Goal: Communication & Community: Answer question/provide support

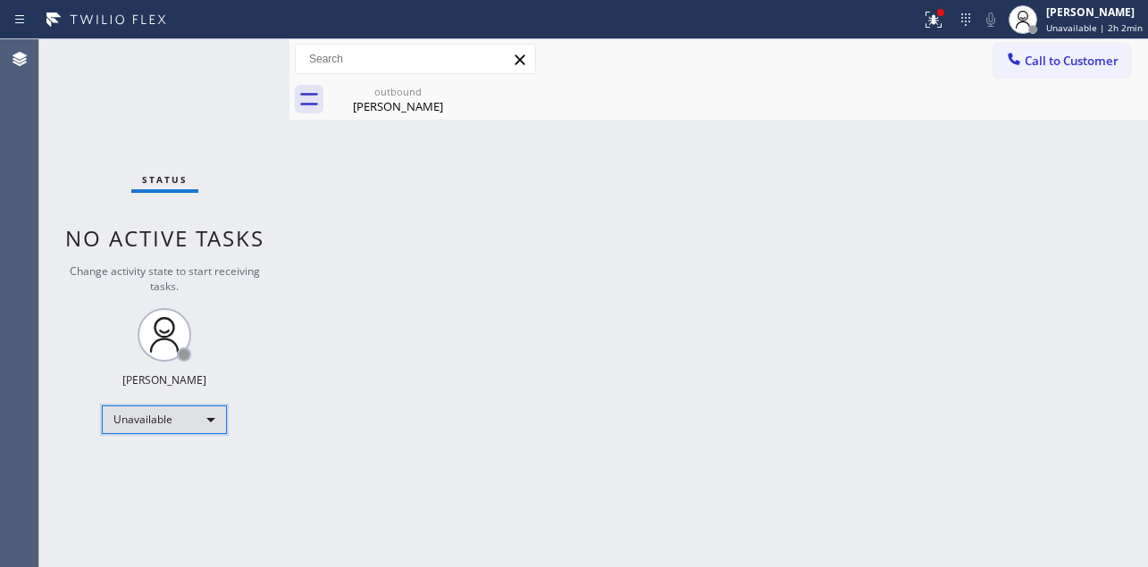
click at [161, 418] on div "Unavailable" at bounding box center [164, 420] width 125 height 29
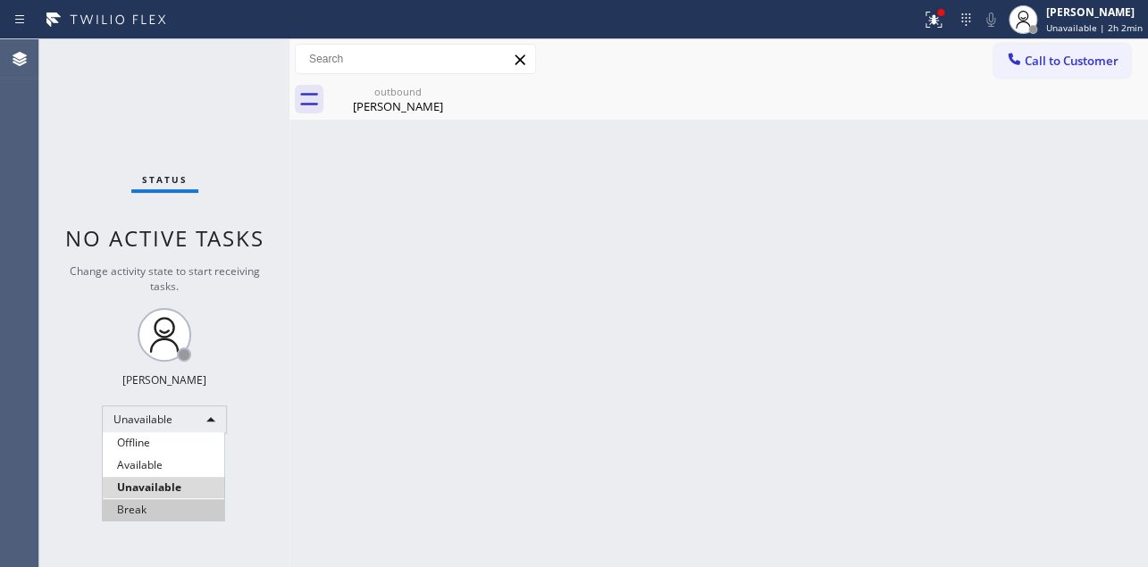
click at [160, 508] on li "Break" at bounding box center [164, 510] width 122 height 21
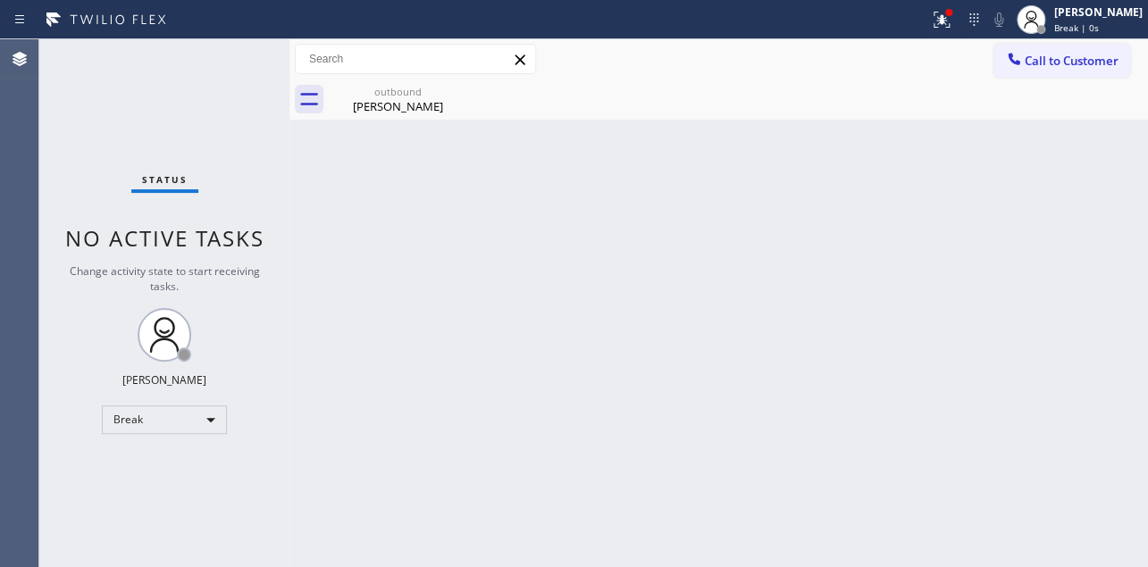
click at [592, 453] on div "Back to Dashboard Change Sender ID Customers Technicians Select a contact Outbo…" at bounding box center [719, 303] width 859 height 528
click at [529, 431] on div "Back to Dashboard Change Sender ID Customers Technicians Select a contact Outbo…" at bounding box center [719, 303] width 859 height 528
click at [165, 413] on div "Break" at bounding box center [164, 420] width 125 height 29
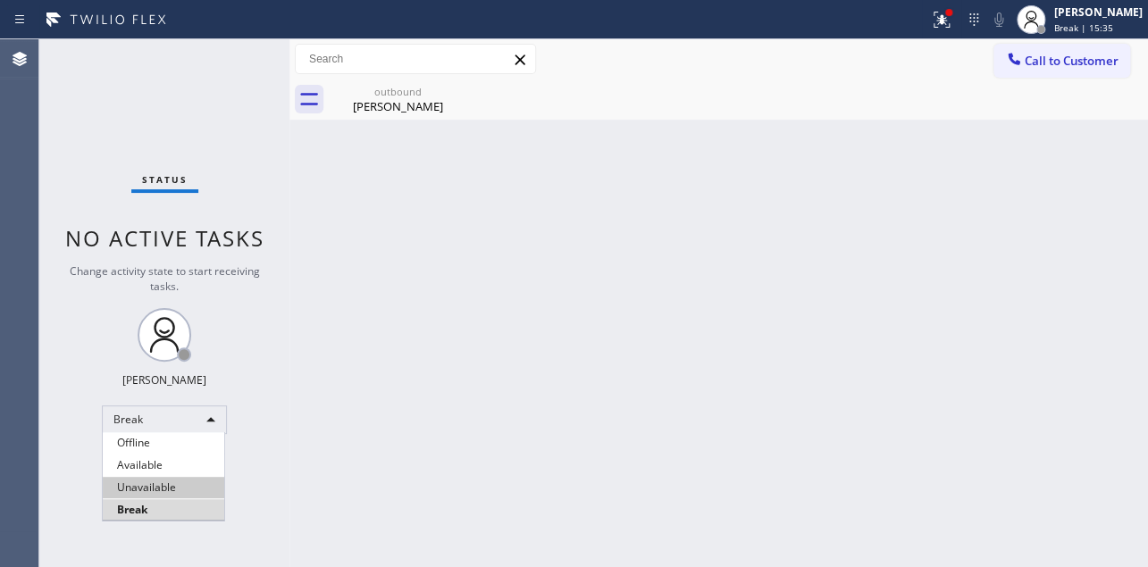
click at [179, 483] on li "Unavailable" at bounding box center [164, 487] width 122 height 21
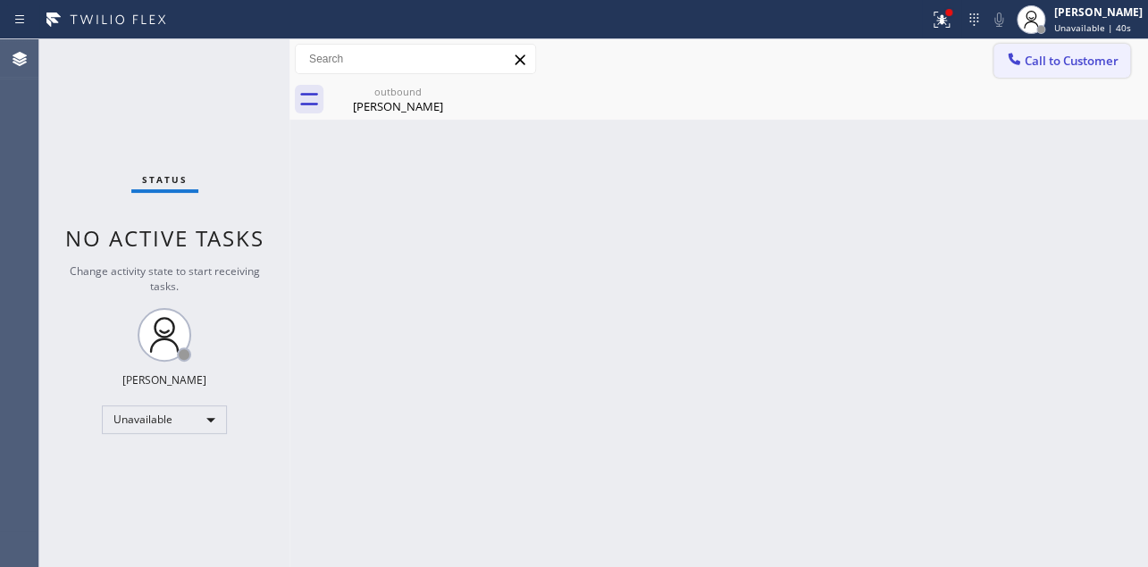
click at [1079, 61] on span "Call to Customer" at bounding box center [1072, 61] width 94 height 16
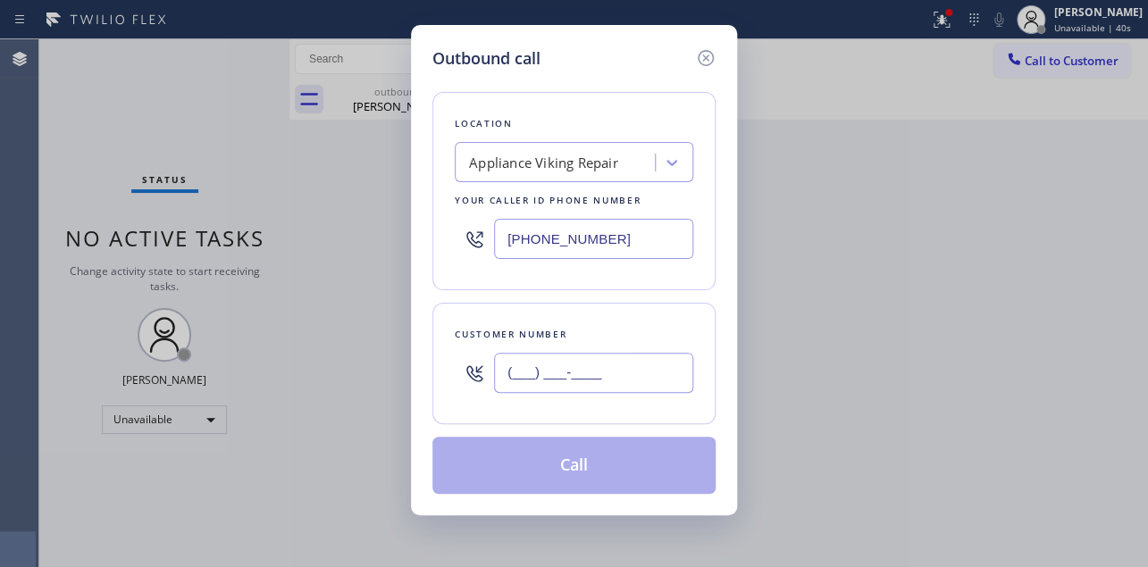
click at [627, 380] on input "(___) ___-____" at bounding box center [593, 373] width 199 height 40
paste input "936) 334-4367"
type input "[PHONE_NUMBER]"
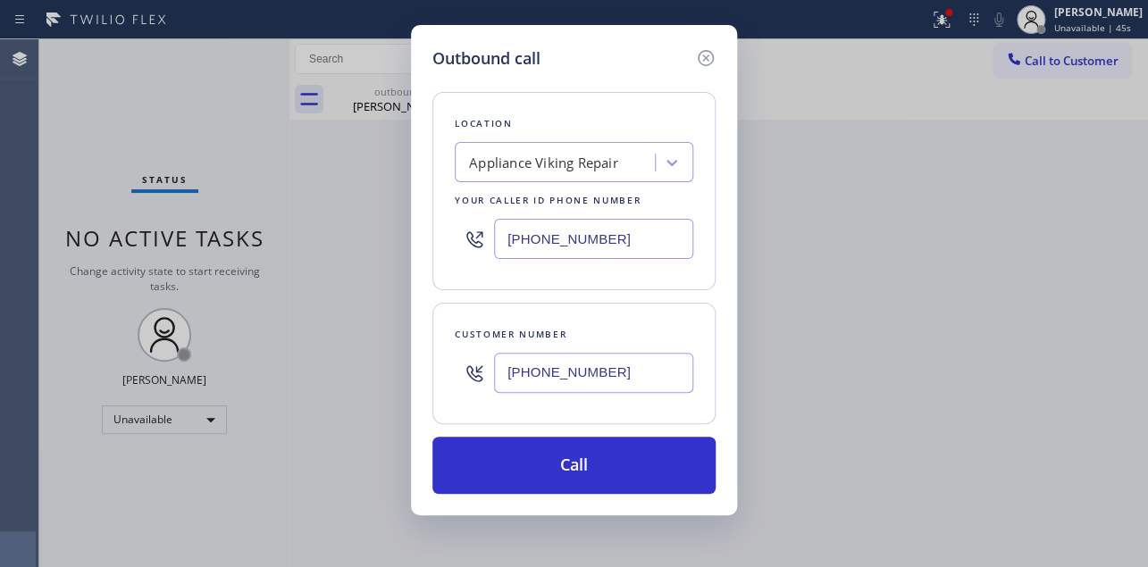
drag, startPoint x: 618, startPoint y: 47, endPoint x: 618, endPoint y: 65, distance: 17.9
click at [618, 47] on div "Outbound call" at bounding box center [574, 58] width 283 height 24
drag, startPoint x: 599, startPoint y: 230, endPoint x: 152, endPoint y: 230, distance: 446.8
click at [155, 230] on div "Outbound call Location Appliance Viking Repair Your caller id phone number [PHO…" at bounding box center [574, 283] width 1148 height 567
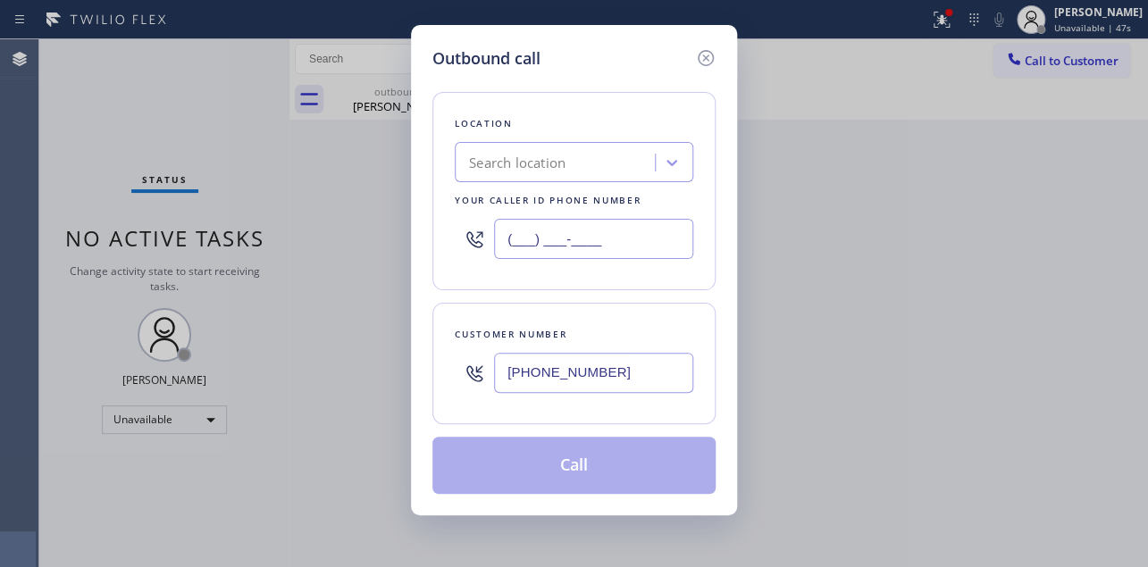
type input "(___) ___-____"
click at [536, 176] on div "Search location" at bounding box center [557, 162] width 195 height 31
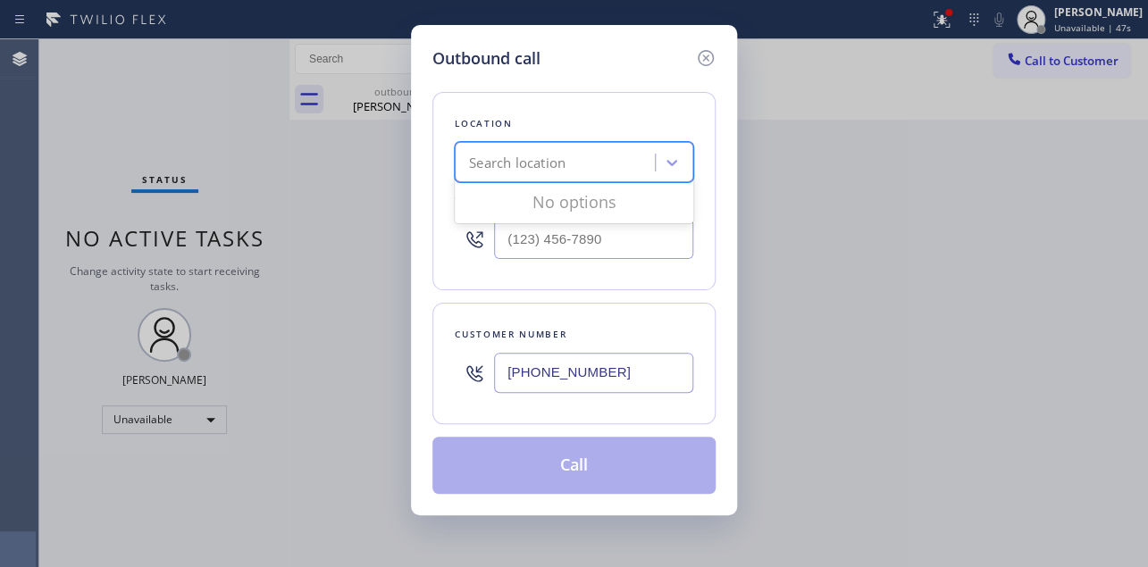
paste input "Frigidaire Appliances Repair"
type input "Frigidaire Appliances Repair"
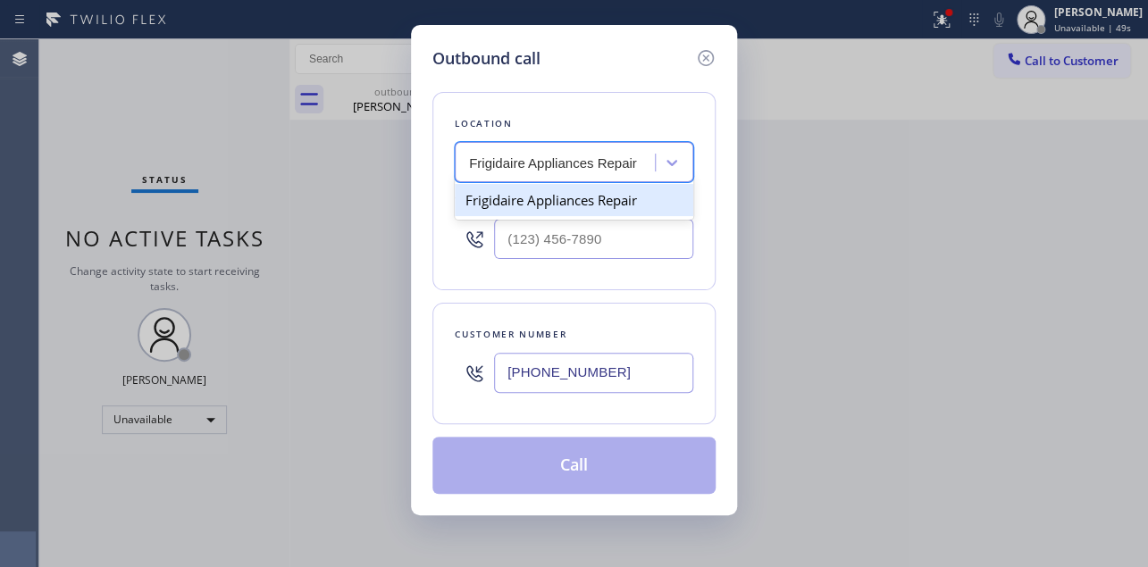
click at [584, 203] on div "Frigidaire Appliances Repair" at bounding box center [574, 200] width 239 height 32
type input "[PHONE_NUMBER]"
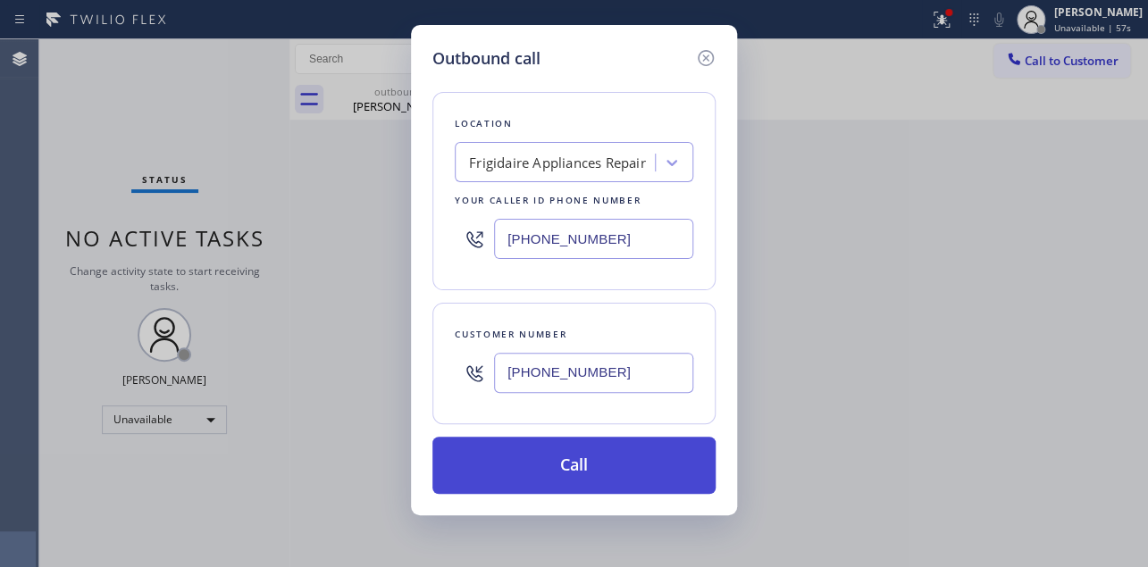
click at [618, 458] on button "Call" at bounding box center [574, 465] width 283 height 57
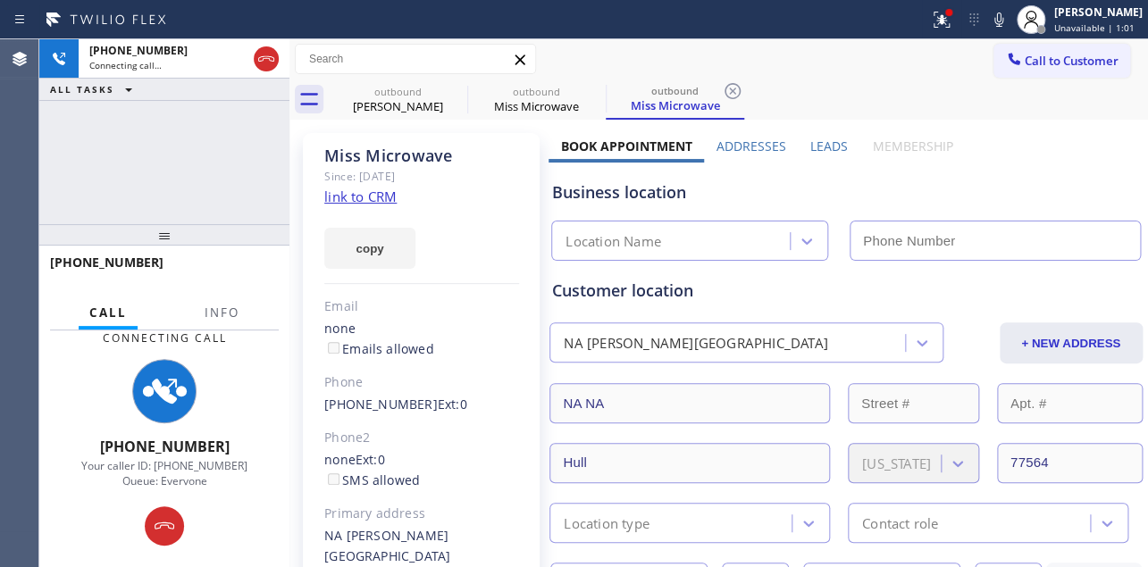
type input "[PHONE_NUMBER]"
click at [811, 146] on label "Leads" at bounding box center [830, 146] width 38 height 17
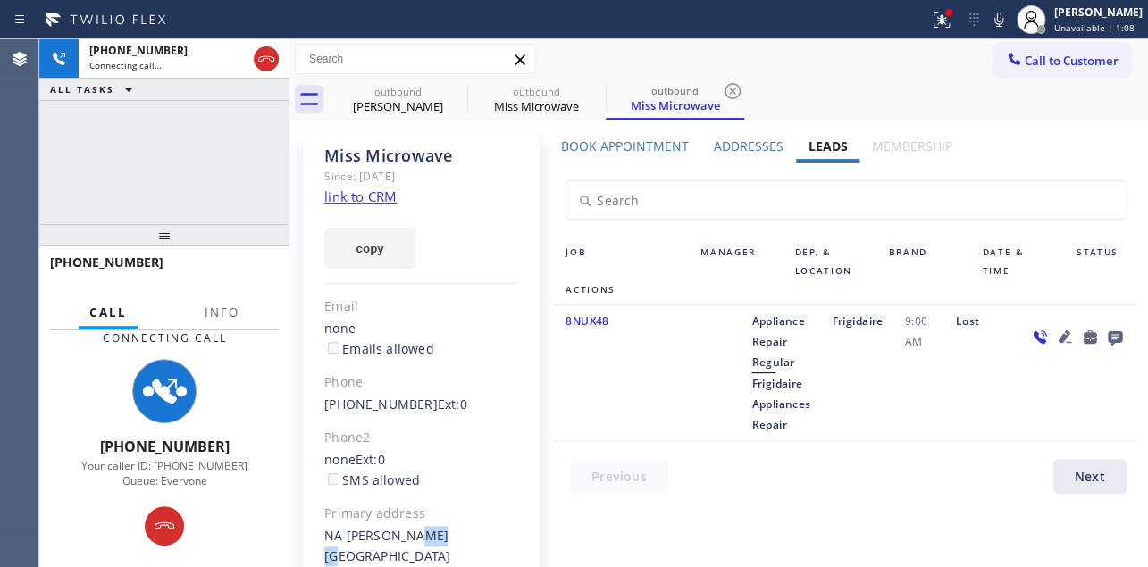
drag, startPoint x: 432, startPoint y: 538, endPoint x: 398, endPoint y: 538, distance: 34.0
click at [398, 538] on div "NA [PERSON_NAME][GEOGRAPHIC_DATA]" at bounding box center [421, 546] width 195 height 41
copy div "77564"
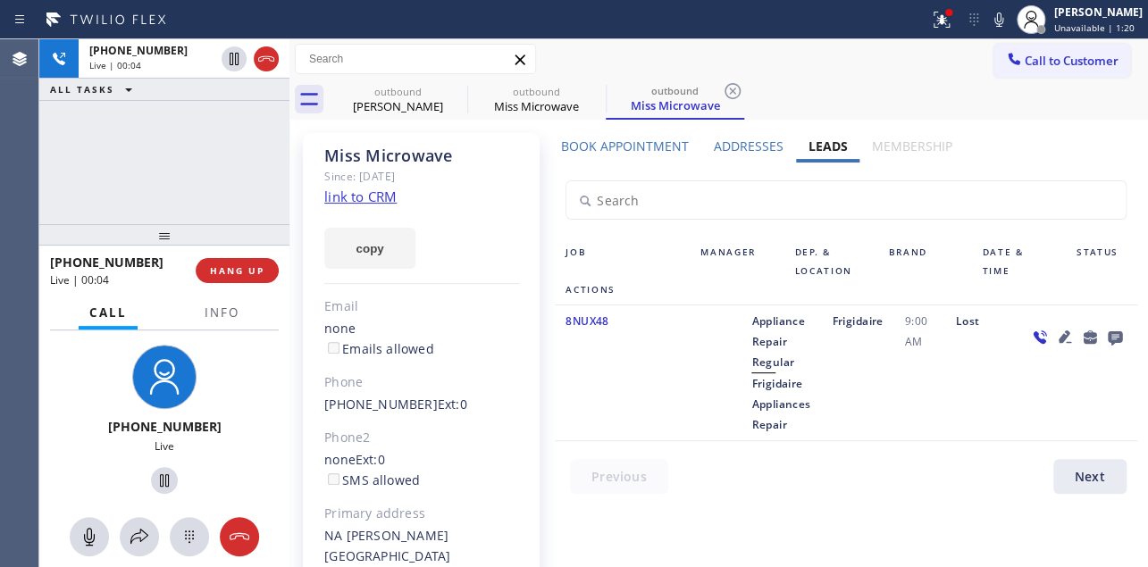
click at [1055, 378] on div at bounding box center [1077, 373] width 121 height 124
click at [215, 271] on span "HANG UP" at bounding box center [237, 271] width 55 height 13
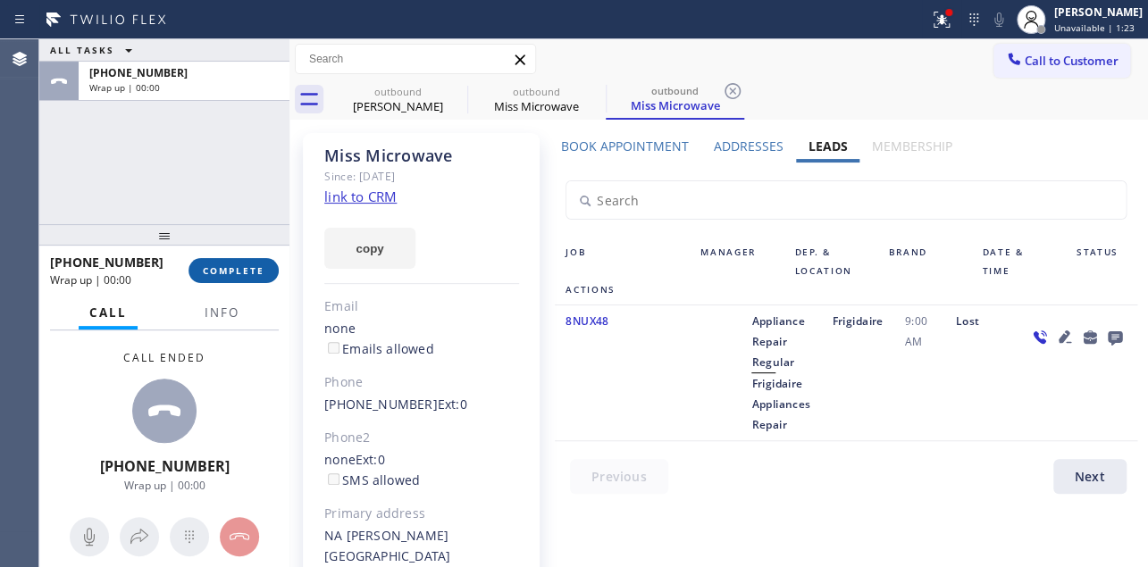
click at [223, 265] on span "COMPLETE" at bounding box center [234, 271] width 62 height 13
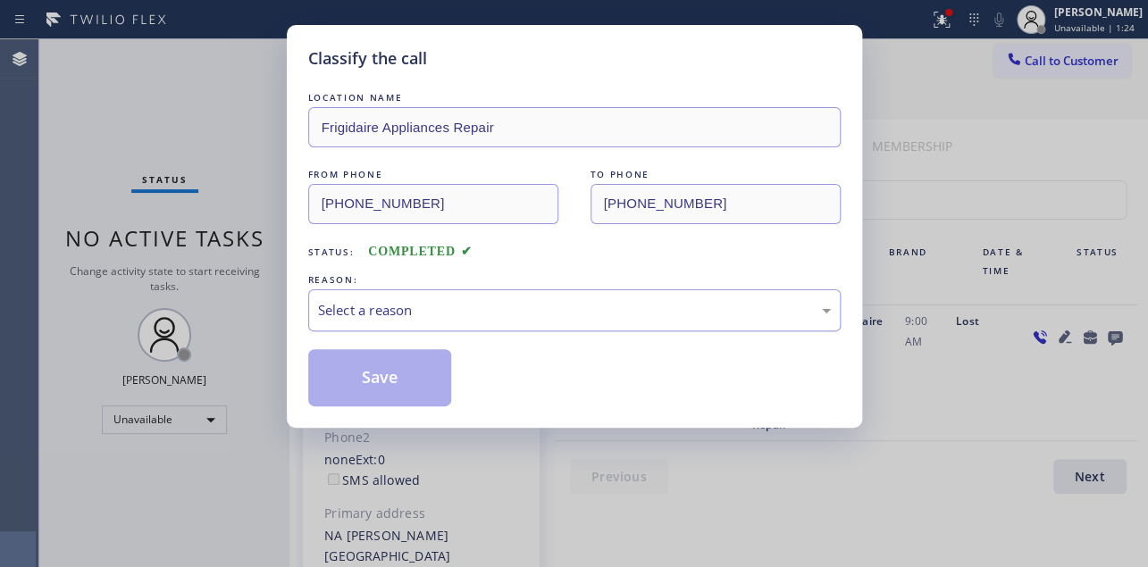
click at [399, 308] on div "Select a reason" at bounding box center [574, 310] width 513 height 21
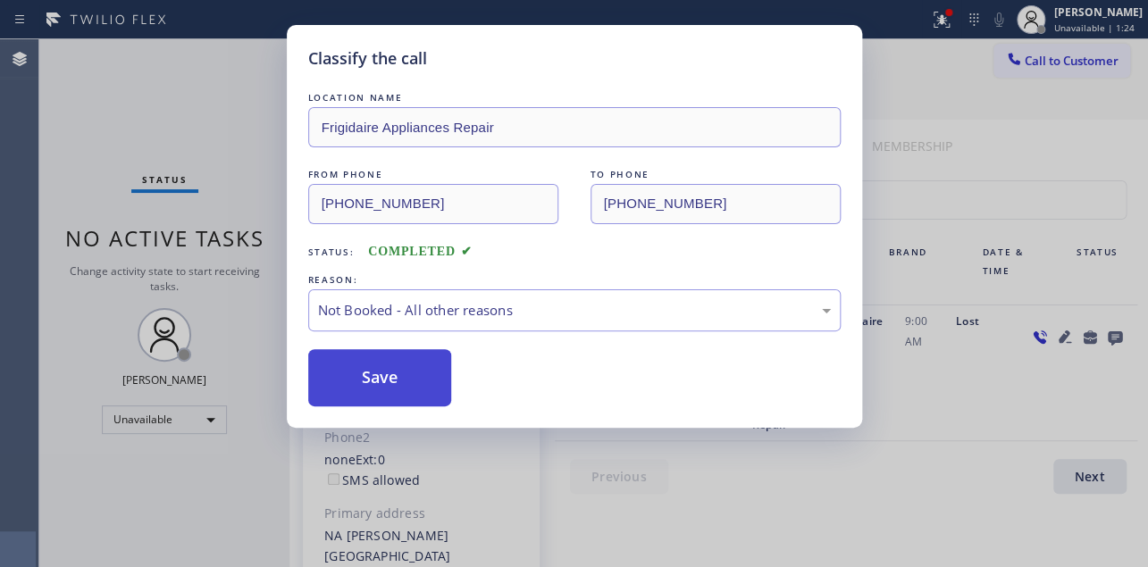
click at [370, 392] on button "Save" at bounding box center [380, 377] width 144 height 57
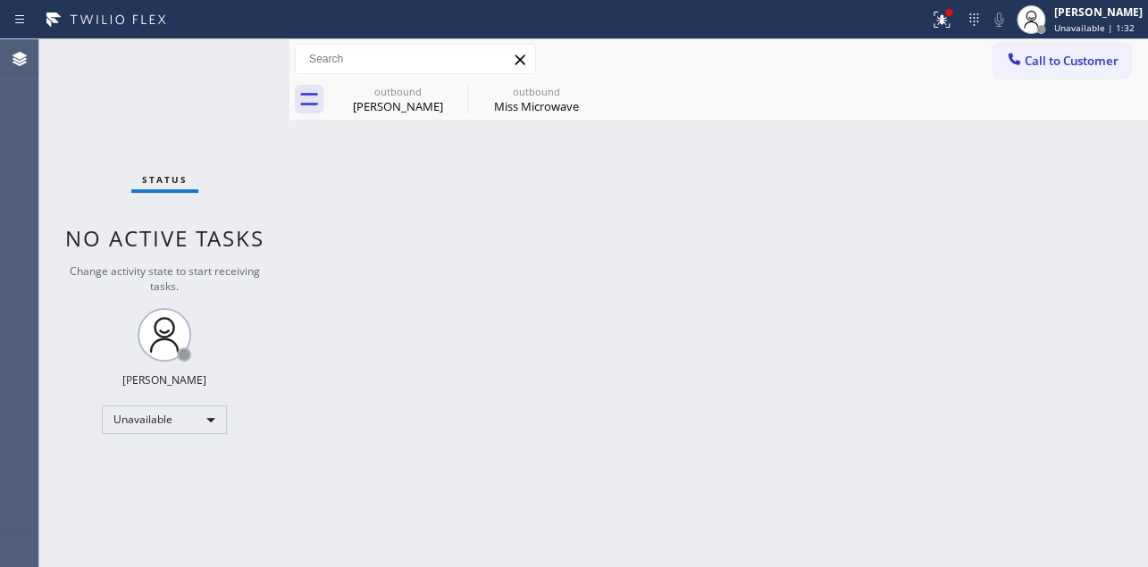
click at [1036, 417] on div "Back to Dashboard Change Sender ID Customers Technicians Select a contact Outbo…" at bounding box center [719, 303] width 859 height 528
click at [453, 89] on icon at bounding box center [455, 90] width 21 height 21
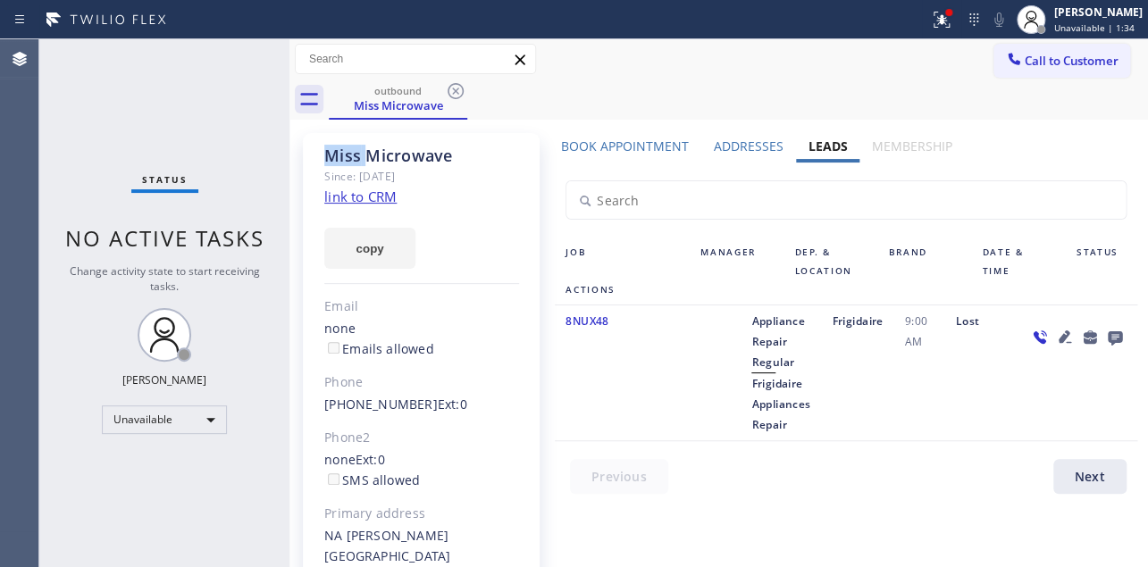
click at [453, 89] on icon at bounding box center [455, 90] width 21 height 21
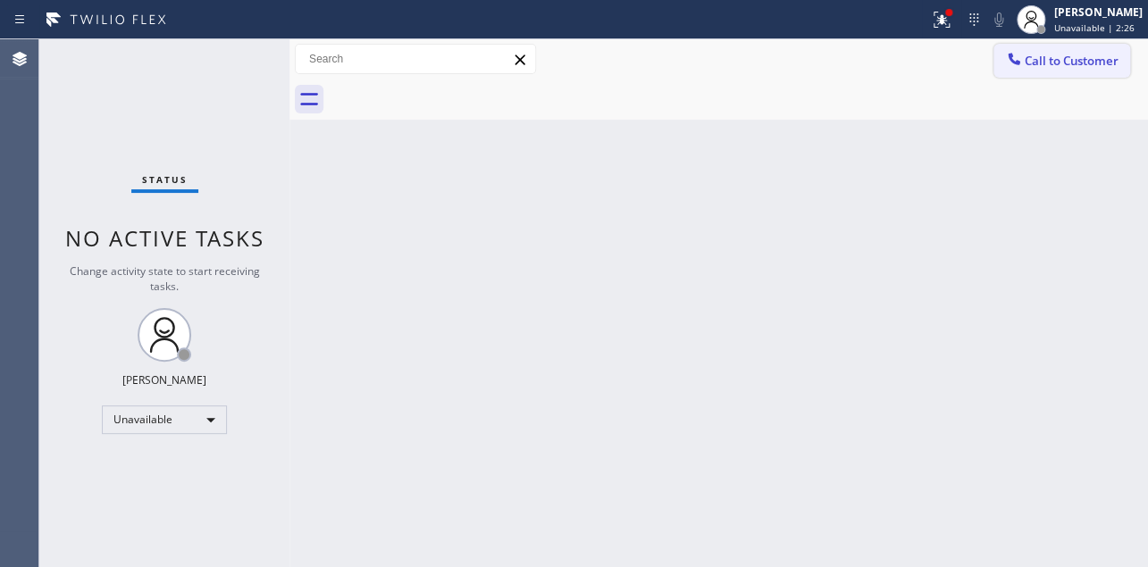
click at [1081, 66] on span "Call to Customer" at bounding box center [1072, 61] width 94 height 16
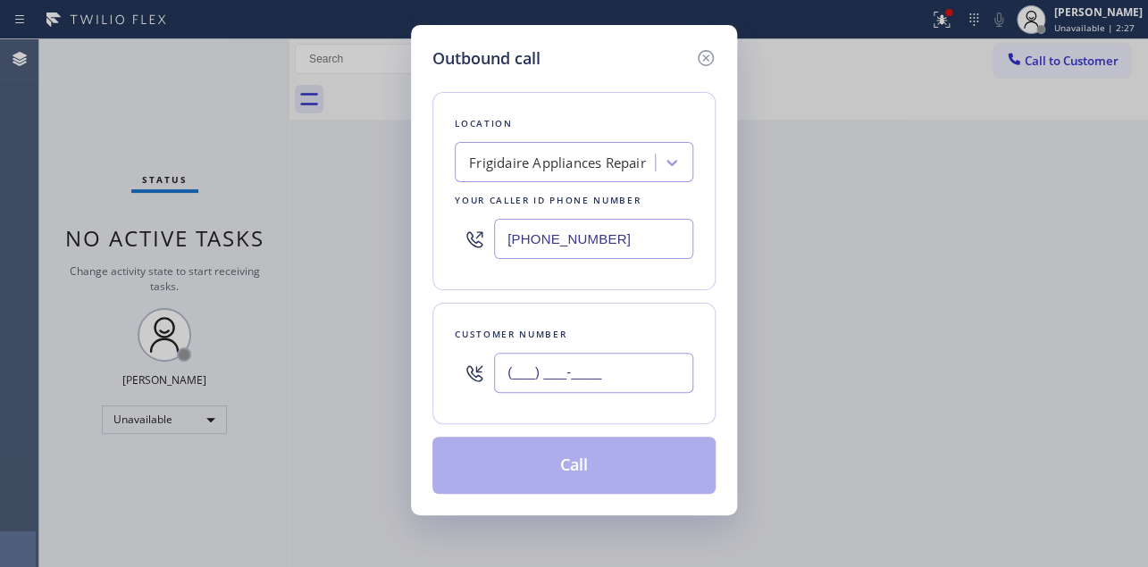
click at [538, 364] on input "(___) ___-____" at bounding box center [593, 373] width 199 height 40
paste input "818) 703-3542"
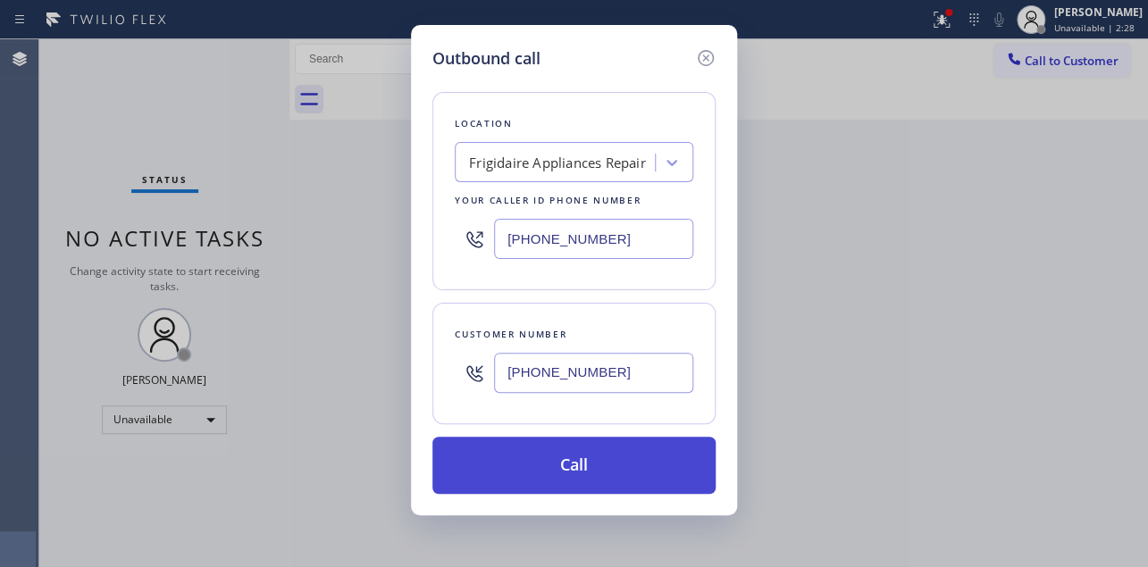
type input "[PHONE_NUMBER]"
click at [568, 464] on button "Call" at bounding box center [574, 465] width 283 height 57
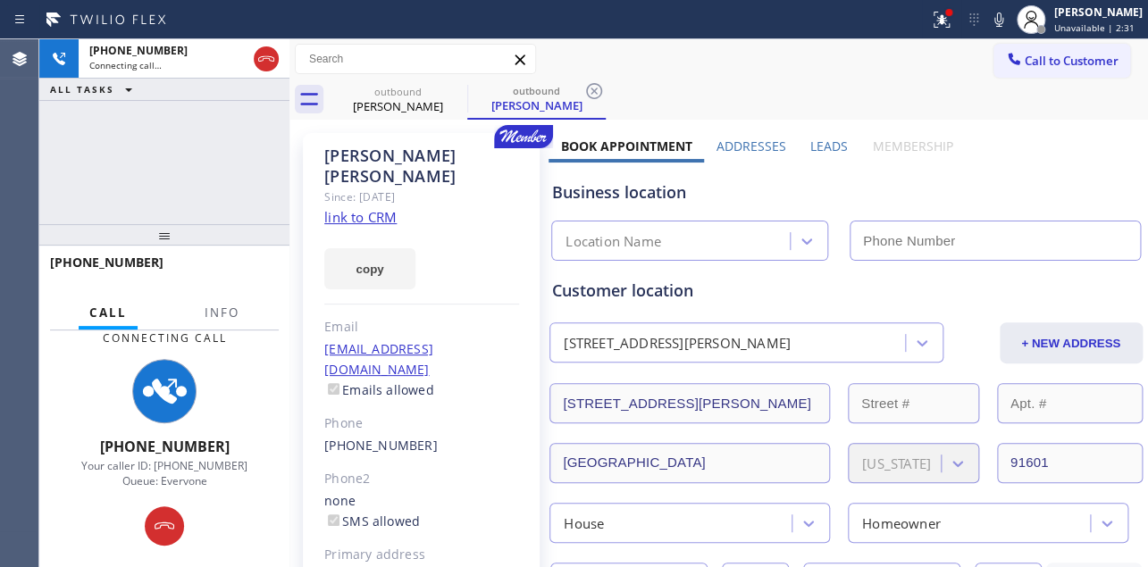
click at [821, 149] on label "Leads" at bounding box center [830, 146] width 38 height 17
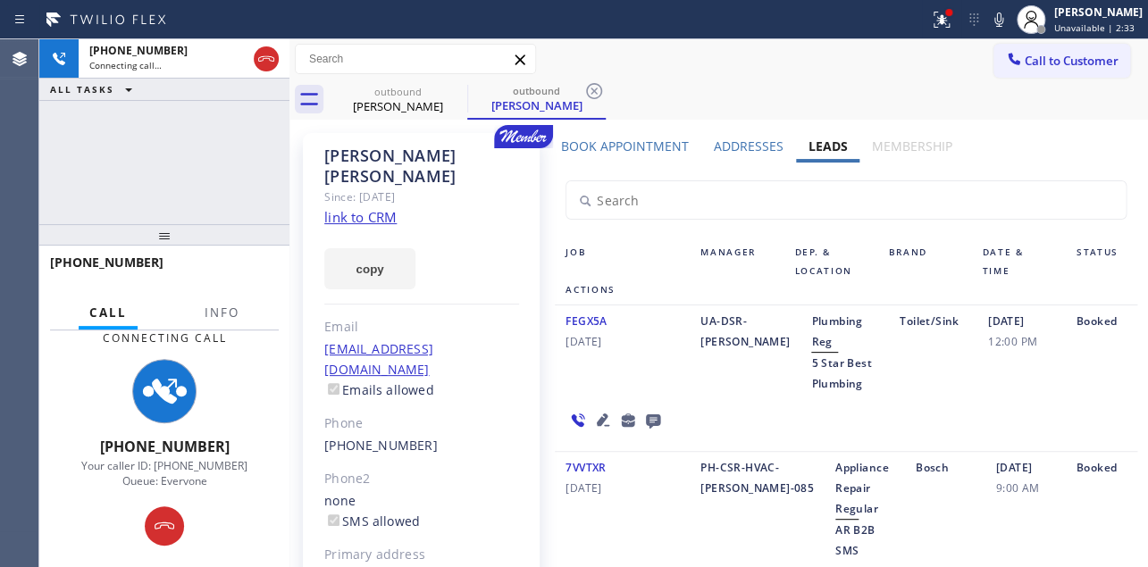
click at [651, 424] on icon at bounding box center [653, 422] width 14 height 14
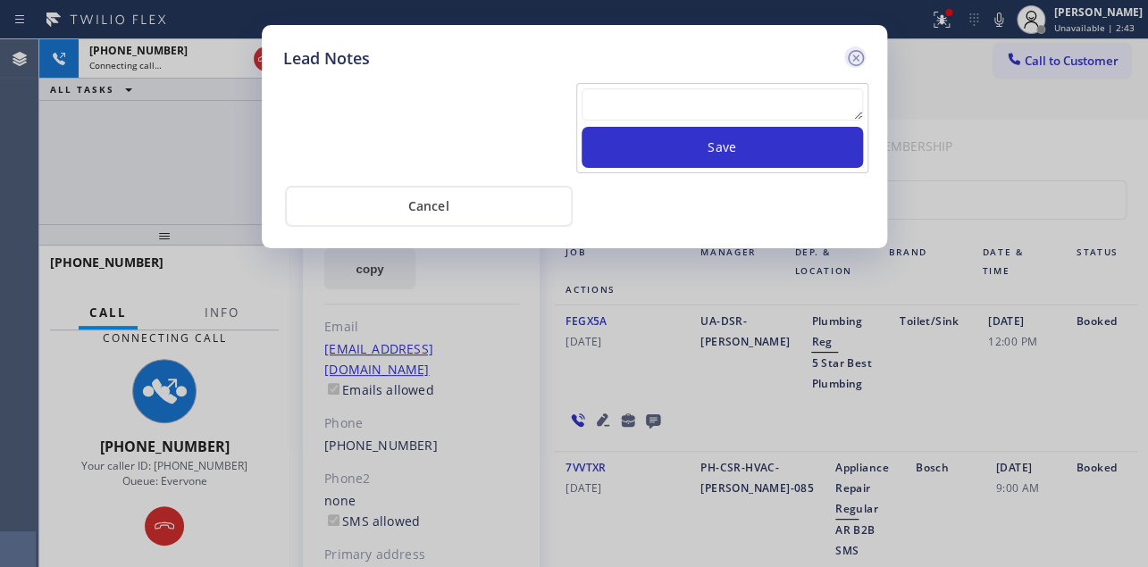
click at [850, 57] on icon at bounding box center [855, 57] width 21 height 21
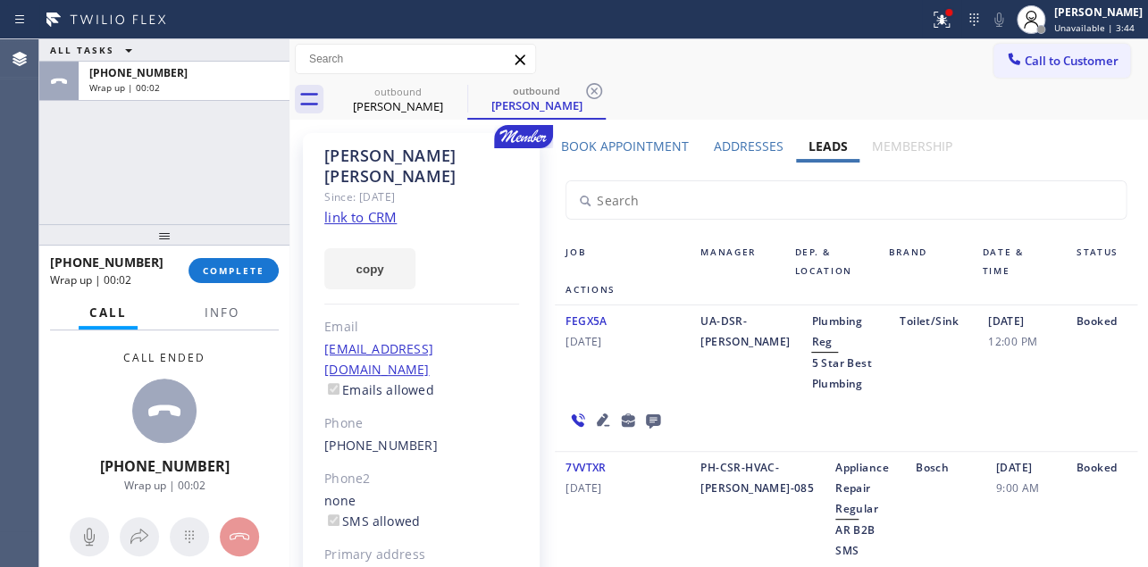
click at [907, 542] on div "7VVTXR [DATE] PH-CSR-HVAC-[PERSON_NAME]-085 Appliance Repair Regular AR B2B SMS…" at bounding box center [846, 535] width 582 height 167
click at [254, 266] on span "COMPLETE" at bounding box center [234, 271] width 62 height 13
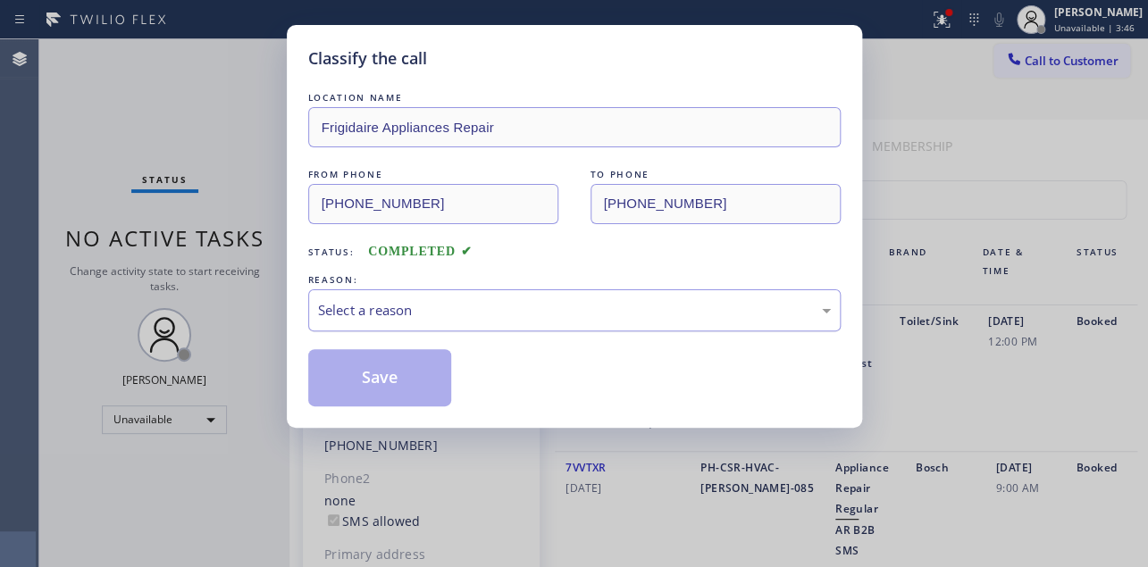
click at [476, 306] on div "Select a reason" at bounding box center [574, 310] width 513 height 21
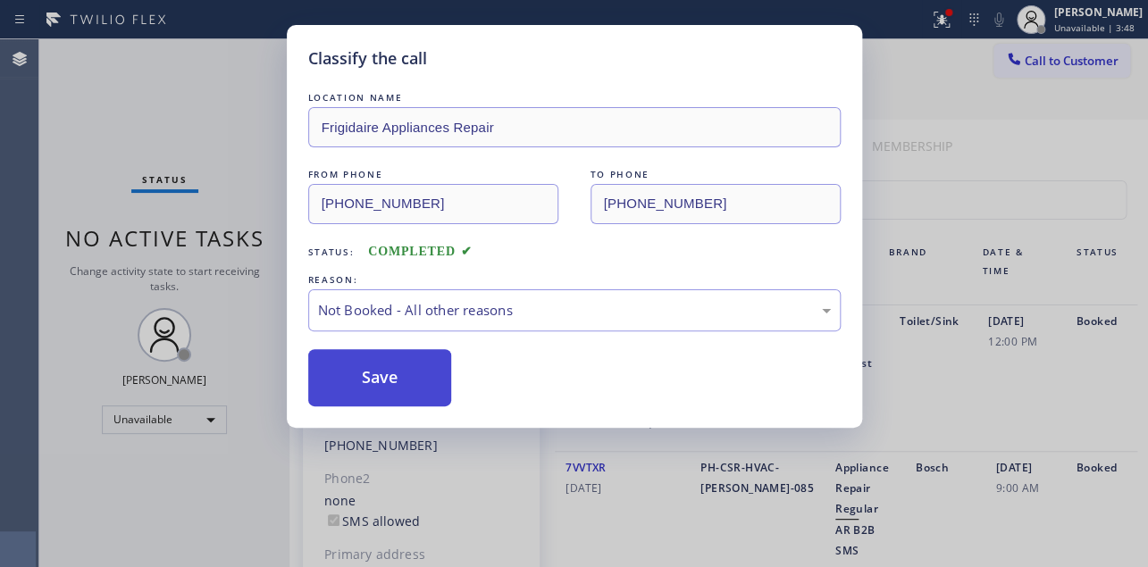
click at [391, 390] on button "Save" at bounding box center [380, 377] width 144 height 57
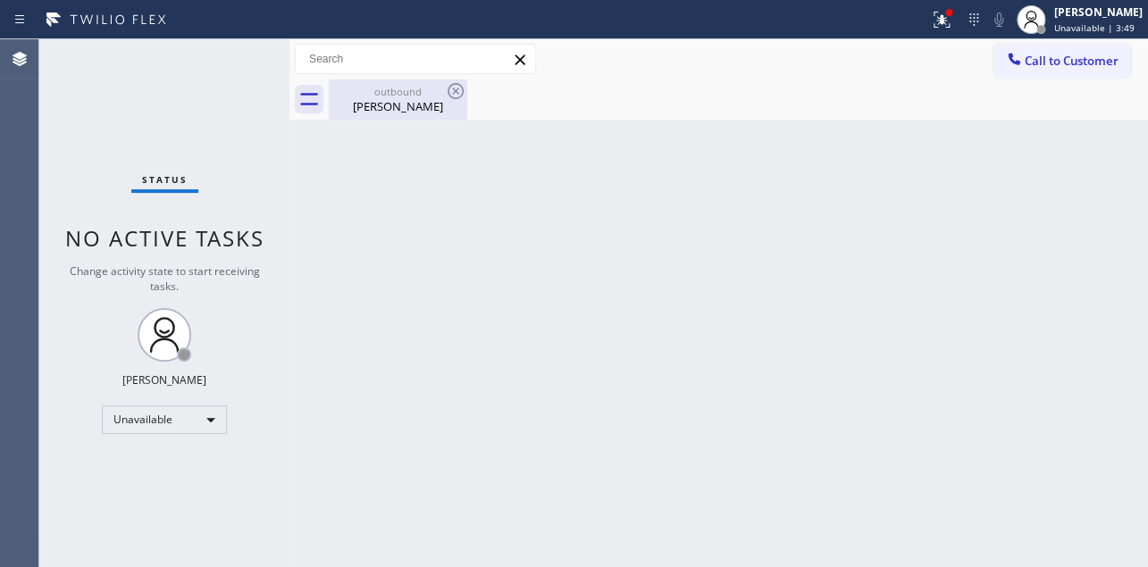
click at [399, 118] on div "outbound [PERSON_NAME]" at bounding box center [398, 100] width 135 height 40
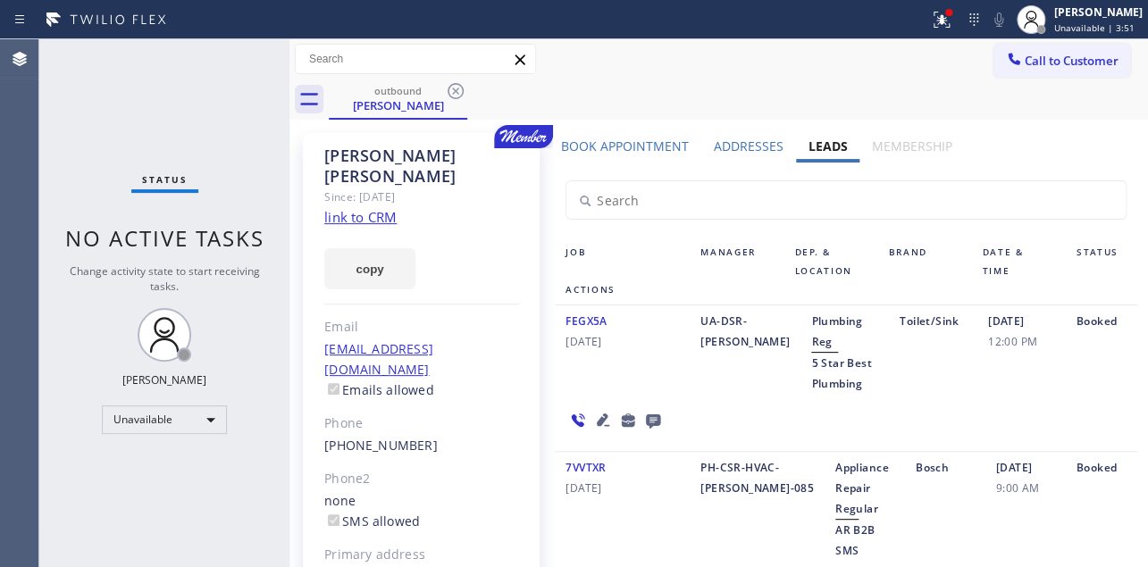
click at [646, 419] on icon at bounding box center [653, 422] width 14 height 14
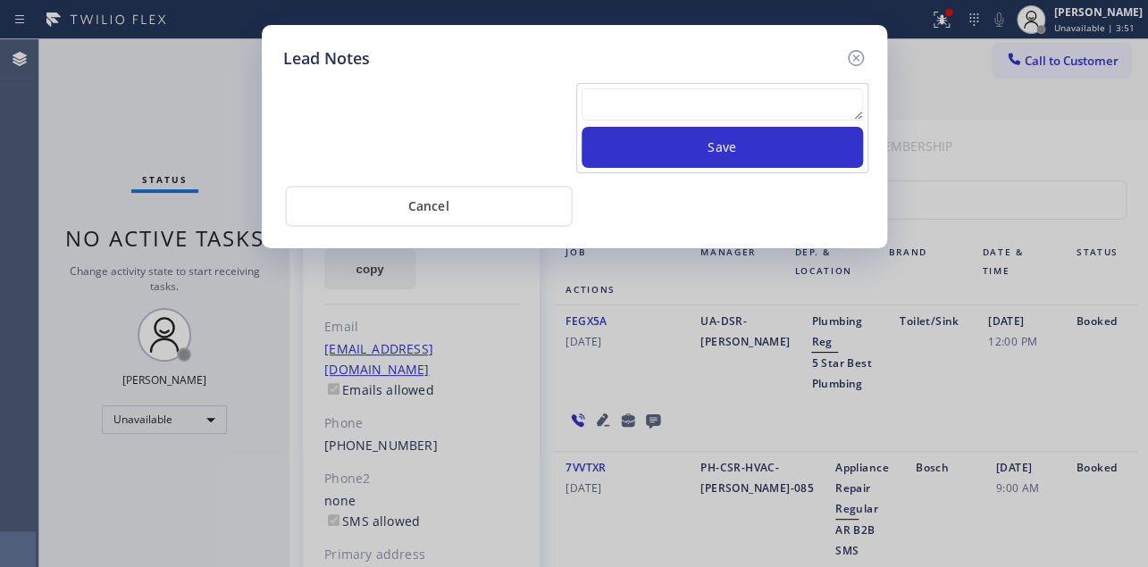
click at [652, 105] on textarea at bounding box center [722, 104] width 281 height 32
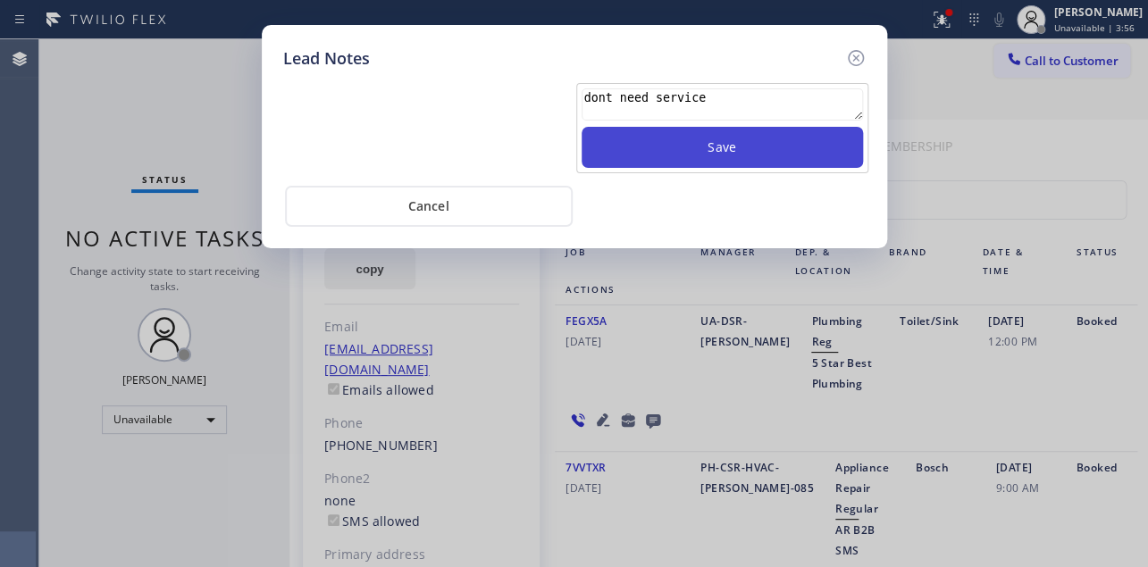
type textarea "dont need service"
click at [698, 159] on button "Save" at bounding box center [722, 147] width 281 height 41
click at [704, 155] on button "Save" at bounding box center [722, 147] width 281 height 41
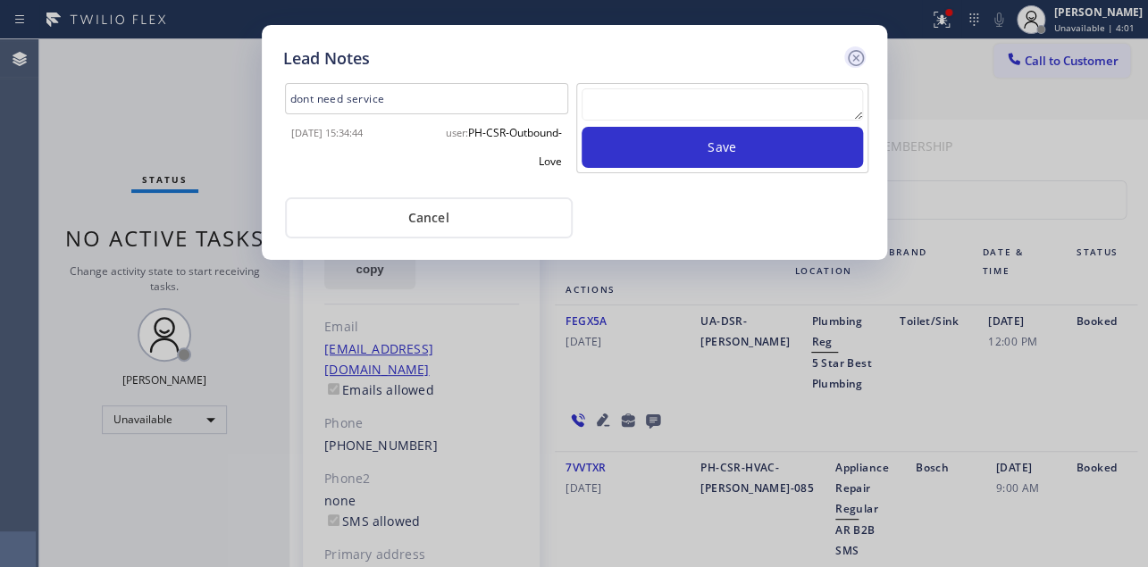
click at [854, 60] on icon at bounding box center [855, 57] width 21 height 21
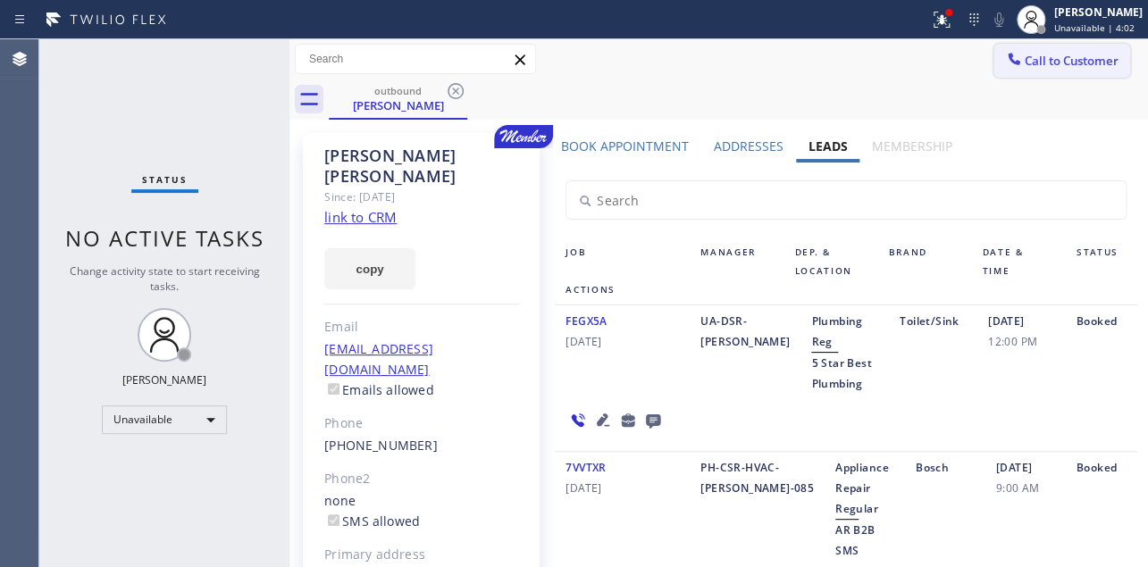
click at [1035, 72] on button "Call to Customer" at bounding box center [1062, 61] width 137 height 34
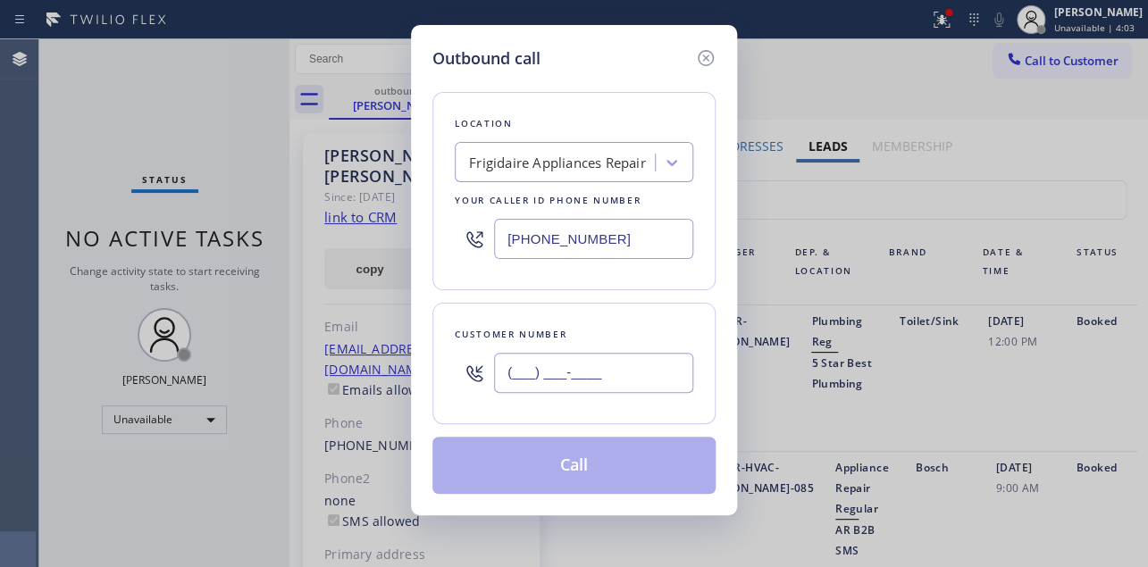
click at [546, 375] on input "(___) ___-____" at bounding box center [593, 373] width 199 height 40
paste input "805) 551-4583"
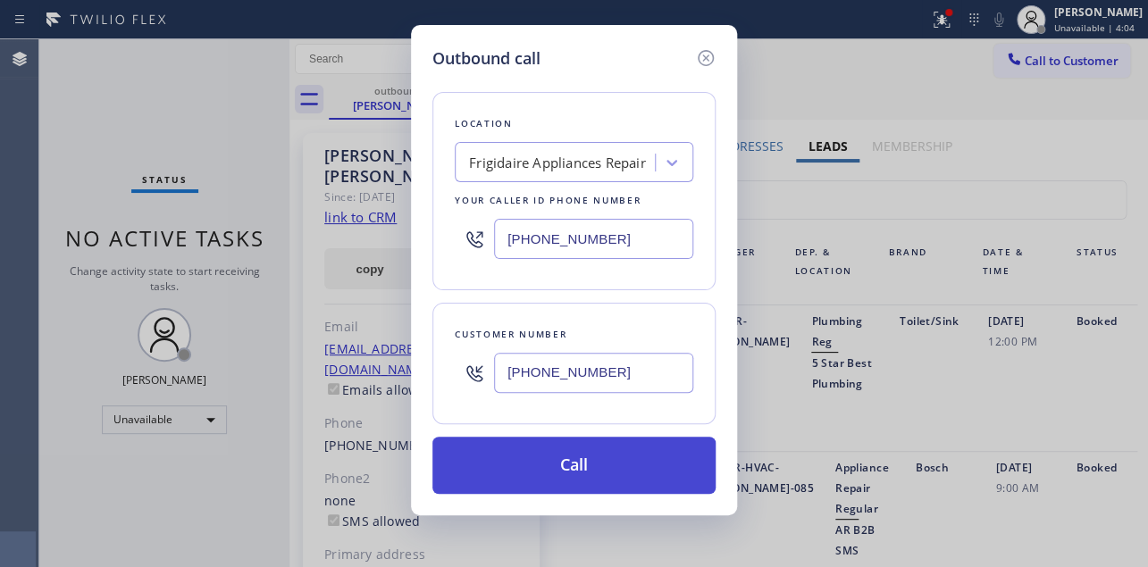
type input "[PHONE_NUMBER]"
click at [601, 468] on button "Call" at bounding box center [574, 465] width 283 height 57
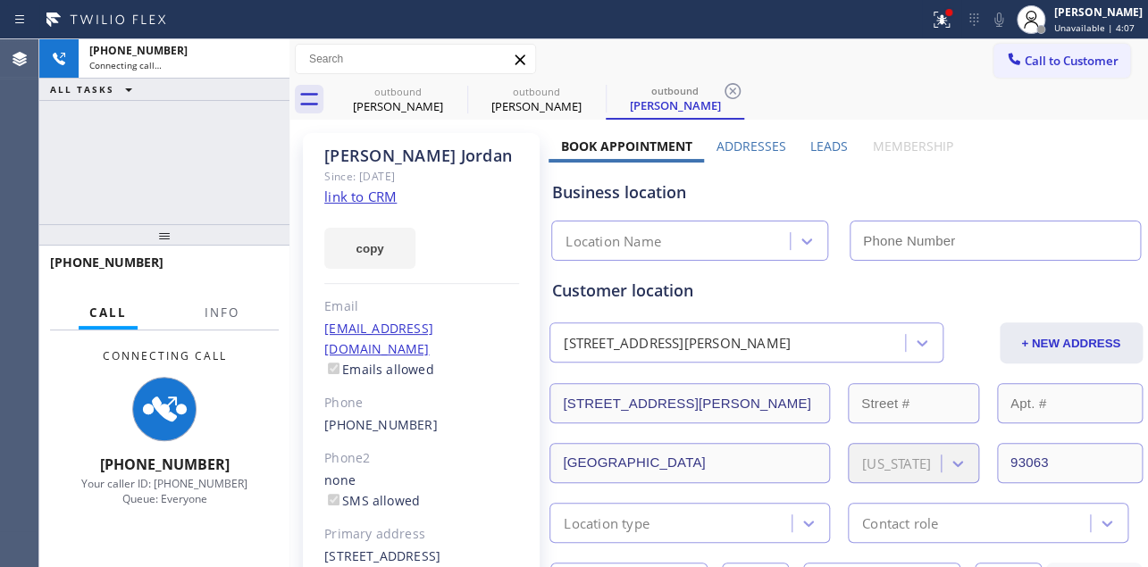
click at [831, 150] on label "Leads" at bounding box center [830, 146] width 38 height 17
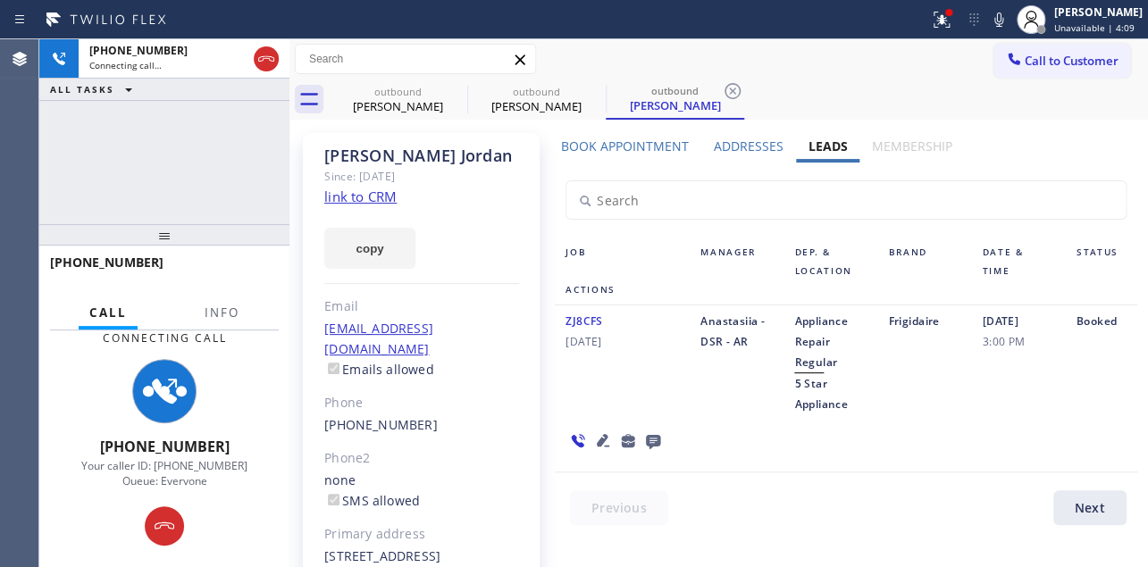
click at [597, 439] on icon at bounding box center [603, 440] width 13 height 13
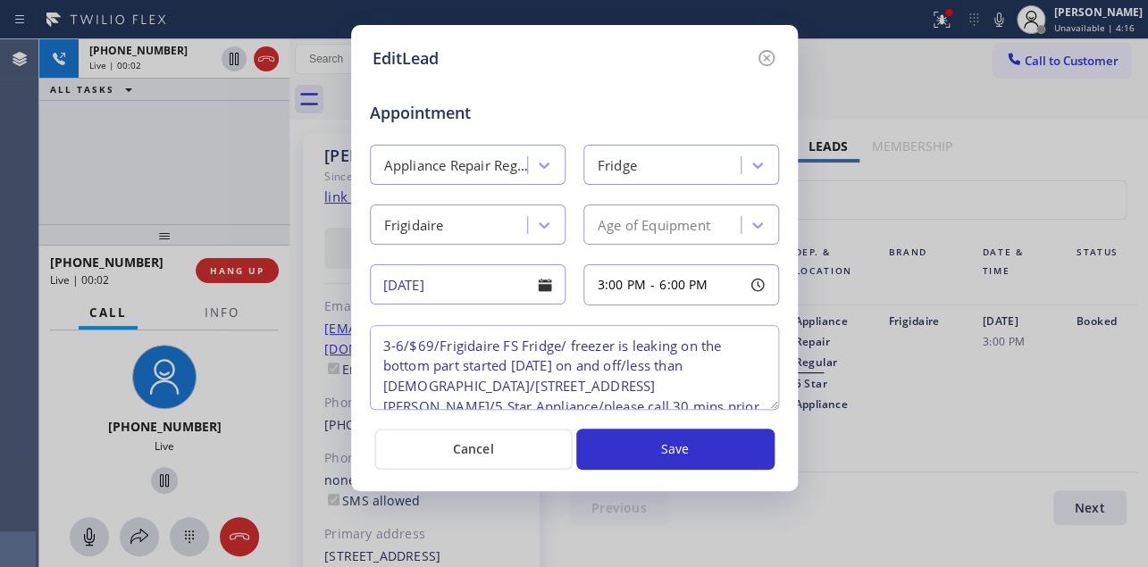
click at [766, 60] on icon at bounding box center [766, 57] width 21 height 21
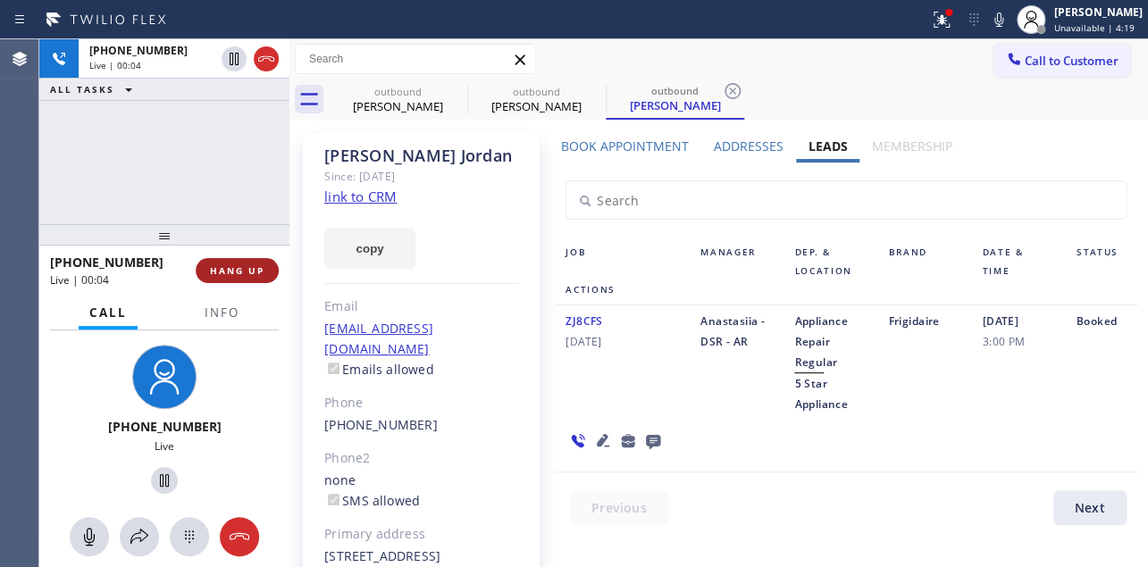
click at [258, 273] on span "HANG UP" at bounding box center [237, 271] width 55 height 13
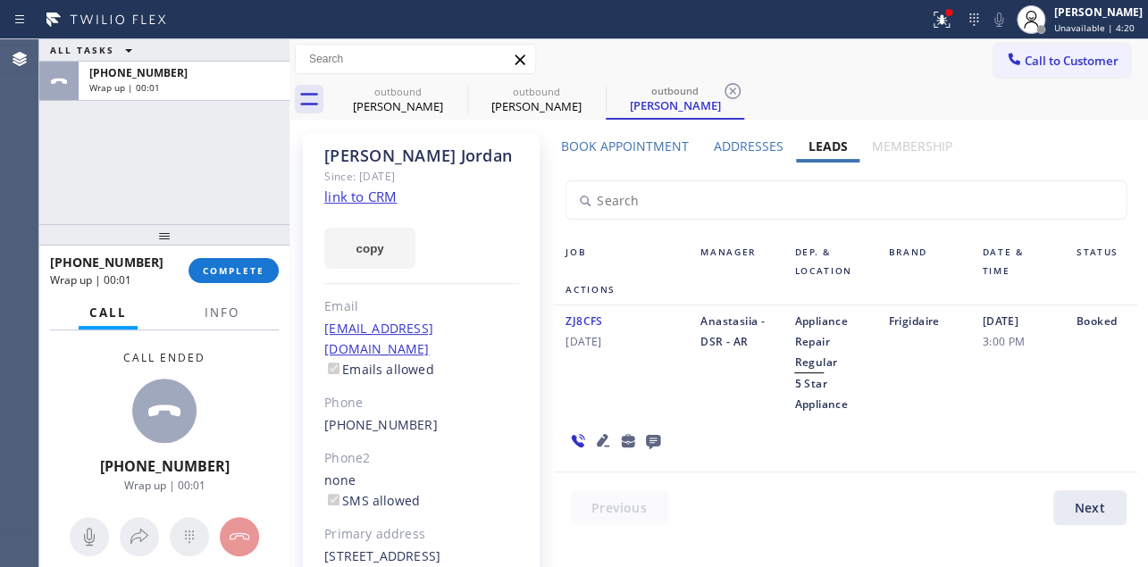
click at [650, 440] on icon at bounding box center [653, 441] width 21 height 22
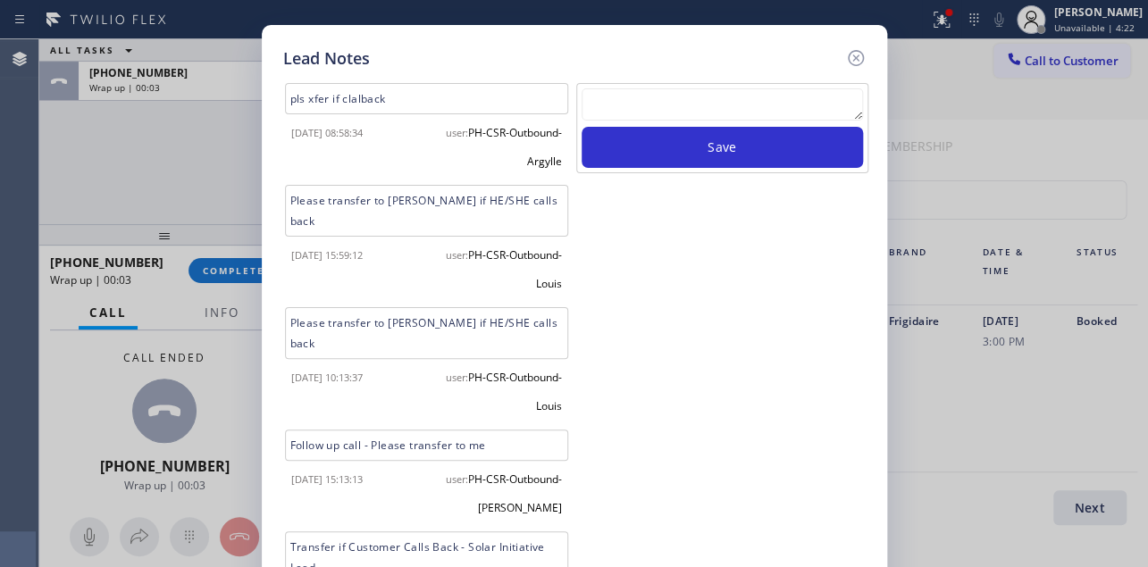
click at [715, 106] on textarea at bounding box center [722, 104] width 281 height 32
paste textarea "Routed to Voice mail// If CX will call back please transfer to me- Love:*"
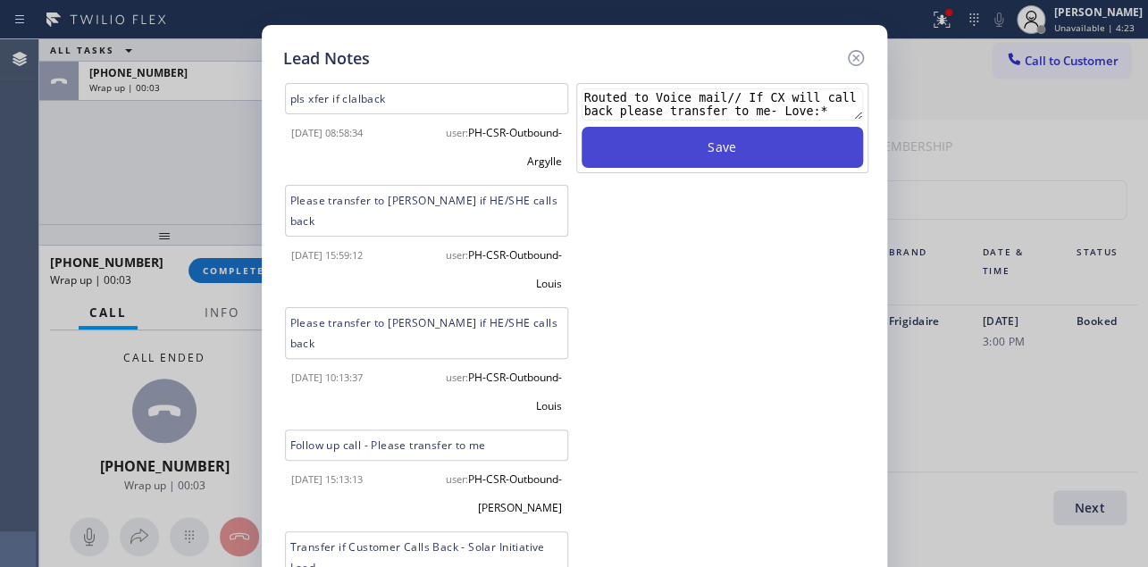
type textarea "Routed to Voice mail// If CX will call back please transfer to me- Love:*"
click at [735, 143] on button "Save" at bounding box center [722, 147] width 281 height 41
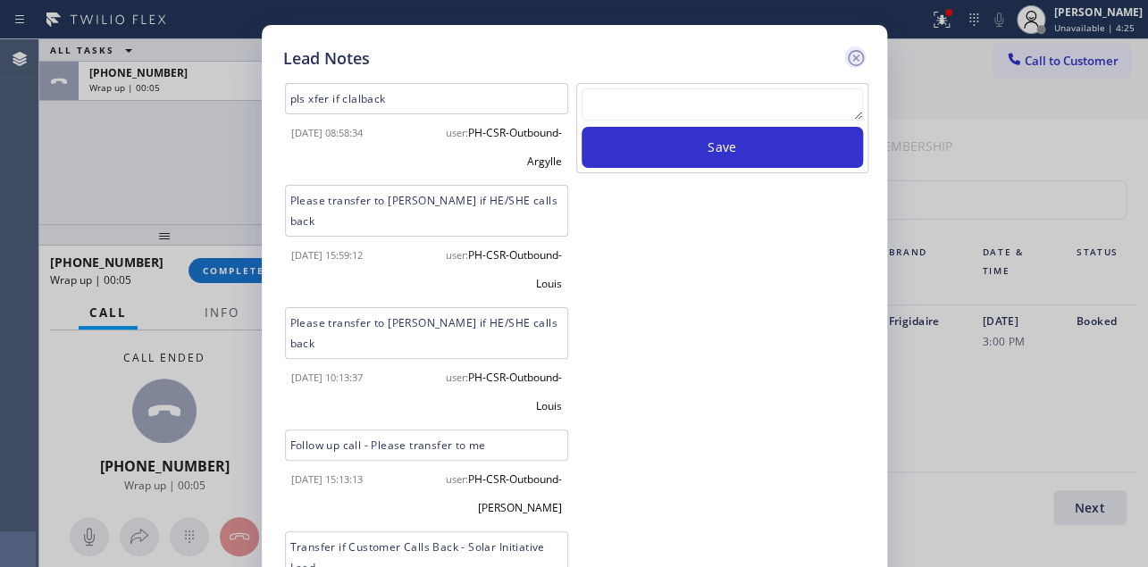
click at [857, 58] on icon at bounding box center [855, 58] width 16 height 16
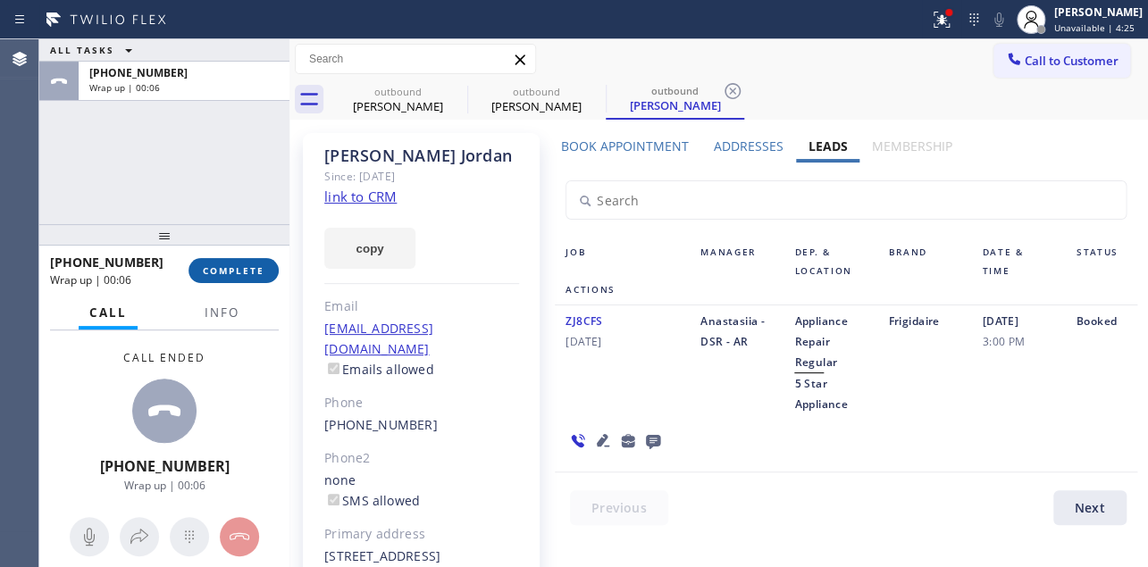
click at [227, 268] on span "COMPLETE" at bounding box center [234, 271] width 62 height 13
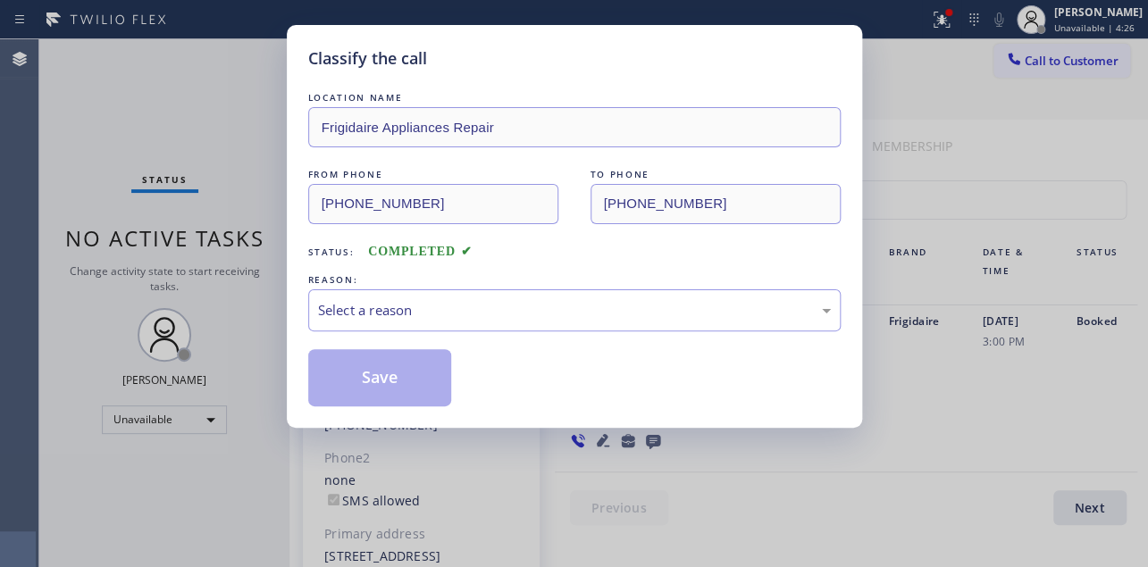
click at [253, 265] on div "Classify the call LOCATION NAME Frigidaire Appliances Repair FROM PHONE [PHONE_…" at bounding box center [574, 283] width 1148 height 567
click at [494, 300] on div "Select a reason" at bounding box center [574, 310] width 513 height 21
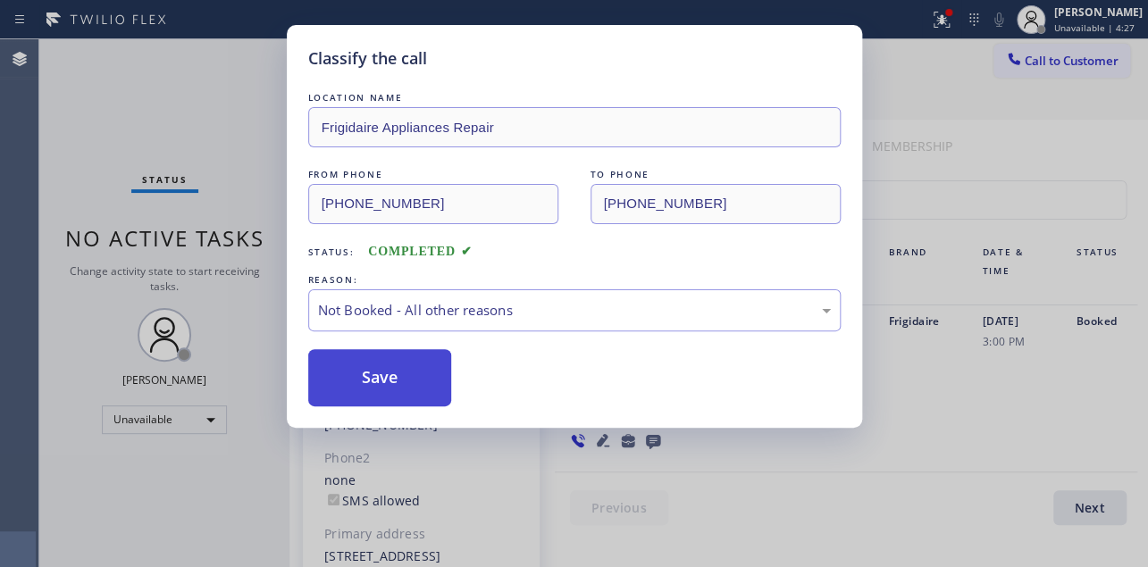
click at [376, 380] on button "Save" at bounding box center [380, 377] width 144 height 57
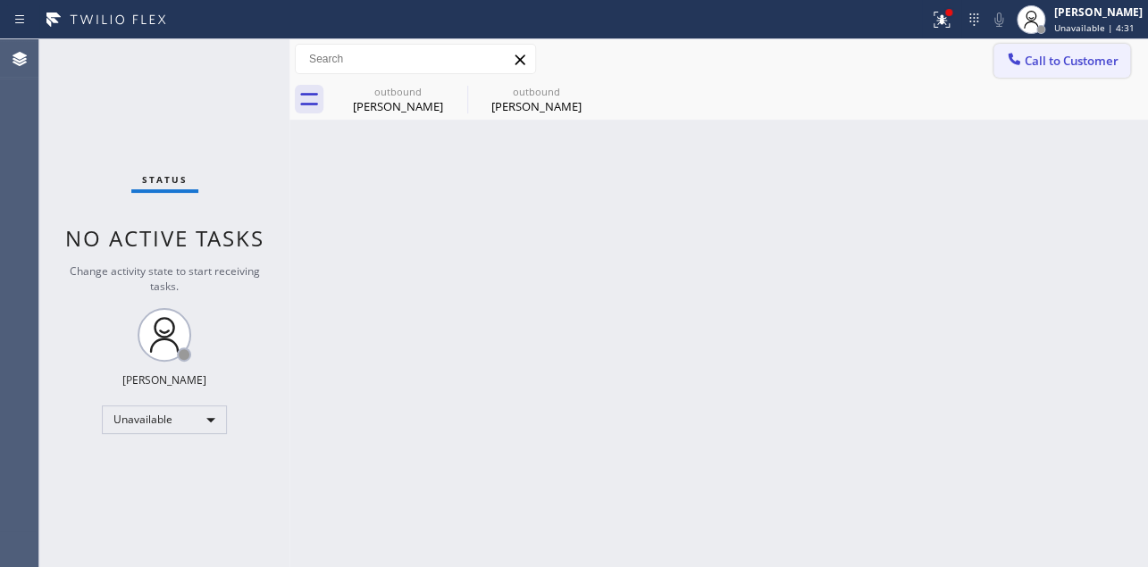
click at [1040, 69] on button "Call to Customer" at bounding box center [1062, 61] width 137 height 34
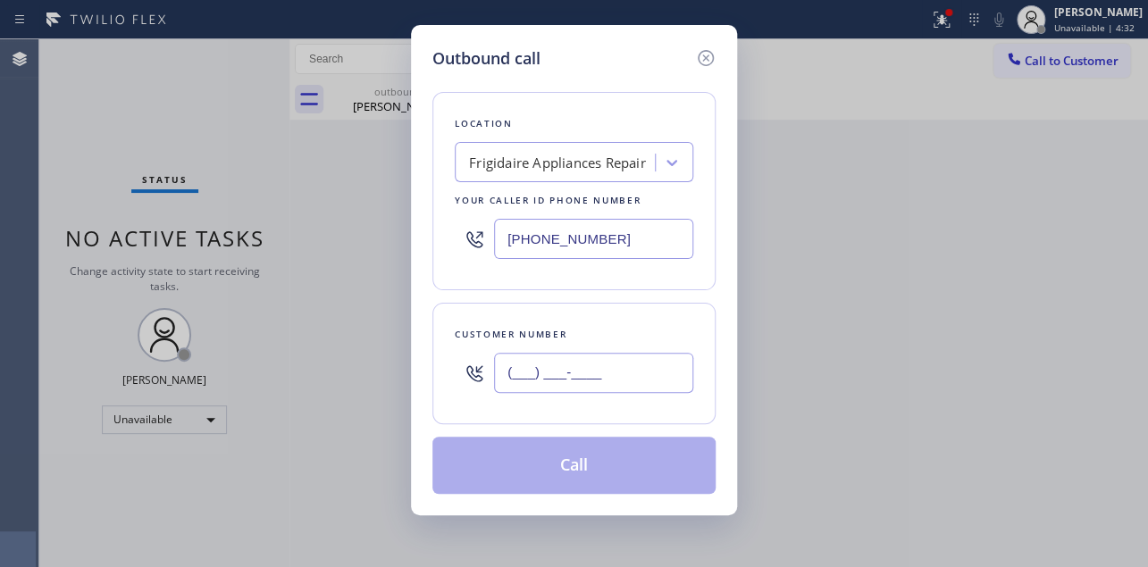
click at [561, 385] on input "(___) ___-____" at bounding box center [593, 373] width 199 height 40
paste input "760) 984-7243"
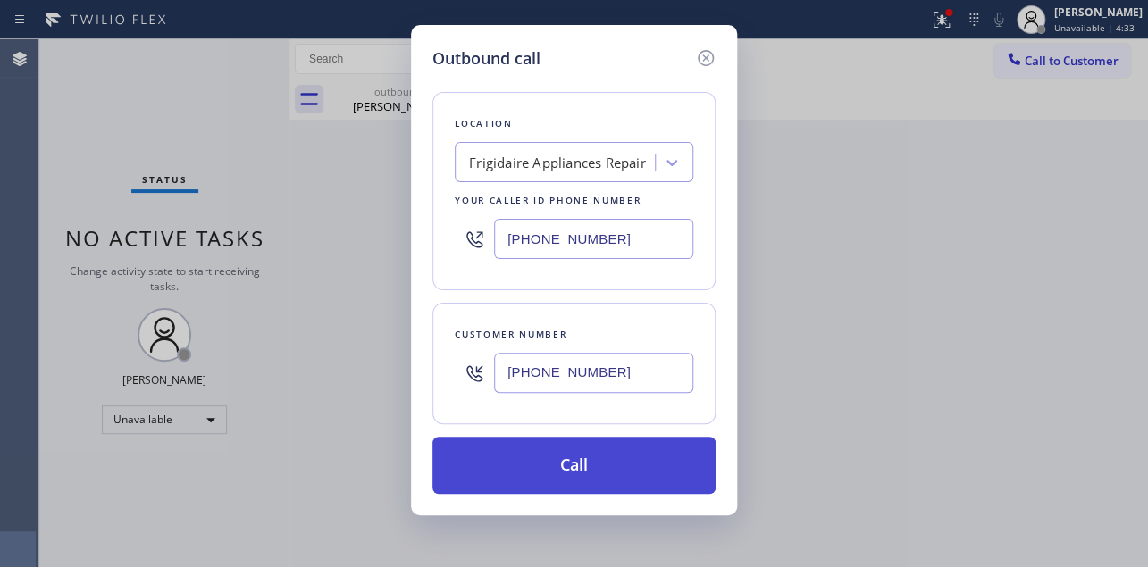
type input "[PHONE_NUMBER]"
click at [617, 469] on button "Call" at bounding box center [574, 465] width 283 height 57
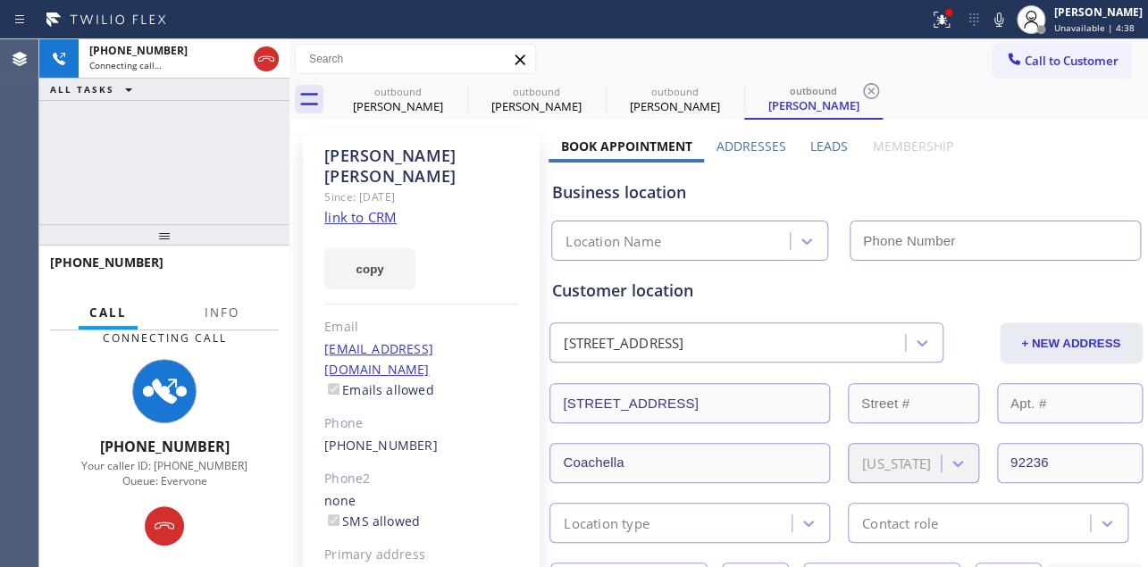
type input "[PHONE_NUMBER]"
click at [813, 144] on label "Leads" at bounding box center [830, 146] width 38 height 17
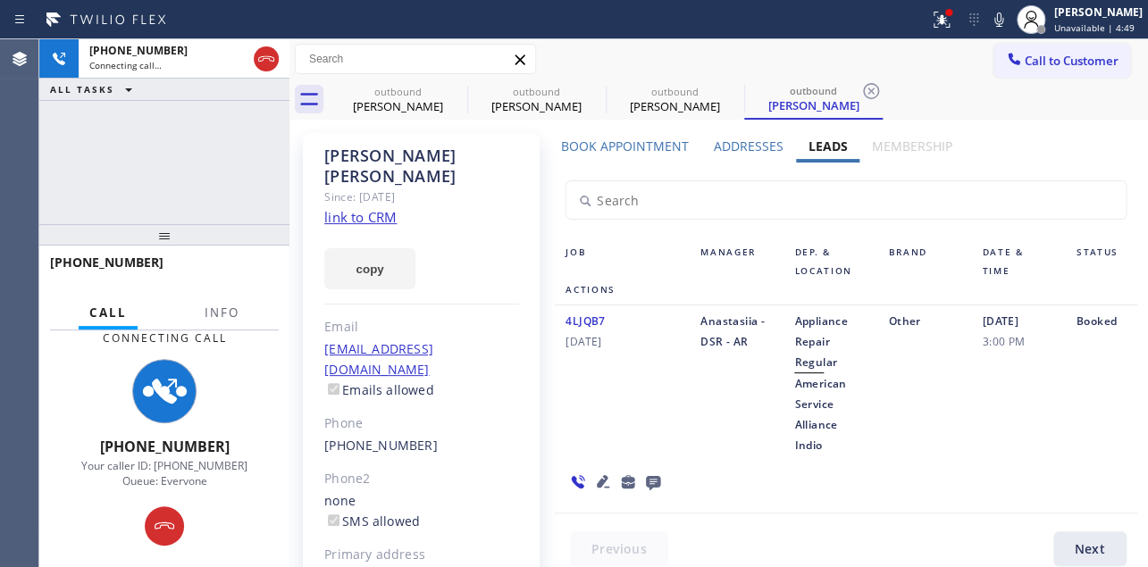
click at [652, 412] on div "4LJQB7 [DATE]" at bounding box center [622, 383] width 135 height 145
click at [562, 436] on div "4LJQB7 [DATE]" at bounding box center [622, 383] width 135 height 145
click at [581, 425] on div "4LJQB7 [DATE]" at bounding box center [622, 383] width 135 height 145
click at [586, 429] on div "4LJQB7 [DATE]" at bounding box center [622, 383] width 135 height 145
click at [592, 424] on div "4LJQB7 [DATE]" at bounding box center [622, 383] width 135 height 145
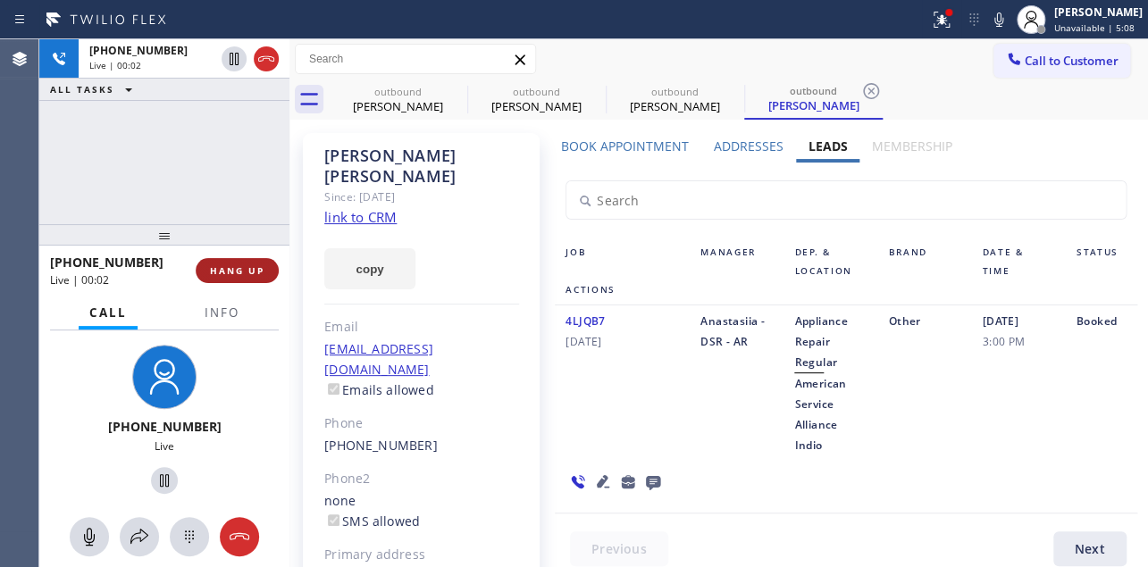
click at [243, 270] on span "HANG UP" at bounding box center [237, 271] width 55 height 13
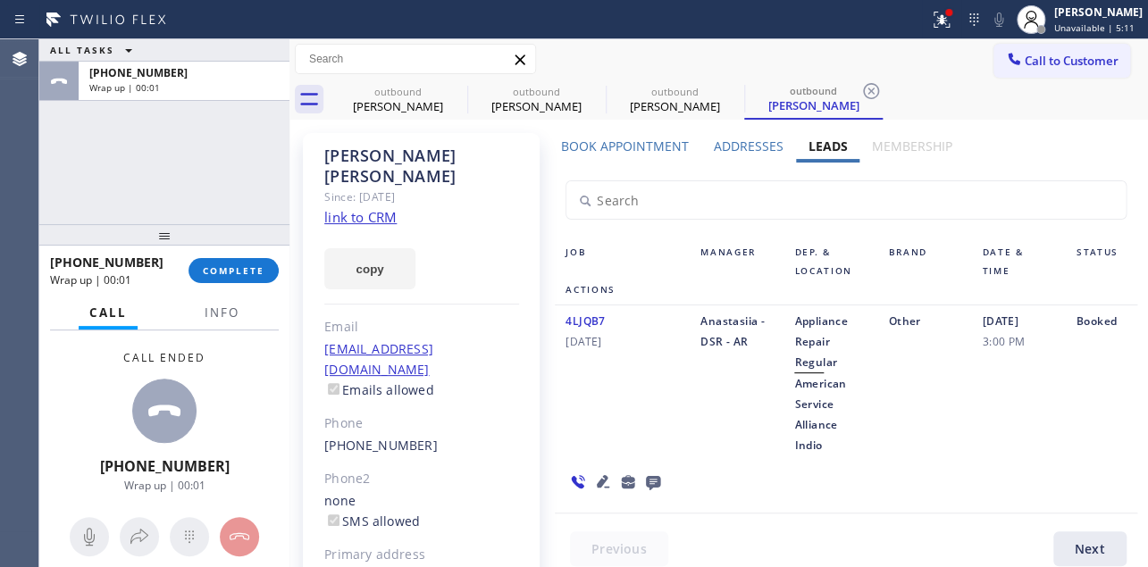
click at [649, 498] on div at bounding box center [615, 482] width 121 height 52
click at [649, 486] on icon at bounding box center [653, 483] width 14 height 14
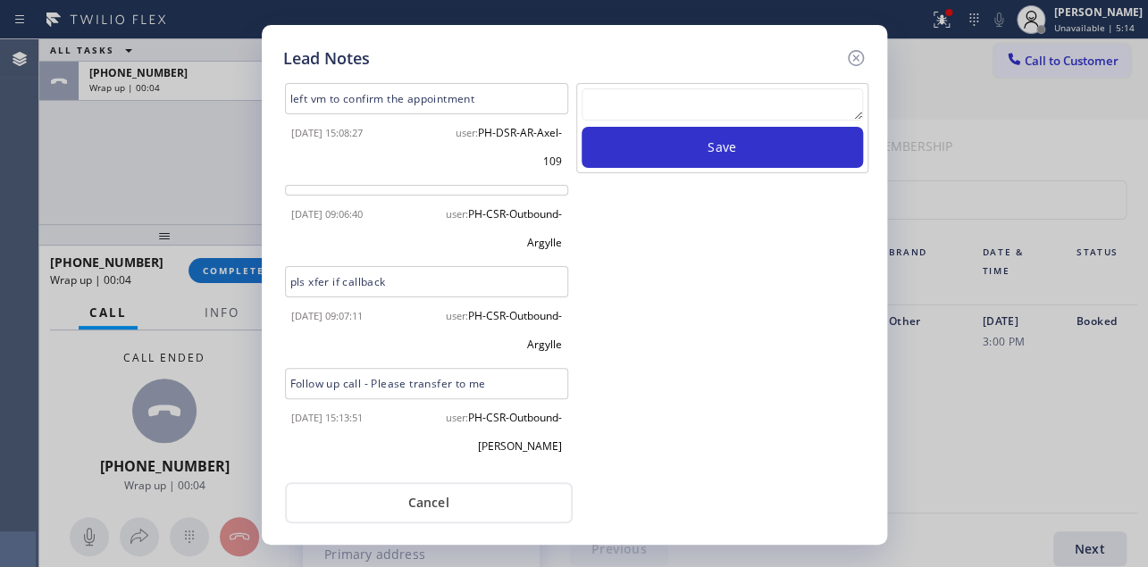
click at [709, 111] on textarea at bounding box center [722, 104] width 281 height 32
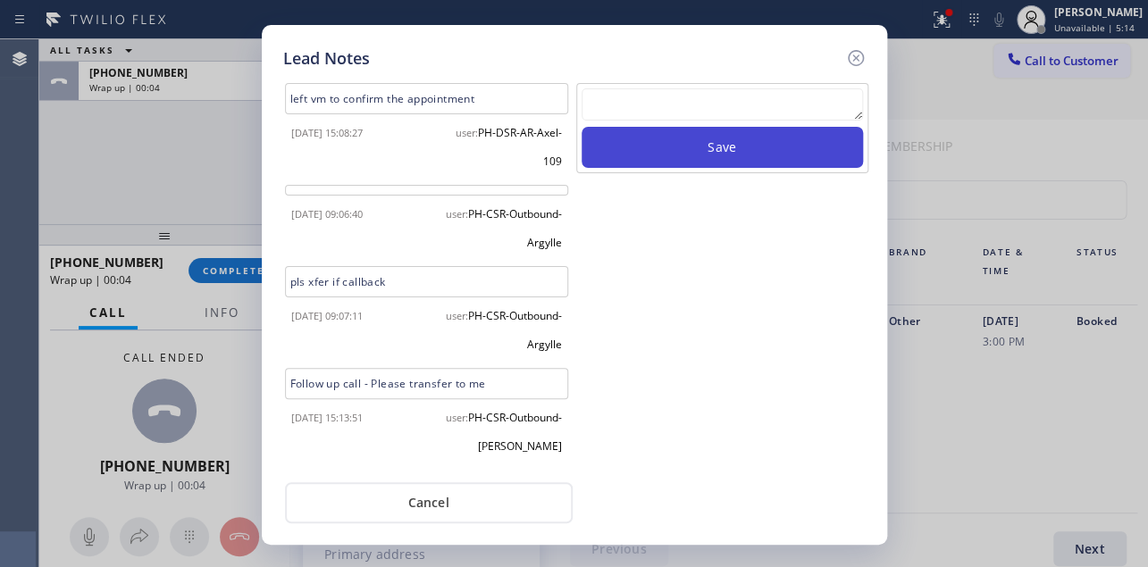
paste textarea "Routed to Voice mail// If CX will call back please transfer to me- Love:*"
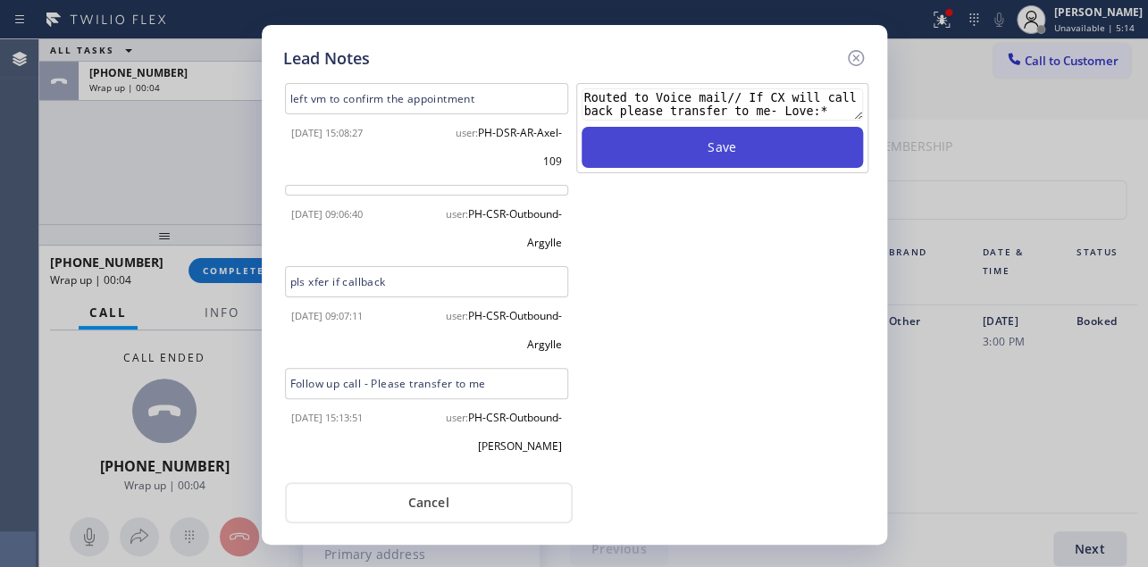
type textarea "Routed to Voice mail// If CX will call back please transfer to me- Love:*"
click at [742, 143] on button "Save" at bounding box center [722, 147] width 281 height 41
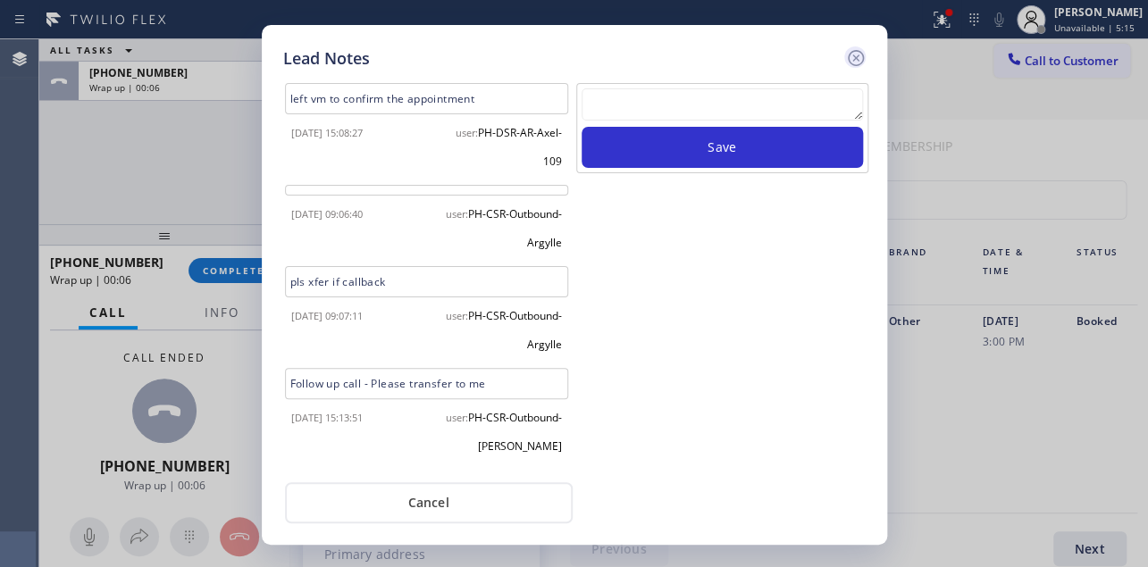
click at [857, 56] on icon at bounding box center [855, 57] width 21 height 21
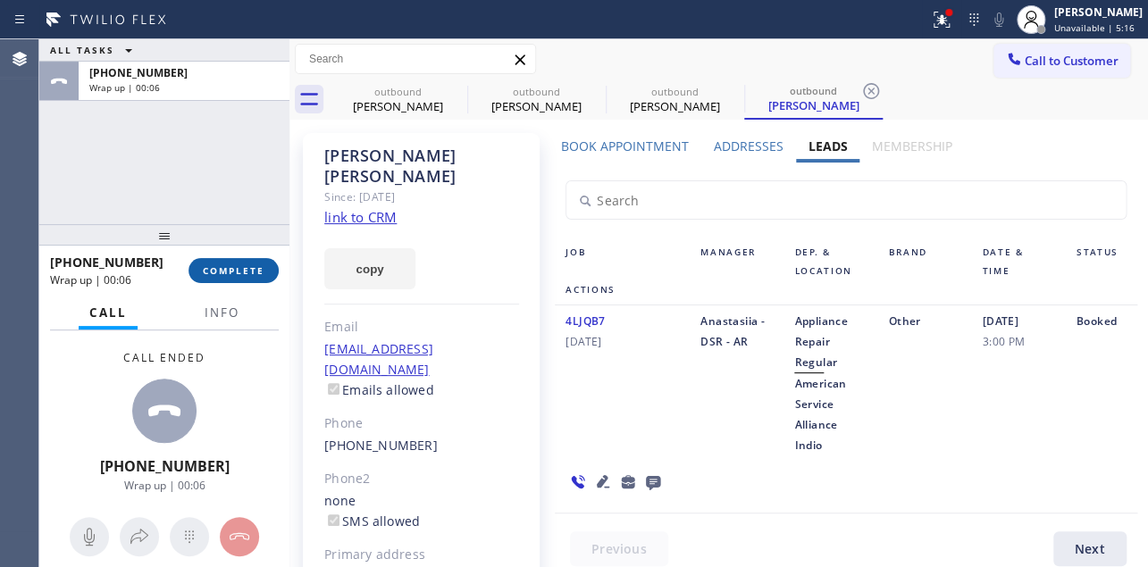
click at [251, 262] on button "COMPLETE" at bounding box center [234, 270] width 90 height 25
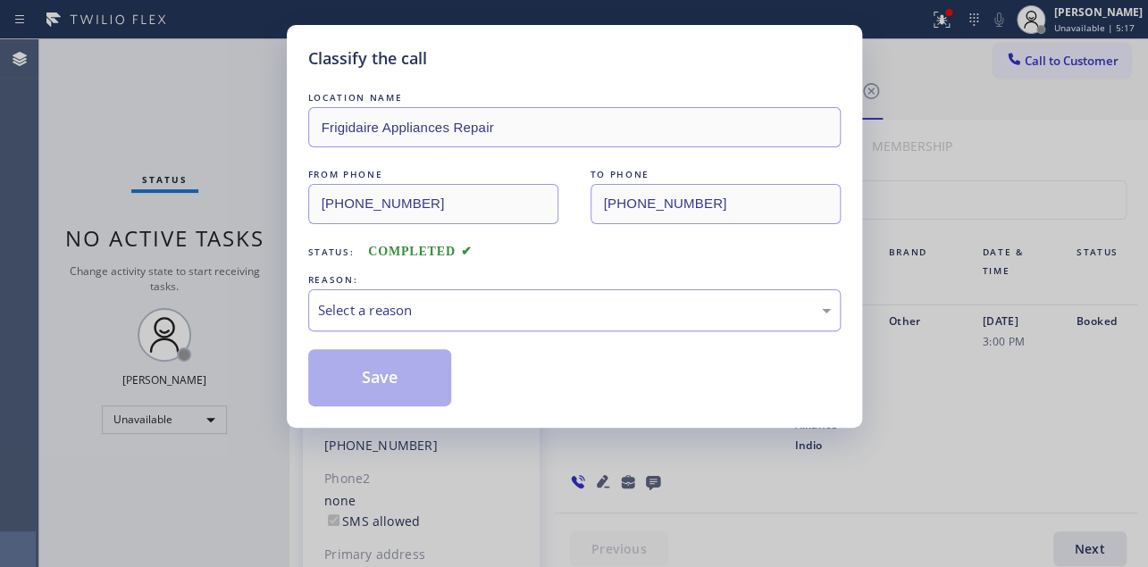
click at [411, 303] on div "Select a reason" at bounding box center [574, 310] width 513 height 21
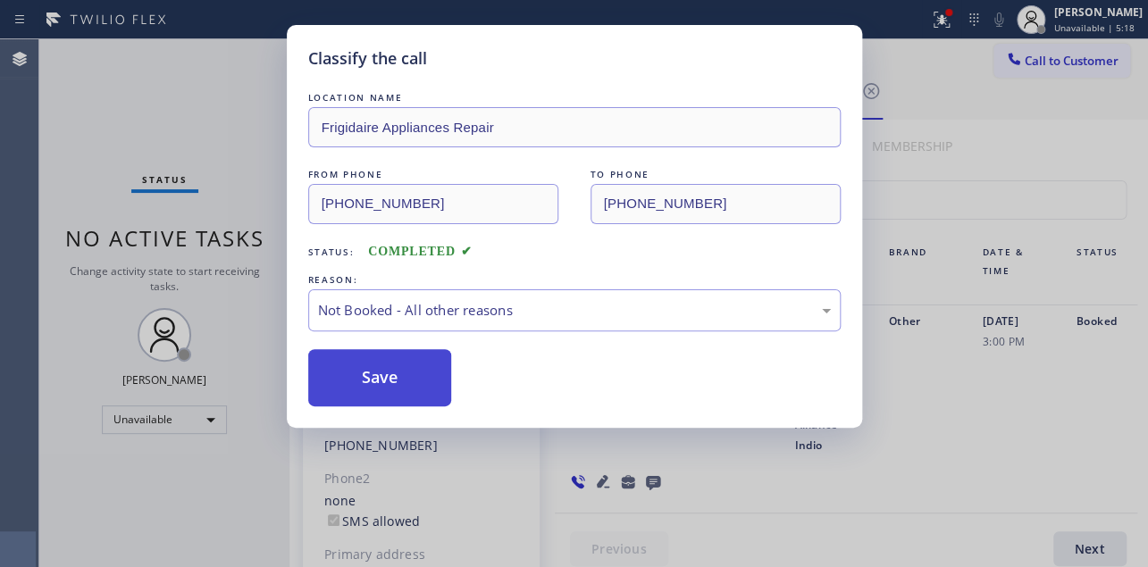
click at [387, 376] on button "Save" at bounding box center [380, 377] width 144 height 57
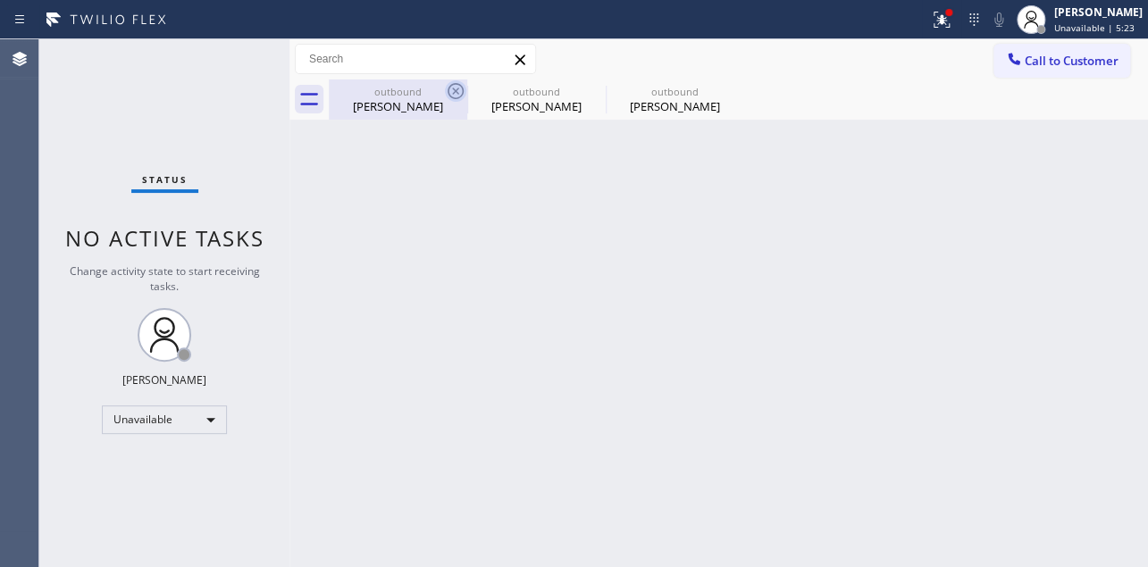
click at [457, 87] on icon at bounding box center [455, 90] width 21 height 21
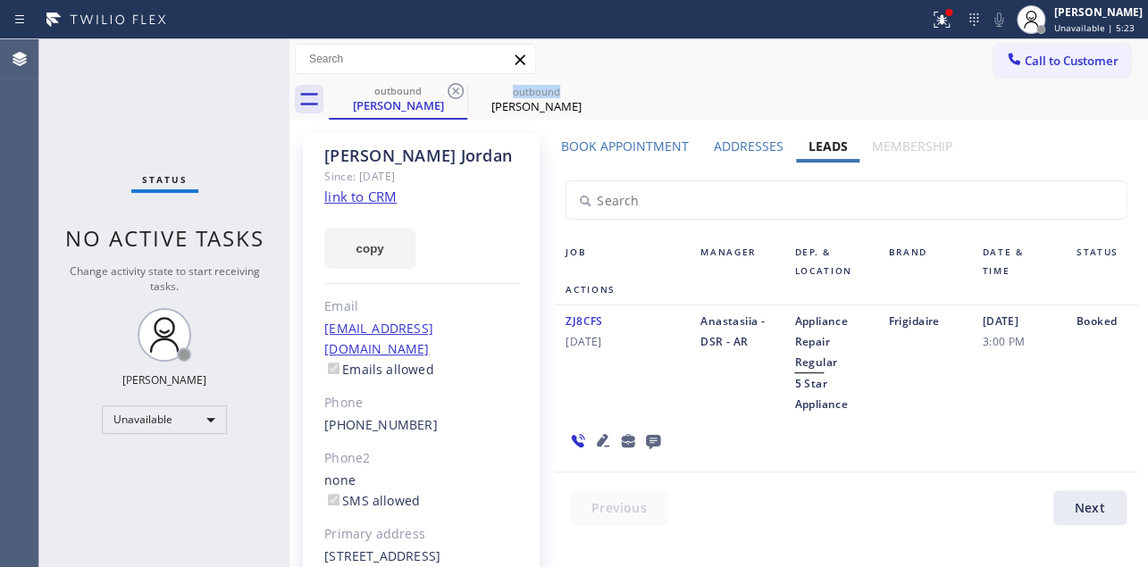
click at [457, 87] on icon at bounding box center [455, 90] width 21 height 21
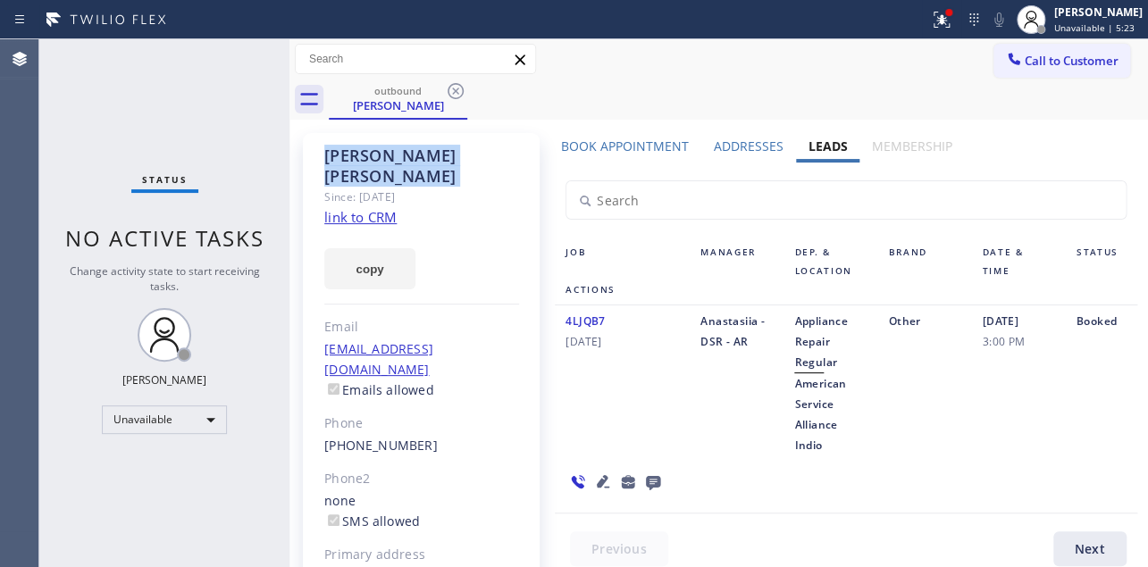
click at [457, 87] on icon at bounding box center [455, 90] width 21 height 21
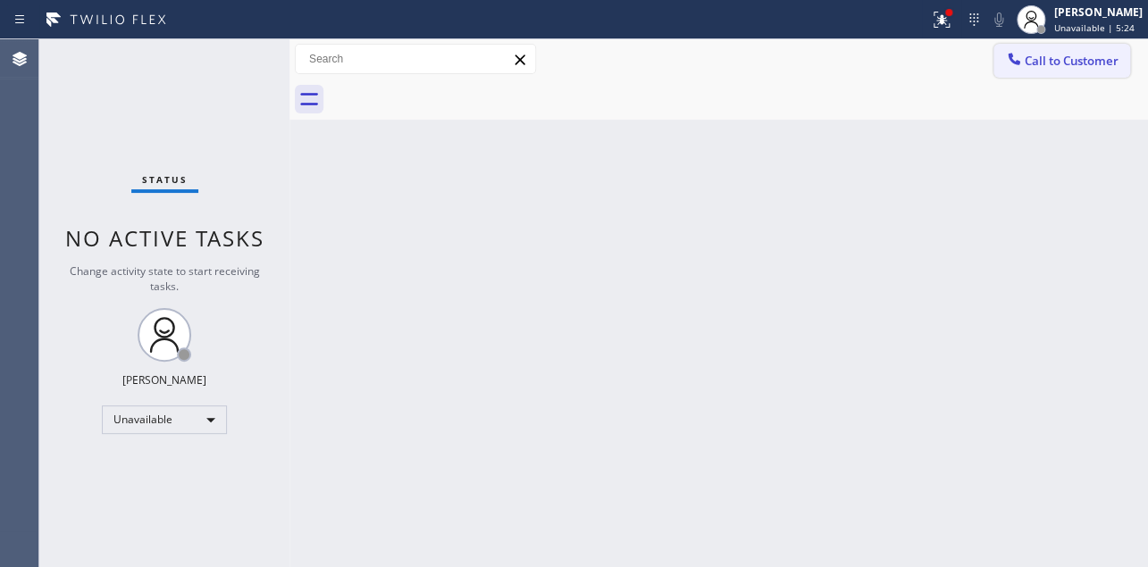
click at [1032, 55] on span "Call to Customer" at bounding box center [1072, 61] width 94 height 16
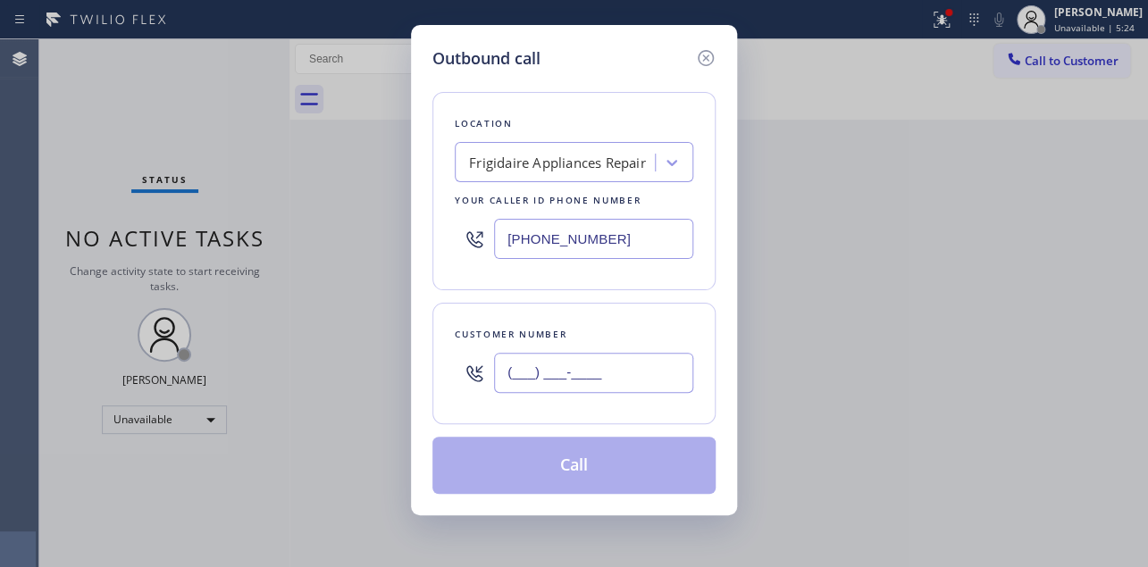
click at [546, 376] on input "(___) ___-____" at bounding box center [593, 373] width 199 height 40
paste input "707) 718-6494"
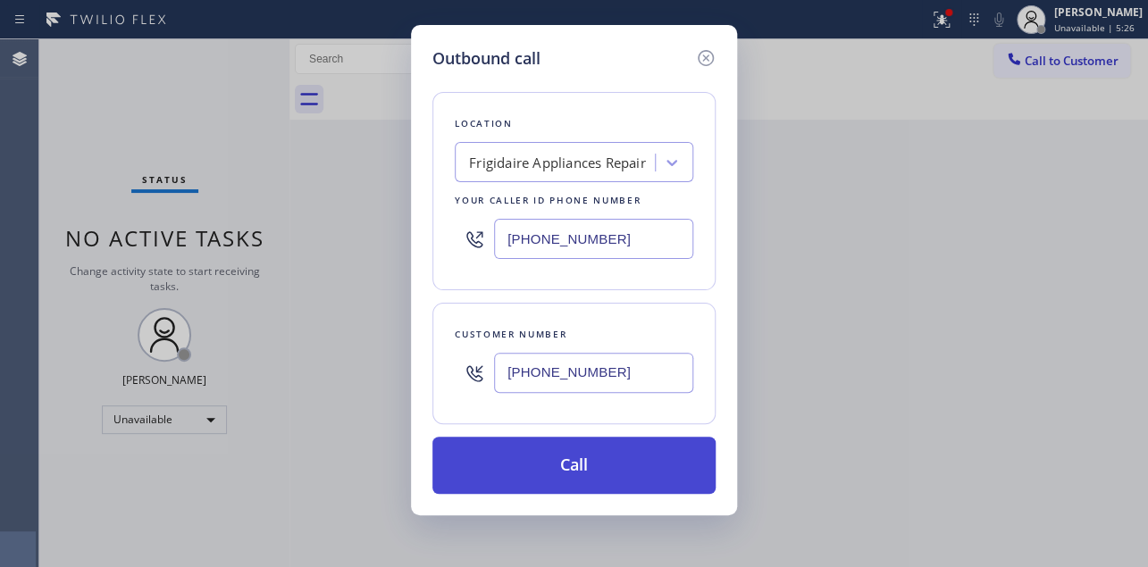
click at [583, 471] on button "Call" at bounding box center [574, 465] width 283 height 57
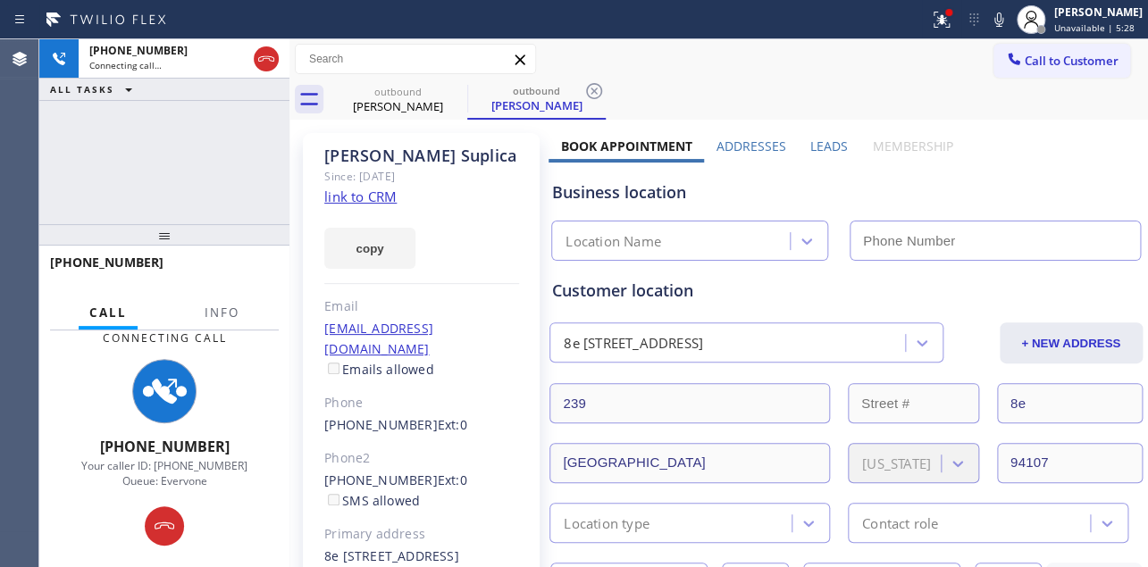
click at [819, 144] on label "Leads" at bounding box center [830, 146] width 38 height 17
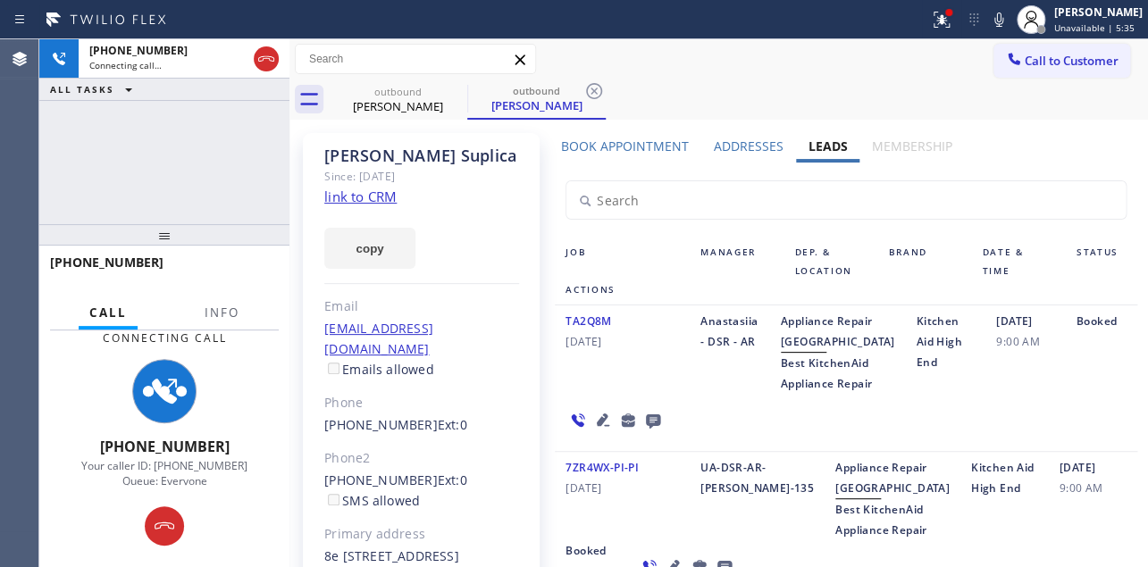
click at [595, 431] on icon at bounding box center [602, 419] width 21 height 21
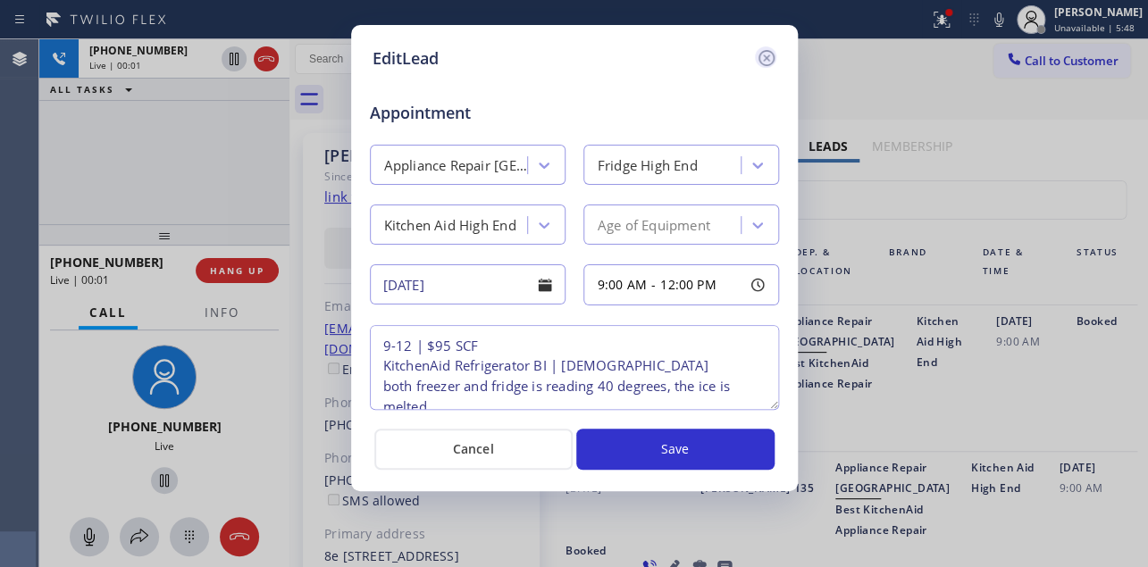
click at [760, 60] on icon at bounding box center [766, 57] width 21 height 21
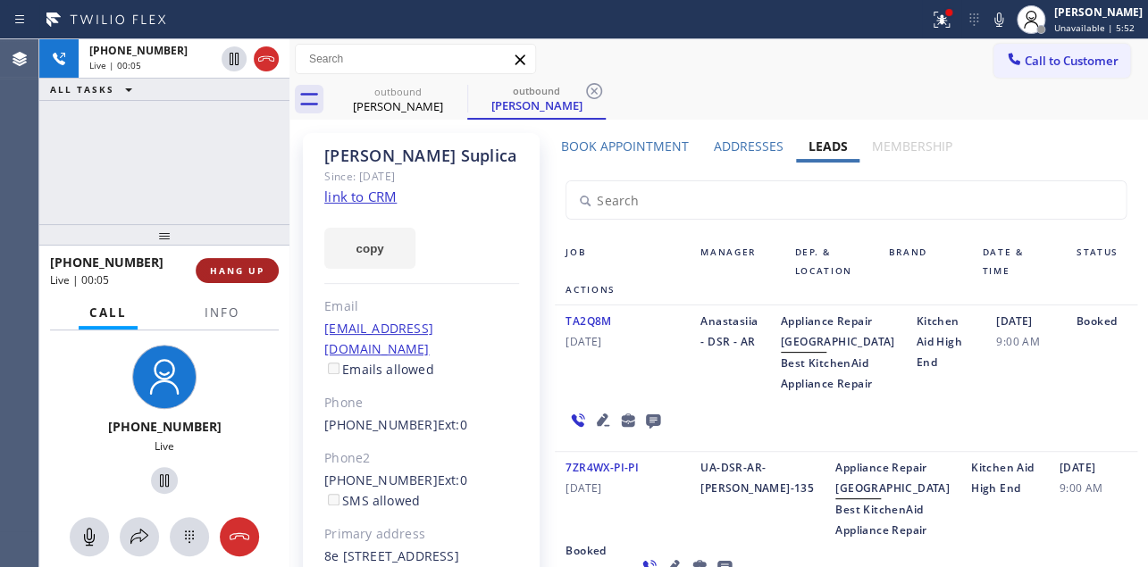
click at [216, 273] on span "HANG UP" at bounding box center [237, 271] width 55 height 13
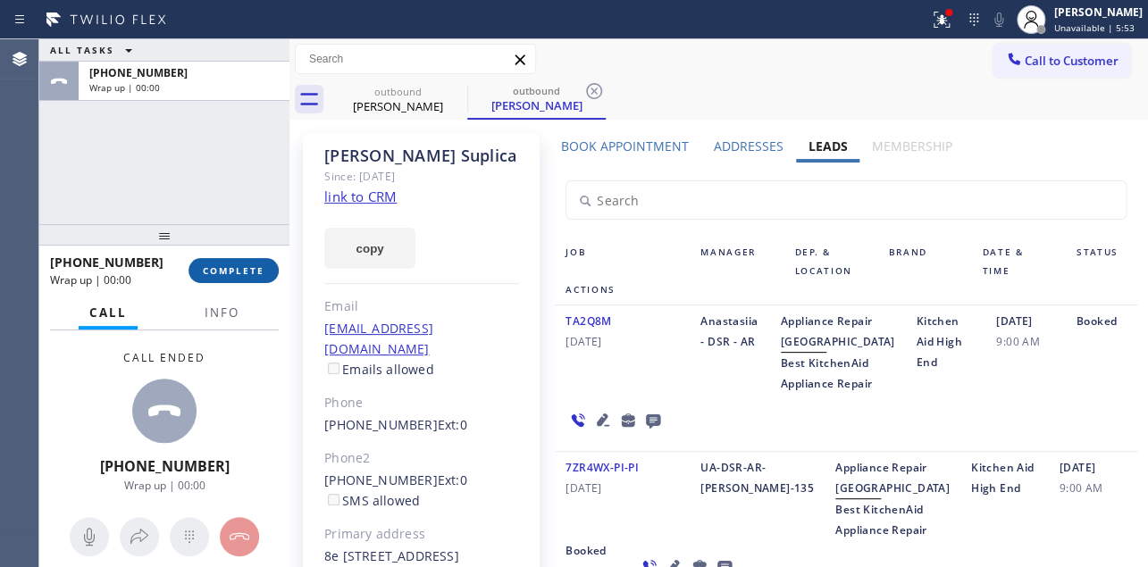
click at [246, 265] on span "COMPLETE" at bounding box center [234, 271] width 62 height 13
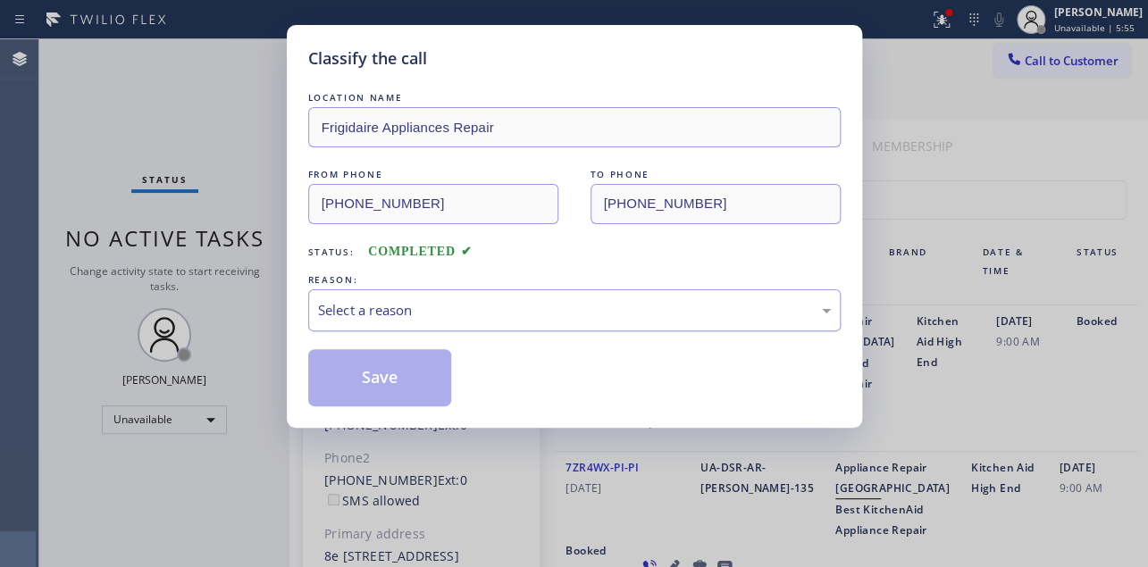
click at [455, 311] on div "Select a reason" at bounding box center [574, 310] width 513 height 21
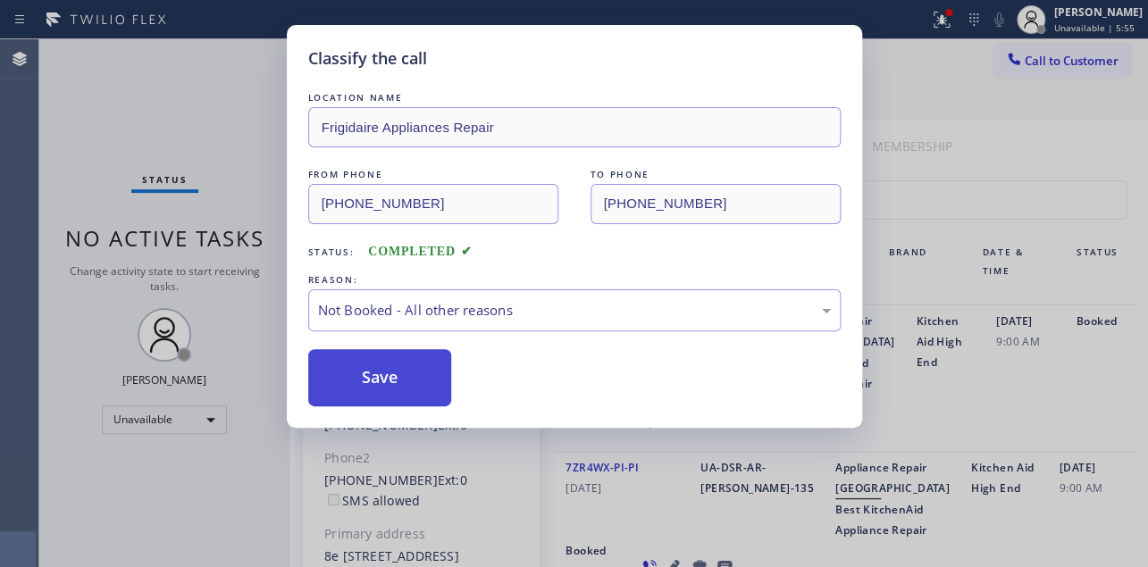
click at [387, 376] on button "Save" at bounding box center [380, 377] width 144 height 57
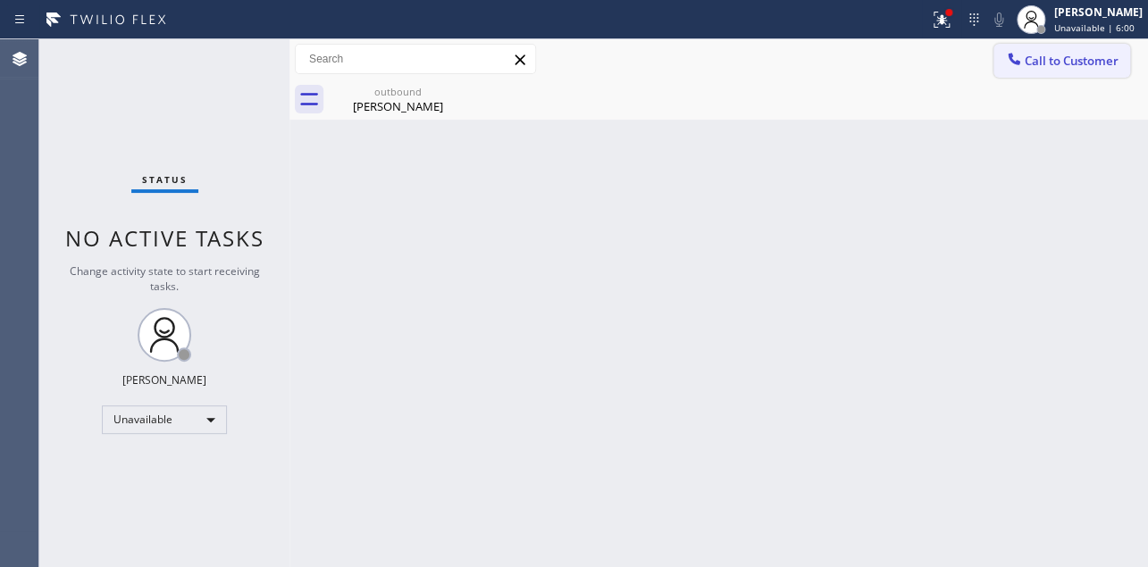
click at [1086, 71] on button "Call to Customer" at bounding box center [1062, 61] width 137 height 34
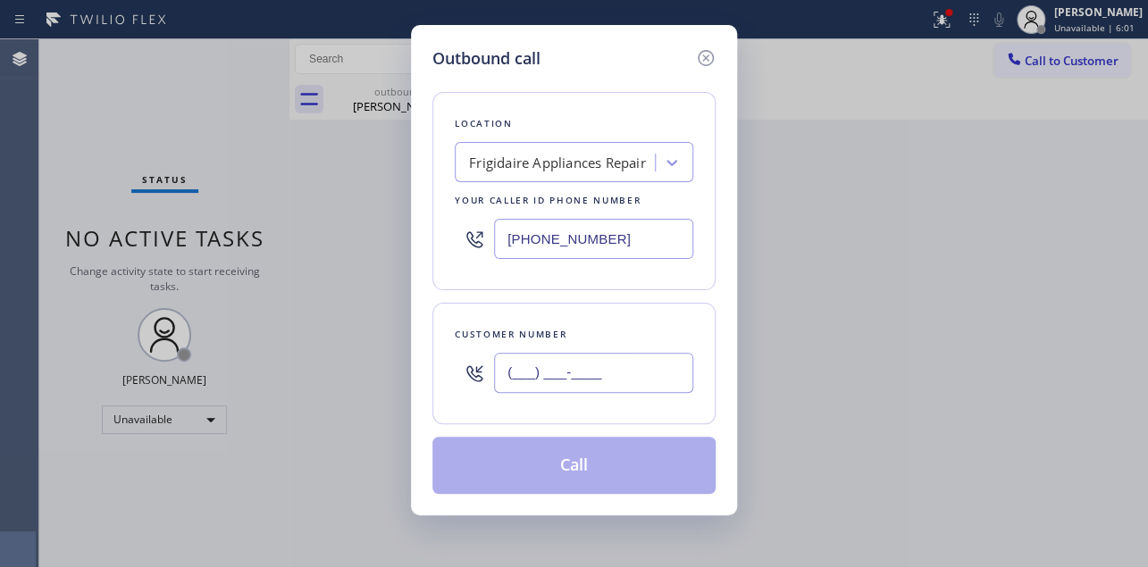
click at [555, 369] on input "(___) ___-____" at bounding box center [593, 373] width 199 height 40
paste input "714) 417-6822"
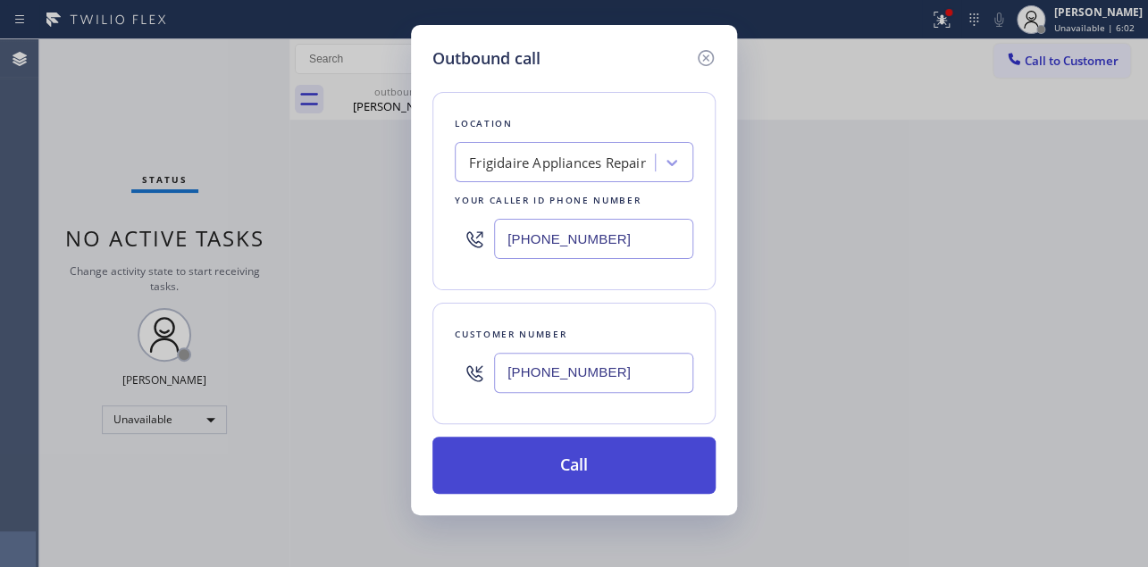
click at [601, 458] on button "Call" at bounding box center [574, 465] width 283 height 57
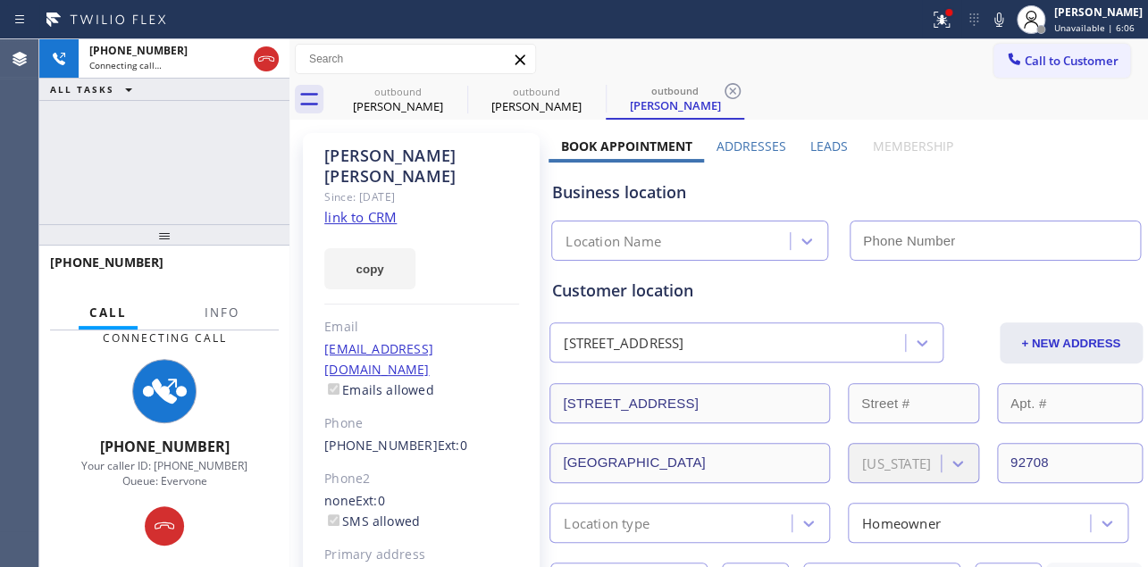
click at [822, 146] on label "Leads" at bounding box center [830, 146] width 38 height 17
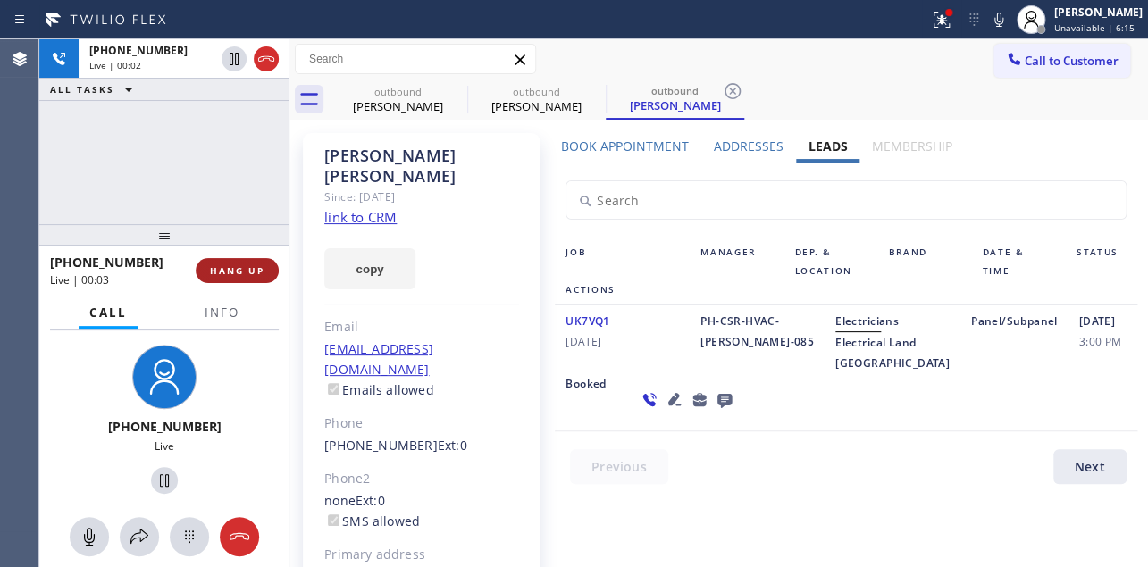
click at [242, 270] on span "HANG UP" at bounding box center [237, 271] width 55 height 13
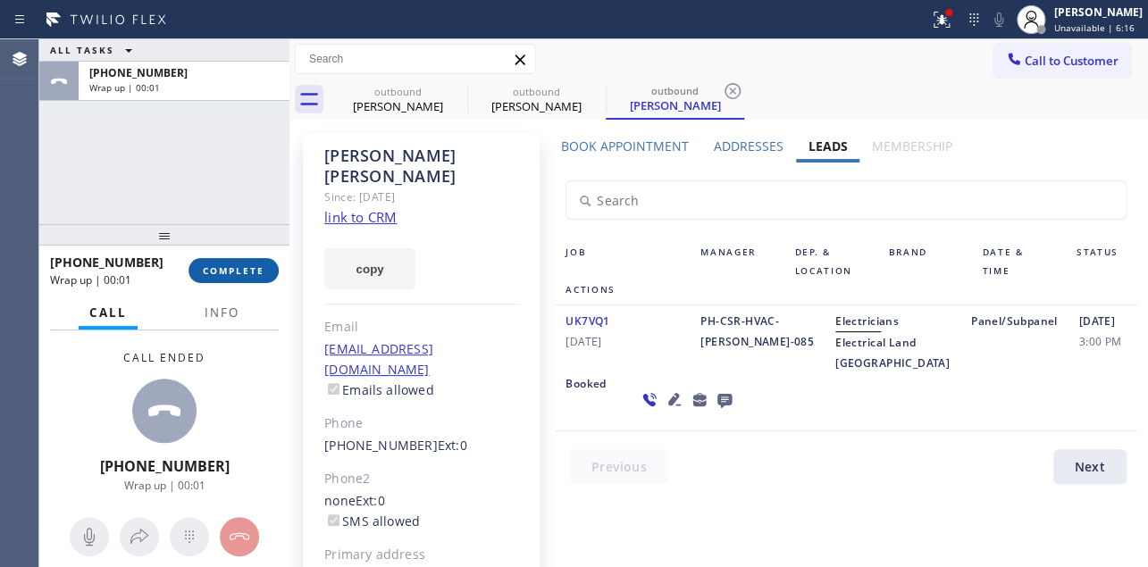
click at [232, 268] on span "COMPLETE" at bounding box center [234, 271] width 62 height 13
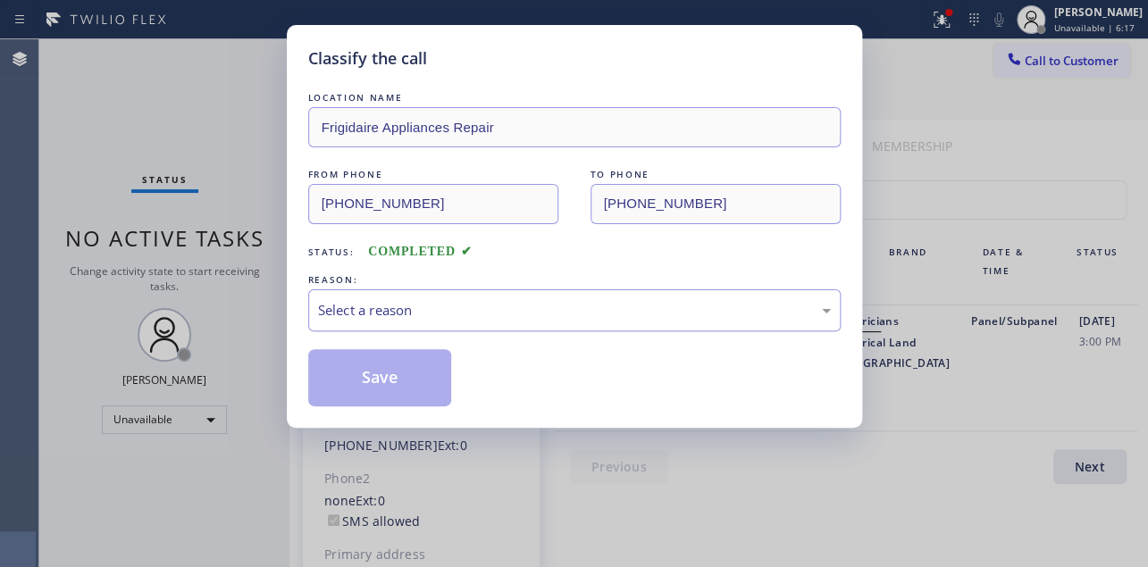
click at [379, 302] on div "Select a reason" at bounding box center [574, 310] width 513 height 21
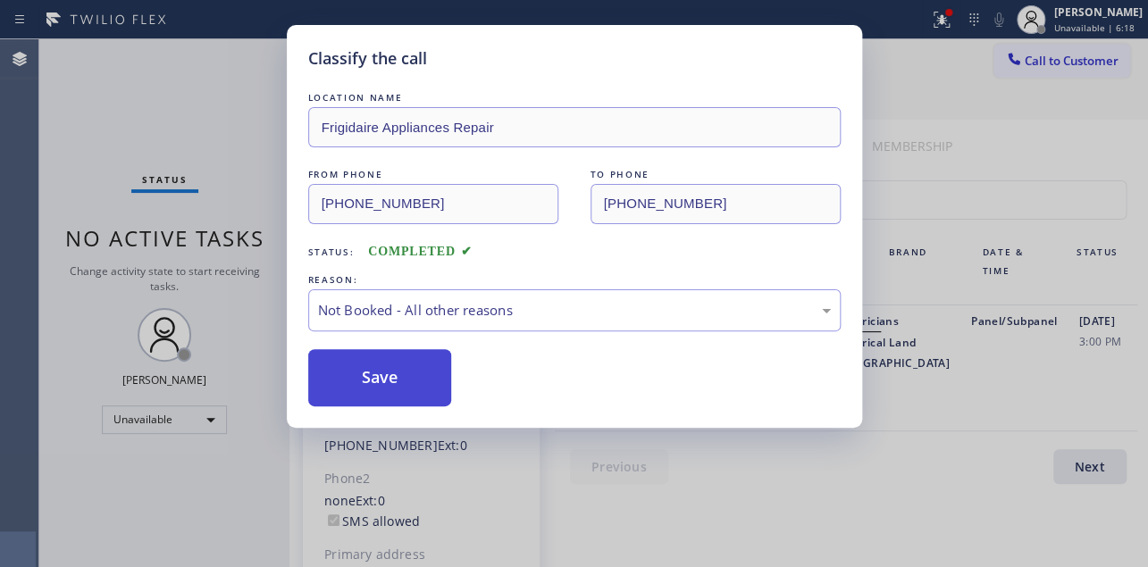
click at [362, 382] on button "Save" at bounding box center [380, 377] width 144 height 57
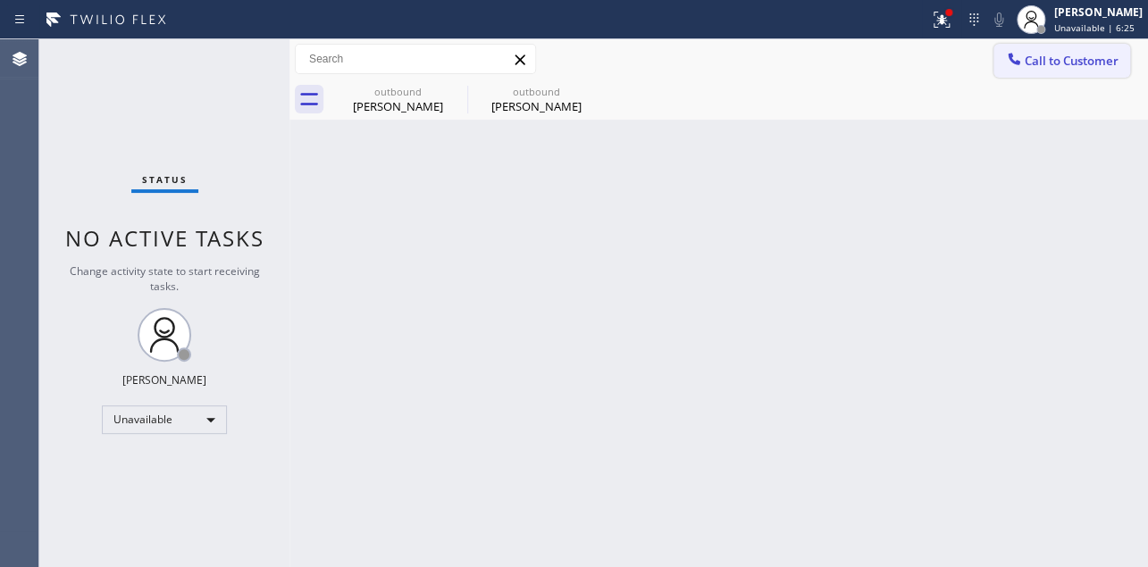
click at [1040, 55] on span "Call to Customer" at bounding box center [1072, 61] width 94 height 16
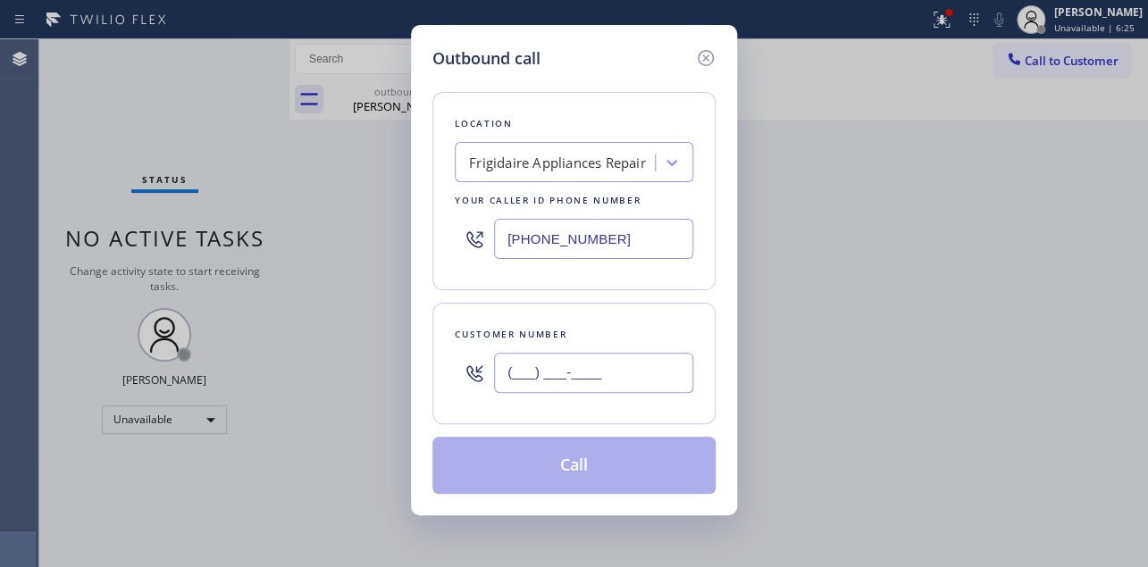
click at [527, 379] on input "(___) ___-____" at bounding box center [593, 373] width 199 height 40
paste input "805) 509-1158"
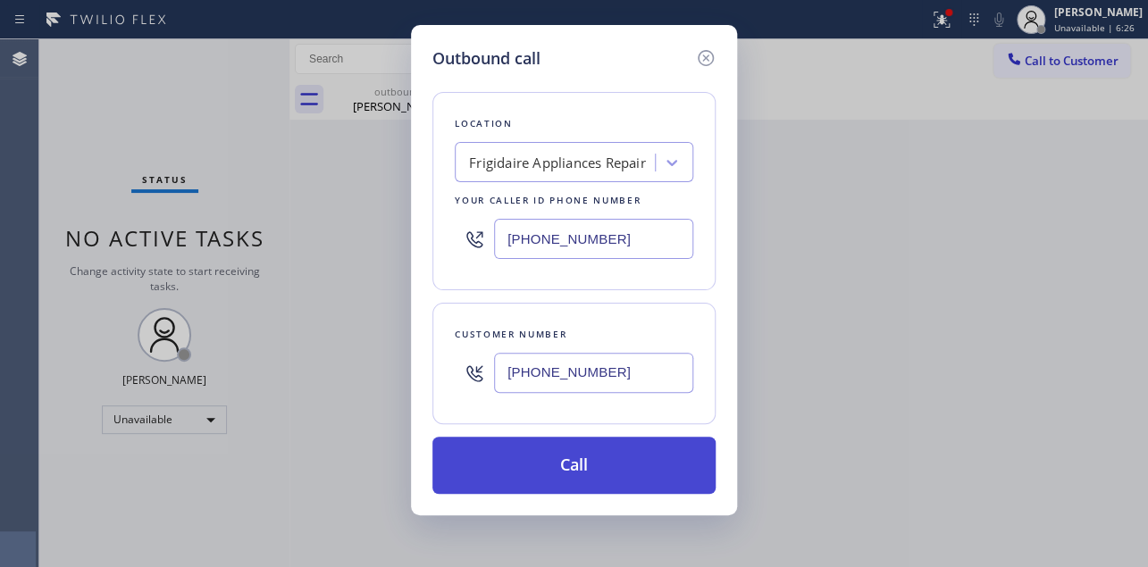
click at [550, 458] on button "Call" at bounding box center [574, 465] width 283 height 57
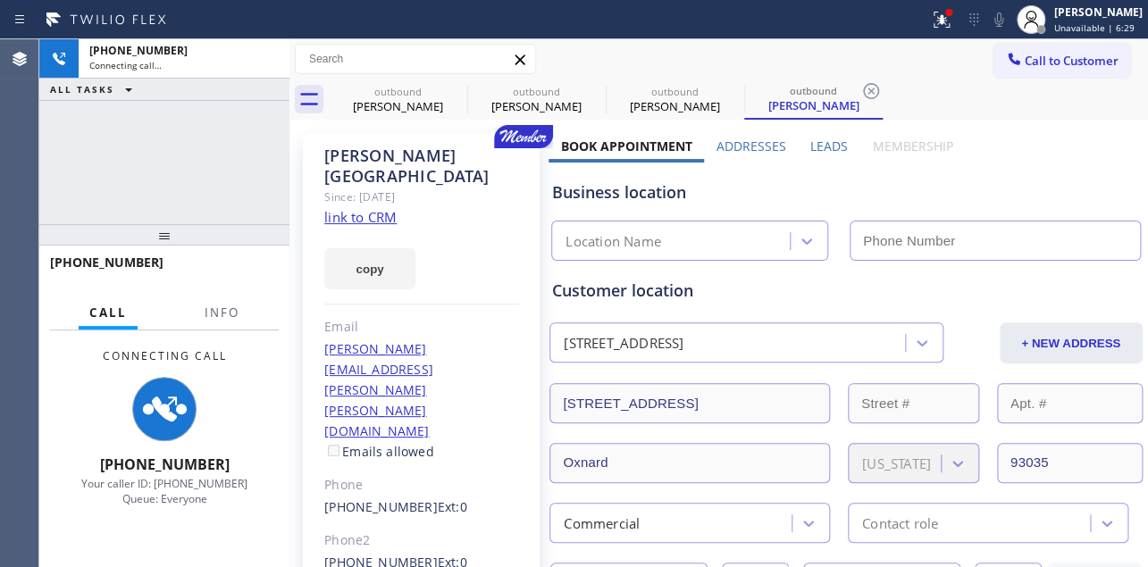
click at [823, 143] on label "Leads" at bounding box center [830, 146] width 38 height 17
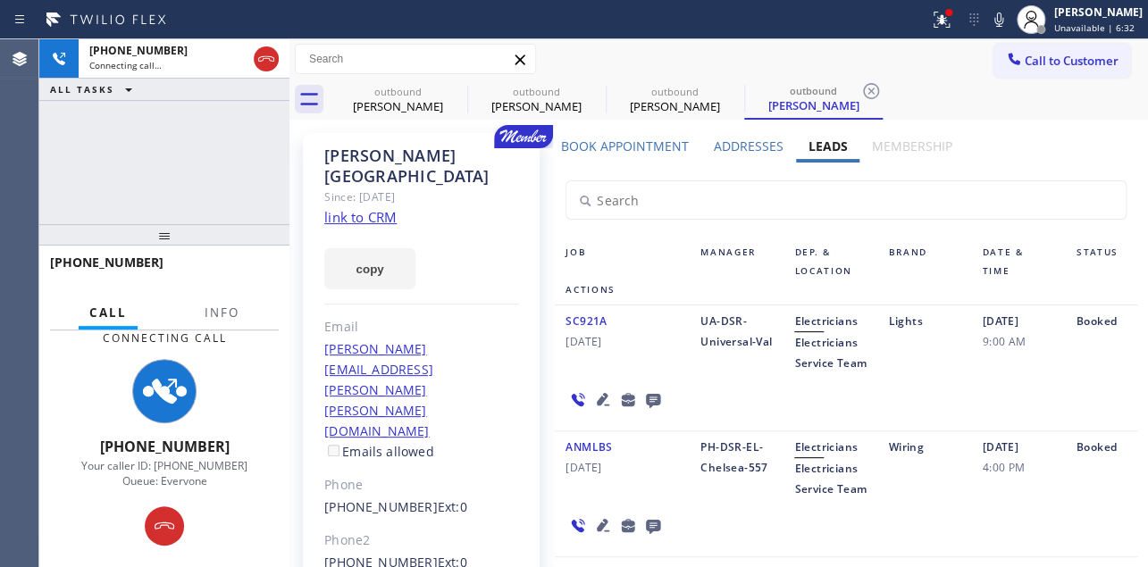
click at [616, 370] on div "SC921A [DATE]" at bounding box center [622, 342] width 135 height 63
click at [570, 374] on div "SC921A [DATE]" at bounding box center [622, 342] width 135 height 63
click at [600, 406] on icon at bounding box center [603, 399] width 13 height 13
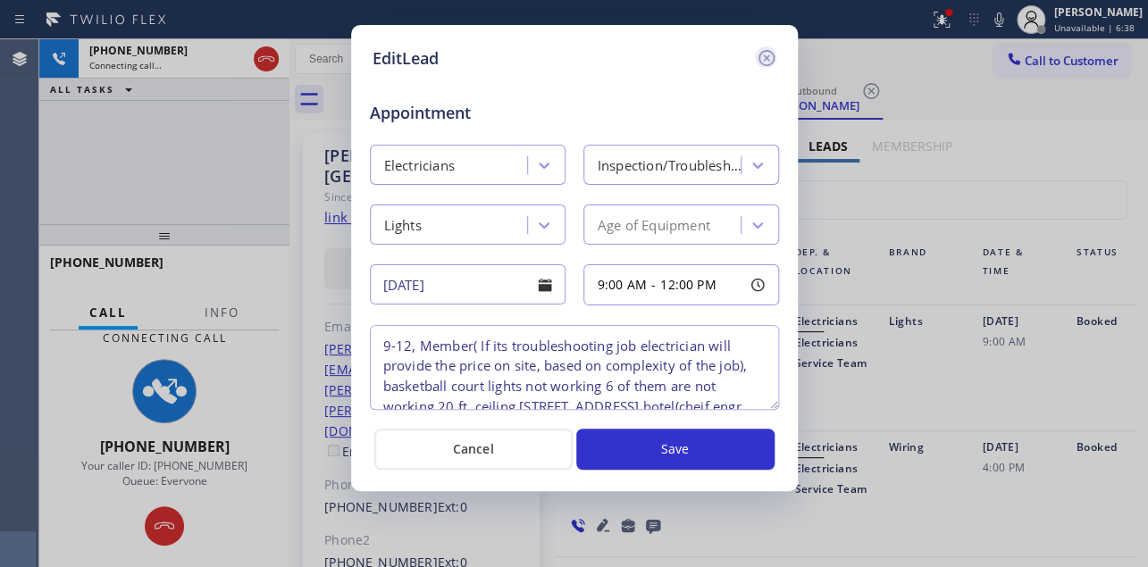
click at [766, 51] on icon at bounding box center [766, 57] width 21 height 21
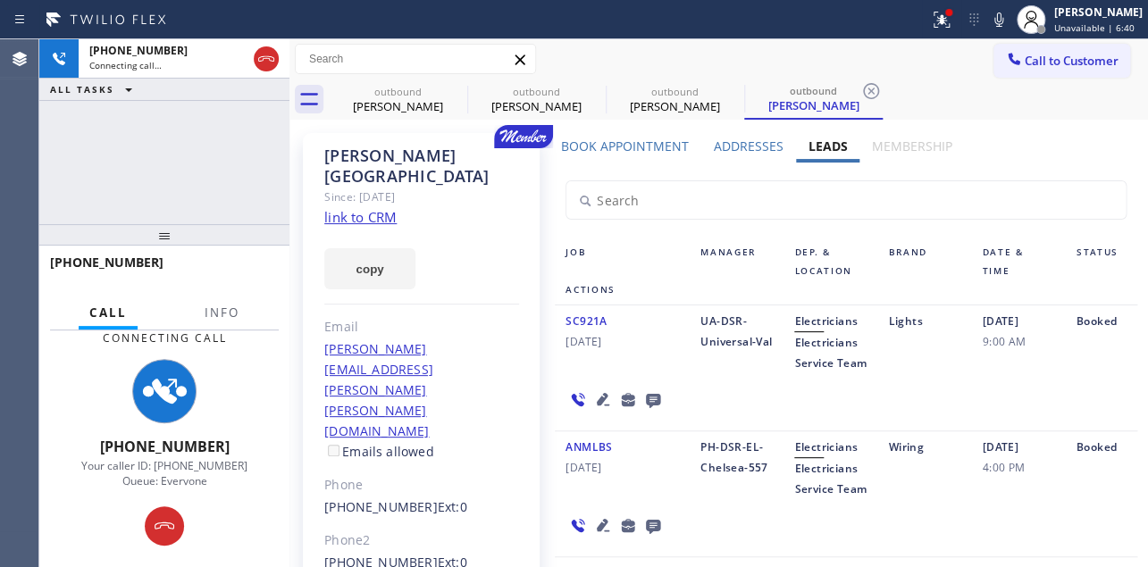
click at [732, 46] on div "Call to Customer Outbound call Location Frigidaire Appliances Repair Your calle…" at bounding box center [719, 59] width 859 height 31
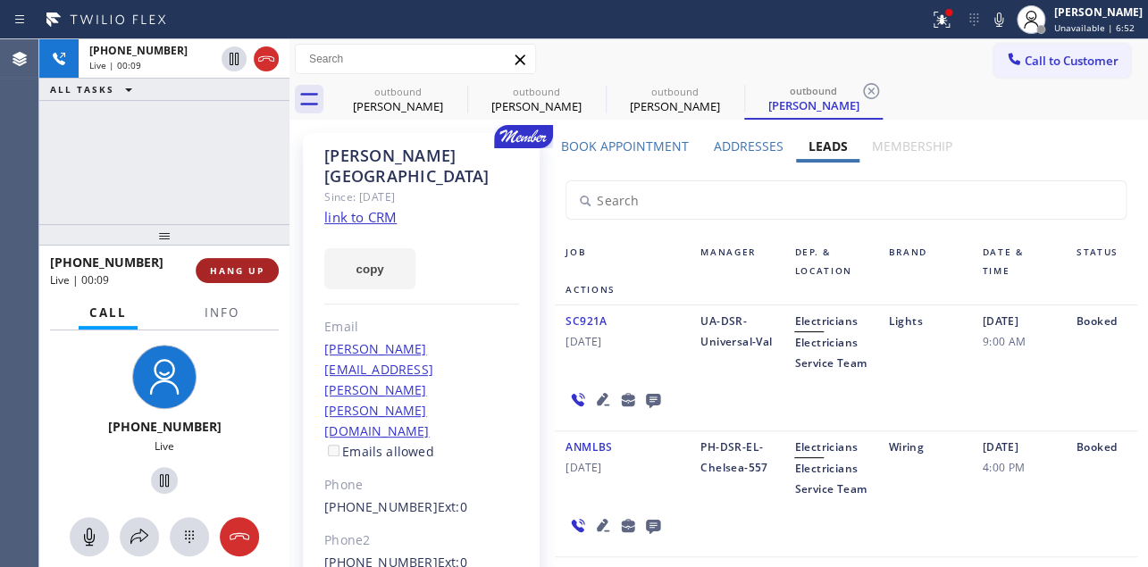
click at [221, 265] on span "HANG UP" at bounding box center [237, 271] width 55 height 13
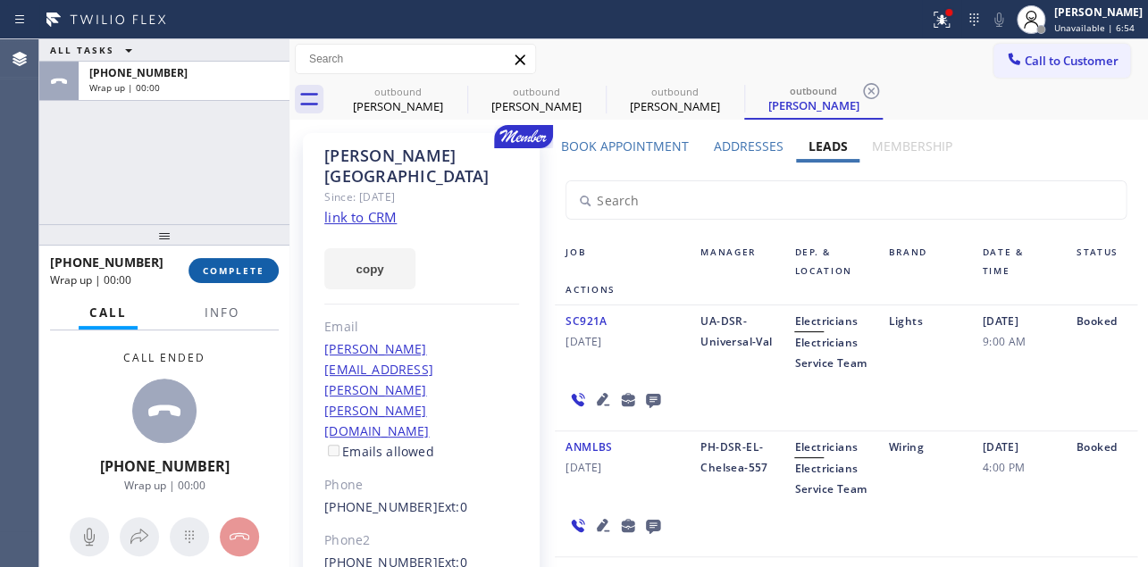
click at [207, 268] on span "COMPLETE" at bounding box center [234, 271] width 62 height 13
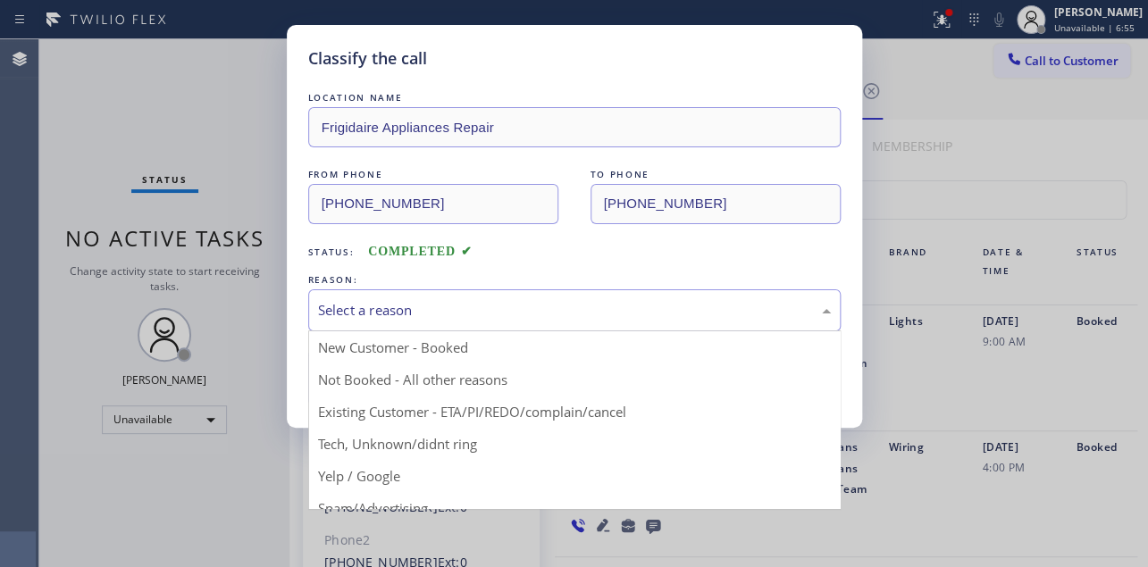
click at [414, 300] on div "Select a reason" at bounding box center [574, 310] width 513 height 21
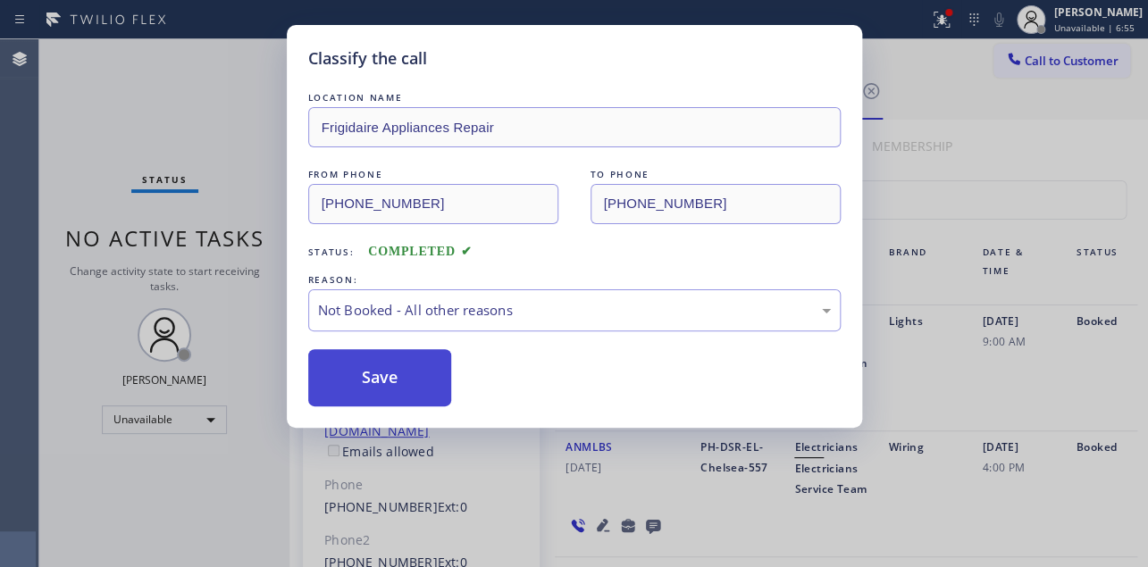
click at [379, 382] on button "Save" at bounding box center [380, 377] width 144 height 57
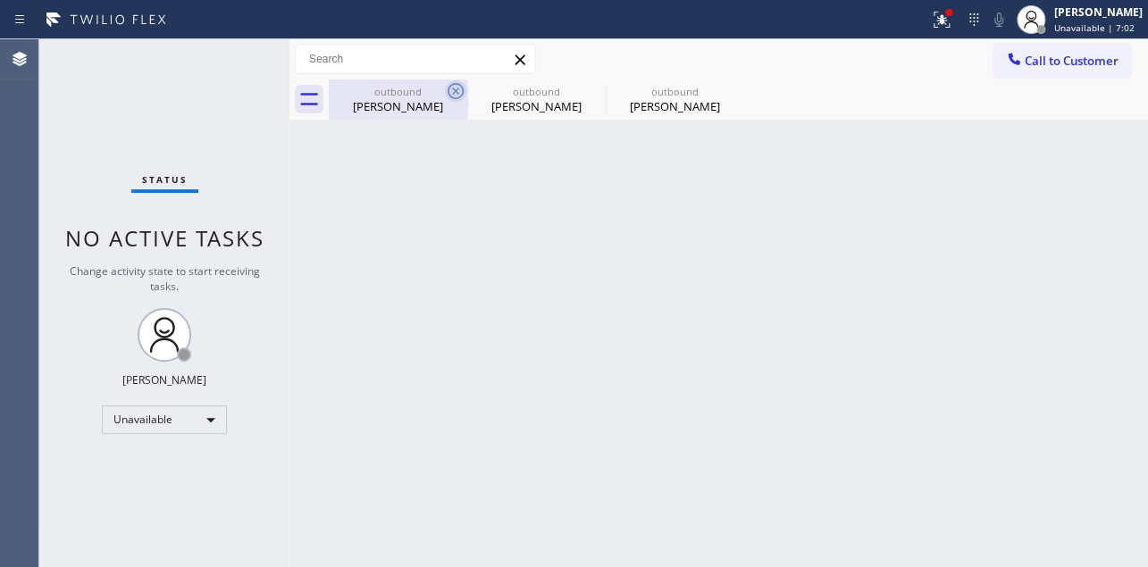
click at [455, 95] on icon at bounding box center [455, 90] width 21 height 21
click at [0, 0] on icon at bounding box center [0, 0] width 0 height 0
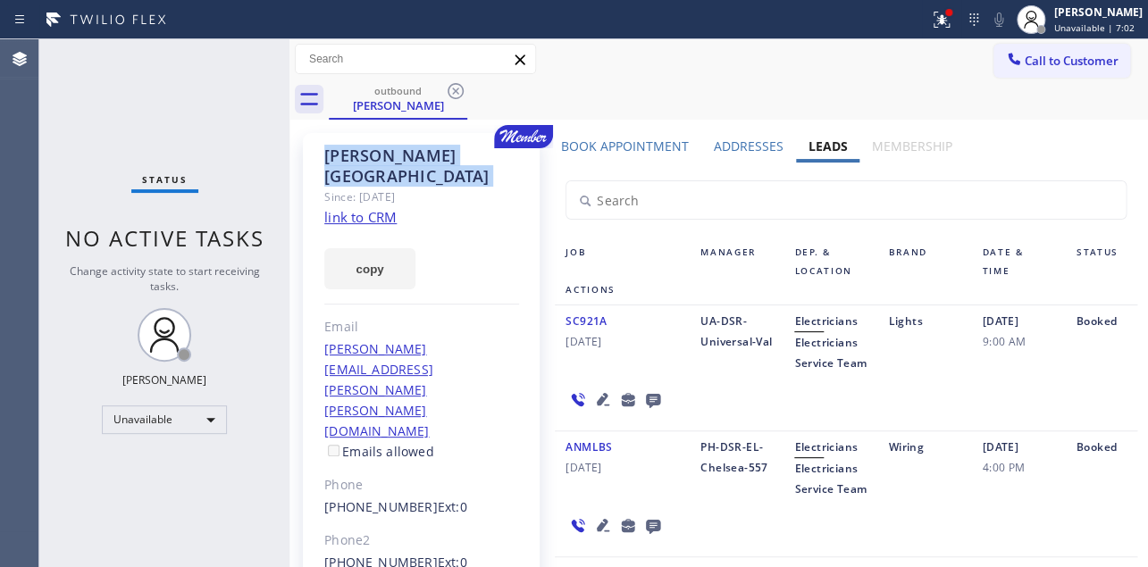
click at [455, 95] on icon at bounding box center [455, 90] width 21 height 21
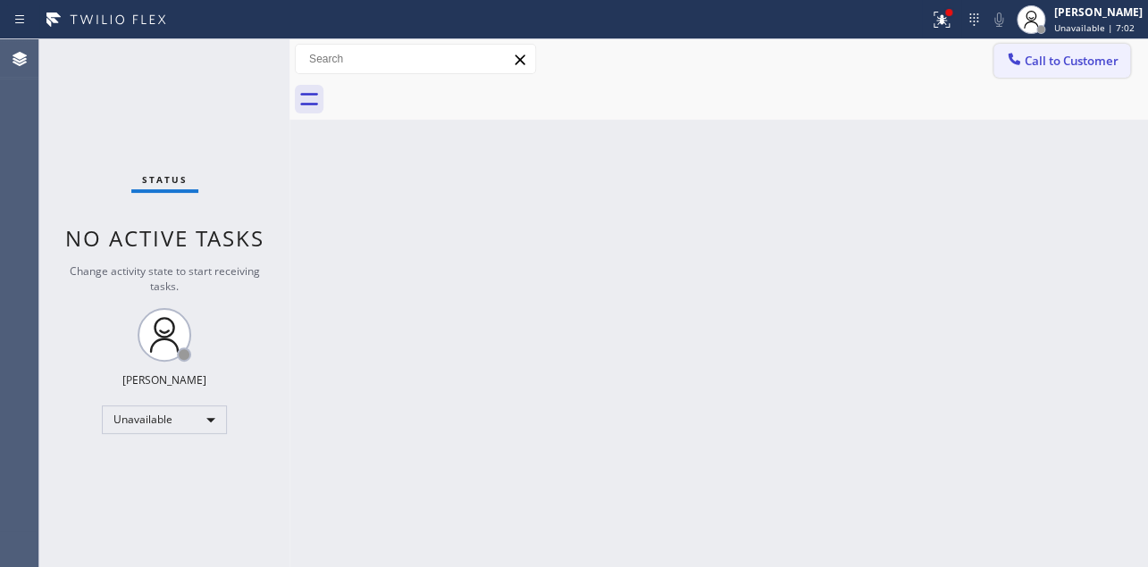
click at [1048, 53] on span "Call to Customer" at bounding box center [1072, 61] width 94 height 16
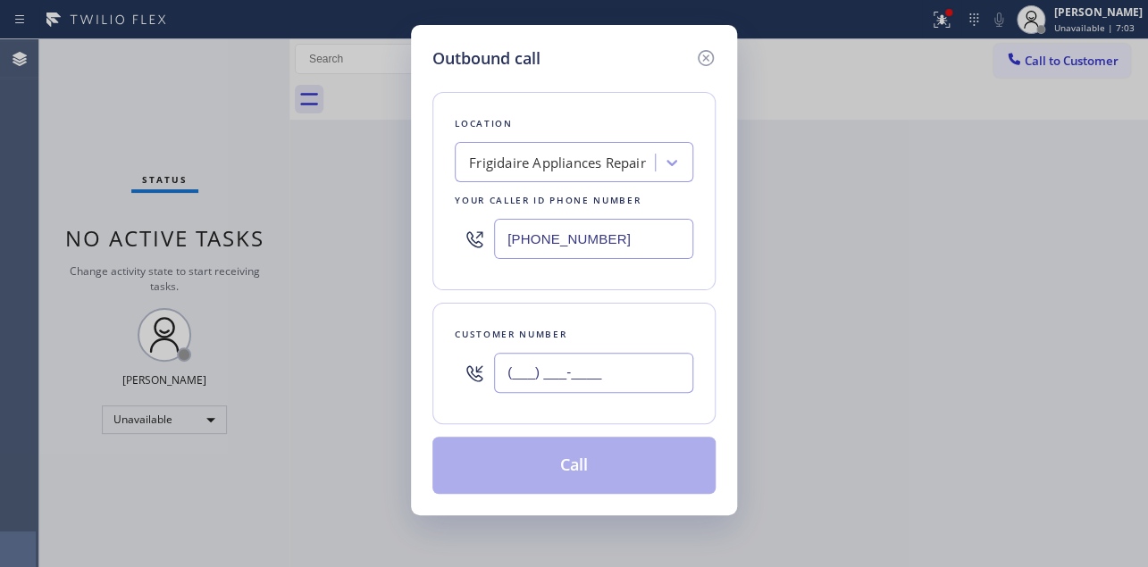
click at [536, 377] on input "(___) ___-____" at bounding box center [593, 373] width 199 height 40
paste input "650) 868-3307"
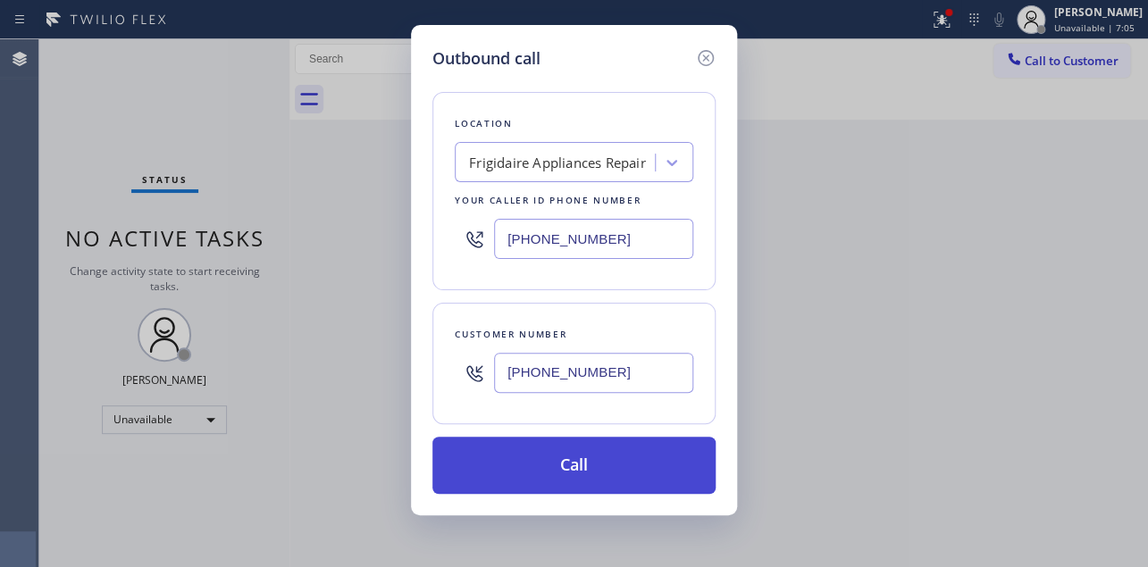
click at [601, 470] on button "Call" at bounding box center [574, 465] width 283 height 57
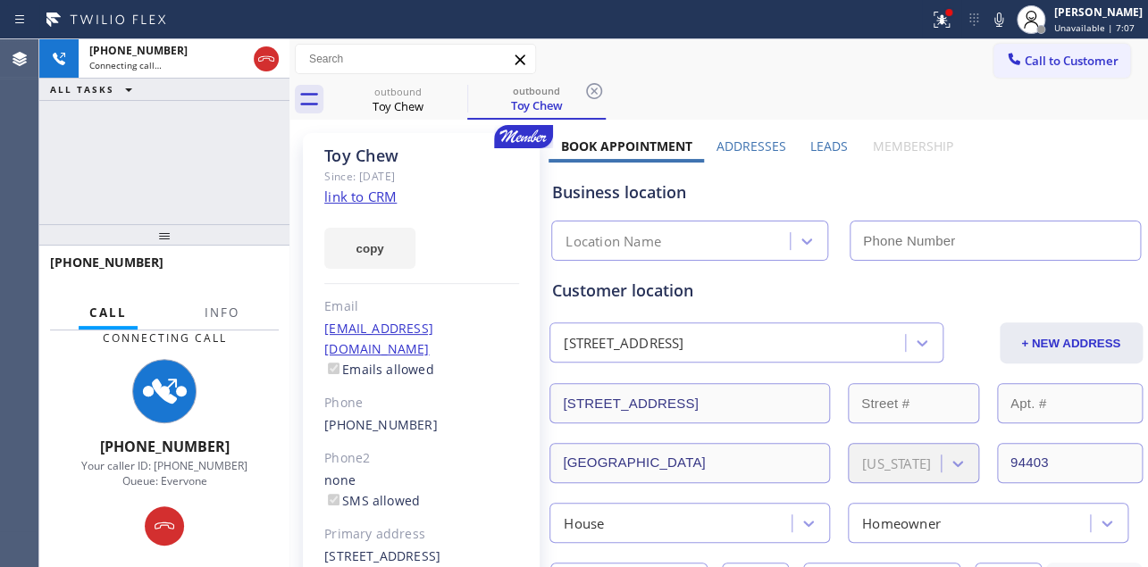
click at [821, 144] on label "Leads" at bounding box center [830, 146] width 38 height 17
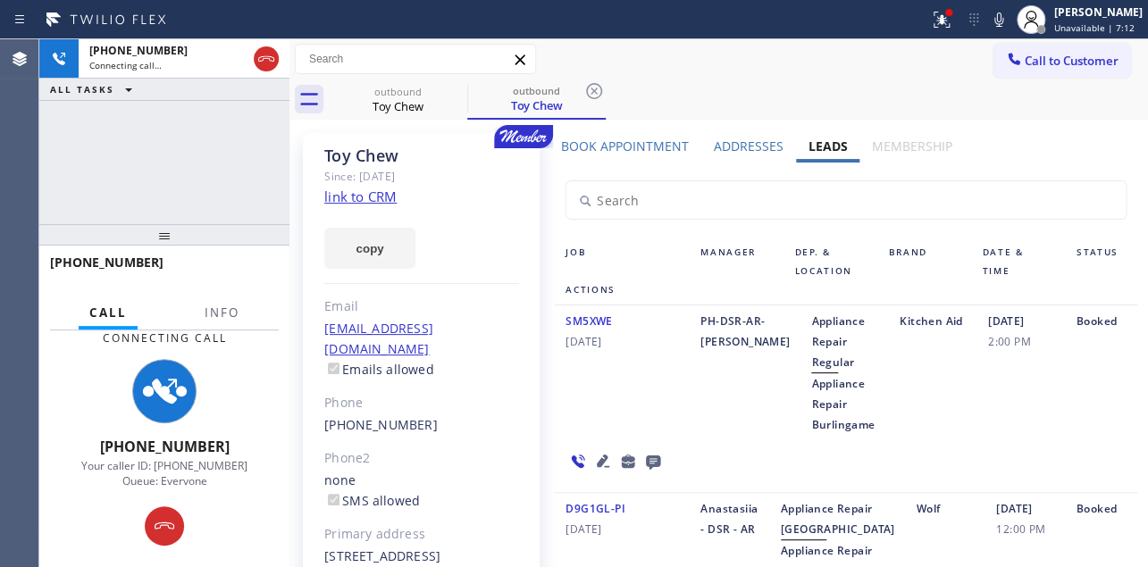
click at [599, 462] on icon at bounding box center [603, 461] width 13 height 13
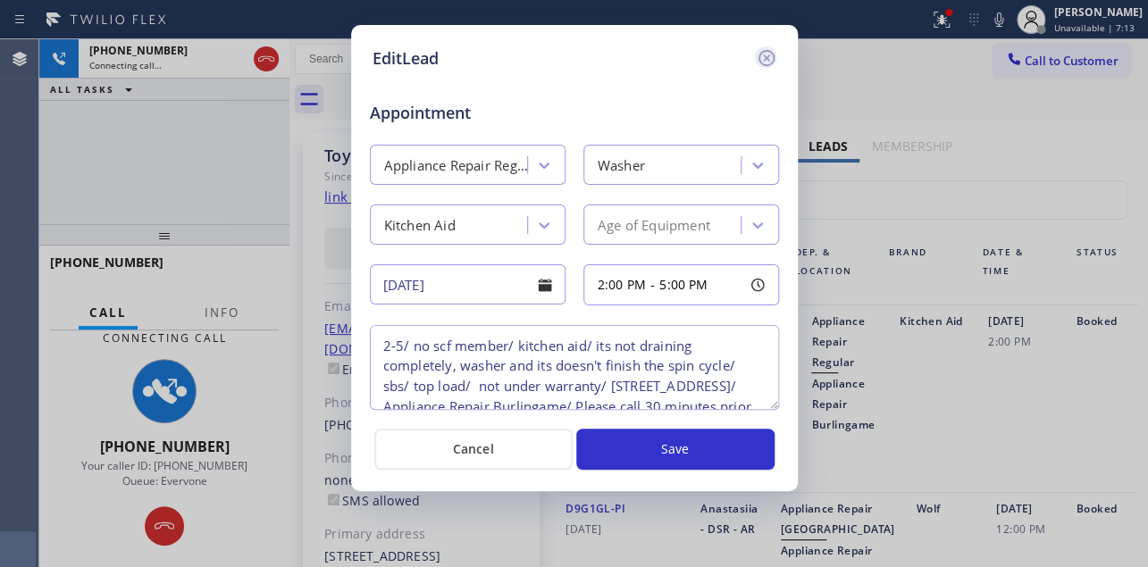
click at [763, 54] on icon at bounding box center [766, 58] width 16 height 16
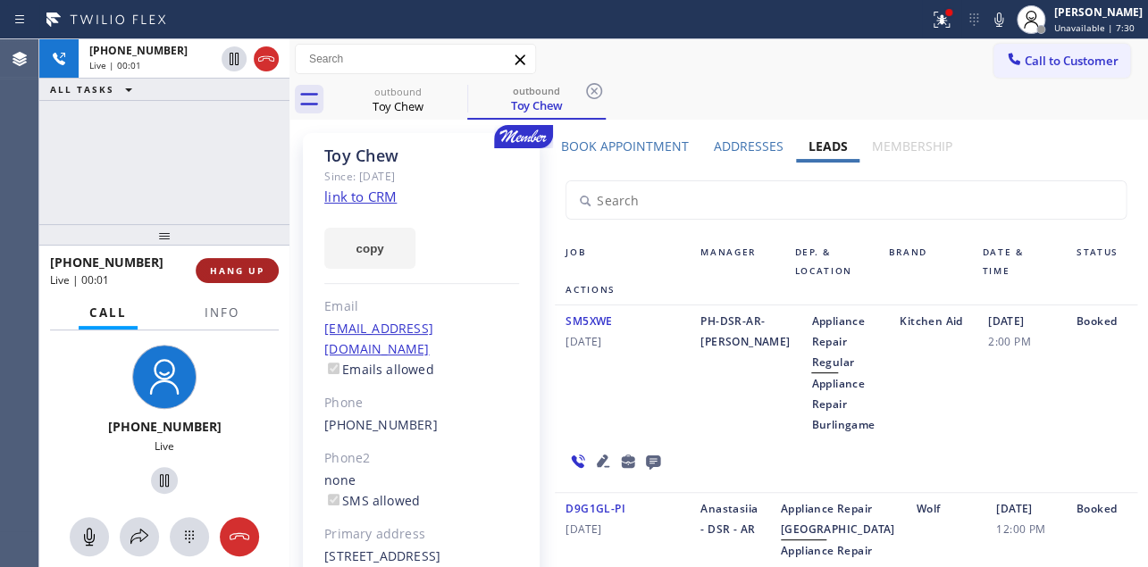
click at [206, 262] on button "HANG UP" at bounding box center [237, 270] width 83 height 25
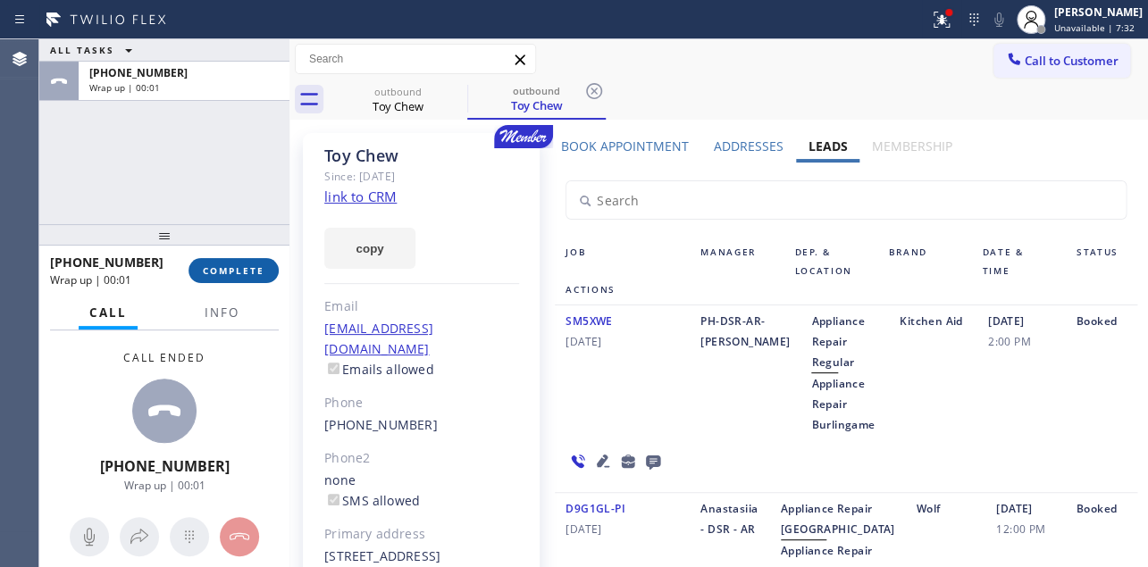
click at [244, 270] on span "COMPLETE" at bounding box center [234, 271] width 62 height 13
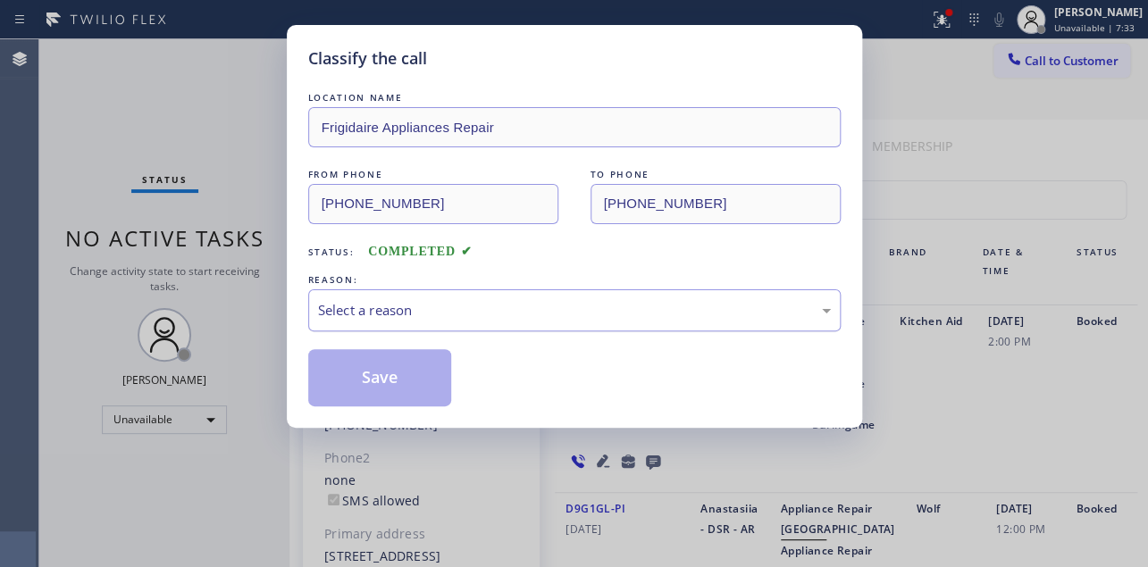
click at [484, 306] on div "Select a reason" at bounding box center [574, 310] width 513 height 21
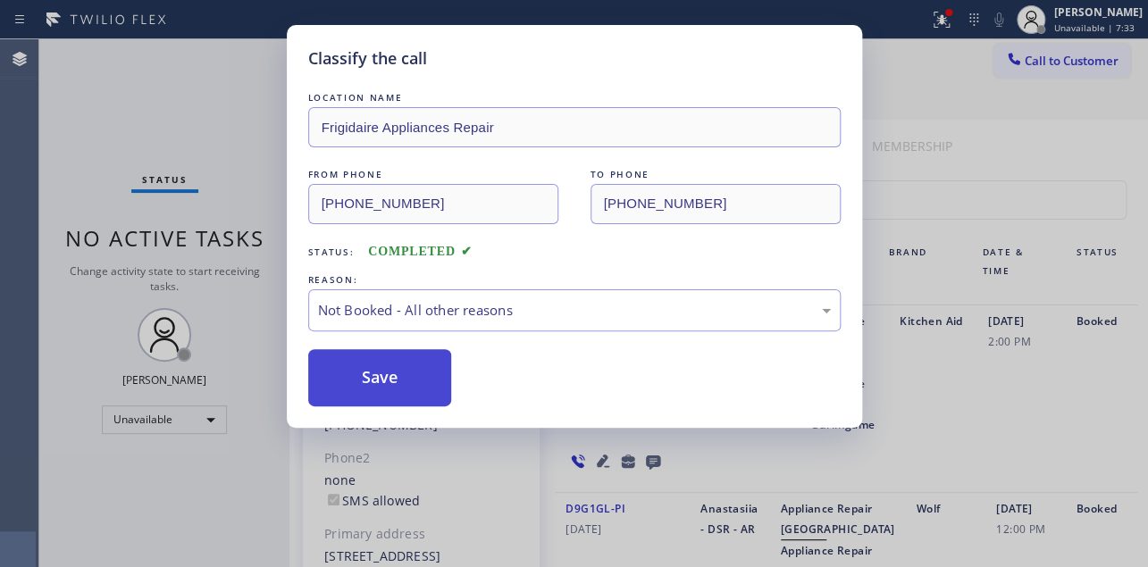
click at [394, 380] on button "Save" at bounding box center [380, 377] width 144 height 57
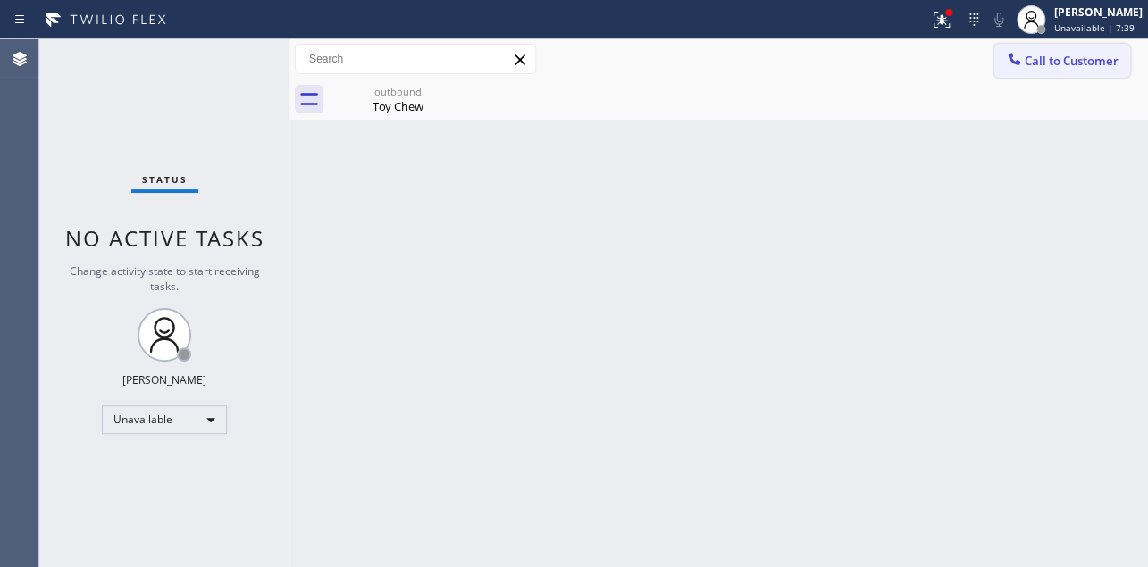
click at [1018, 71] on button "Call to Customer" at bounding box center [1062, 61] width 137 height 34
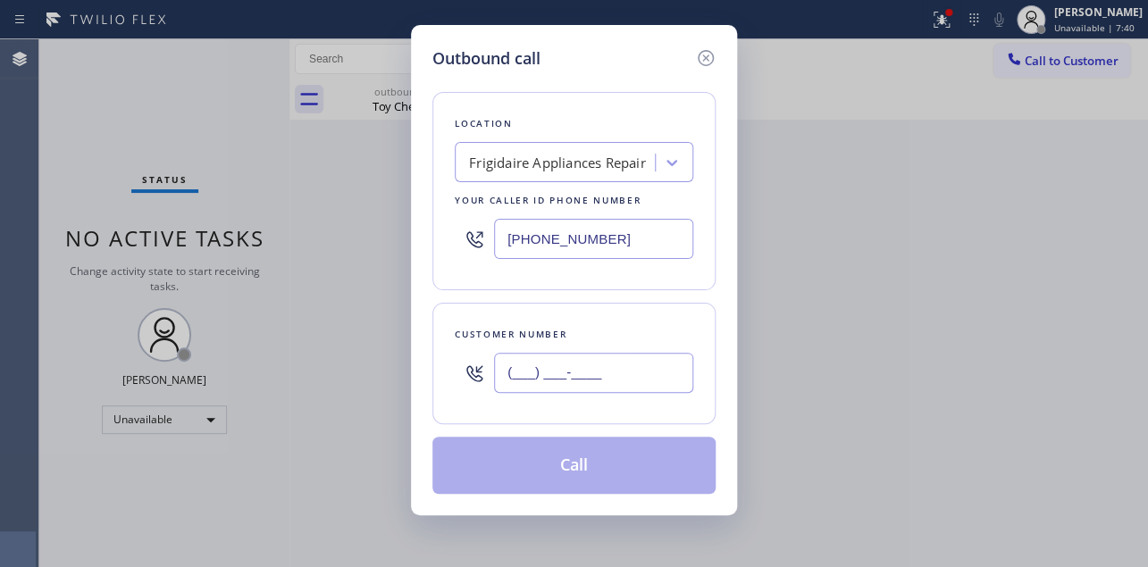
click at [592, 379] on input "(___) ___-____" at bounding box center [593, 373] width 199 height 40
paste input "408) 691-0006"
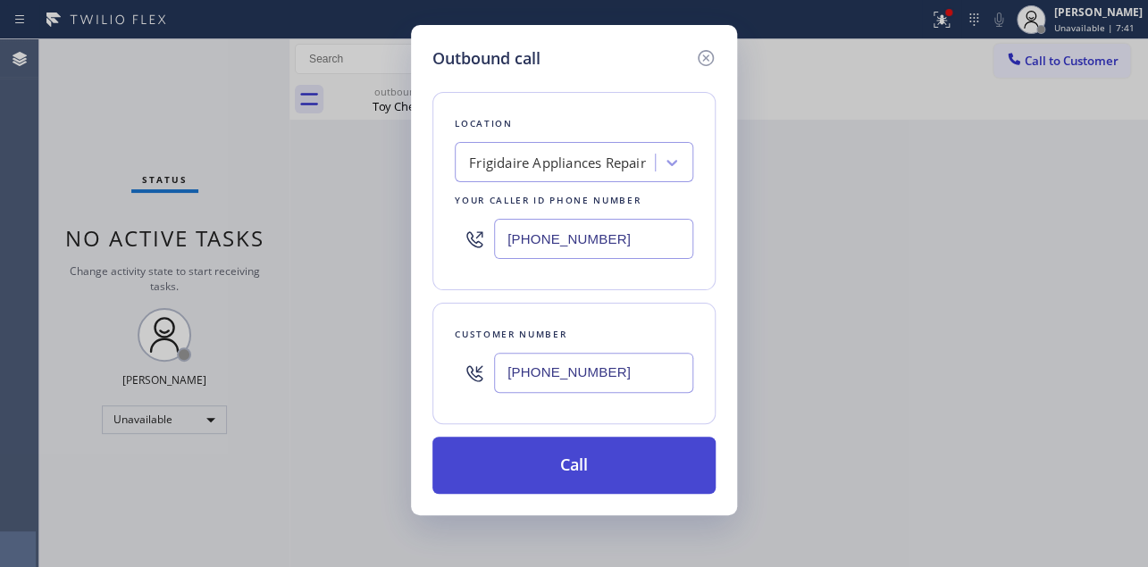
click at [616, 471] on button "Call" at bounding box center [574, 465] width 283 height 57
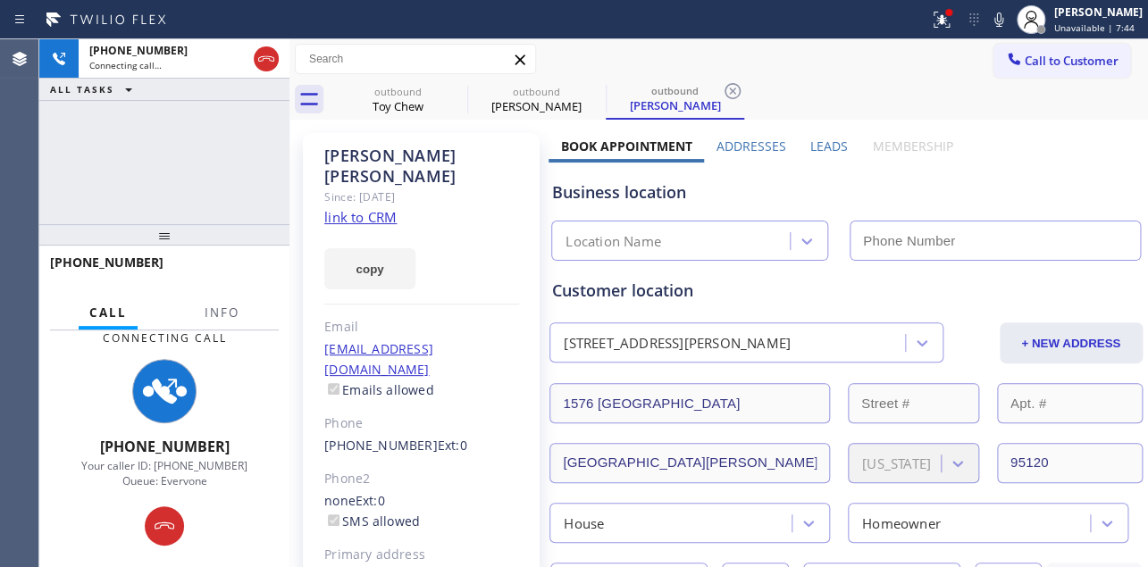
click at [815, 143] on label "Leads" at bounding box center [830, 146] width 38 height 17
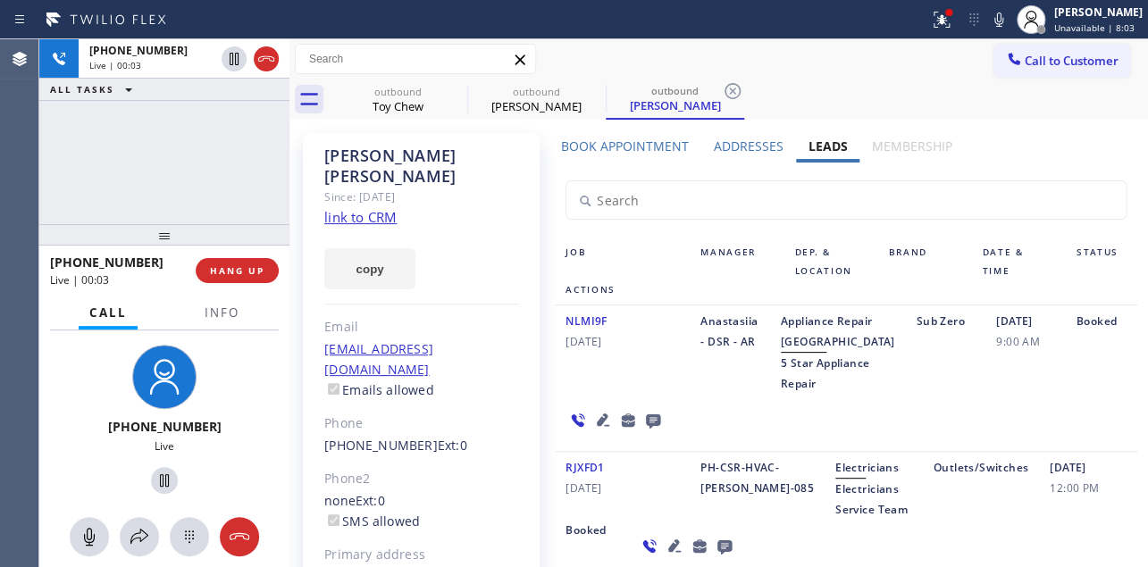
click at [651, 394] on div "NLMI9F [DATE]" at bounding box center [622, 352] width 135 height 83
click at [594, 431] on icon at bounding box center [602, 419] width 21 height 21
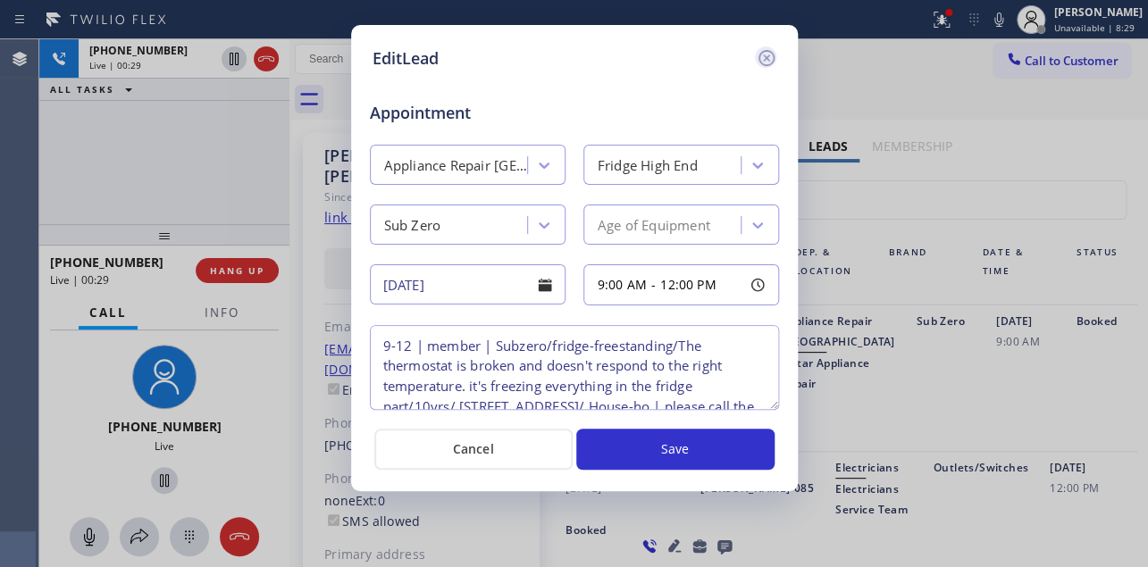
click at [769, 57] on icon at bounding box center [766, 57] width 21 height 21
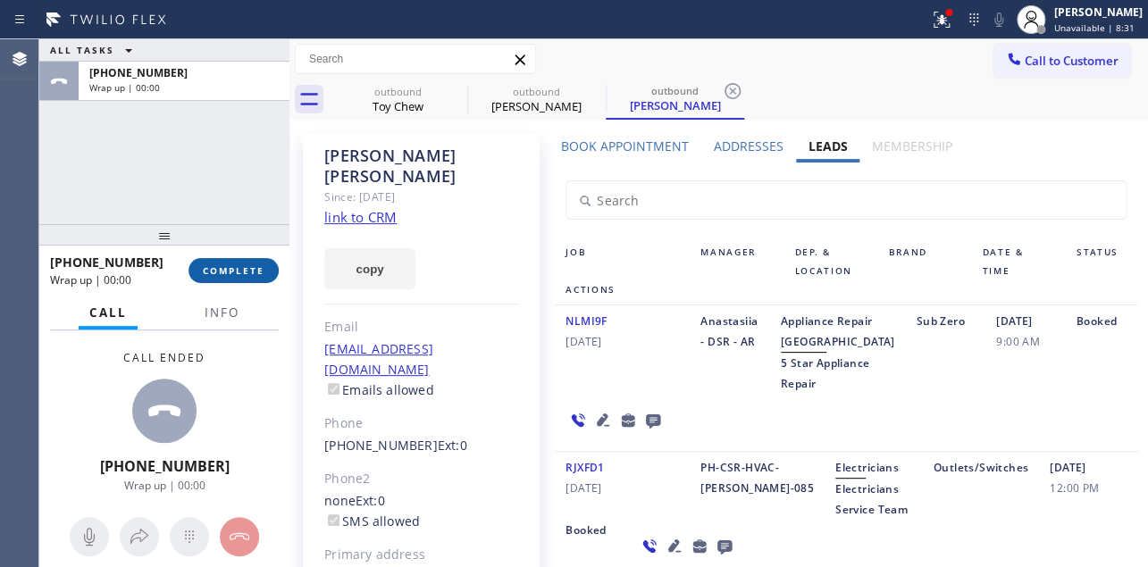
click at [231, 274] on span "COMPLETE" at bounding box center [234, 271] width 62 height 13
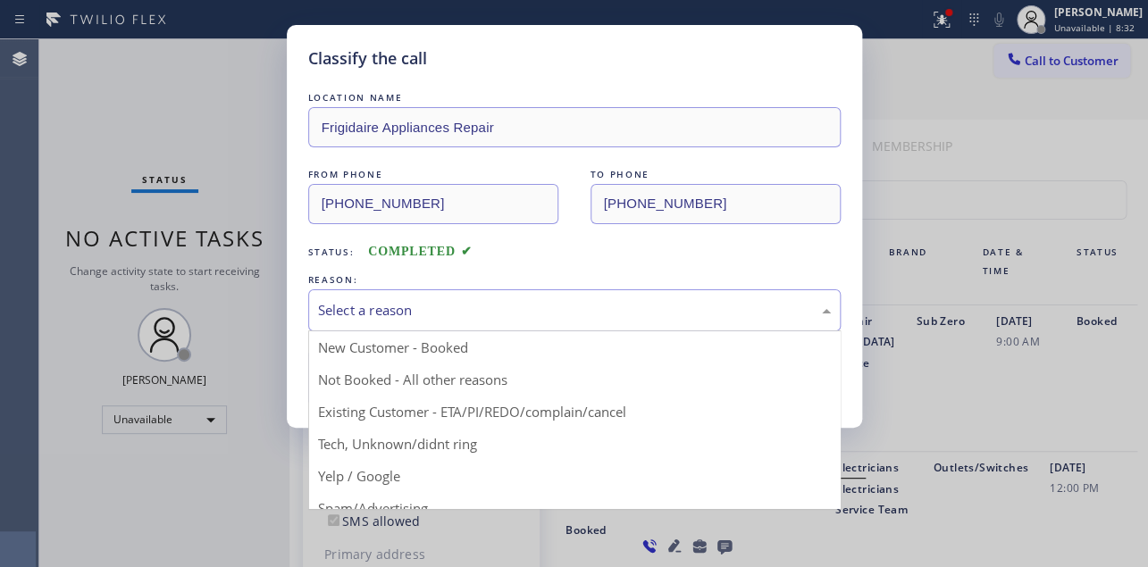
click at [401, 311] on div "Select a reason" at bounding box center [574, 310] width 513 height 21
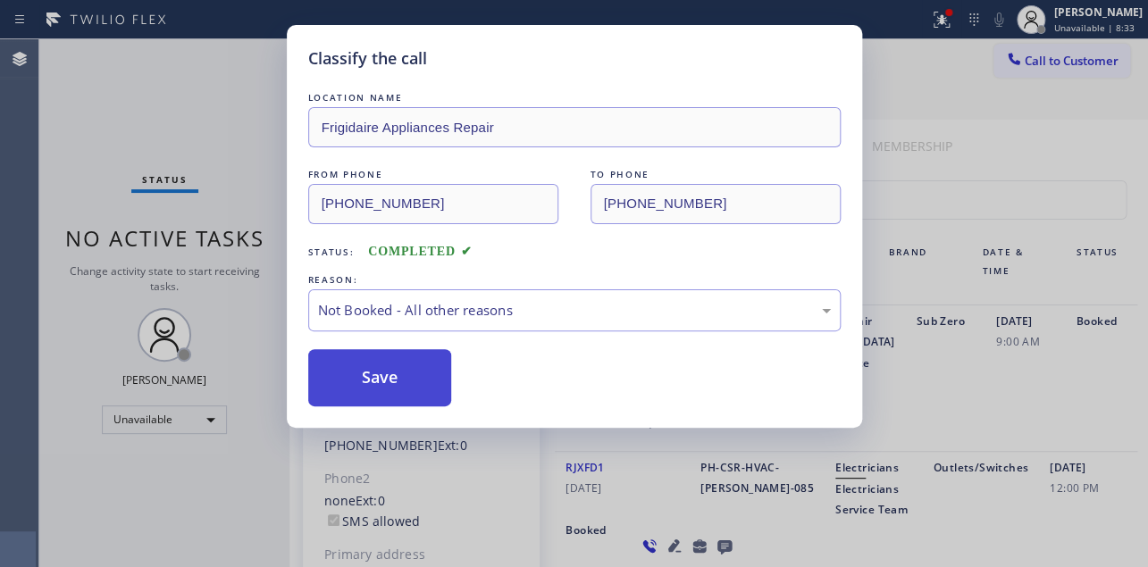
click at [382, 372] on button "Save" at bounding box center [380, 377] width 144 height 57
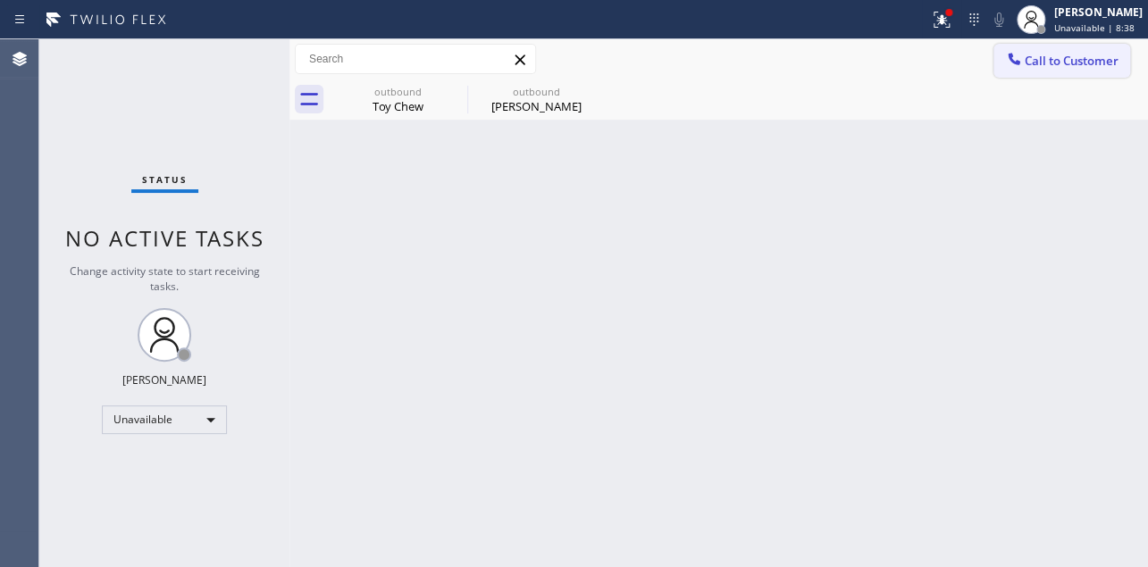
click at [1046, 68] on span "Call to Customer" at bounding box center [1072, 61] width 94 height 16
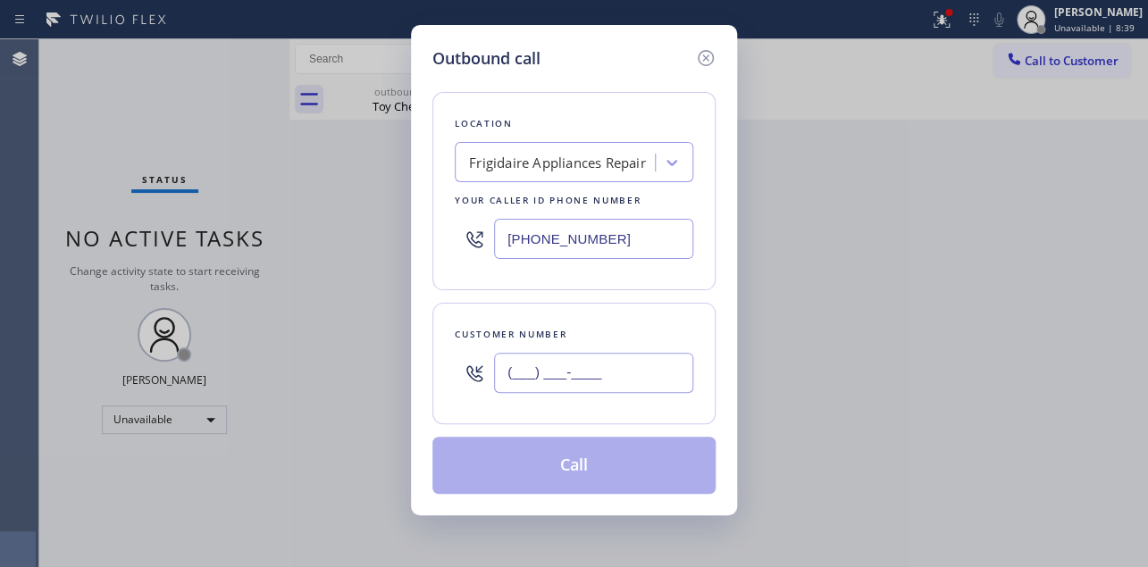
click at [531, 366] on input "(___) ___-____" at bounding box center [593, 373] width 199 height 40
paste input "714) 204-5210"
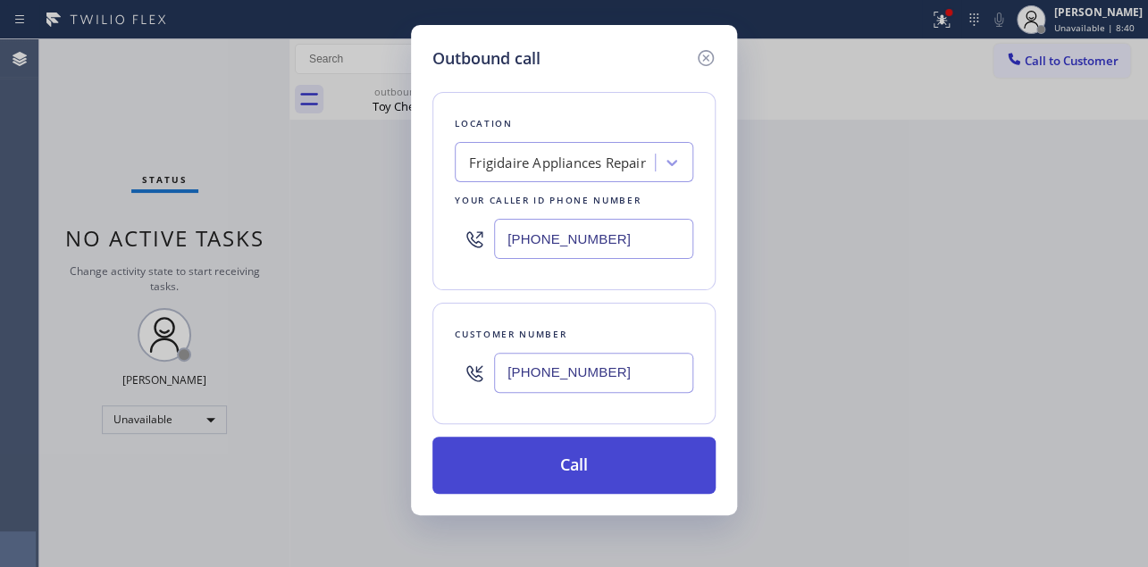
click at [626, 470] on button "Call" at bounding box center [574, 465] width 283 height 57
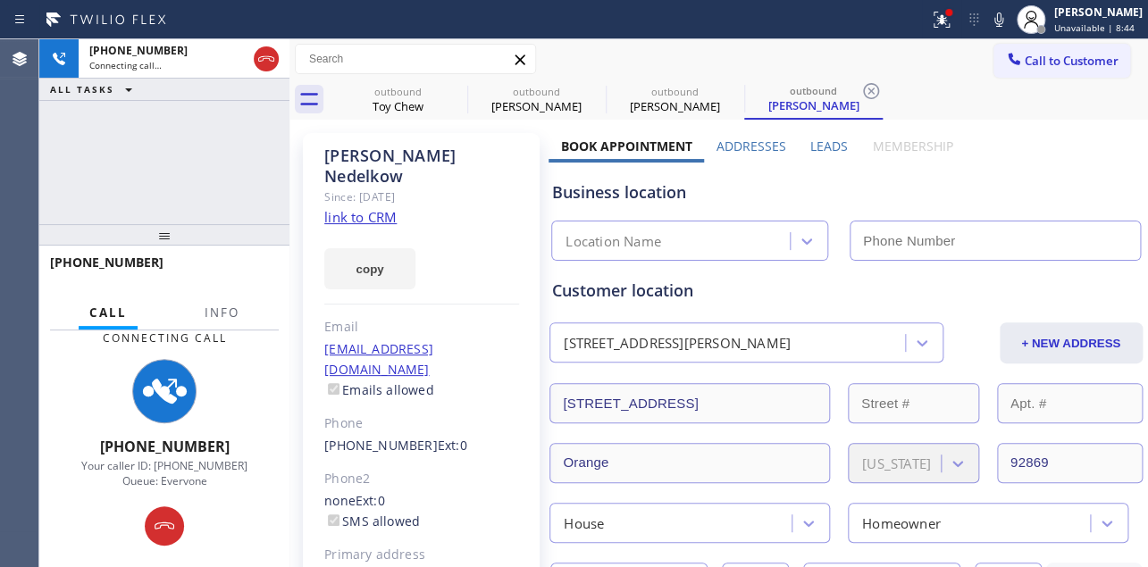
click at [831, 143] on label "Leads" at bounding box center [830, 146] width 38 height 17
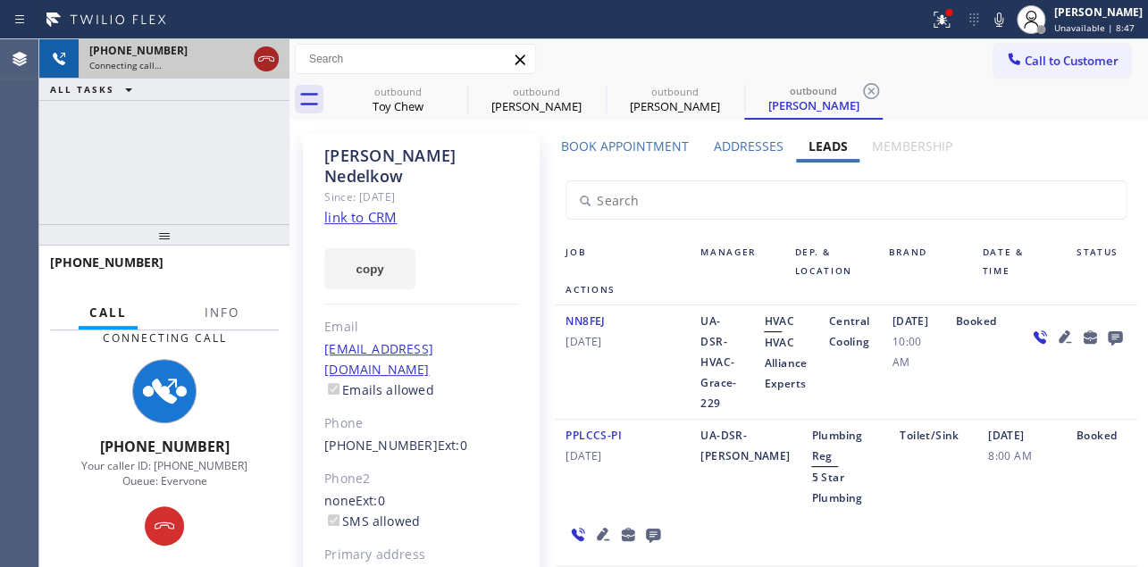
click at [258, 60] on icon at bounding box center [266, 58] width 16 height 5
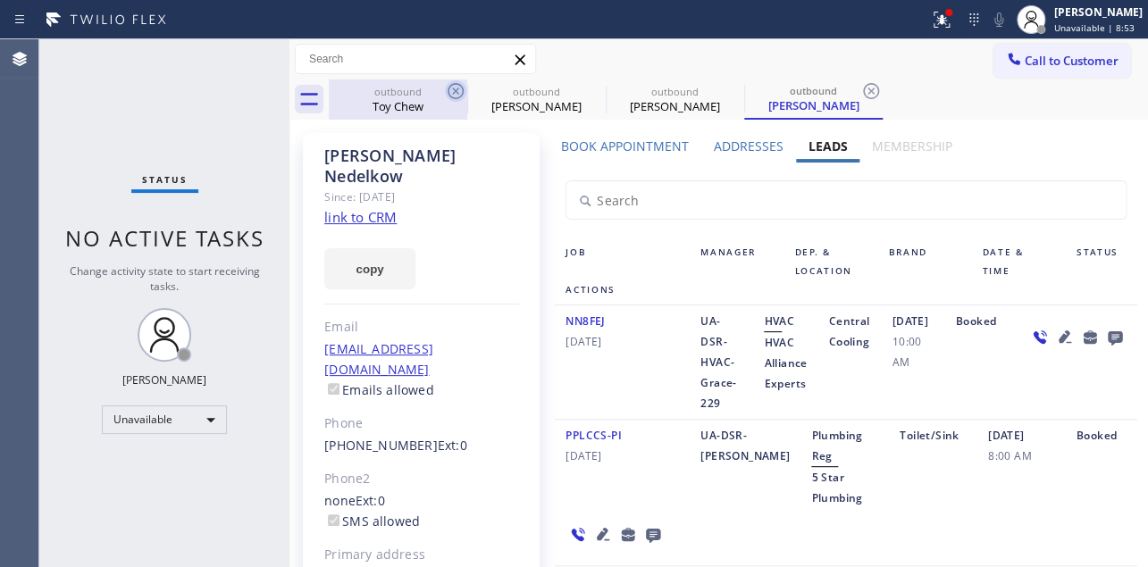
click at [455, 95] on icon at bounding box center [455, 90] width 21 height 21
click at [0, 0] on icon at bounding box center [0, 0] width 0 height 0
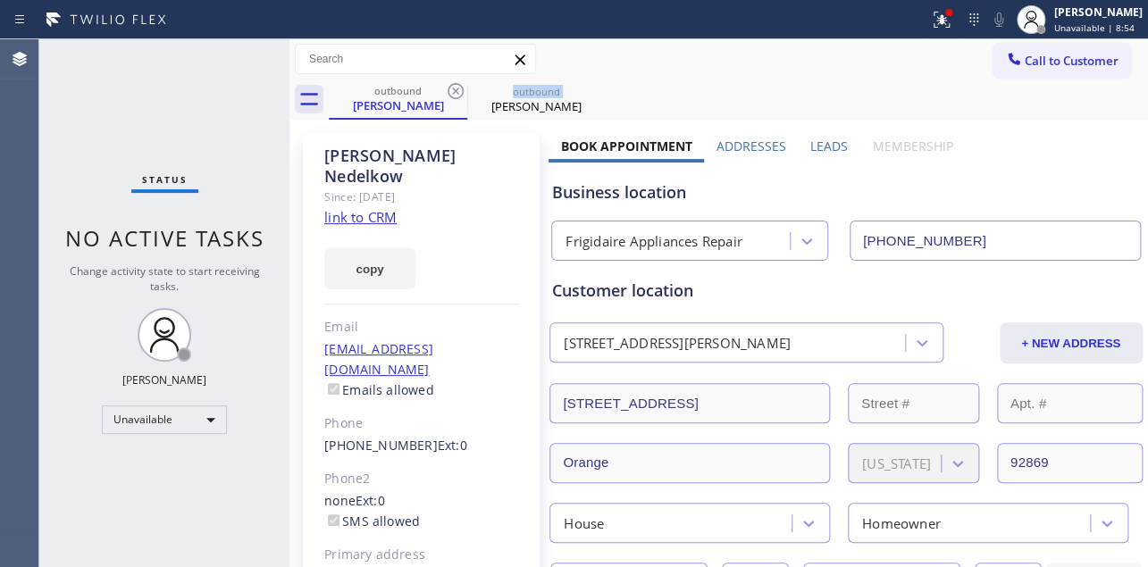
click at [455, 95] on icon at bounding box center [455, 90] width 21 height 21
click at [0, 0] on icon at bounding box center [0, 0] width 0 height 0
click at [455, 95] on div "outbound [PERSON_NAME] outbound [PERSON_NAME]" at bounding box center [738, 100] width 819 height 40
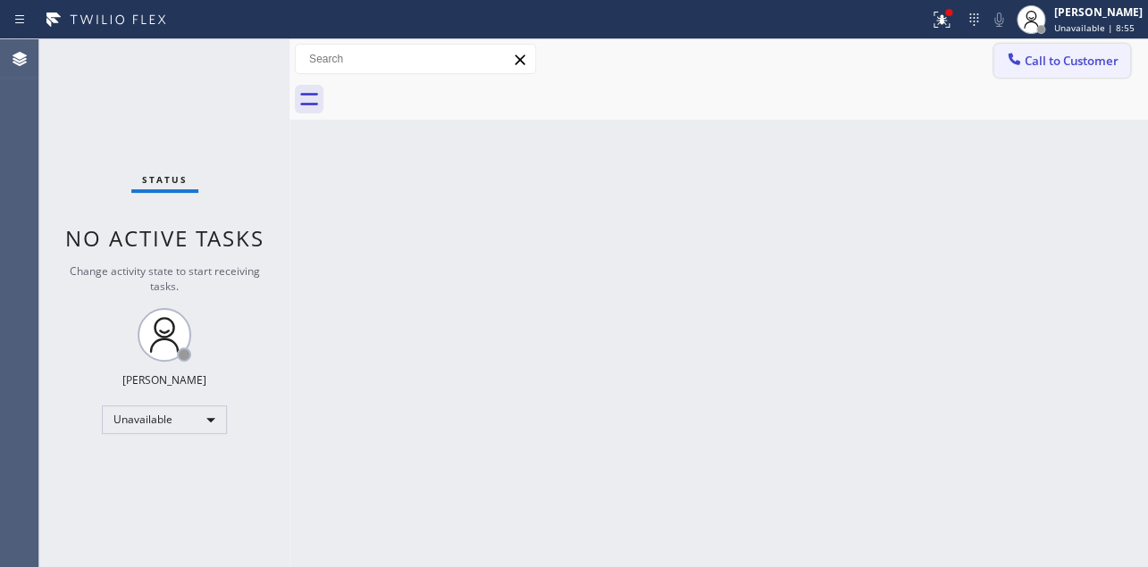
click at [1031, 71] on button "Call to Customer" at bounding box center [1062, 61] width 137 height 34
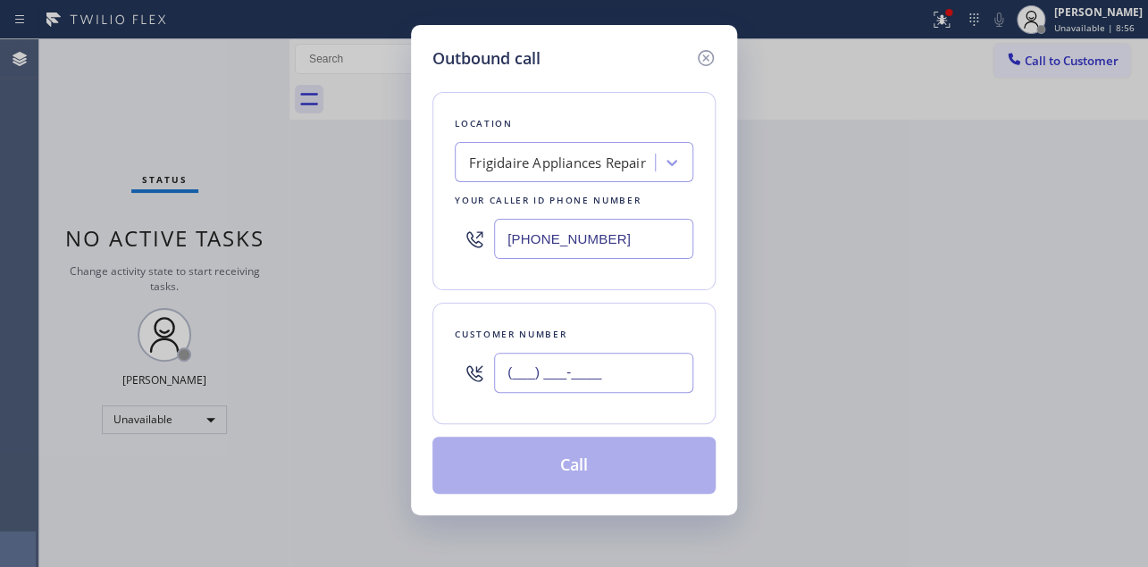
click at [545, 353] on input "(___) ___-____" at bounding box center [593, 373] width 199 height 40
paste input "602) 315-2156"
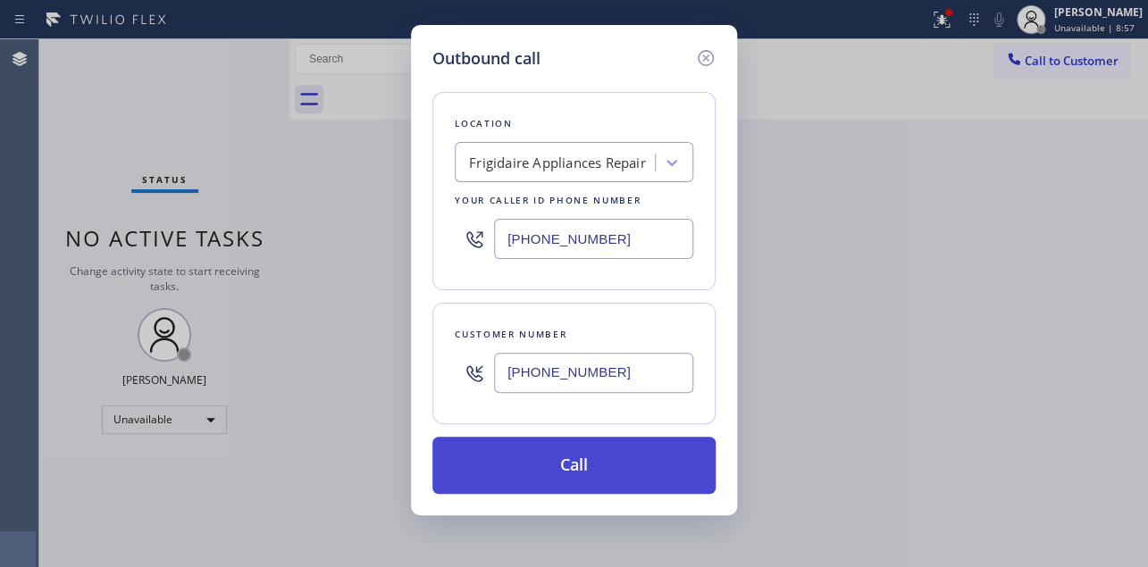
type input "[PHONE_NUMBER]"
click at [556, 469] on button "Call" at bounding box center [574, 465] width 283 height 57
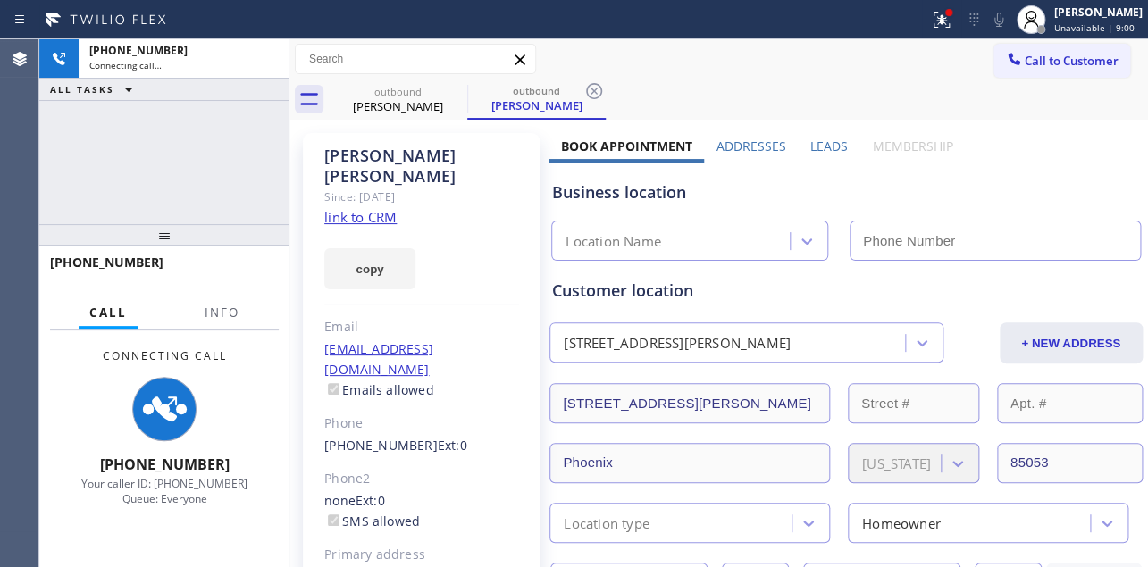
click at [821, 141] on label "Leads" at bounding box center [830, 146] width 38 height 17
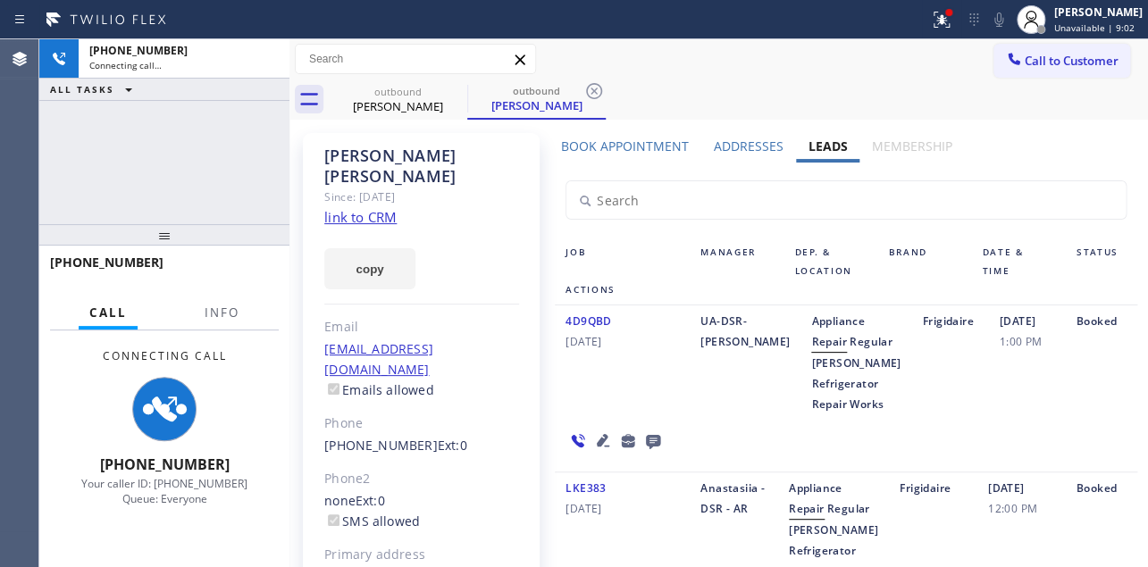
click at [625, 415] on div "4D9QBD [DATE]" at bounding box center [622, 363] width 135 height 104
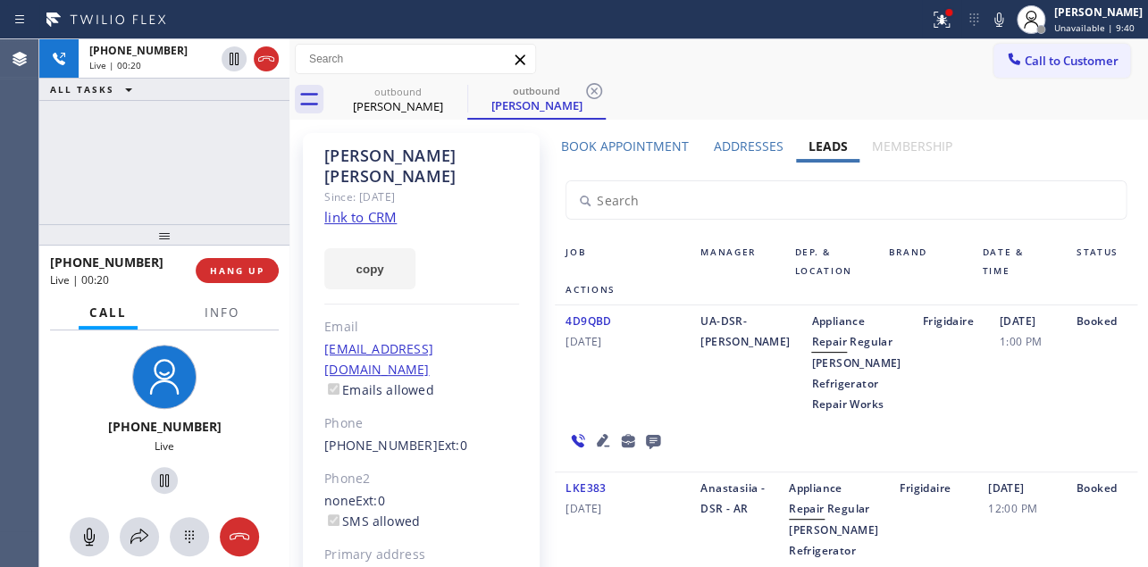
click at [597, 447] on icon at bounding box center [603, 440] width 13 height 13
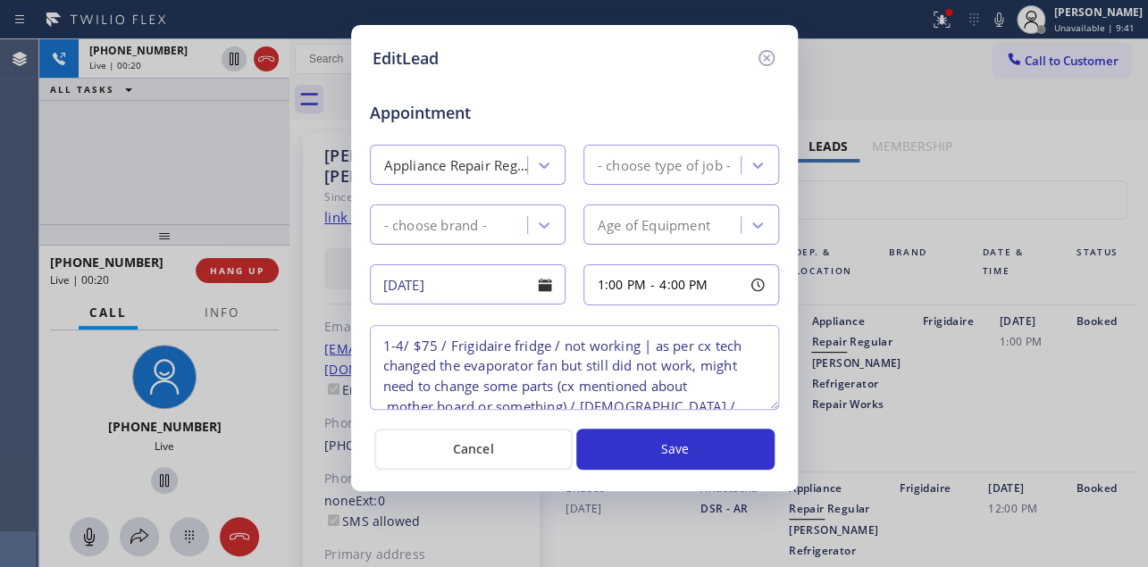
type textarea "1-4/ $75 / Frigidaire fridge / not working | as per cx tech changed the evapora…"
click at [769, 54] on icon at bounding box center [766, 57] width 21 height 21
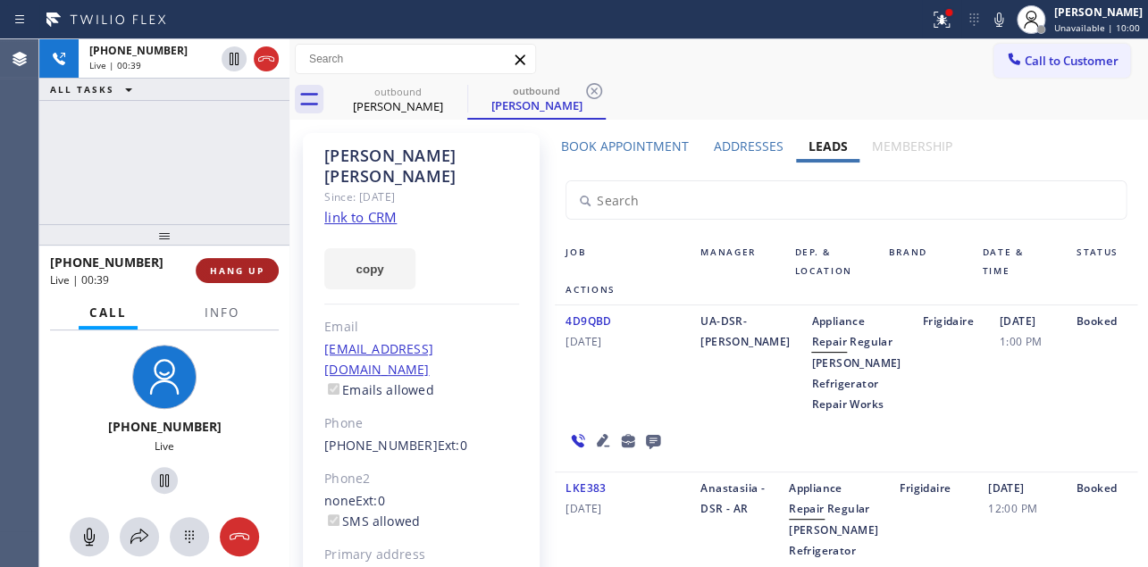
click at [230, 268] on span "HANG UP" at bounding box center [237, 271] width 55 height 13
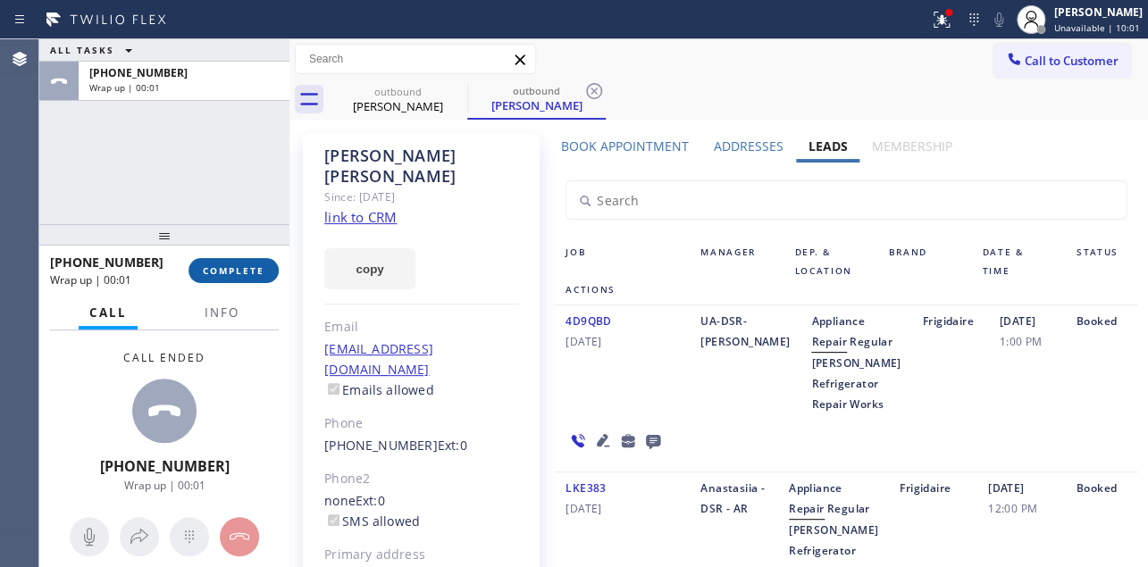
click at [243, 270] on span "COMPLETE" at bounding box center [234, 271] width 62 height 13
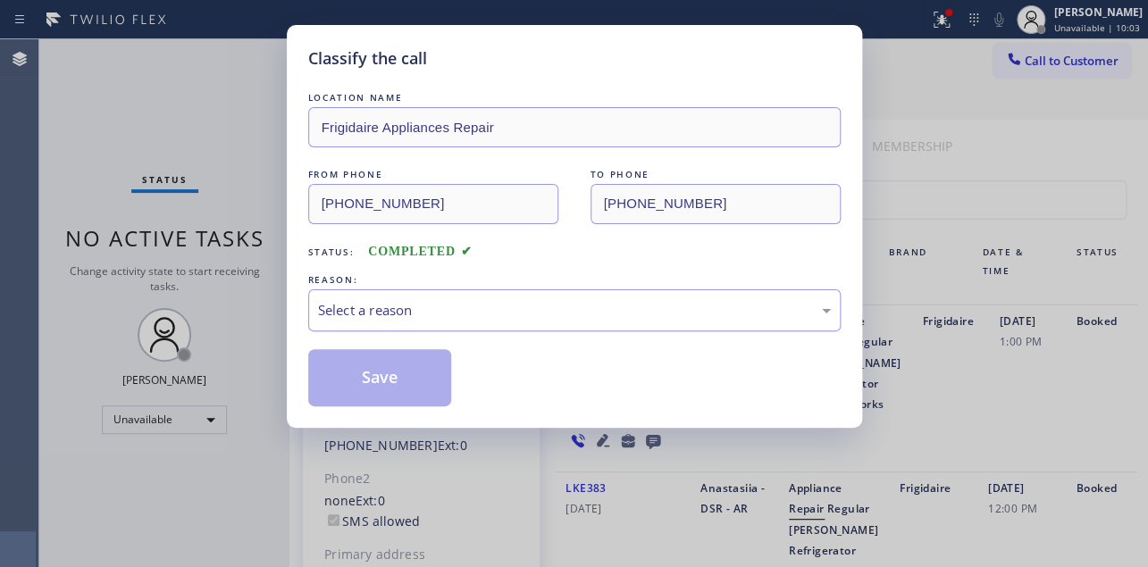
click at [387, 305] on div "Select a reason" at bounding box center [574, 310] width 513 height 21
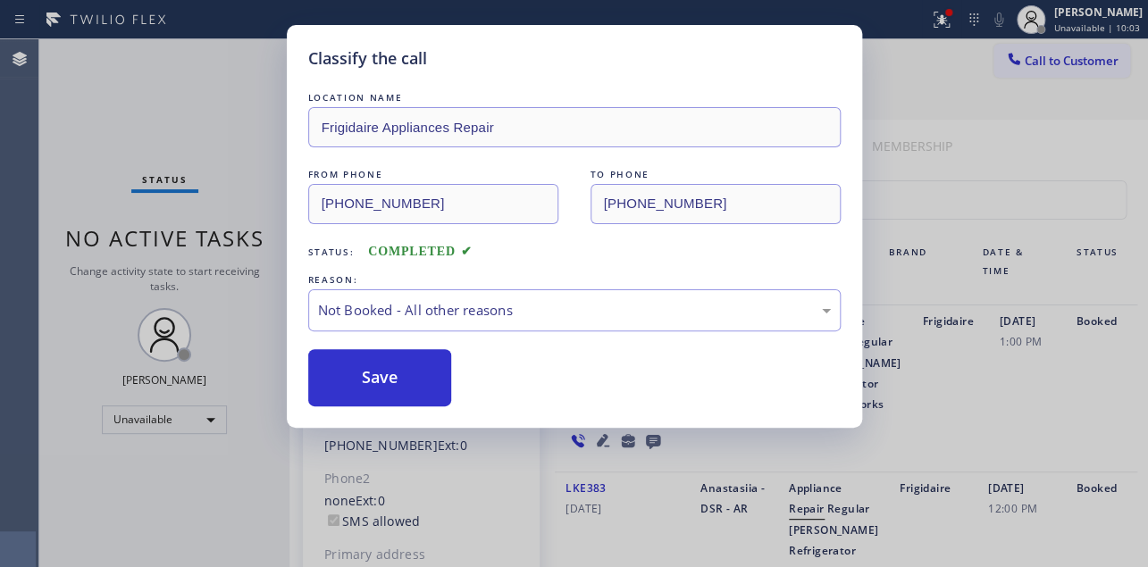
click at [353, 381] on button "Save" at bounding box center [380, 377] width 144 height 57
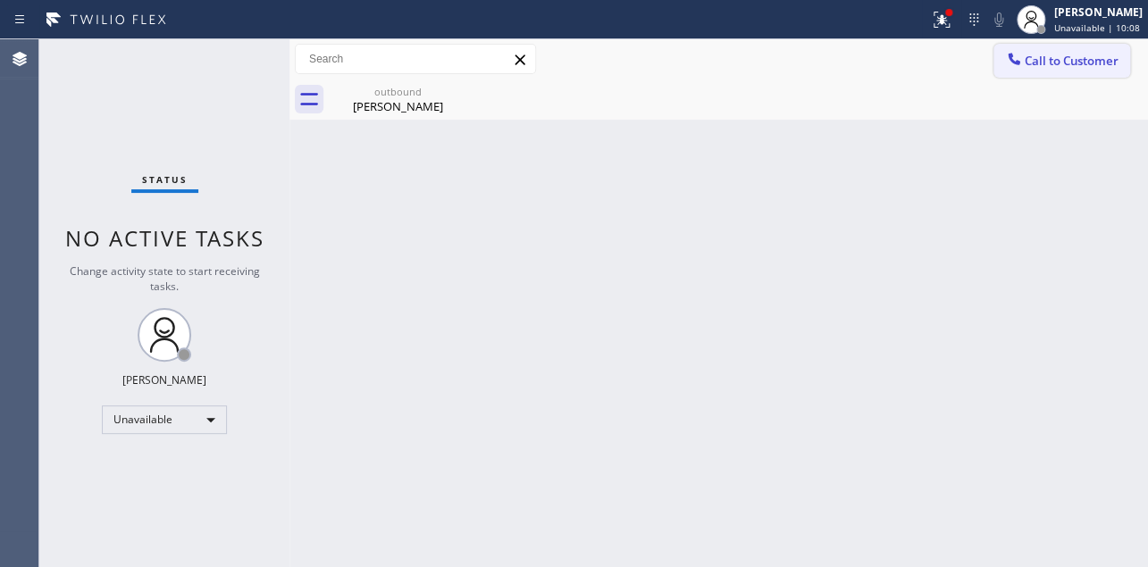
click at [1021, 68] on div at bounding box center [1014, 60] width 21 height 21
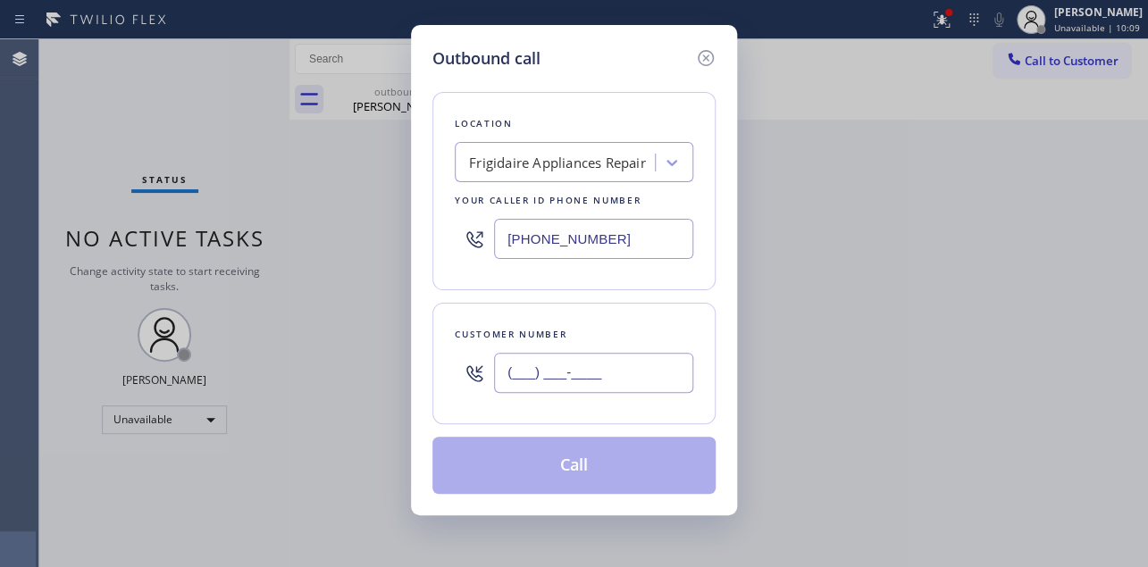
click at [575, 375] on input "(___) ___-____" at bounding box center [593, 373] width 199 height 40
paste input "225) 235-3626"
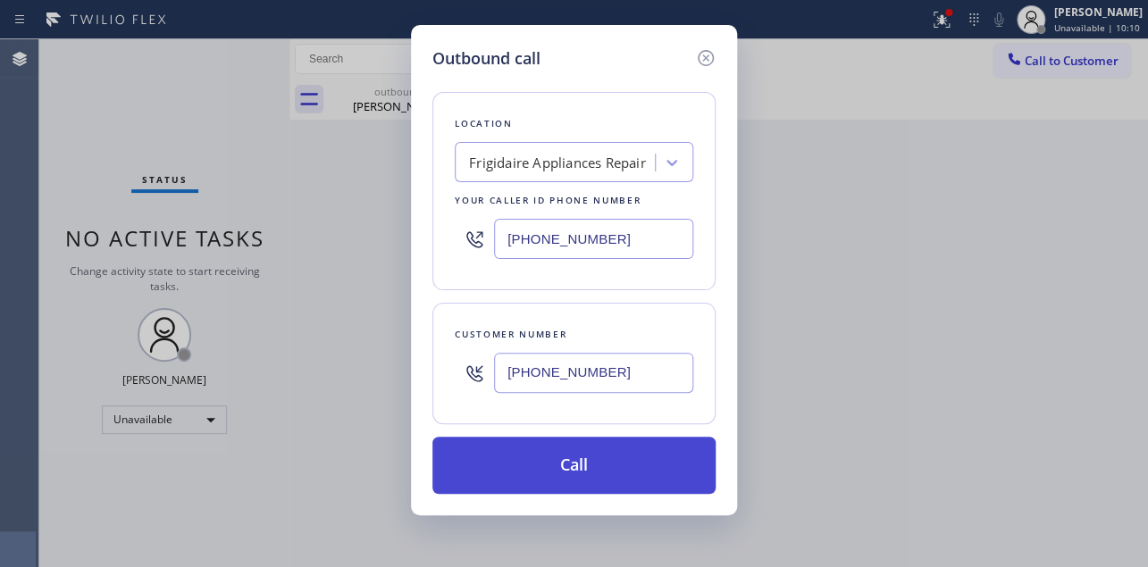
type input "[PHONE_NUMBER]"
click at [594, 483] on button "Call" at bounding box center [574, 465] width 283 height 57
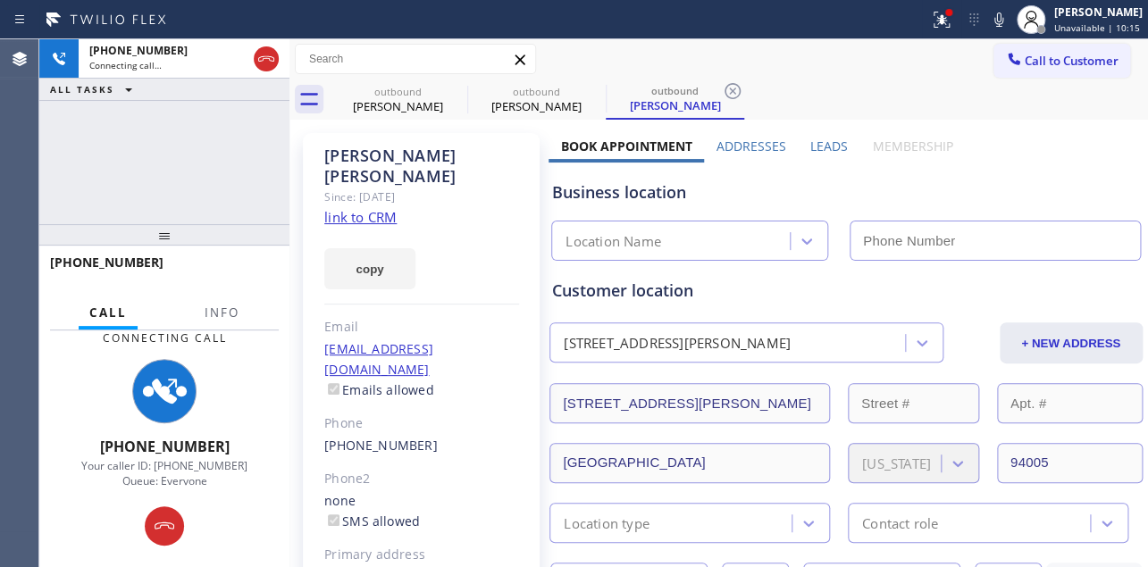
type input "[PHONE_NUMBER]"
click at [826, 147] on label "Leads" at bounding box center [830, 146] width 38 height 17
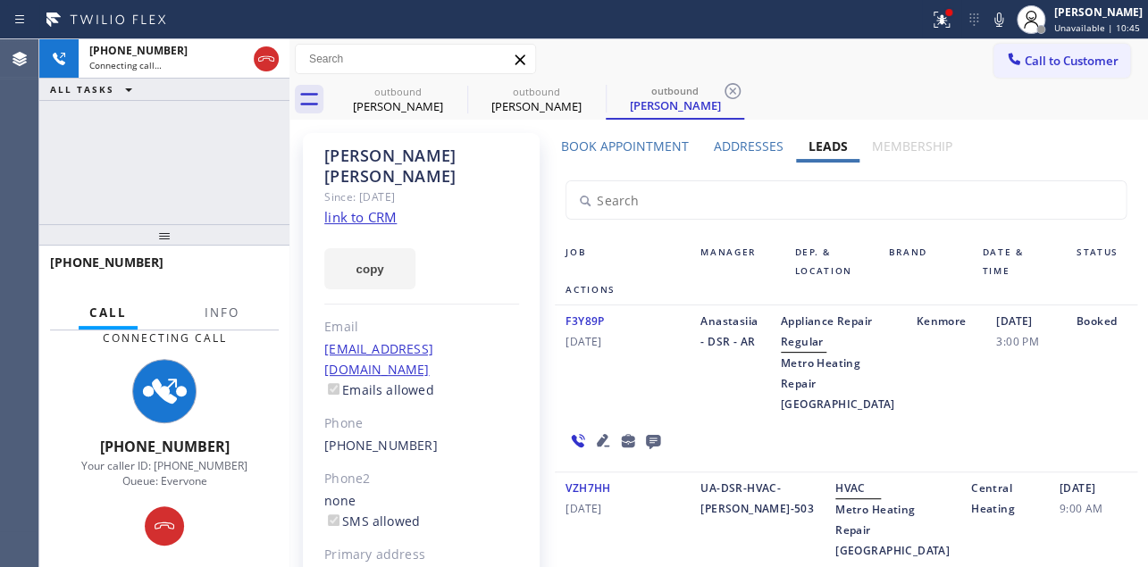
click at [647, 452] on icon at bounding box center [653, 441] width 21 height 22
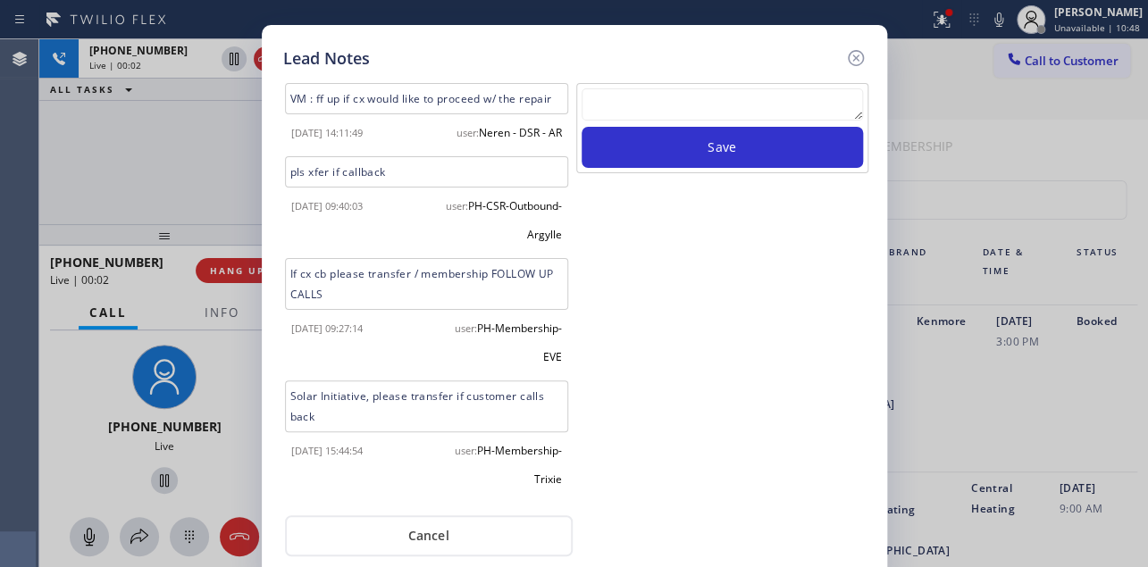
click at [664, 104] on textarea at bounding box center [722, 104] width 281 height 32
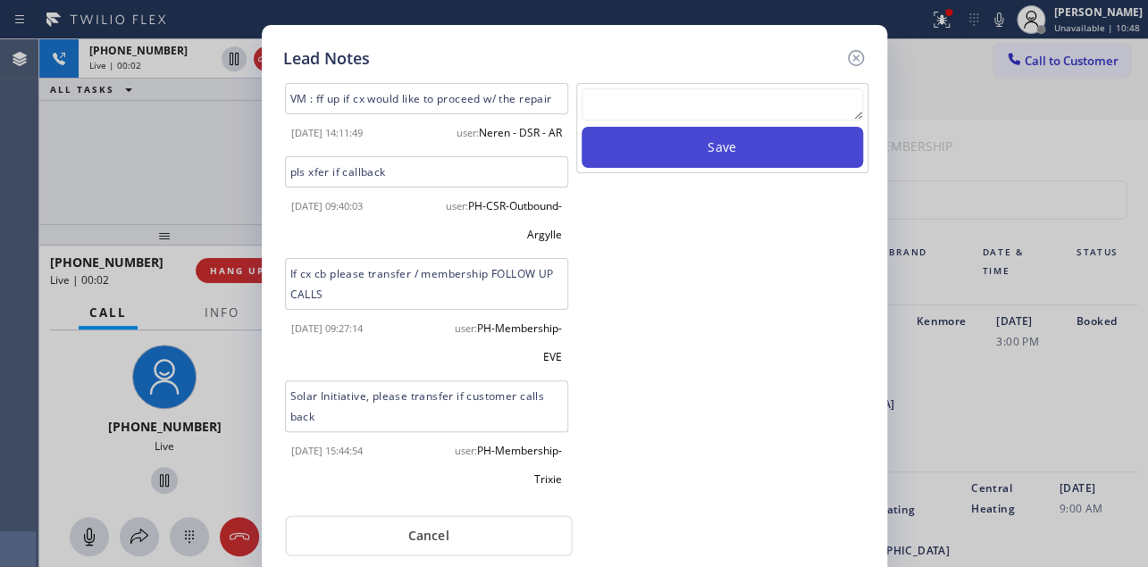
paste textarea "Routed to Voice mail// If CX will call back please transfer to me- Love:*"
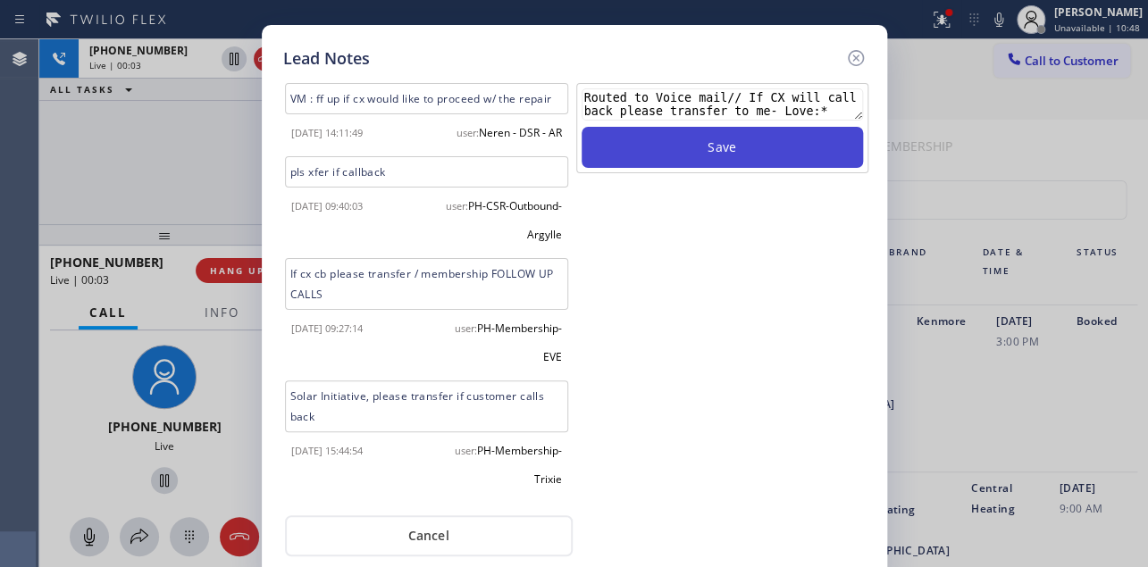
type textarea "Routed to Voice mail// If CX will call back please transfer to me- Love:*"
click at [723, 155] on button "Save" at bounding box center [722, 147] width 281 height 41
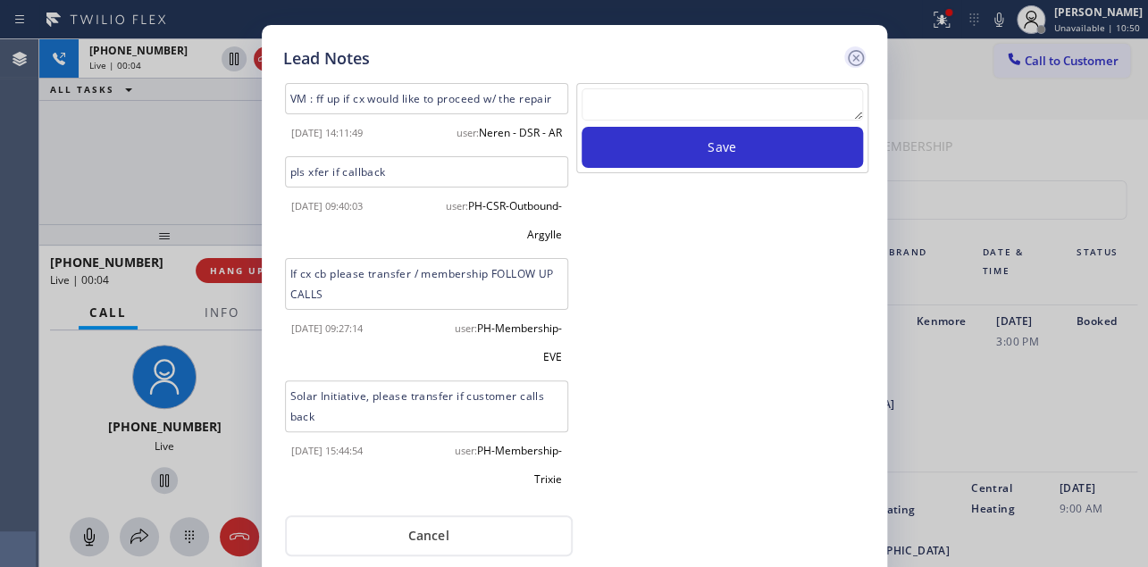
click at [856, 57] on icon at bounding box center [855, 58] width 16 height 16
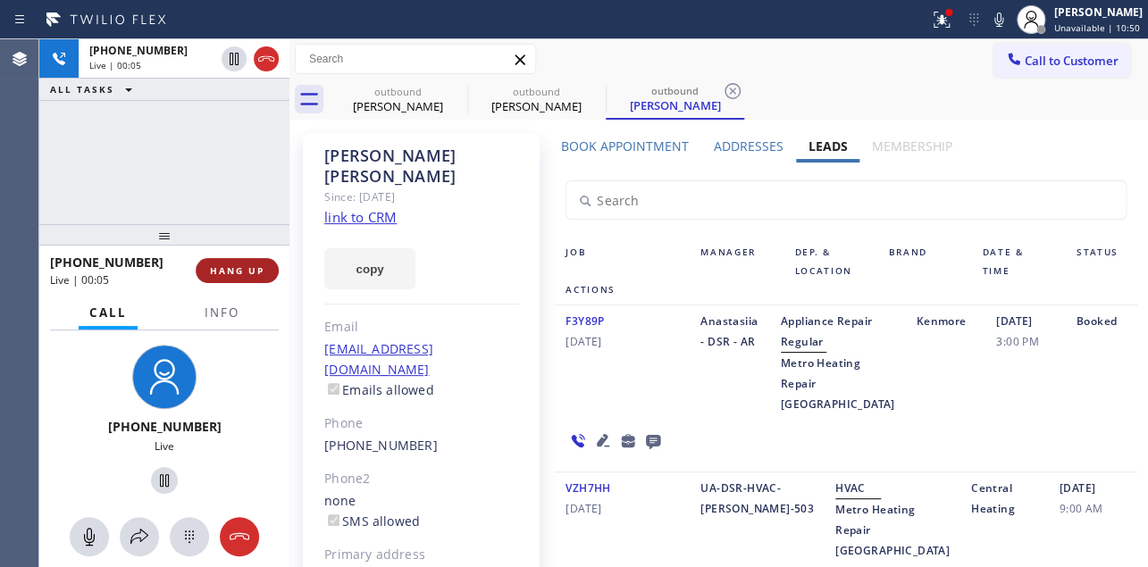
click at [239, 281] on button "HANG UP" at bounding box center [237, 270] width 83 height 25
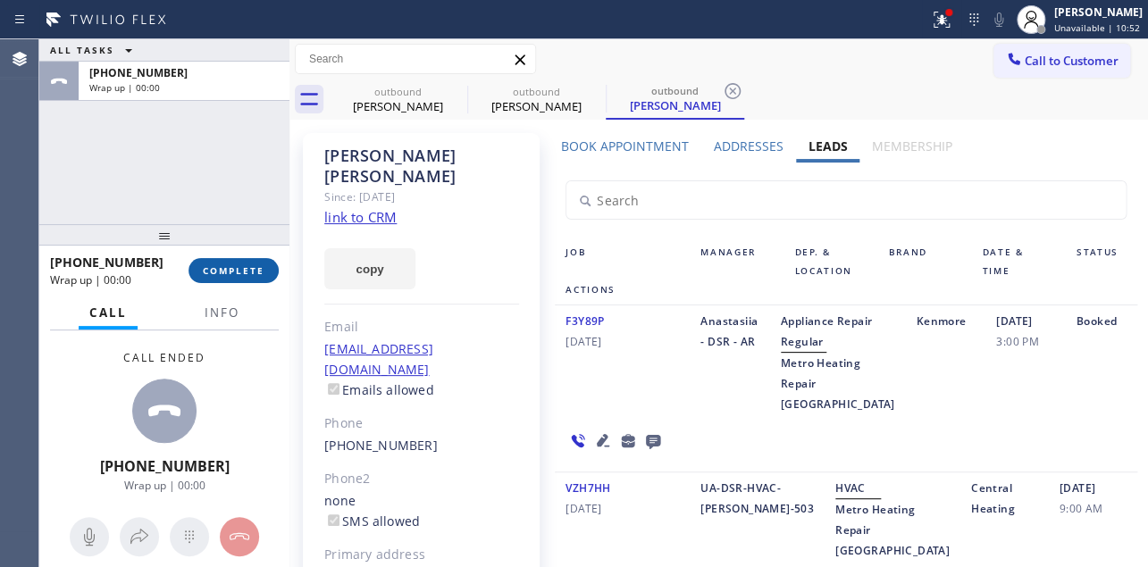
click at [237, 268] on span "COMPLETE" at bounding box center [234, 271] width 62 height 13
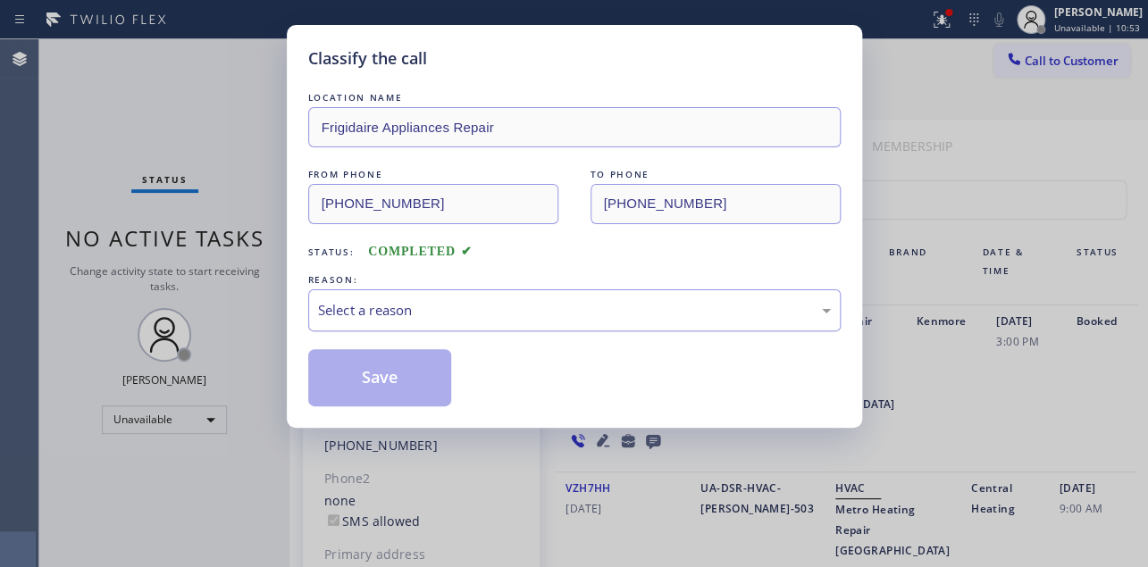
click at [499, 301] on div "Select a reason" at bounding box center [574, 310] width 513 height 21
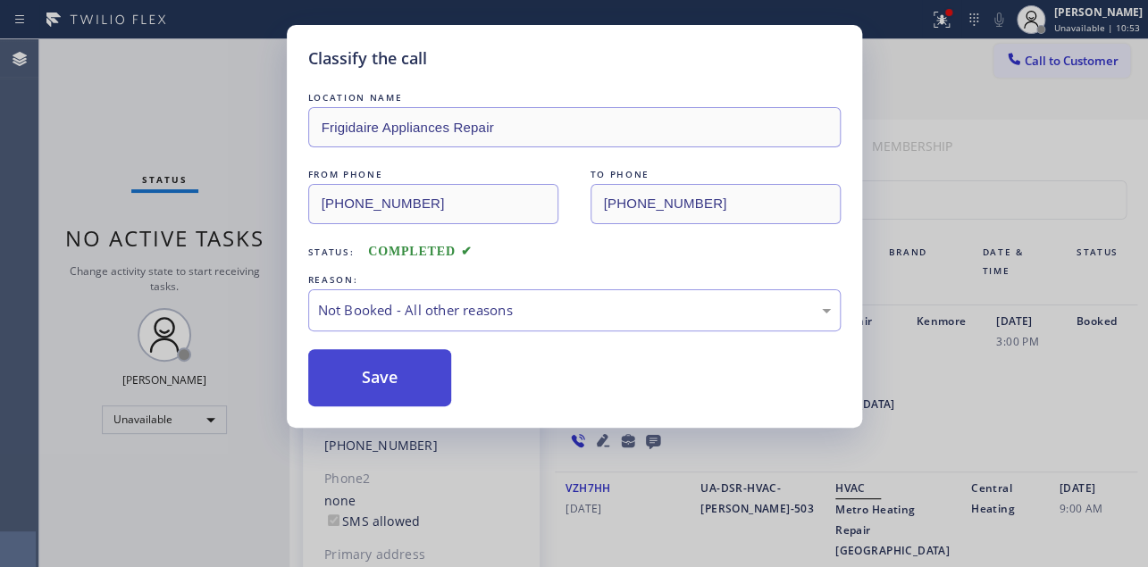
click at [426, 380] on button "Save" at bounding box center [380, 377] width 144 height 57
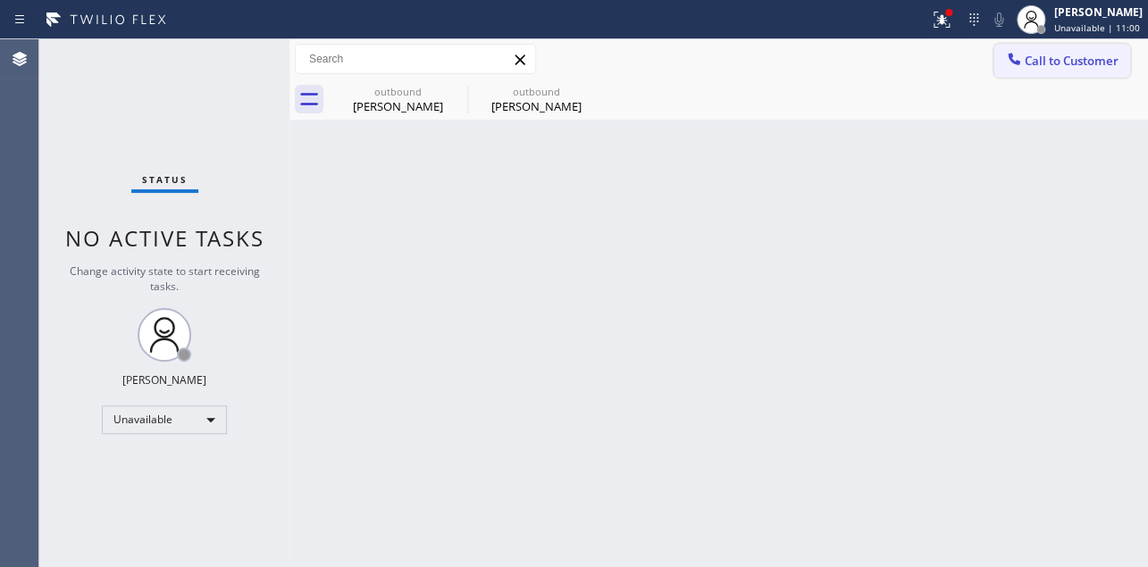
click at [1045, 53] on span "Call to Customer" at bounding box center [1072, 61] width 94 height 16
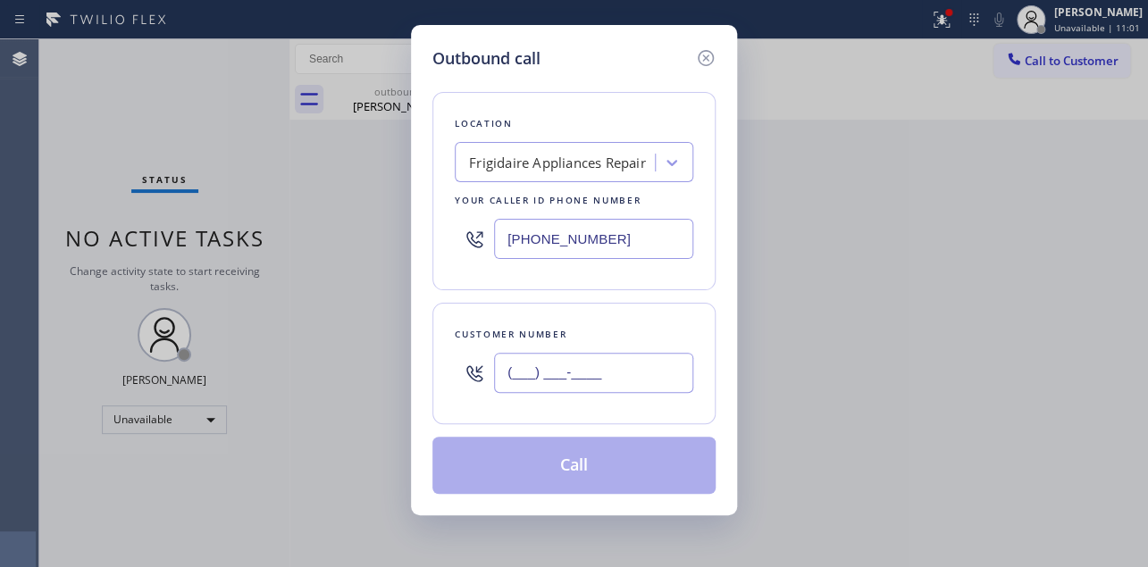
click at [539, 379] on input "(___) ___-____" at bounding box center [593, 373] width 199 height 40
paste input "818) 919-2617"
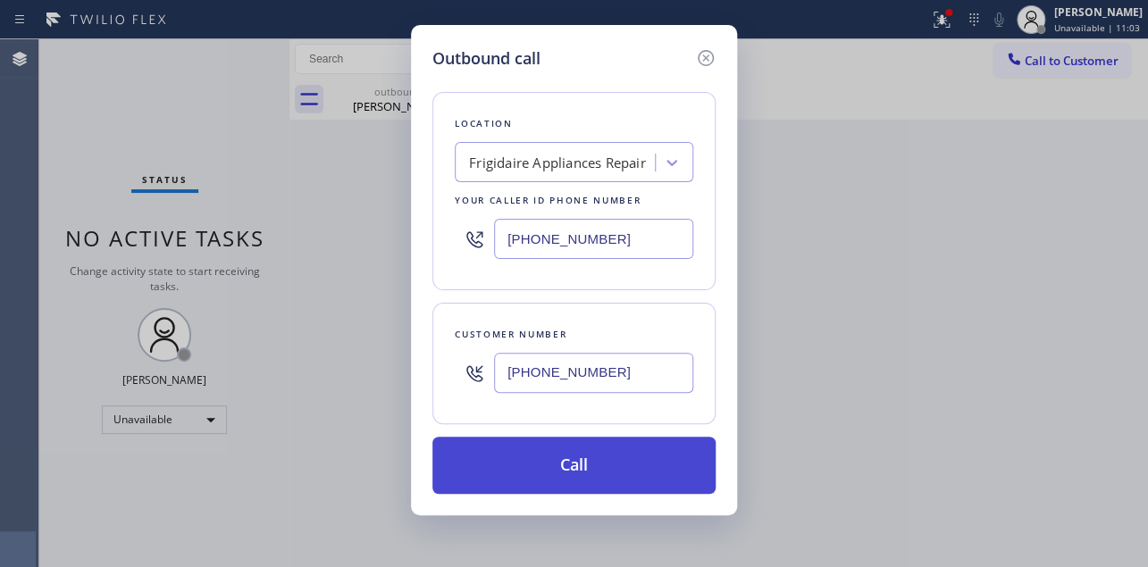
type input "[PHONE_NUMBER]"
click at [608, 474] on button "Call" at bounding box center [574, 465] width 283 height 57
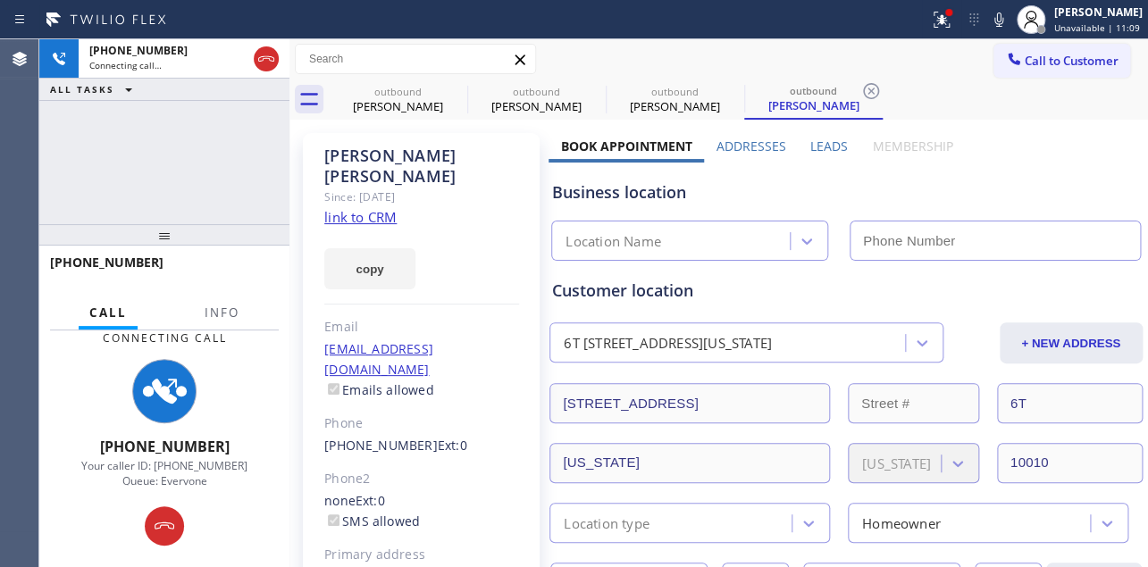
type input "[PHONE_NUMBER]"
click at [823, 142] on label "Leads" at bounding box center [830, 146] width 38 height 17
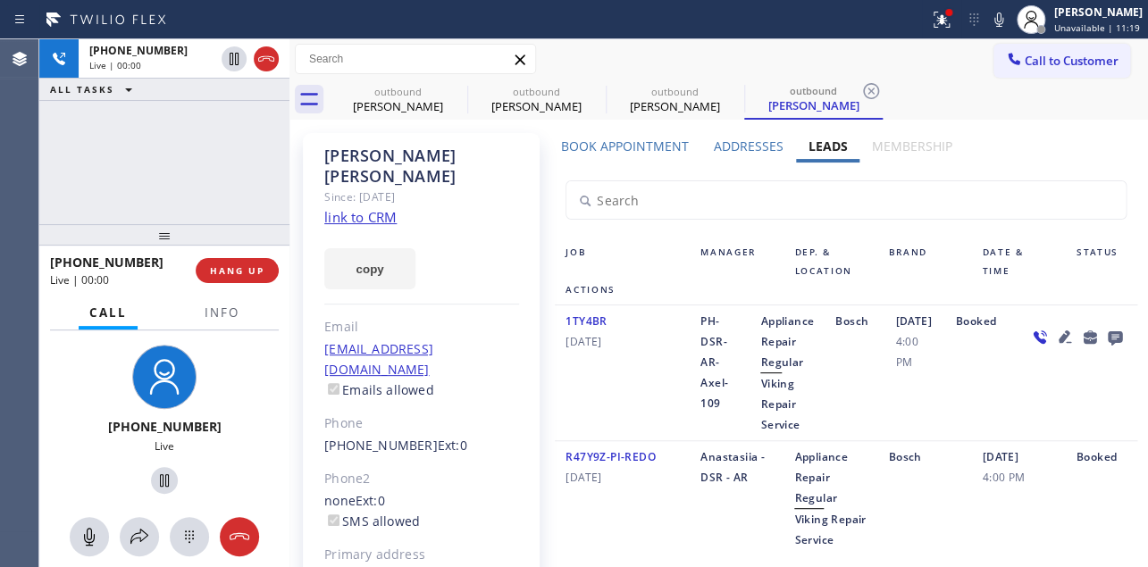
click at [1058, 343] on icon at bounding box center [1064, 337] width 13 height 13
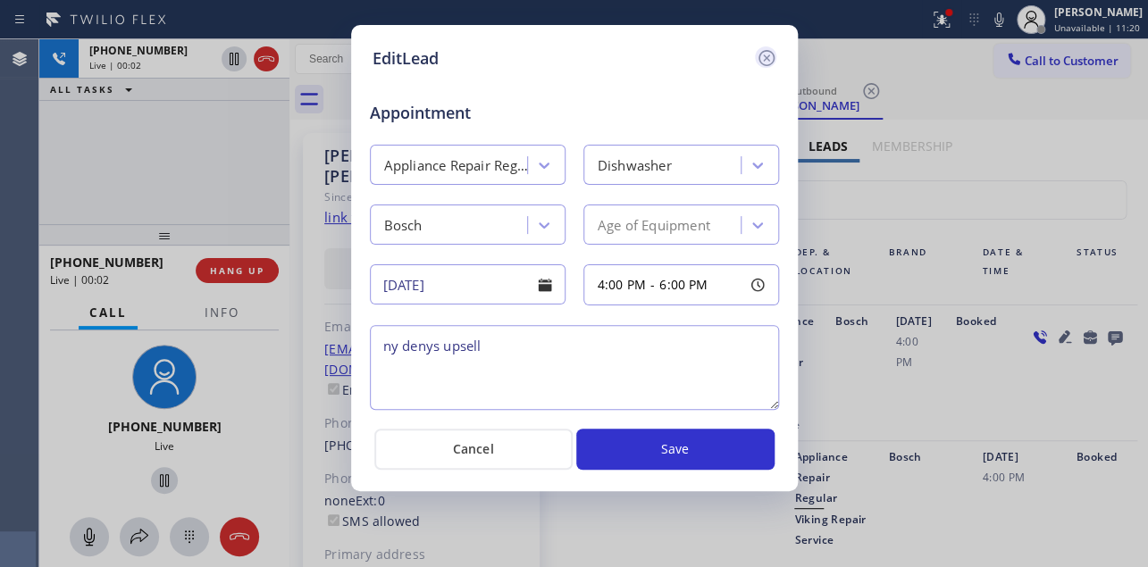
click at [760, 58] on icon at bounding box center [766, 57] width 21 height 21
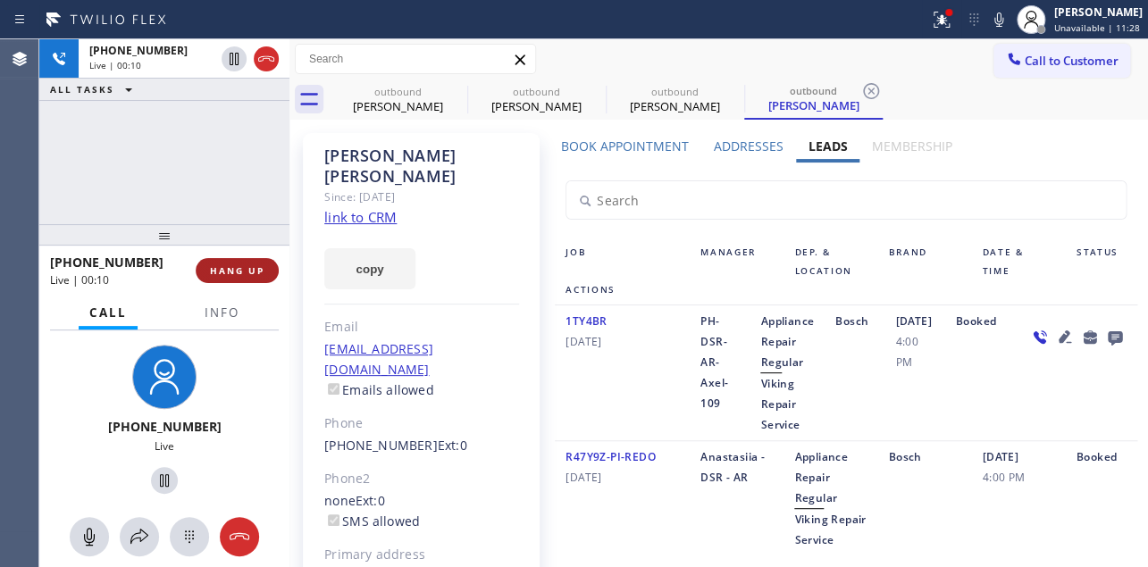
click at [238, 269] on span "HANG UP" at bounding box center [237, 271] width 55 height 13
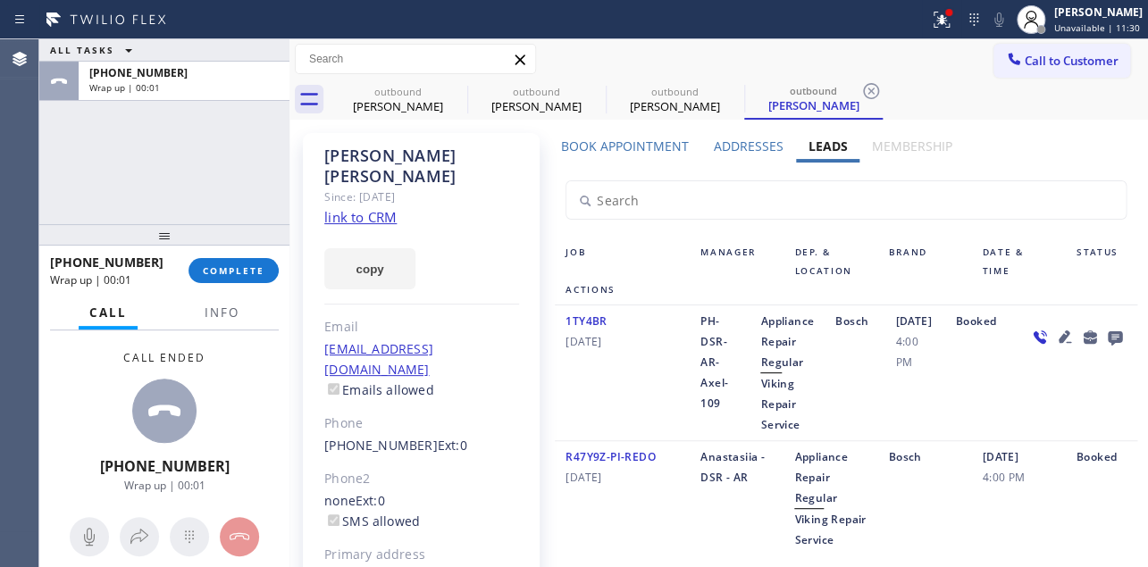
click at [1107, 346] on icon at bounding box center [1114, 339] width 14 height 14
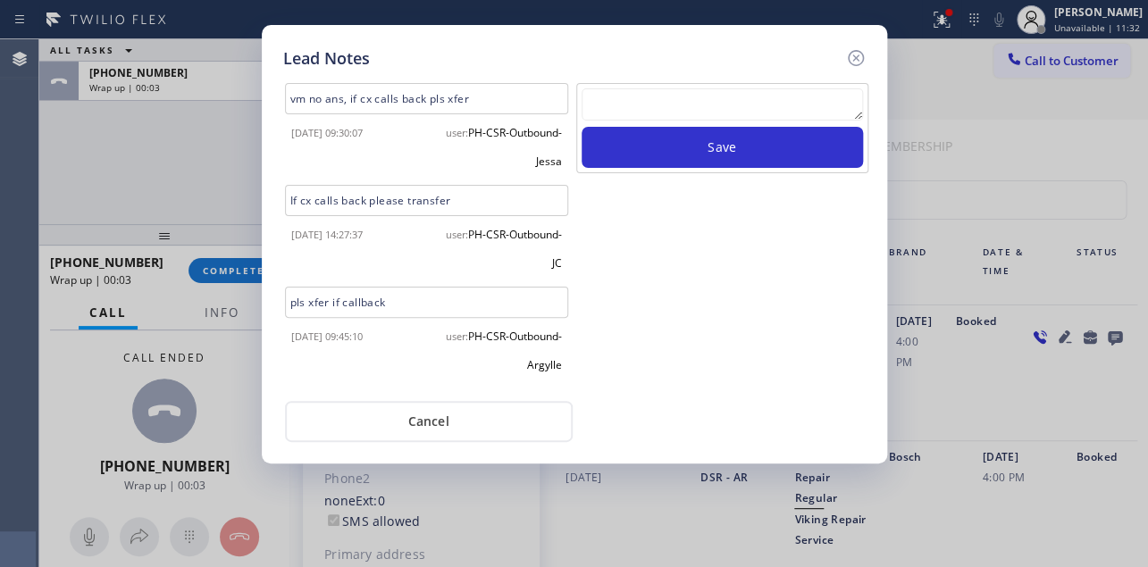
click at [730, 108] on textarea at bounding box center [722, 104] width 281 height 32
paste textarea "Routed to Voice mail// If CX will call back please transfer to me- Love:*"
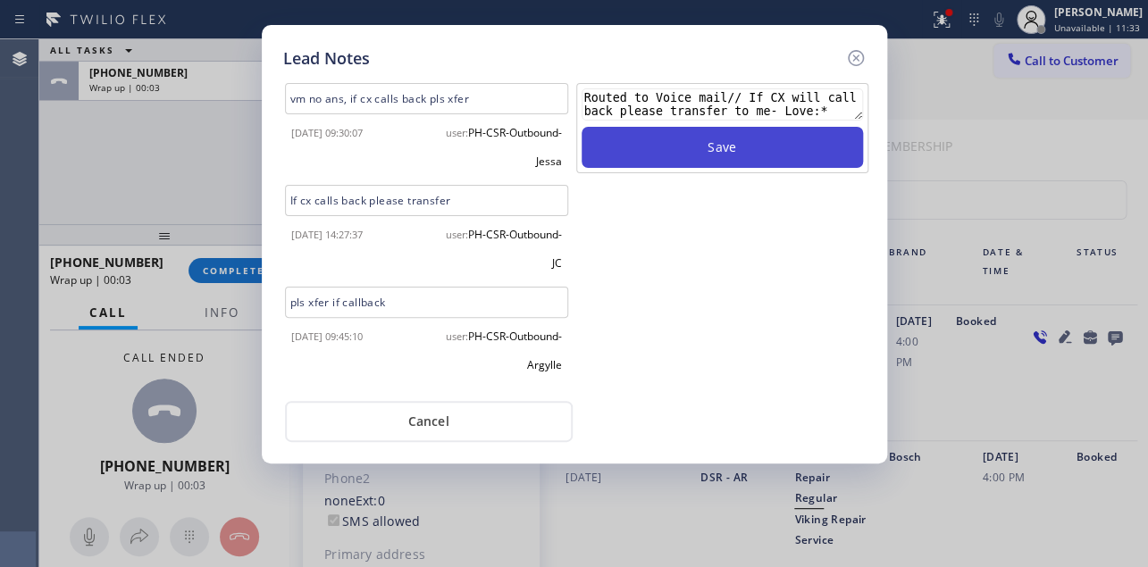
type textarea "Routed to Voice mail// If CX will call back please transfer to me- Love:*"
click at [751, 149] on button "Save" at bounding box center [722, 147] width 281 height 41
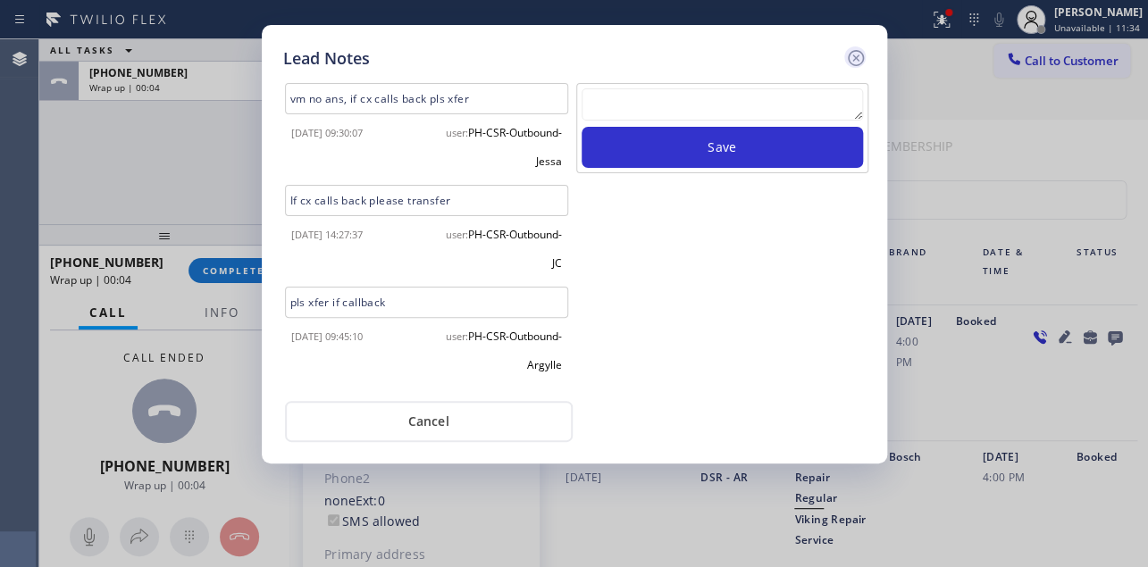
click at [845, 55] on icon at bounding box center [855, 57] width 21 height 21
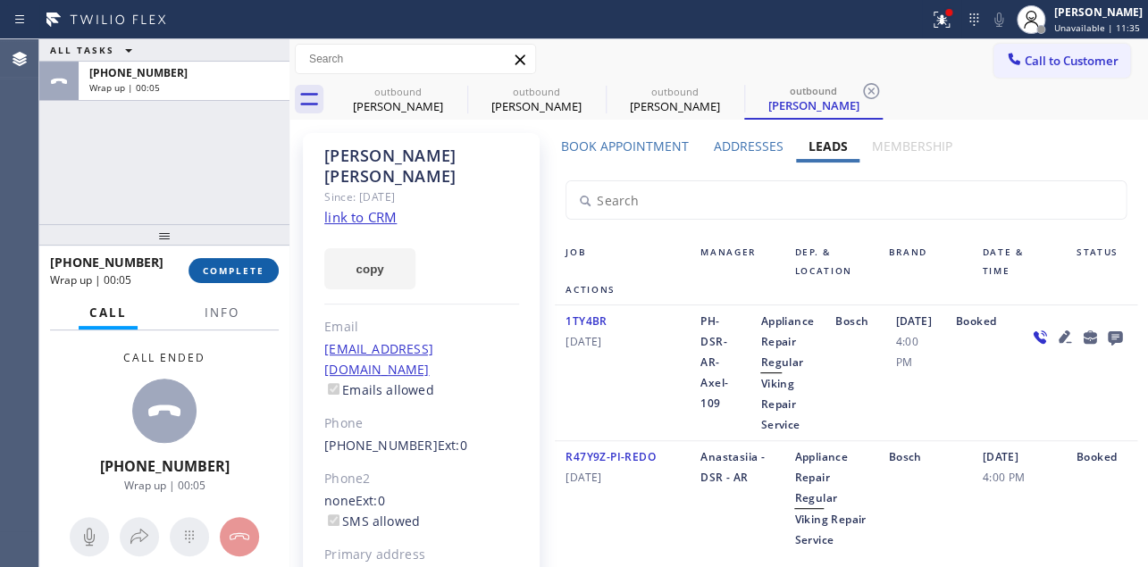
click at [203, 271] on span "COMPLETE" at bounding box center [234, 271] width 62 height 13
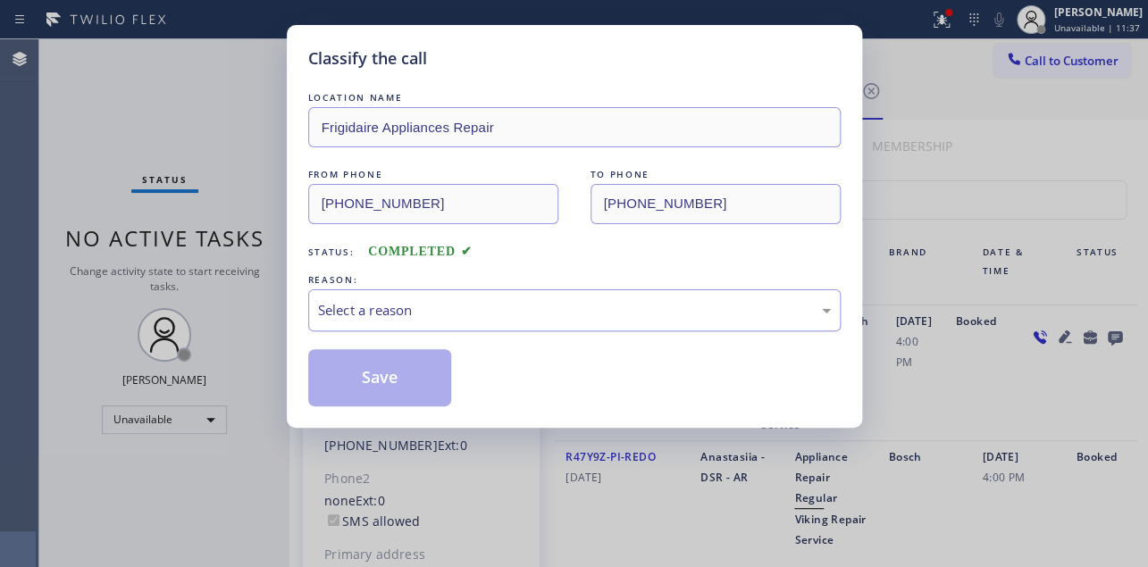
click at [382, 304] on div "Select a reason" at bounding box center [574, 310] width 513 height 21
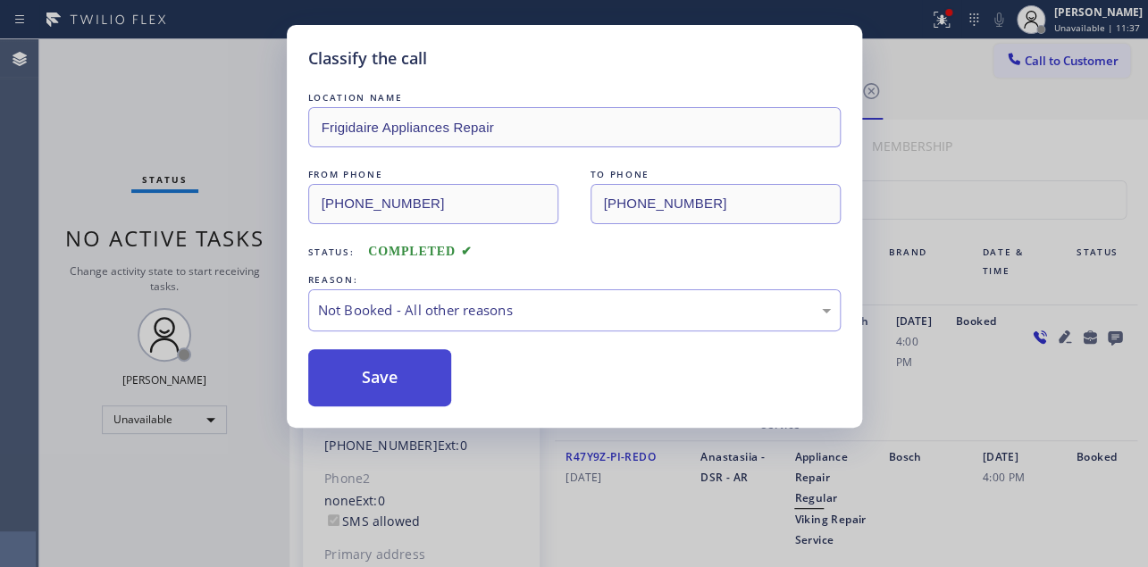
click at [374, 373] on button "Save" at bounding box center [380, 377] width 144 height 57
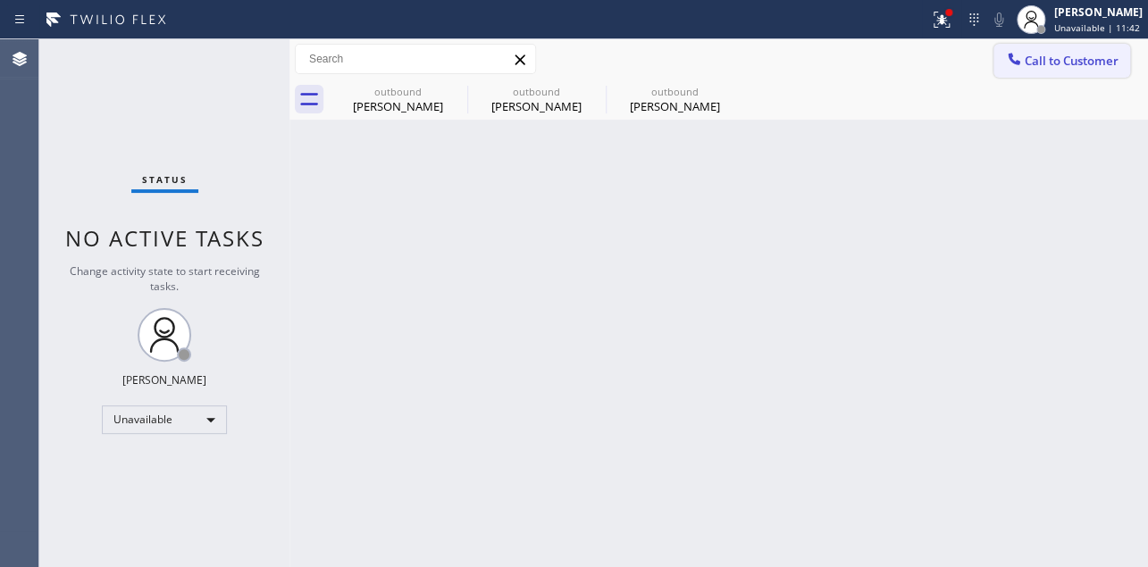
click at [1019, 54] on icon at bounding box center [1014, 59] width 18 height 18
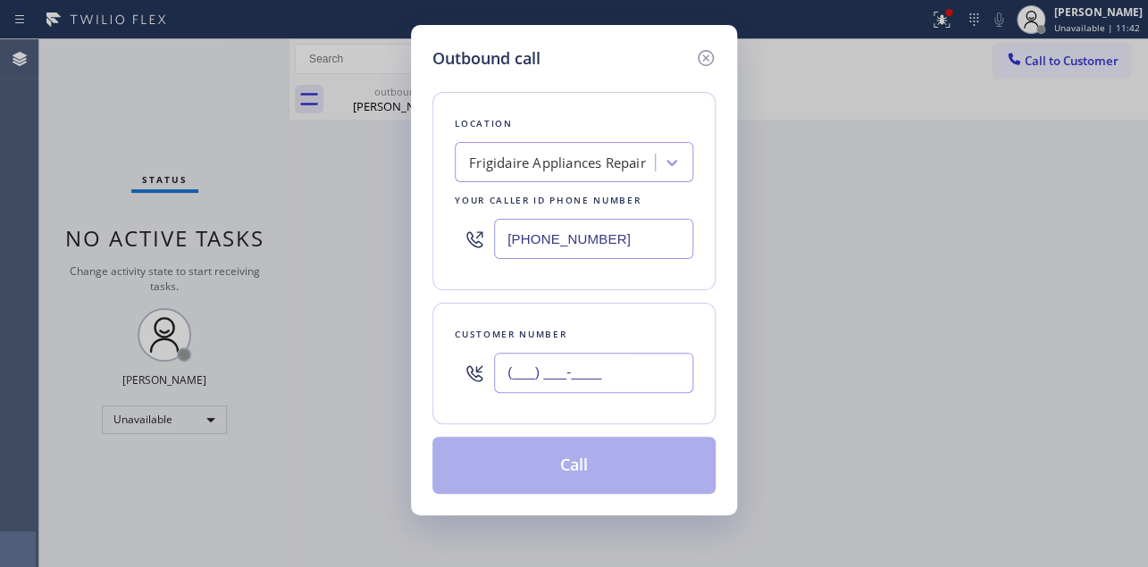
click at [535, 361] on input "(___) ___-____" at bounding box center [593, 373] width 199 height 40
paste input "415) 279-8076"
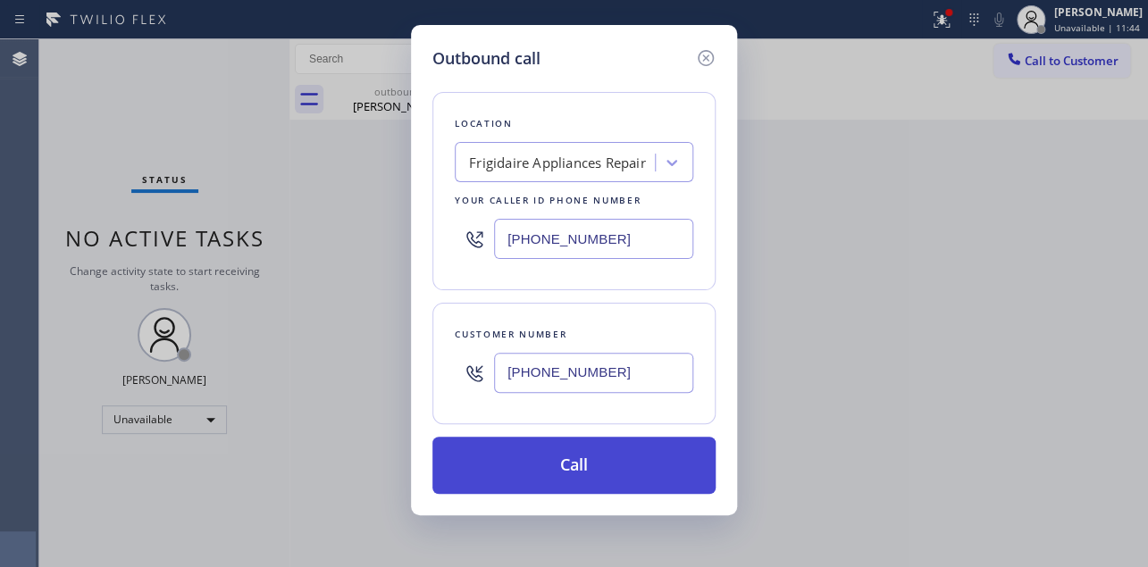
click at [572, 466] on button "Call" at bounding box center [574, 465] width 283 height 57
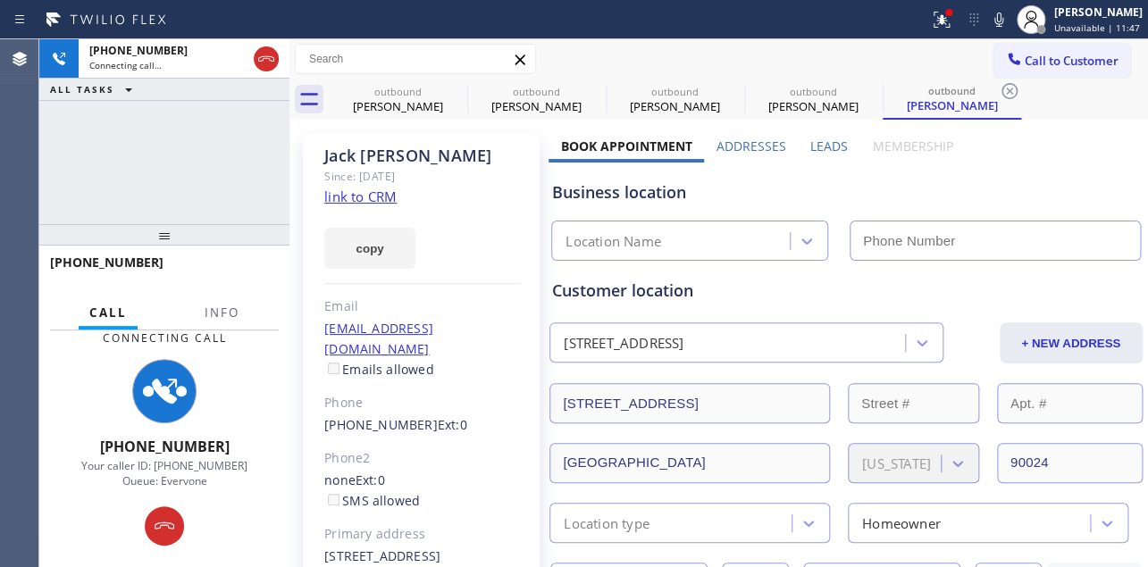
click at [821, 148] on label "Leads" at bounding box center [830, 146] width 38 height 17
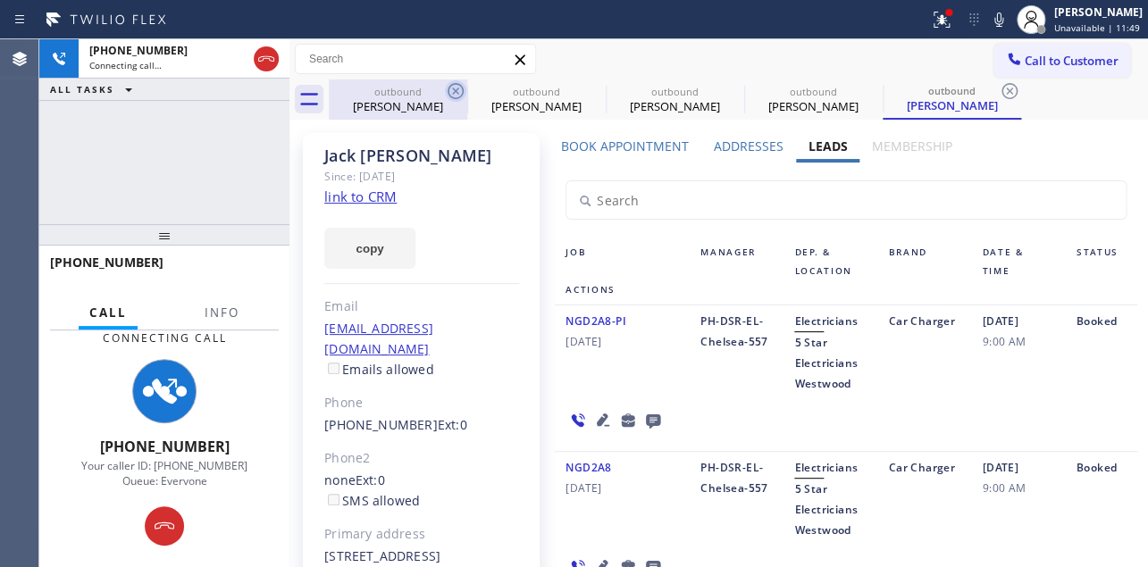
click at [452, 94] on icon at bounding box center [455, 90] width 21 height 21
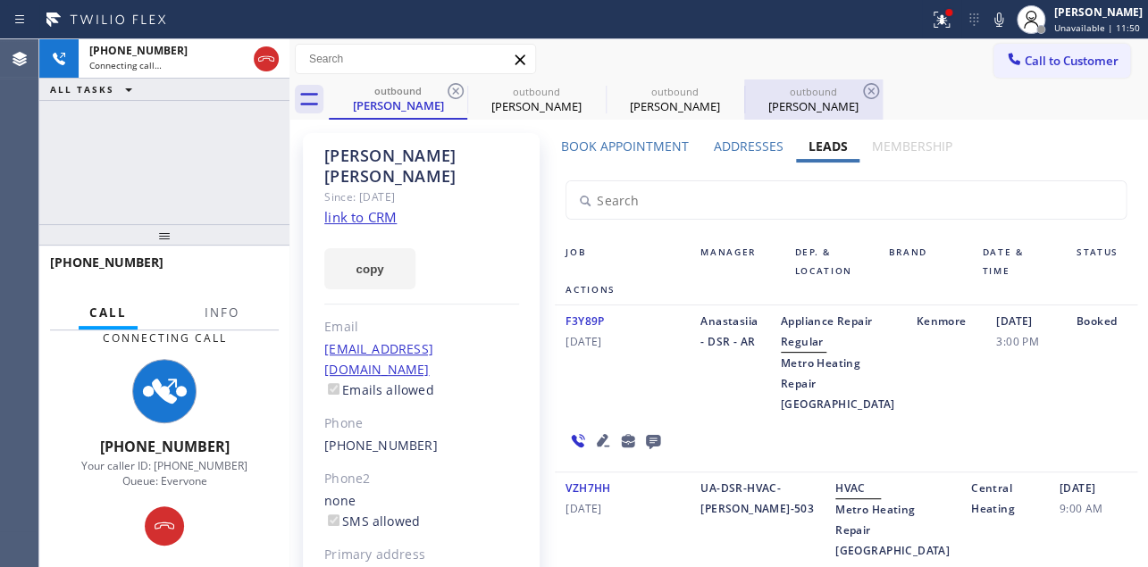
click at [803, 107] on div "[PERSON_NAME]" at bounding box center [813, 106] width 135 height 16
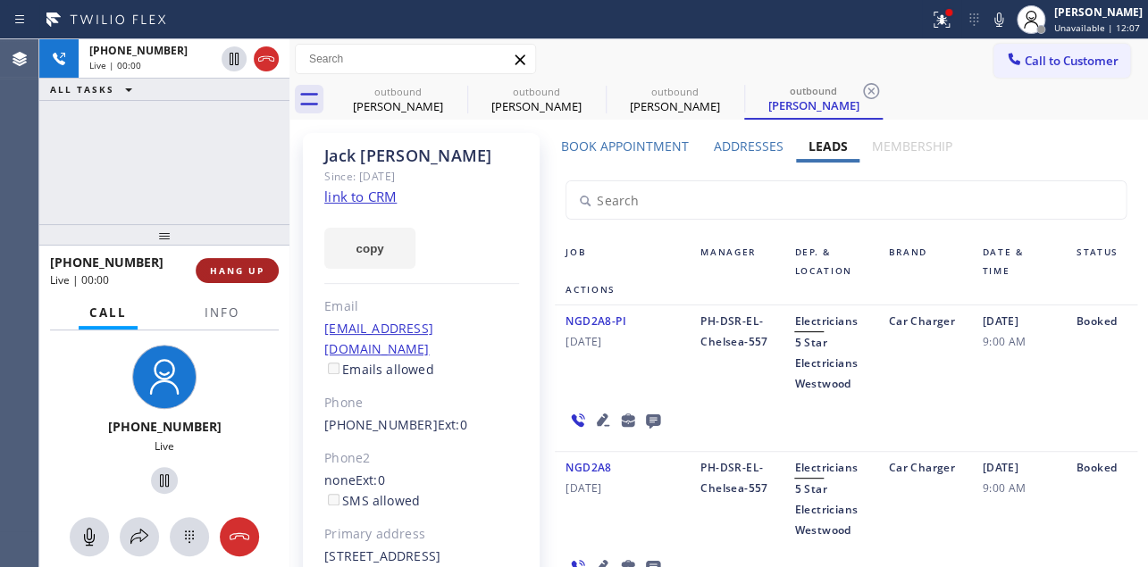
click at [250, 270] on span "HANG UP" at bounding box center [237, 271] width 55 height 13
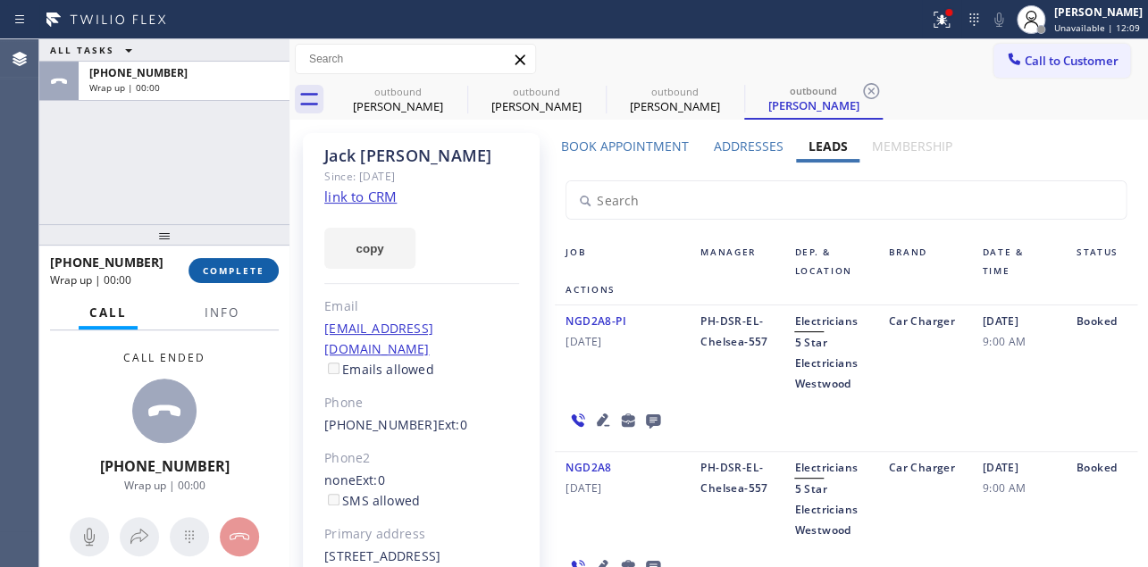
click at [230, 270] on span "COMPLETE" at bounding box center [234, 271] width 62 height 13
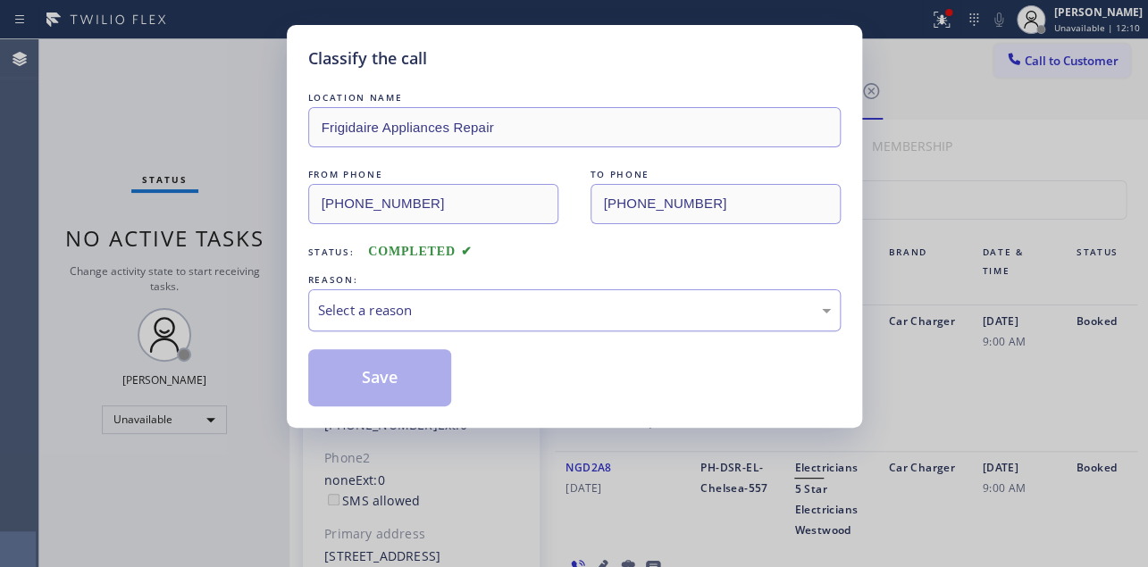
click at [437, 317] on div "Select a reason" at bounding box center [574, 310] width 513 height 21
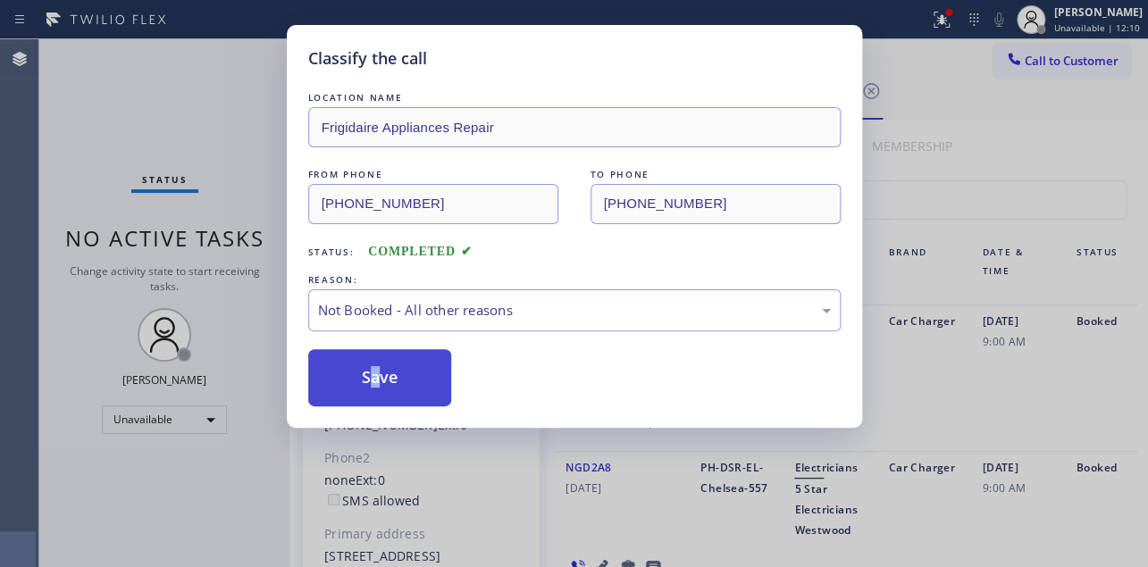
click at [367, 375] on button "Save" at bounding box center [380, 377] width 144 height 57
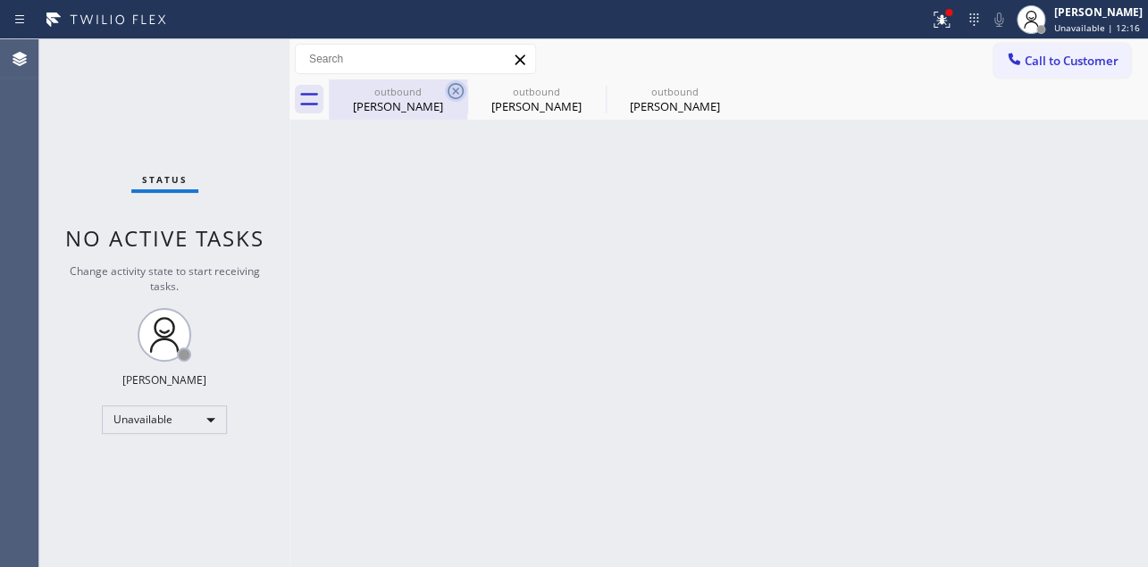
click at [459, 89] on icon at bounding box center [455, 90] width 21 height 21
click at [0, 0] on icon at bounding box center [0, 0] width 0 height 0
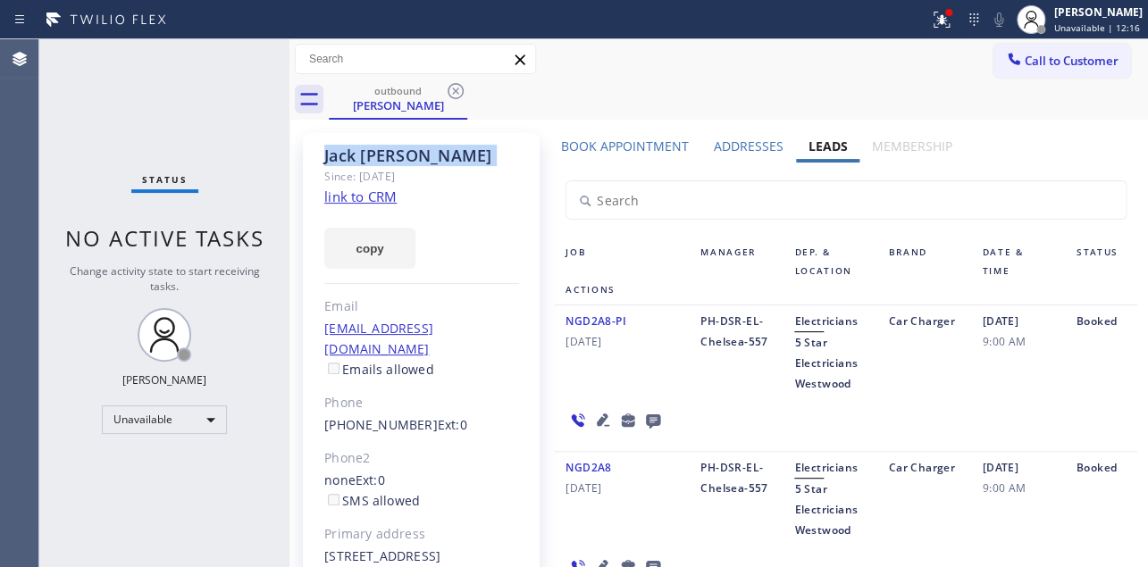
click at [459, 89] on icon at bounding box center [455, 90] width 21 height 21
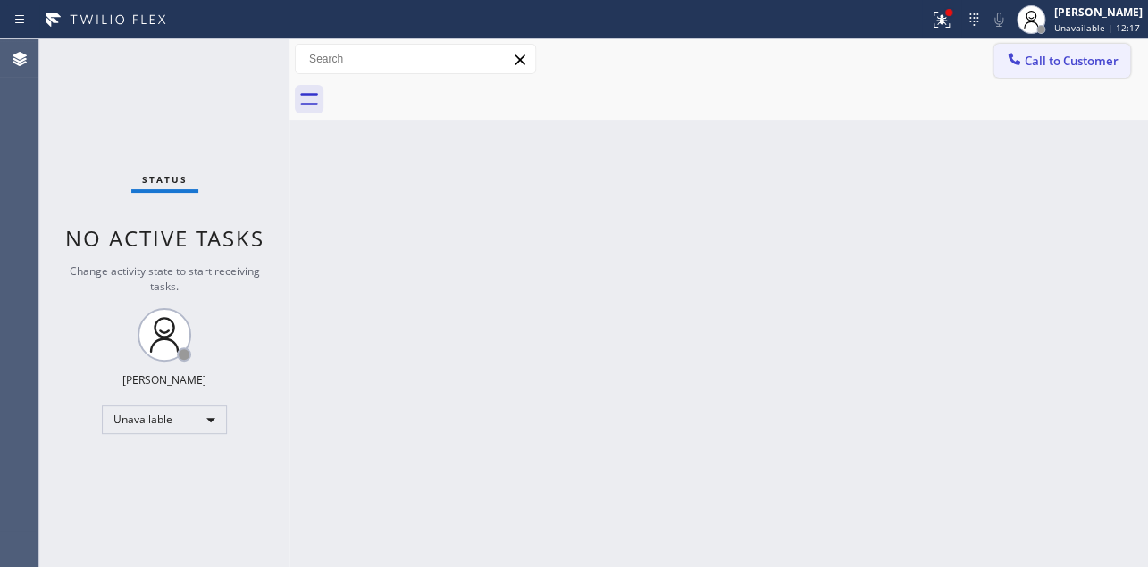
click at [1085, 54] on span "Call to Customer" at bounding box center [1072, 61] width 94 height 16
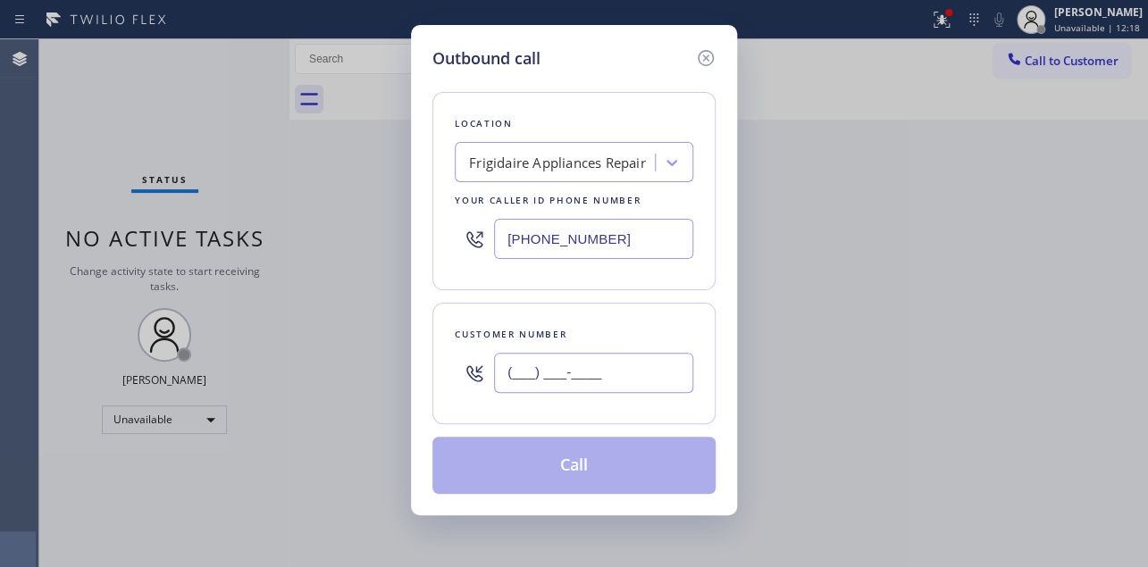
click at [563, 376] on input "(___) ___-____" at bounding box center [593, 373] width 199 height 40
paste input "818) 825-1444"
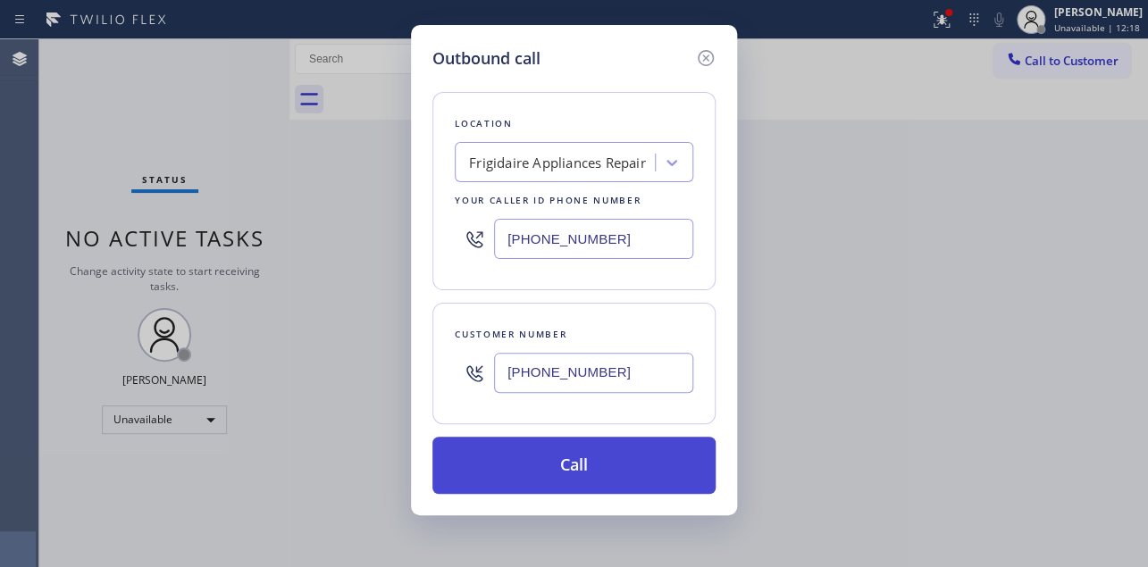
click at [560, 465] on button "Call" at bounding box center [574, 465] width 283 height 57
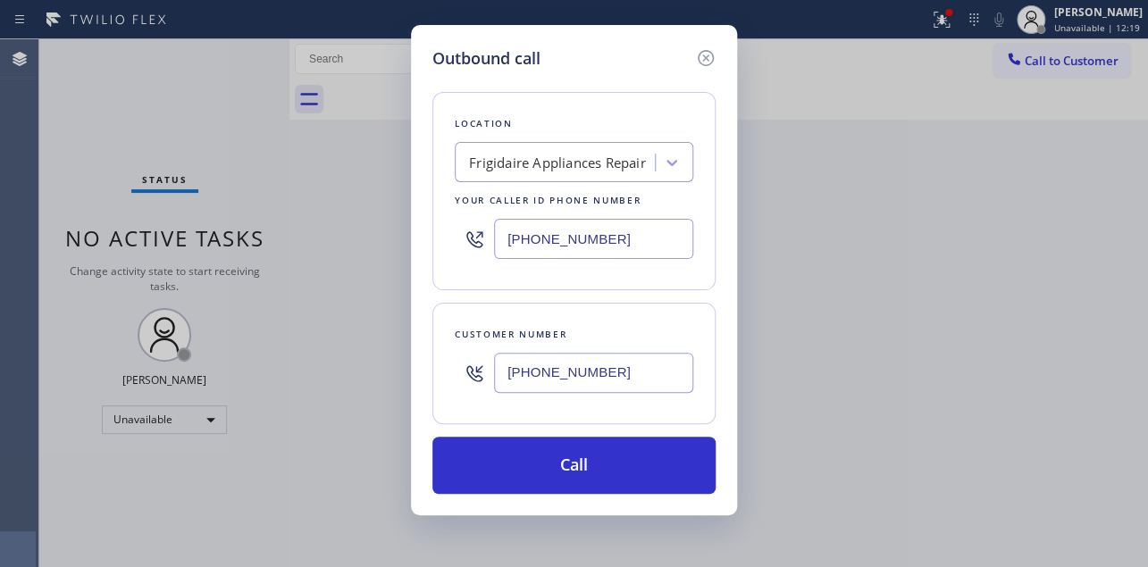
click at [714, 87] on div at bounding box center [738, 100] width 819 height 40
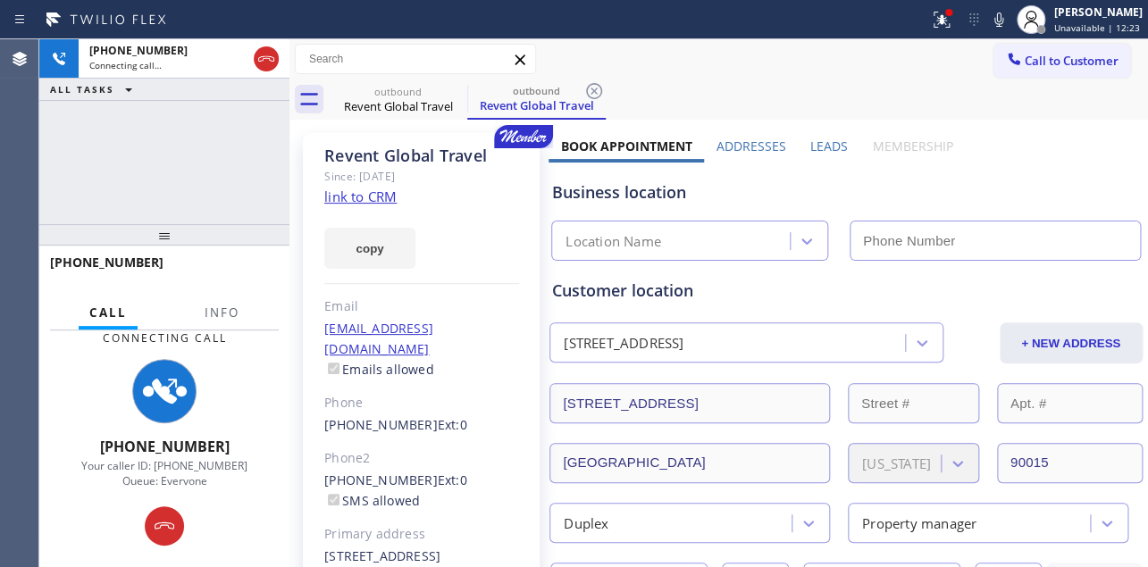
click at [832, 143] on label "Leads" at bounding box center [830, 146] width 38 height 17
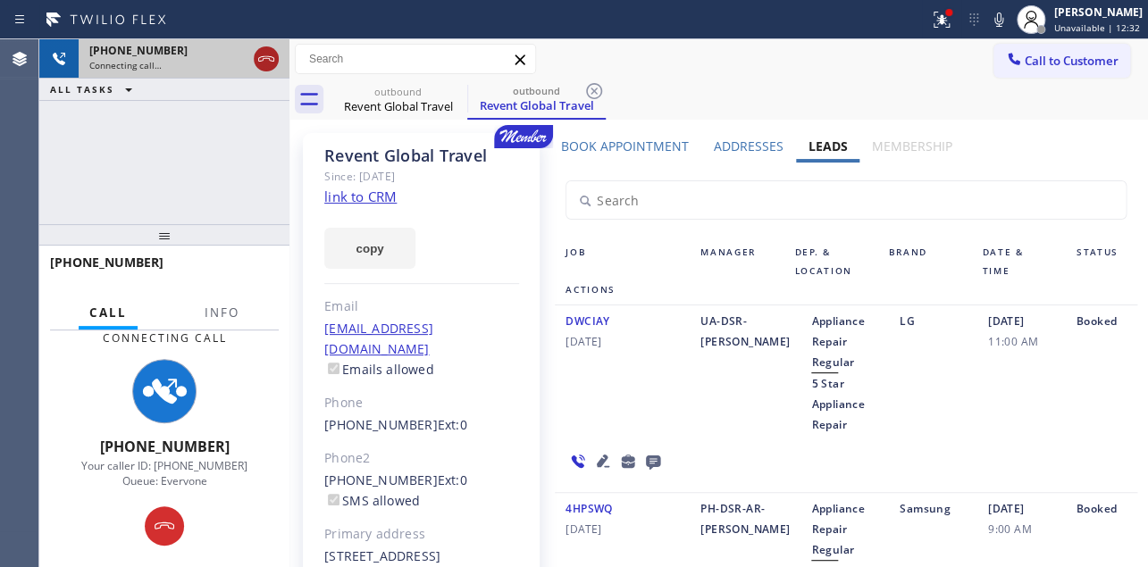
click at [259, 61] on icon at bounding box center [266, 58] width 16 height 5
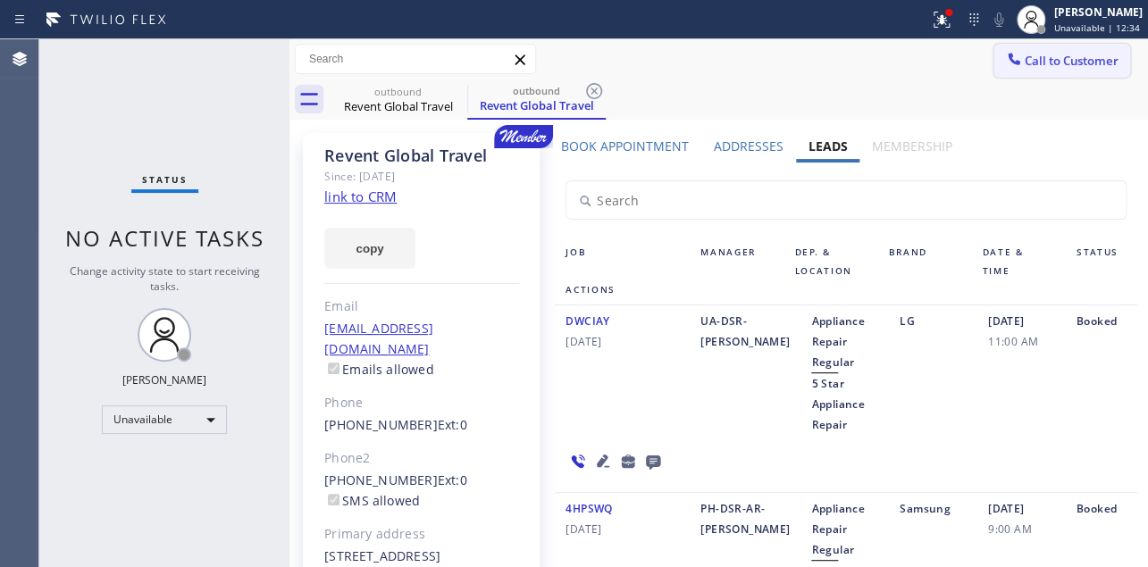
click at [1025, 57] on span "Call to Customer" at bounding box center [1072, 61] width 94 height 16
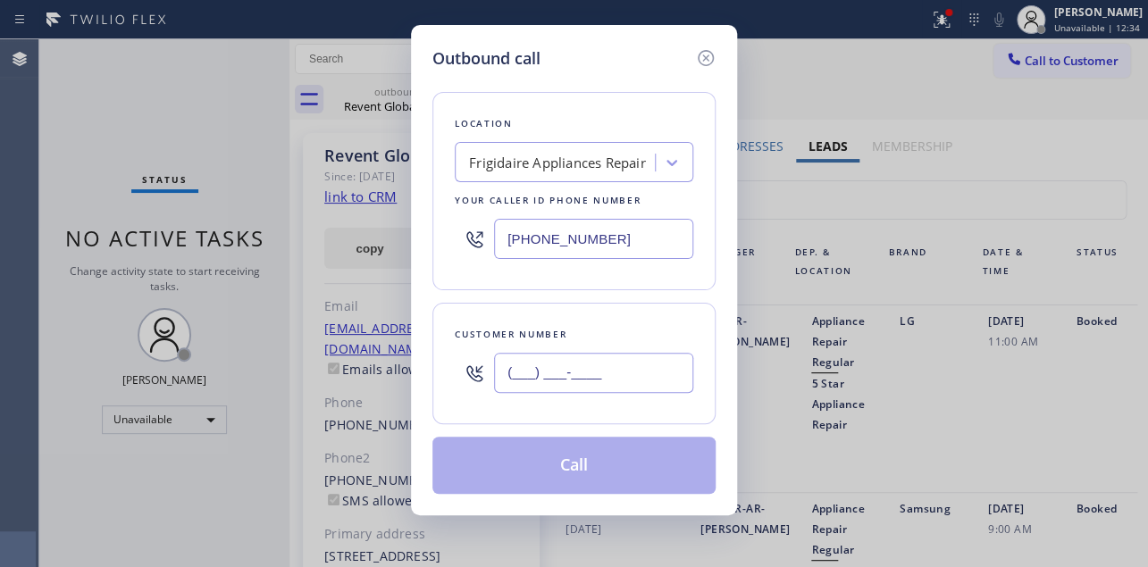
click at [560, 381] on input "(___) ___-____" at bounding box center [593, 373] width 199 height 40
paste input "206) 605-8324"
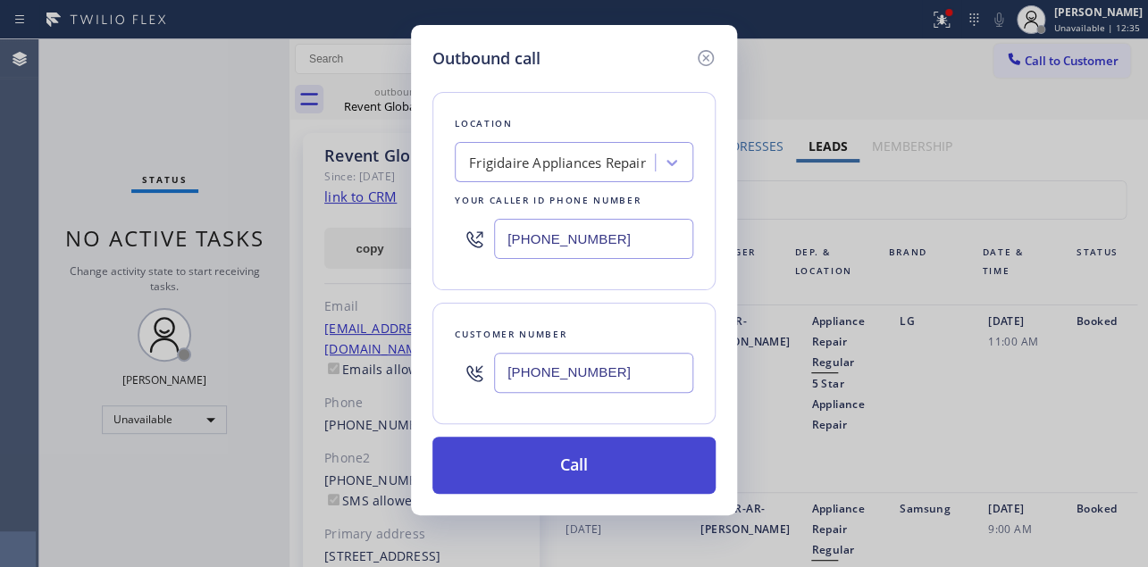
type input "[PHONE_NUMBER]"
click at [596, 466] on button "Call" at bounding box center [574, 465] width 283 height 57
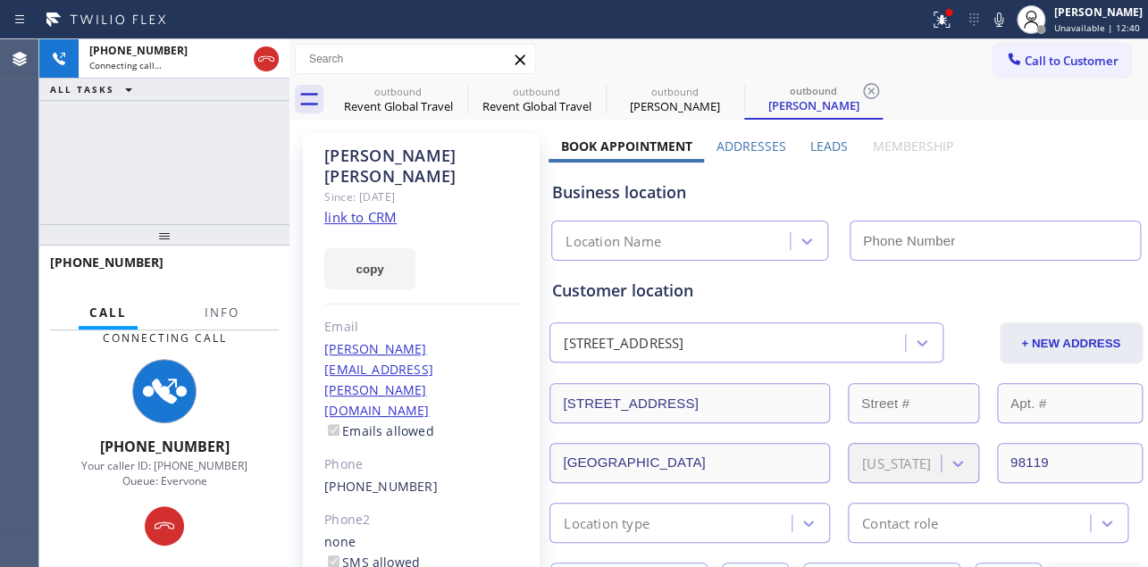
type input "[PHONE_NUMBER]"
click at [817, 147] on label "Leads" at bounding box center [830, 146] width 38 height 17
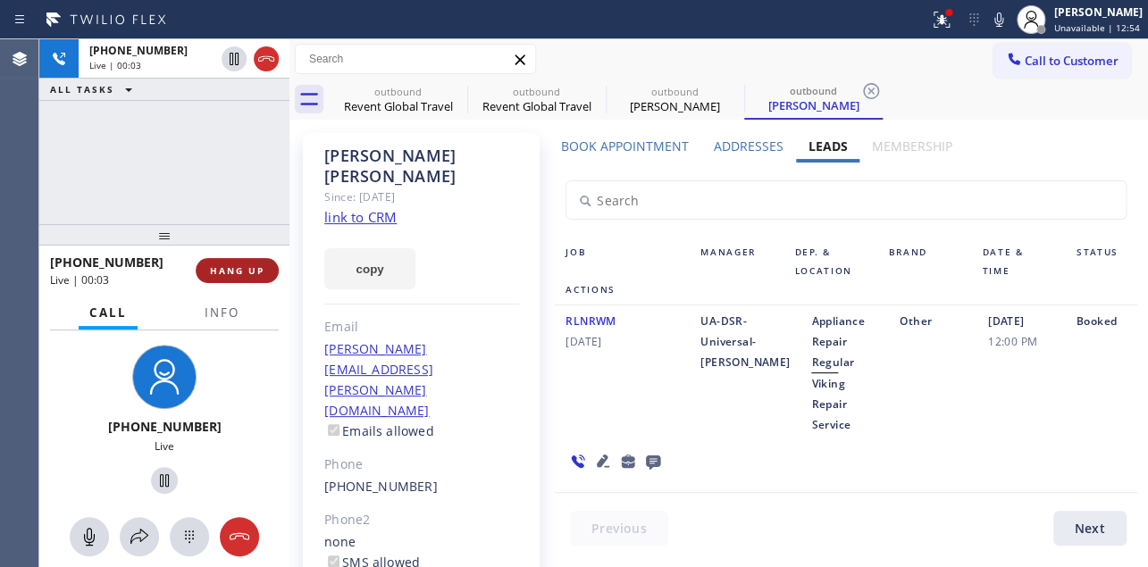
click at [228, 265] on span "HANG UP" at bounding box center [237, 271] width 55 height 13
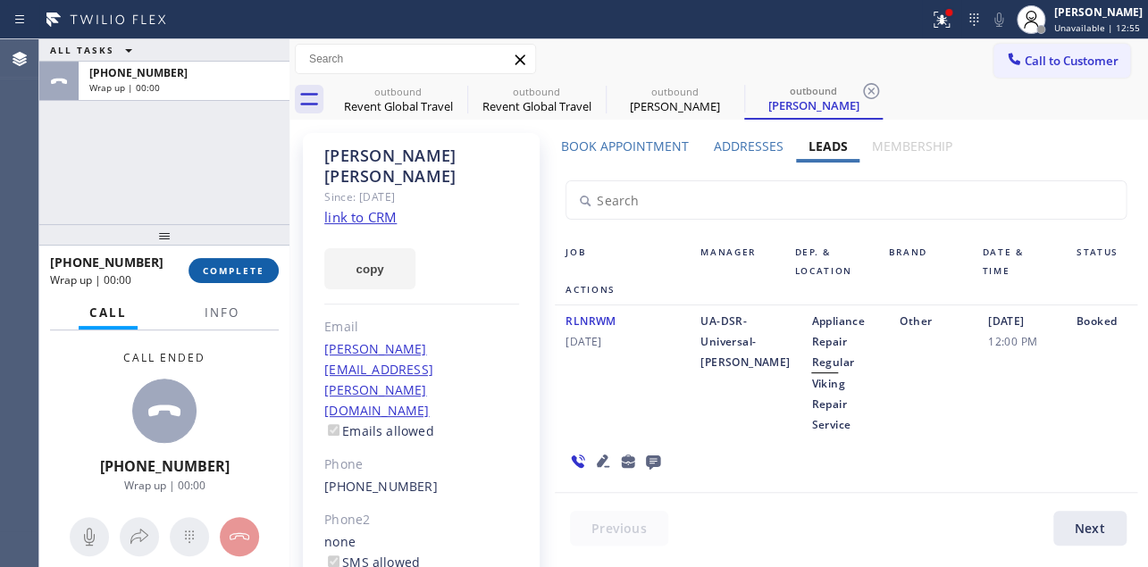
drag, startPoint x: 243, startPoint y: 272, endPoint x: 256, endPoint y: 273, distance: 13.5
click at [243, 272] on span "COMPLETE" at bounding box center [234, 271] width 62 height 13
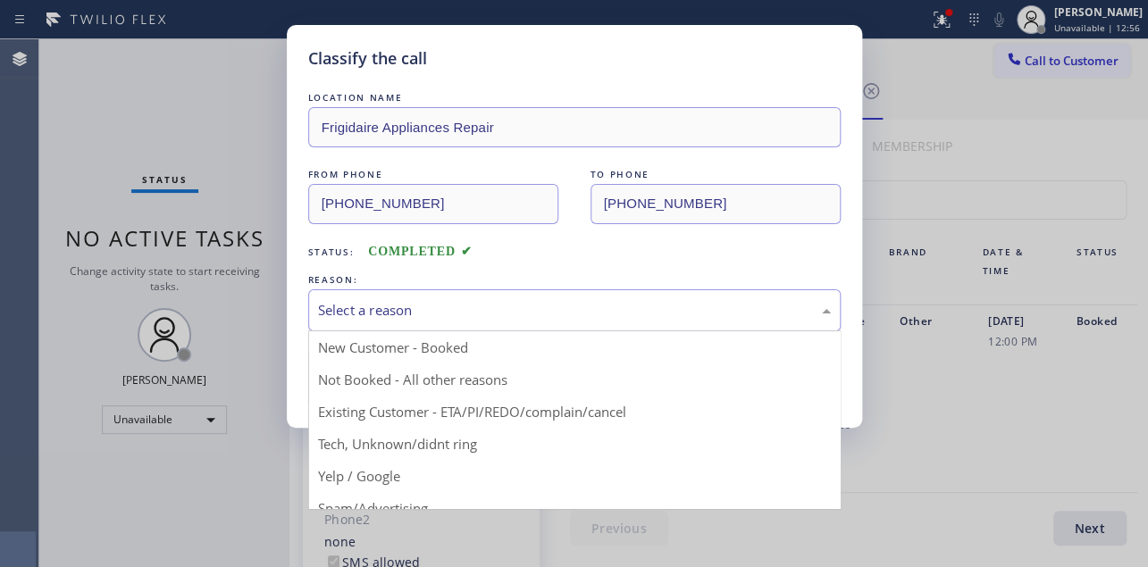
click at [575, 312] on div "Select a reason" at bounding box center [574, 310] width 513 height 21
drag, startPoint x: 474, startPoint y: 366, endPoint x: 403, endPoint y: 377, distance: 71.4
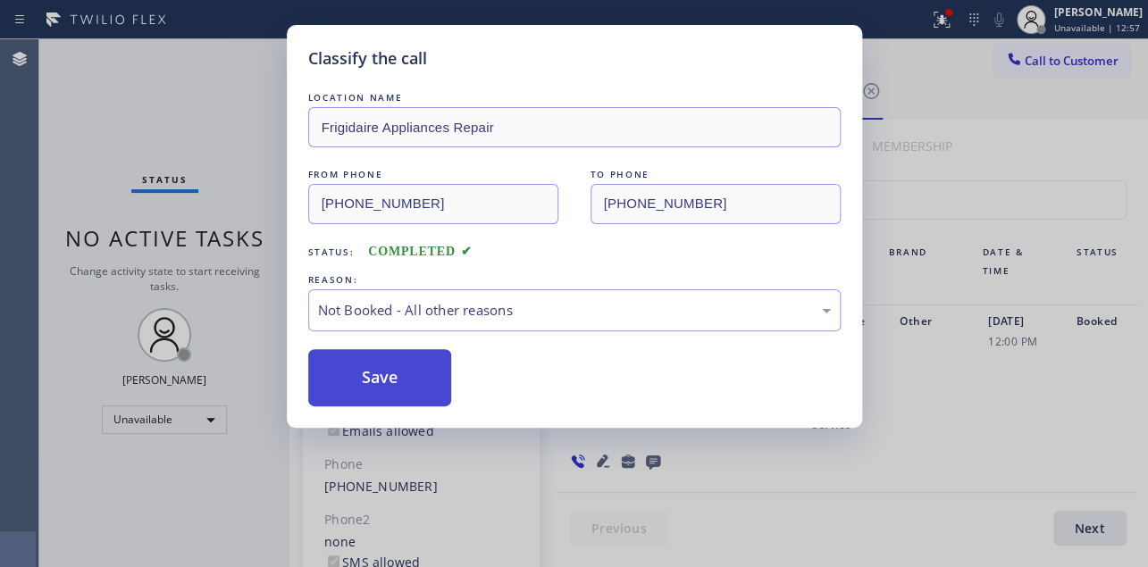
click at [392, 379] on button "Save" at bounding box center [380, 377] width 144 height 57
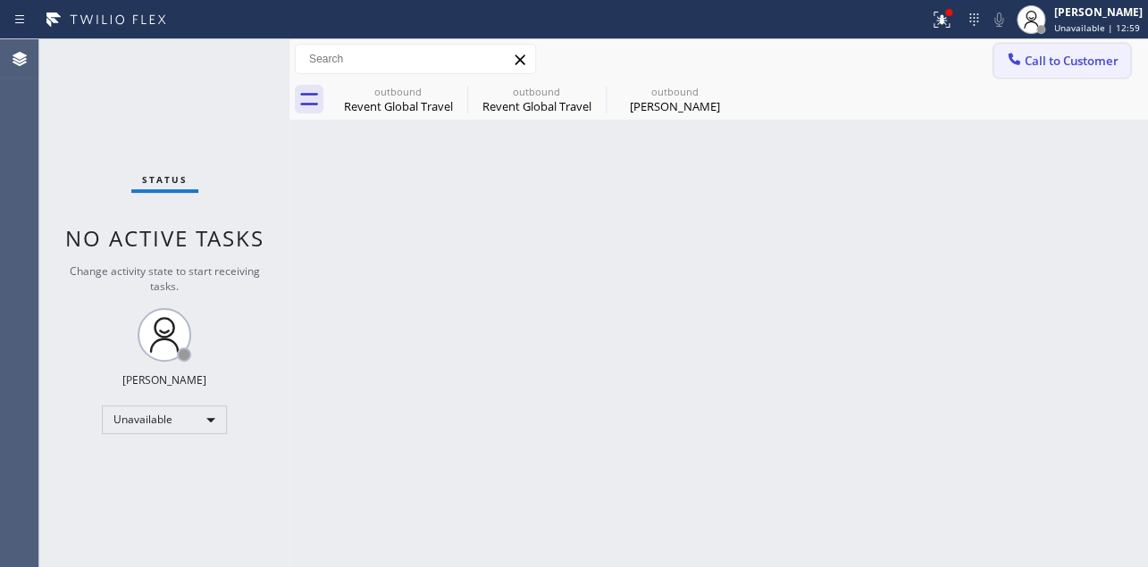
click at [1063, 65] on span "Call to Customer" at bounding box center [1072, 61] width 94 height 16
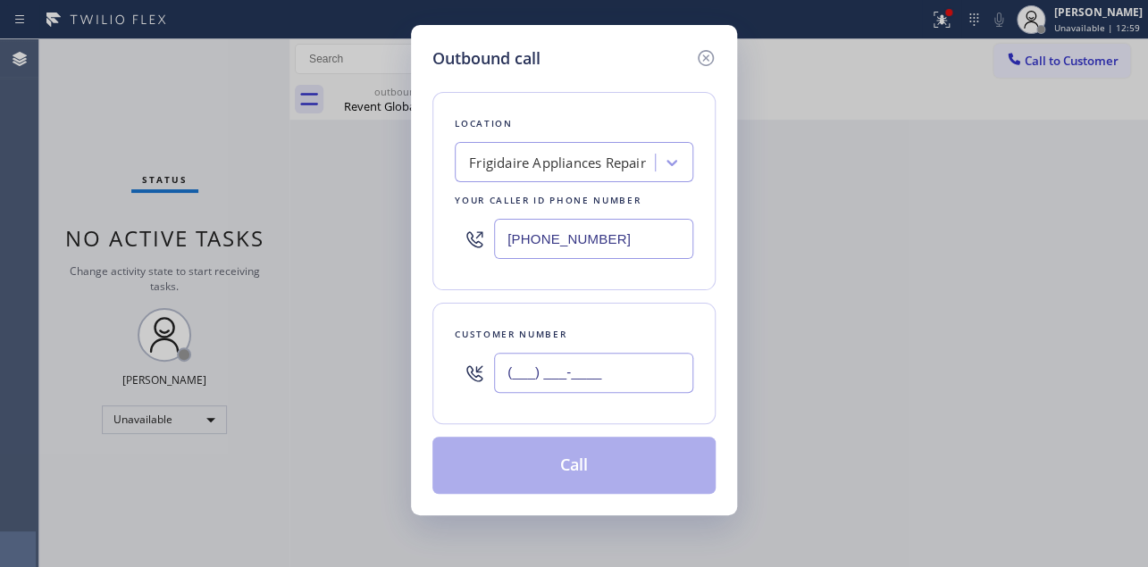
click at [581, 374] on input "(___) ___-____" at bounding box center [593, 373] width 199 height 40
paste input "956) 315-1026"
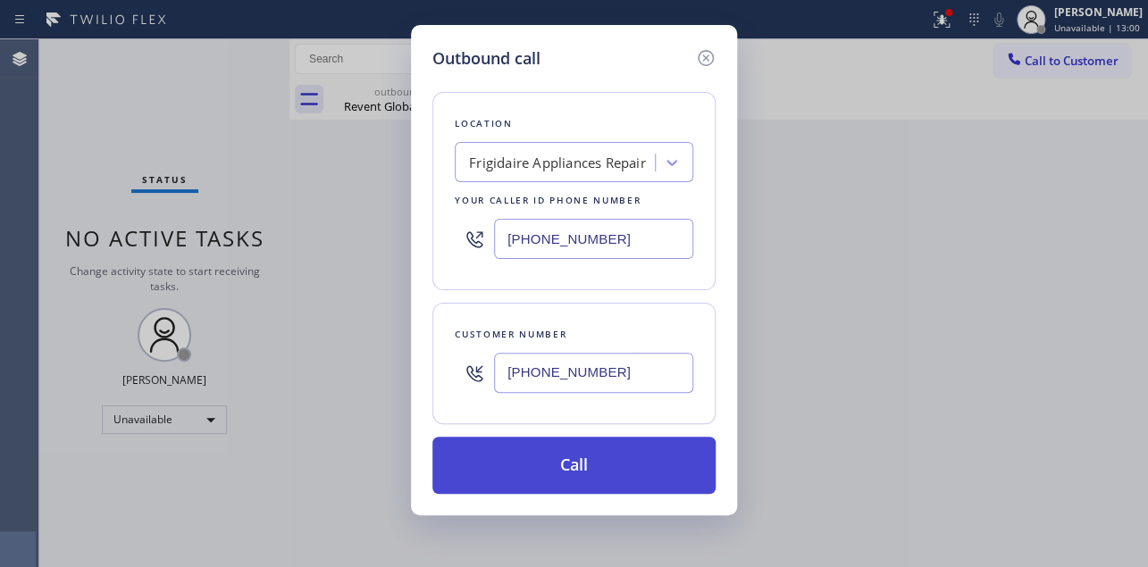
type input "[PHONE_NUMBER]"
click at [594, 458] on button "Call" at bounding box center [574, 465] width 283 height 57
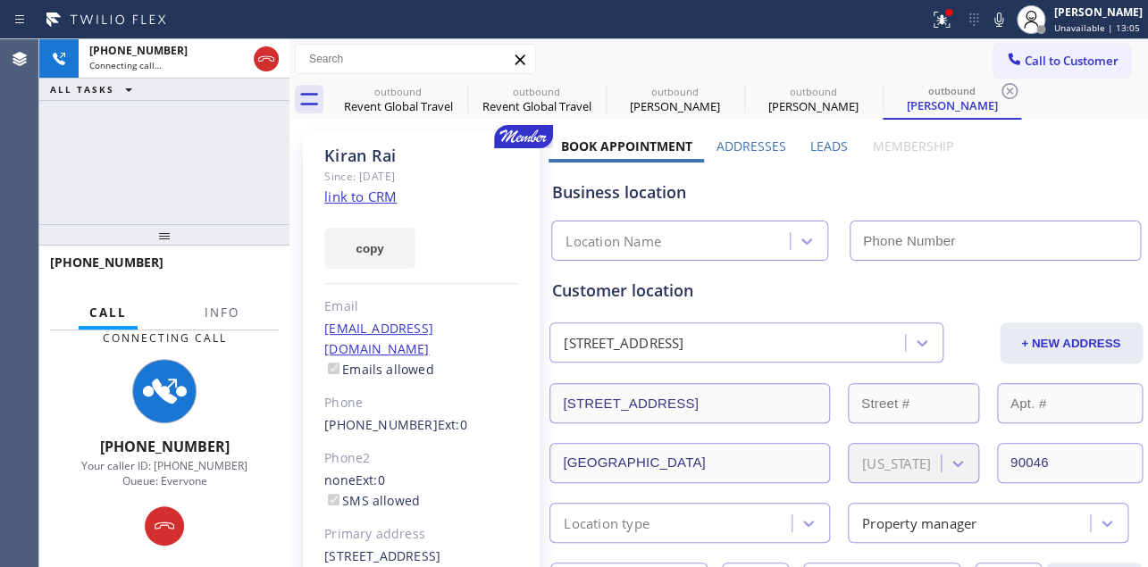
type input "[PHONE_NUMBER]"
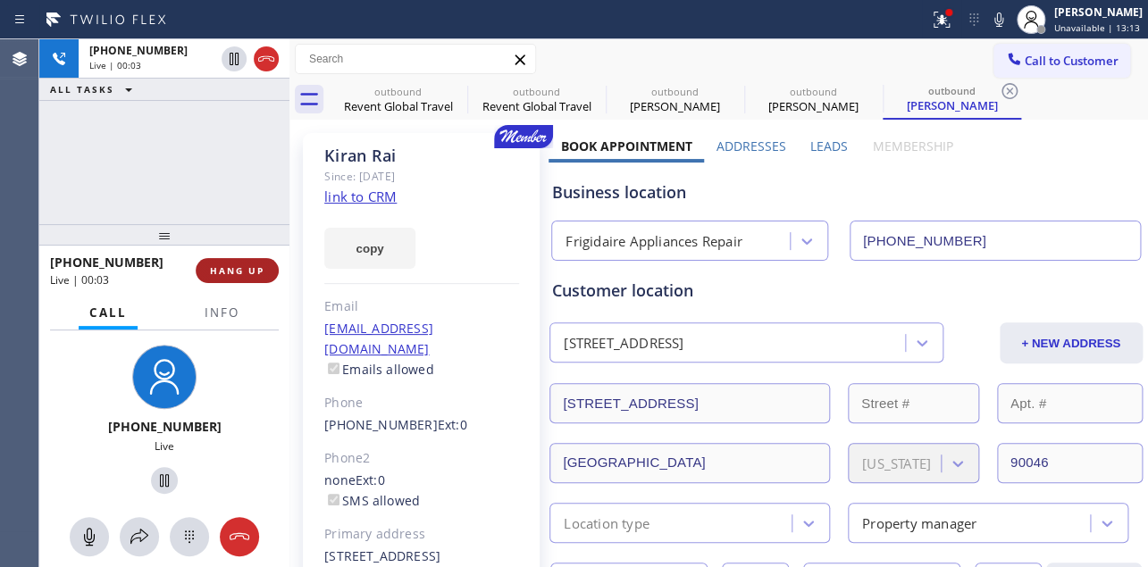
click at [232, 268] on span "HANG UP" at bounding box center [237, 271] width 55 height 13
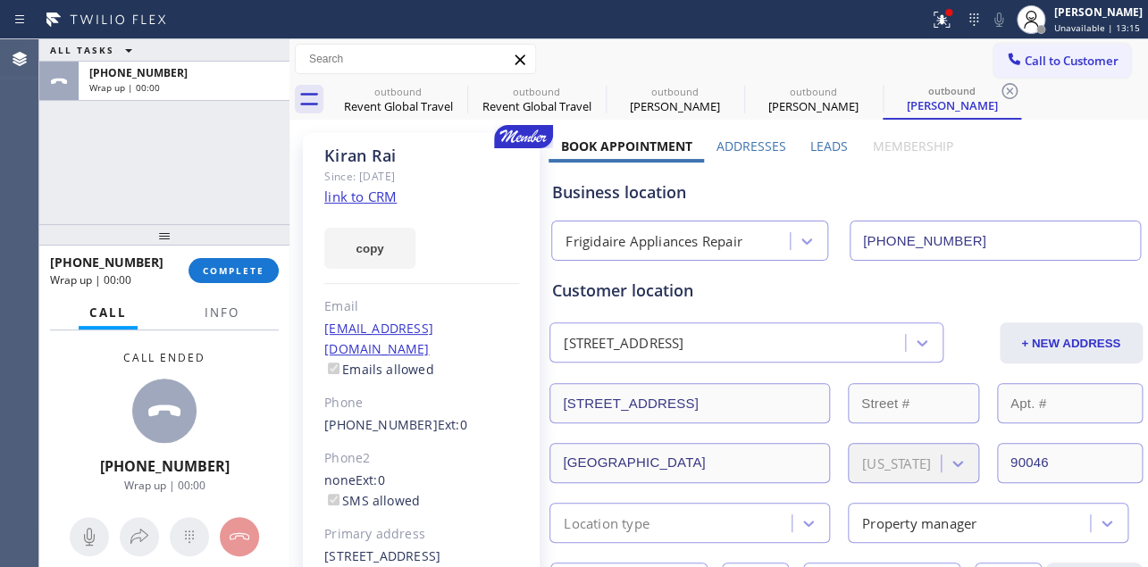
drag, startPoint x: 241, startPoint y: 273, endPoint x: 265, endPoint y: 320, distance: 52.8
click at [241, 273] on span "COMPLETE" at bounding box center [234, 271] width 62 height 13
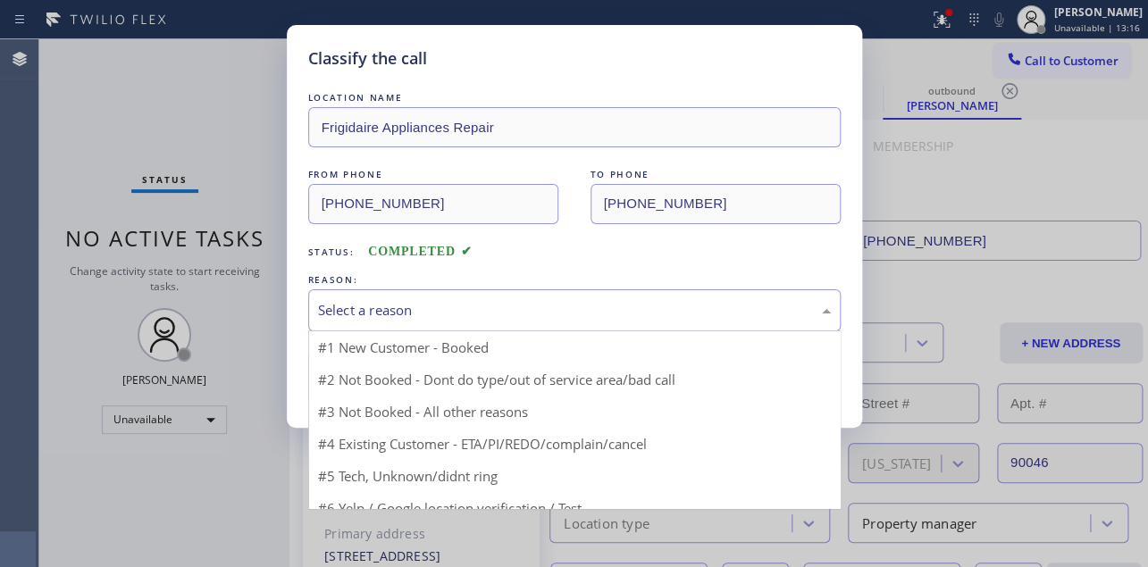
click at [437, 314] on div "Select a reason" at bounding box center [574, 310] width 513 height 21
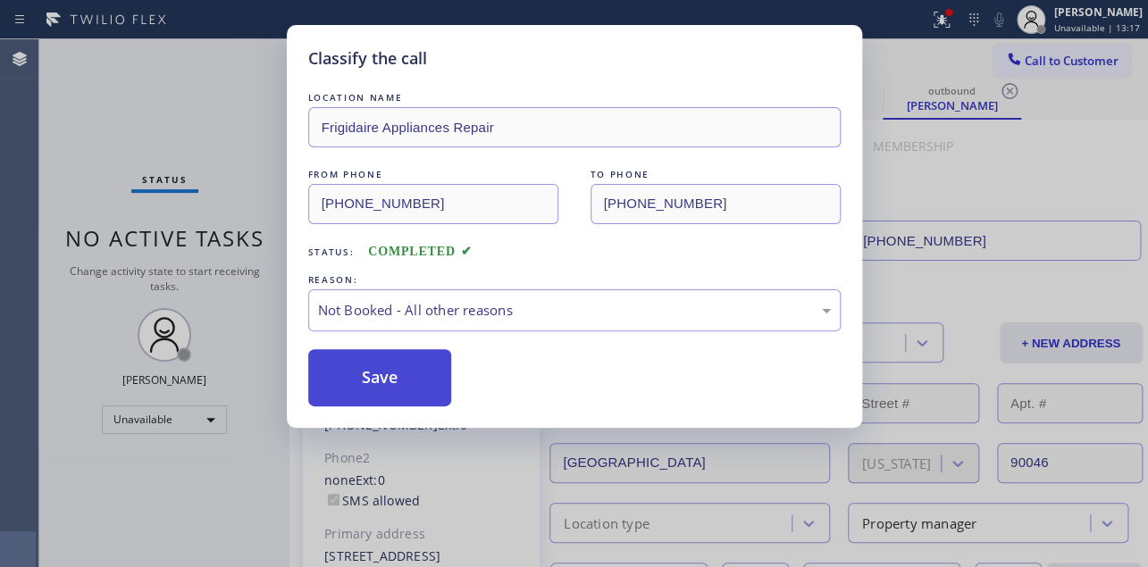
click at [378, 383] on button "Save" at bounding box center [380, 377] width 144 height 57
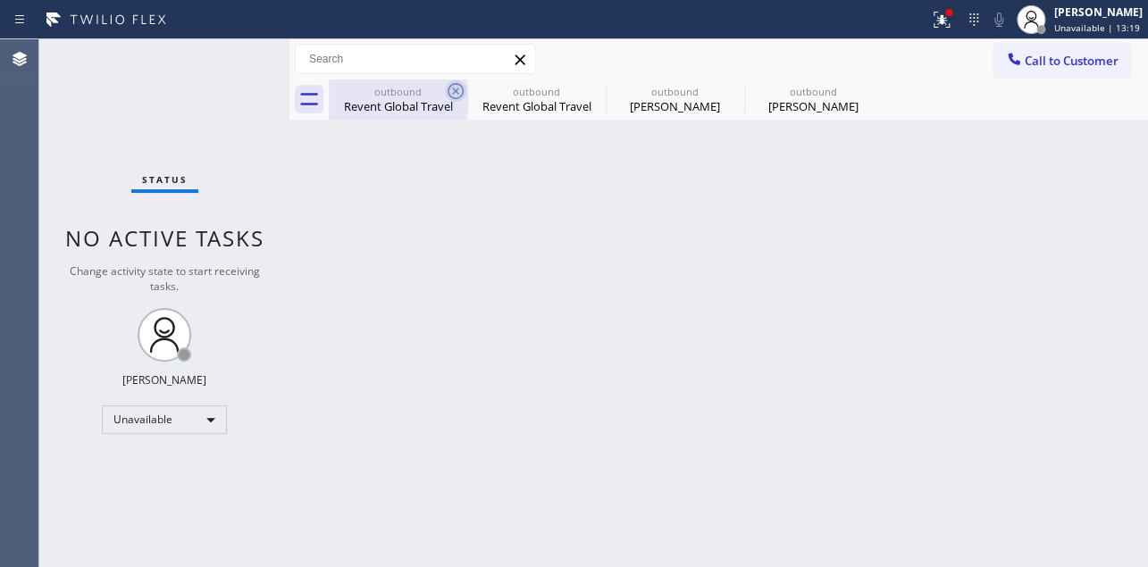
click at [459, 90] on icon at bounding box center [455, 90] width 21 height 21
click at [0, 0] on icon at bounding box center [0, 0] width 0 height 0
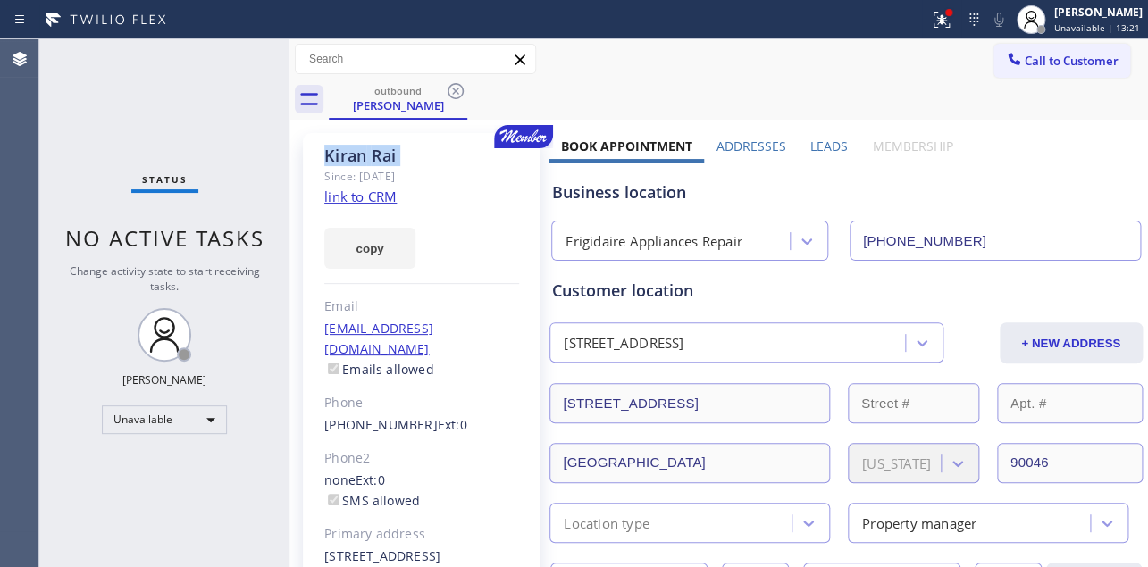
click at [459, 90] on icon at bounding box center [455, 90] width 21 height 21
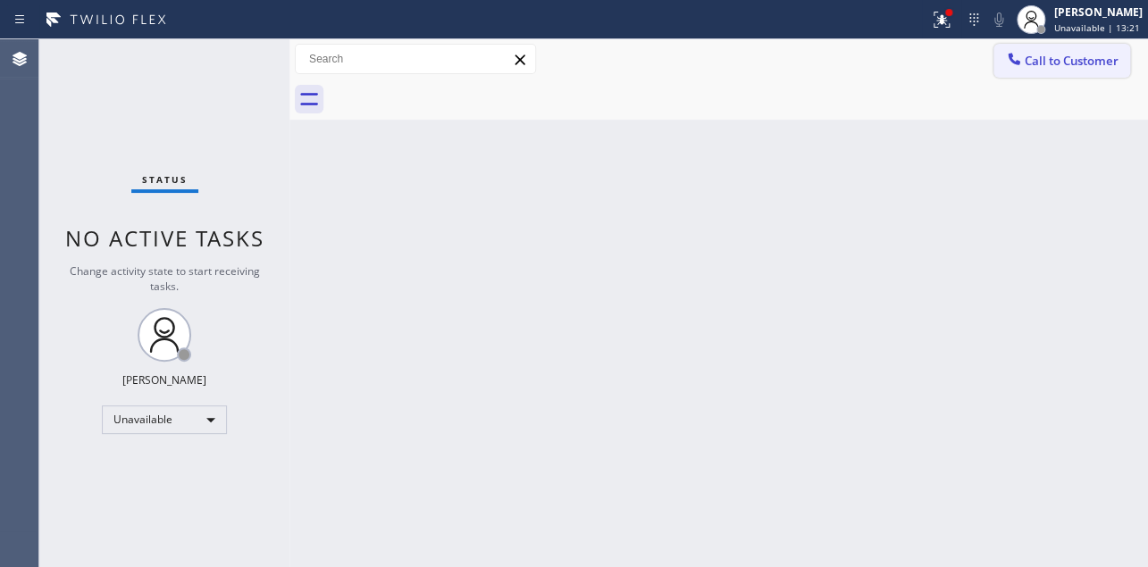
click at [1012, 63] on icon at bounding box center [1014, 59] width 18 height 18
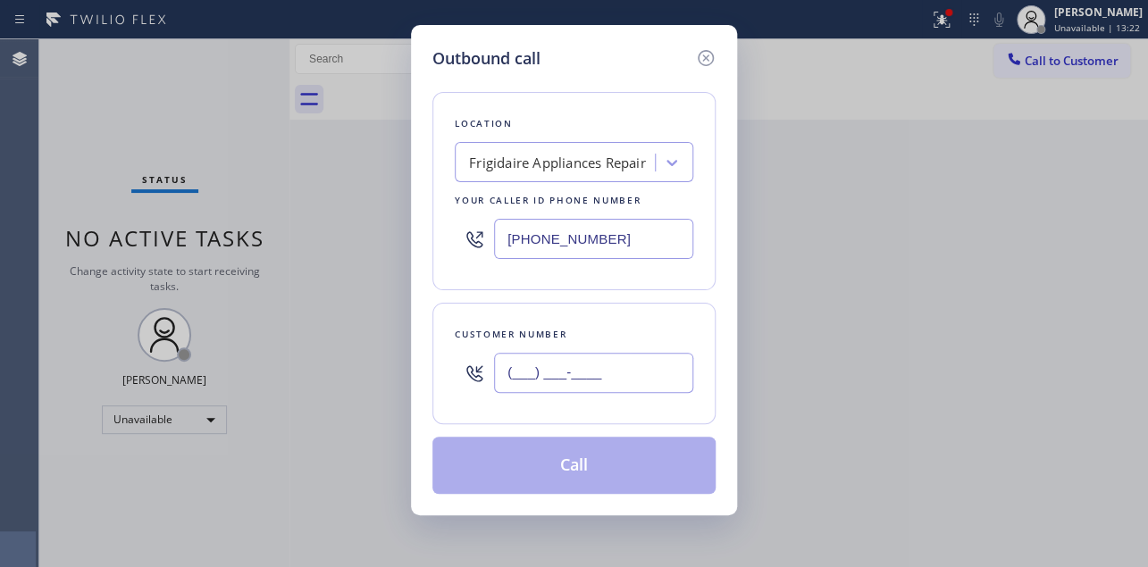
click at [544, 377] on input "(___) ___-____" at bounding box center [593, 373] width 199 height 40
paste input "310) 920-9534"
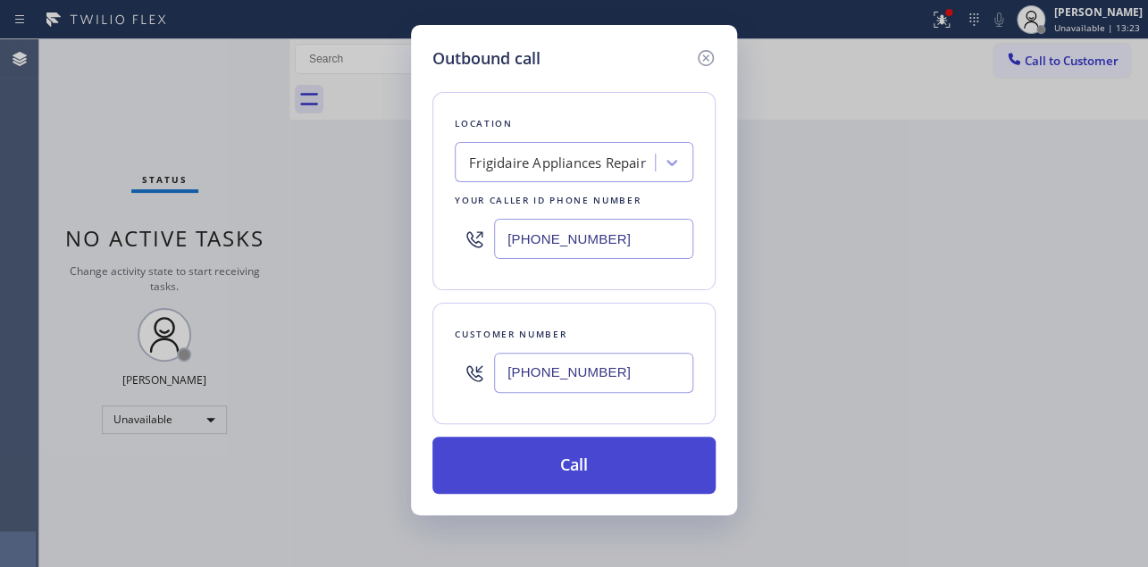
type input "[PHONE_NUMBER]"
click at [583, 459] on button "Call" at bounding box center [574, 465] width 283 height 57
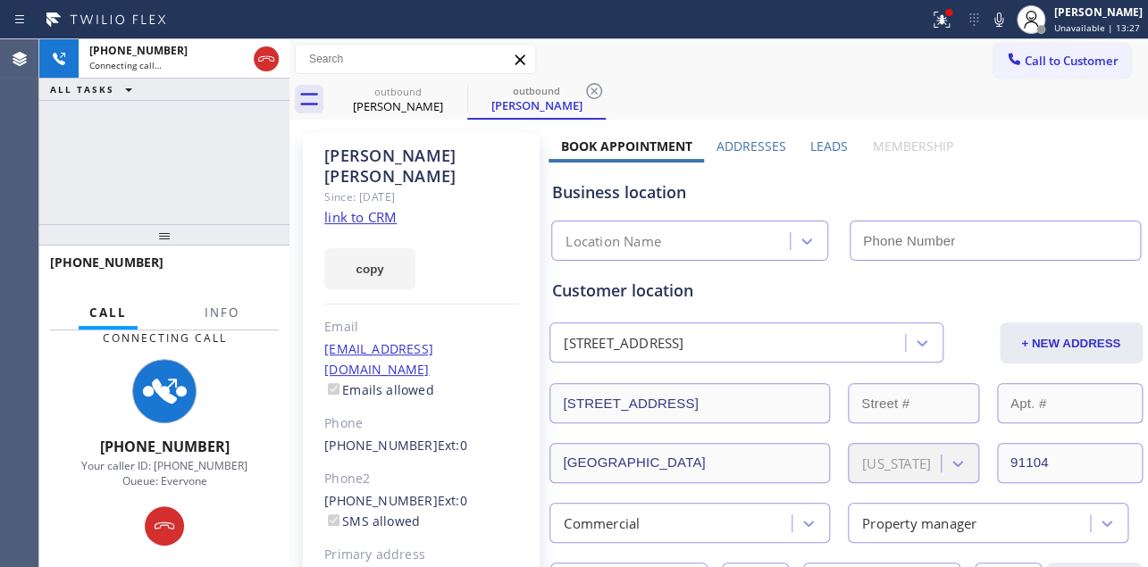
type input "[PHONE_NUMBER]"
click at [817, 145] on label "Leads" at bounding box center [830, 146] width 38 height 17
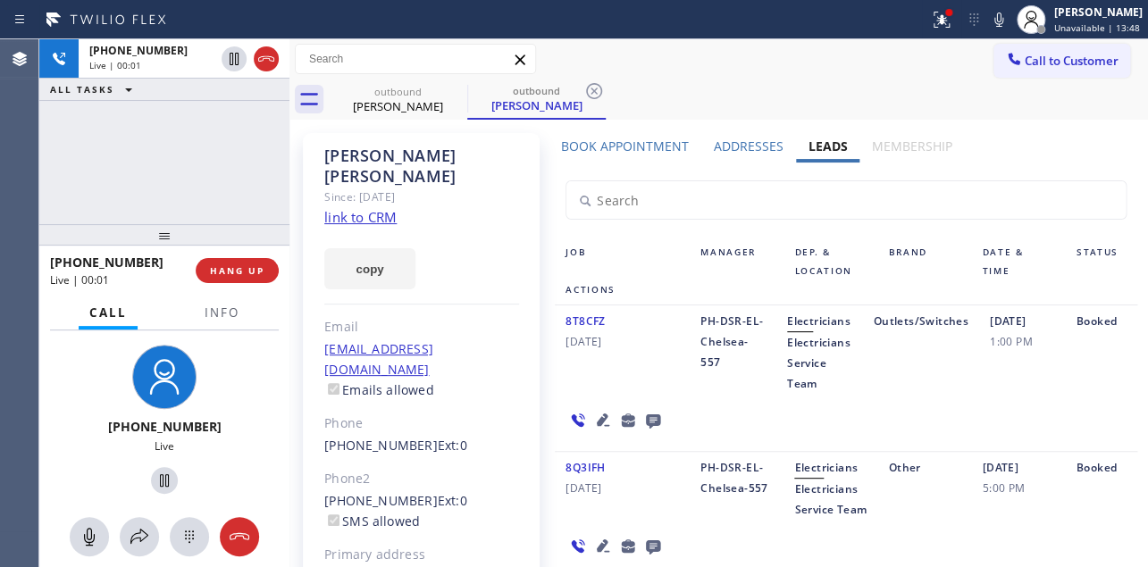
click at [591, 376] on div "8T8CFZ [DATE]" at bounding box center [622, 352] width 135 height 83
click at [239, 259] on button "HANG UP" at bounding box center [237, 270] width 83 height 25
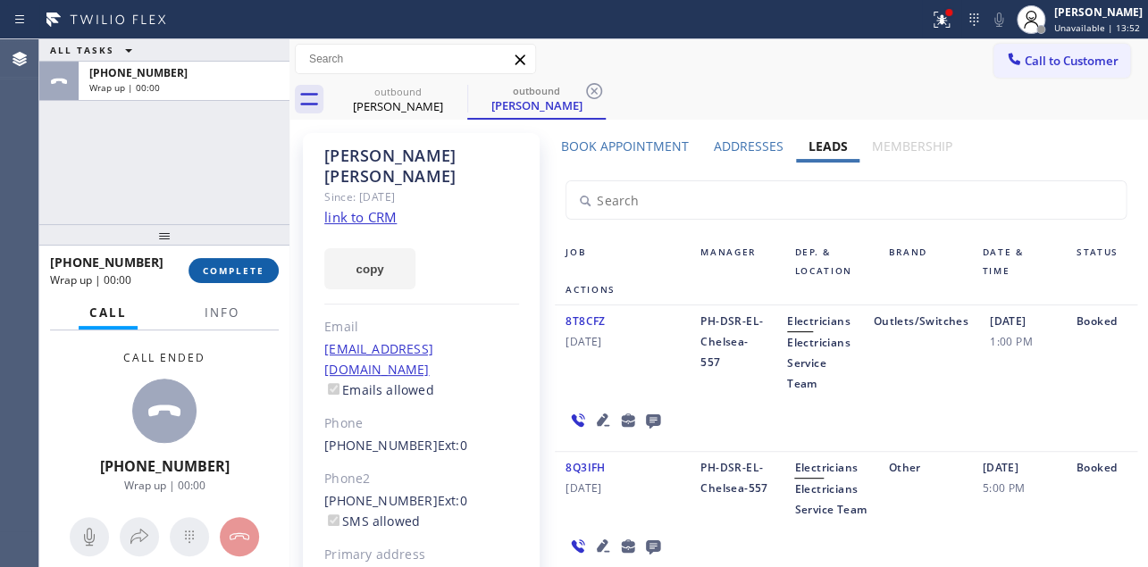
click at [228, 263] on button "COMPLETE" at bounding box center [234, 270] width 90 height 25
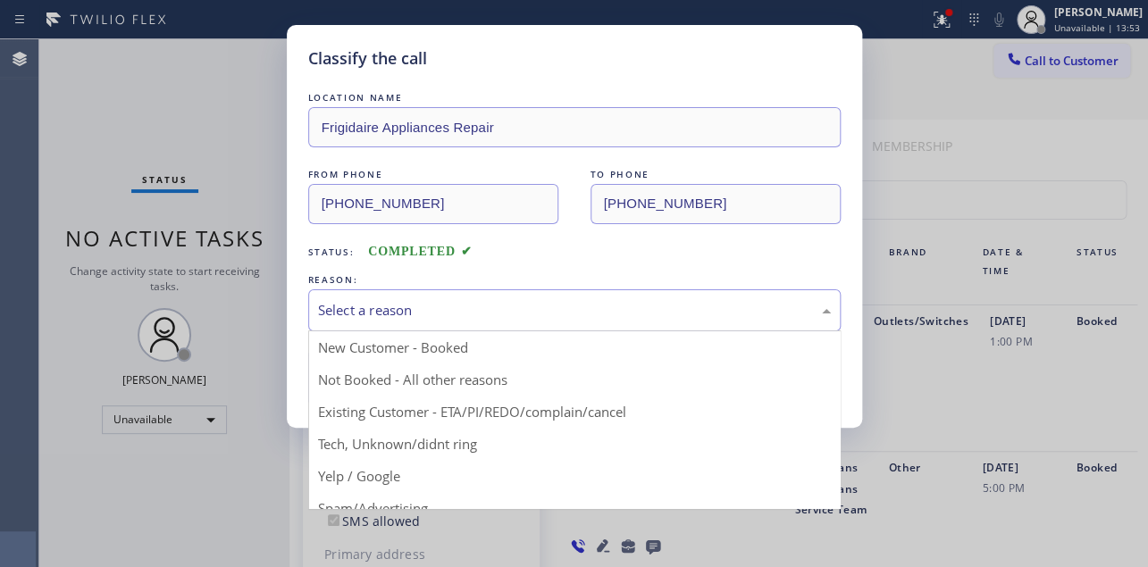
click at [383, 312] on div "Select a reason" at bounding box center [574, 310] width 513 height 21
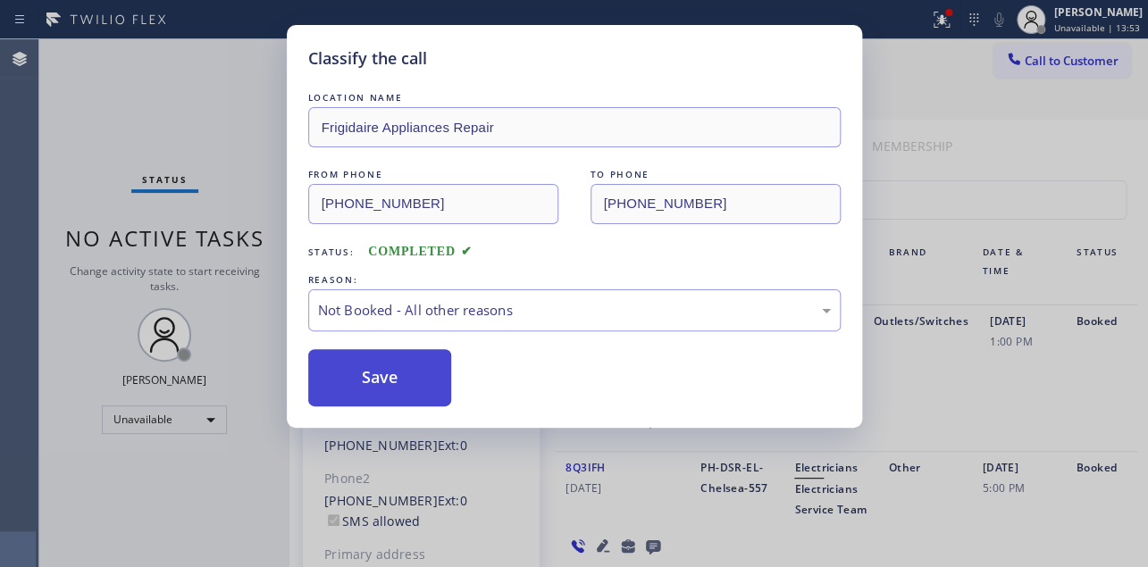
click at [374, 381] on button "Save" at bounding box center [380, 377] width 144 height 57
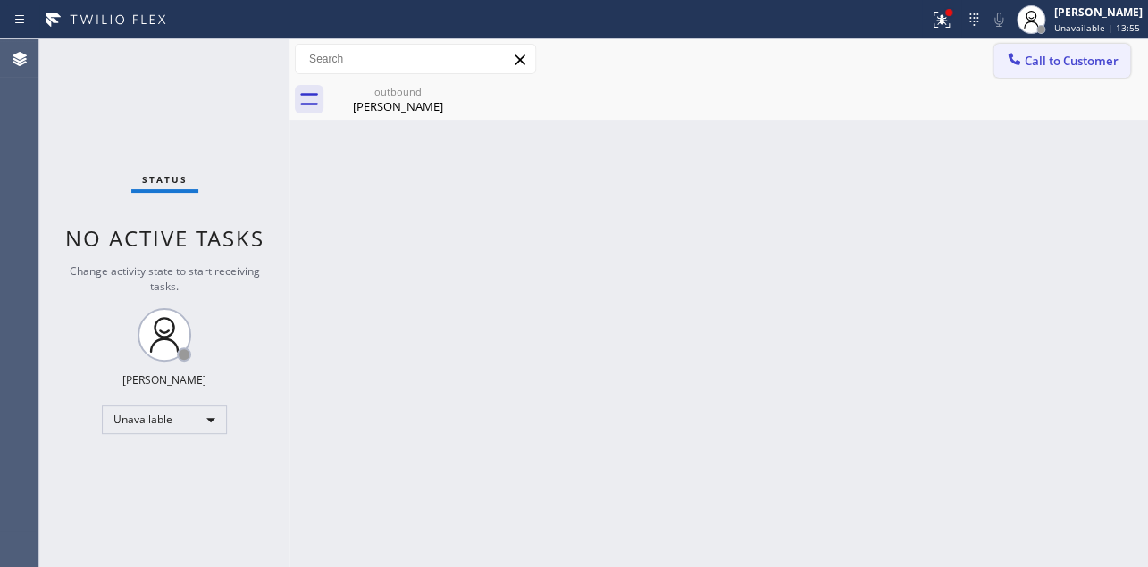
click at [1024, 60] on div at bounding box center [1014, 60] width 21 height 21
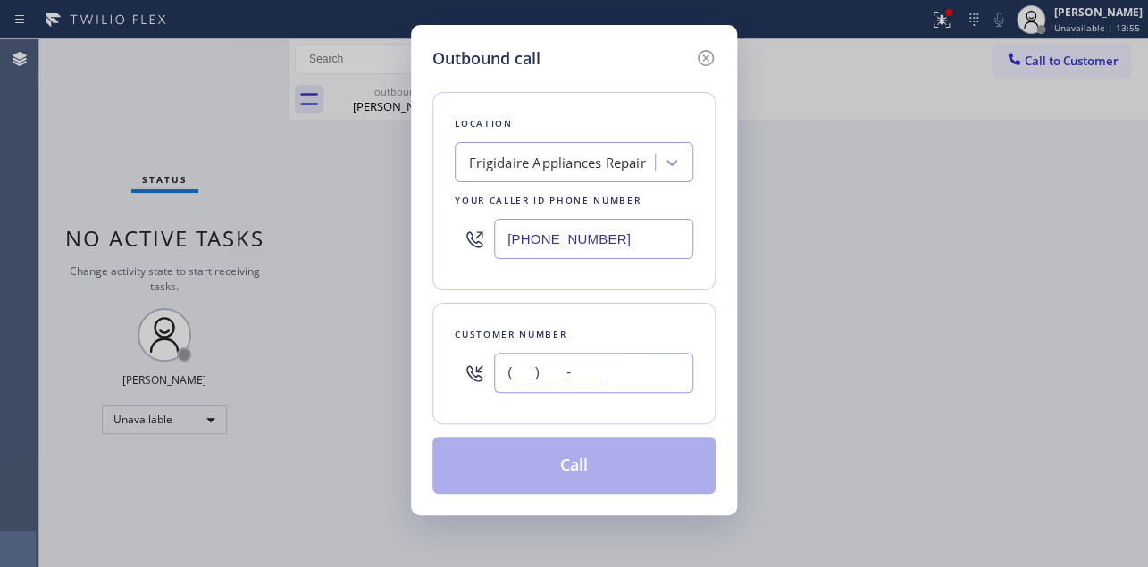
click at [567, 372] on input "(___) ___-____" at bounding box center [593, 373] width 199 height 40
paste input "949) 584-5510"
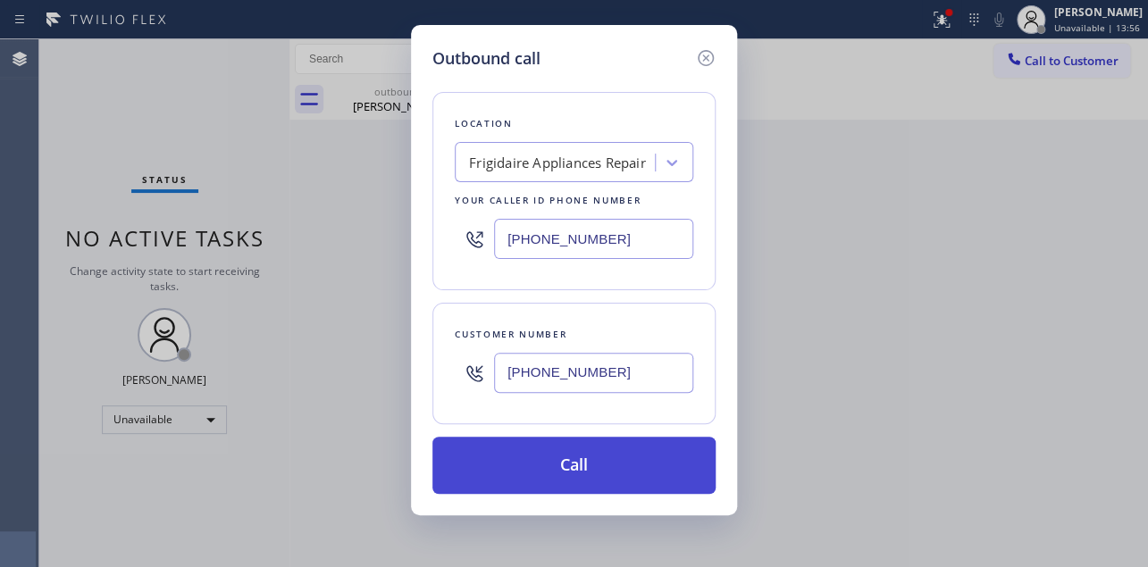
type input "[PHONE_NUMBER]"
click at [585, 463] on button "Call" at bounding box center [574, 465] width 283 height 57
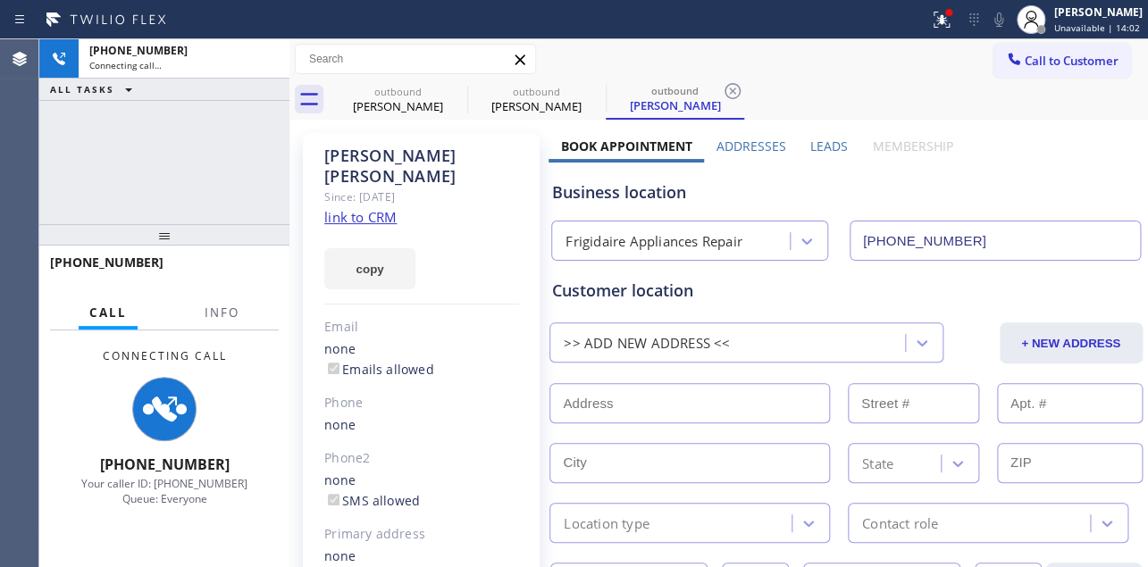
type input "[PHONE_NUMBER]"
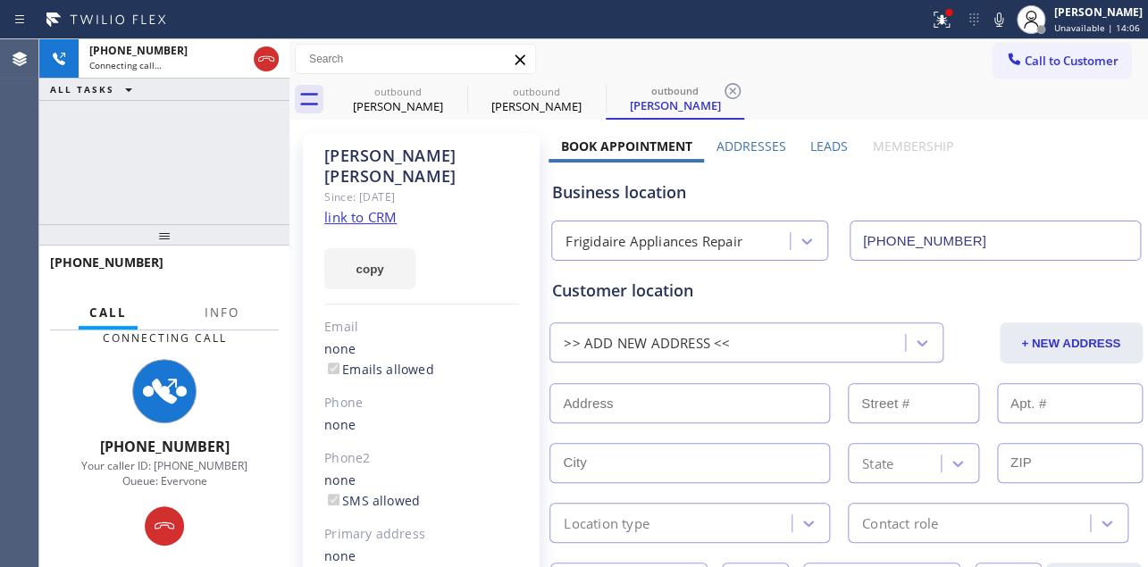
click at [819, 148] on label "Leads" at bounding box center [830, 146] width 38 height 17
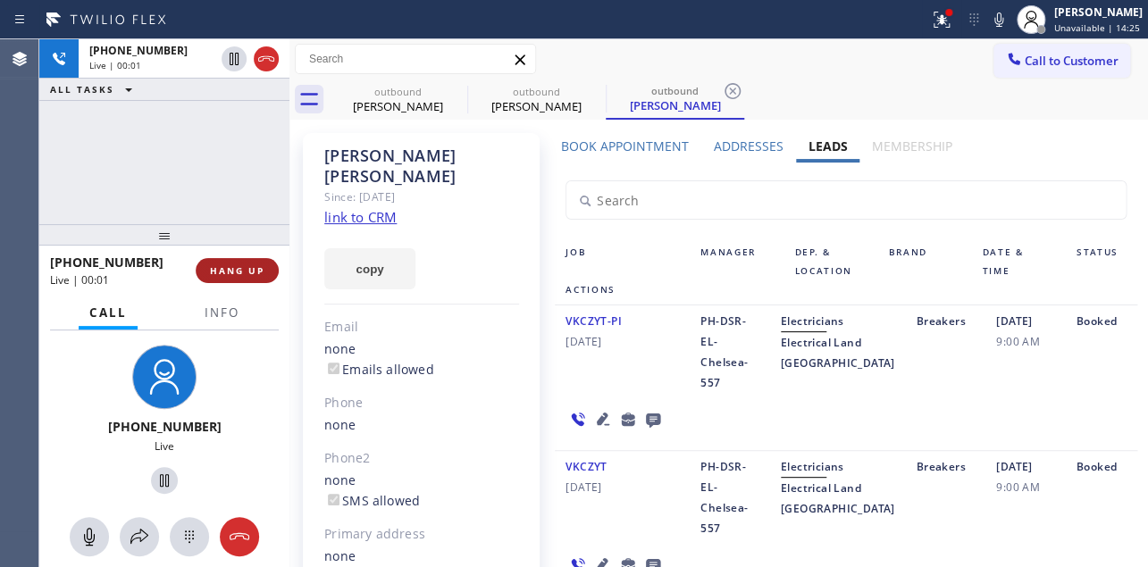
click at [248, 266] on span "HANG UP" at bounding box center [237, 271] width 55 height 13
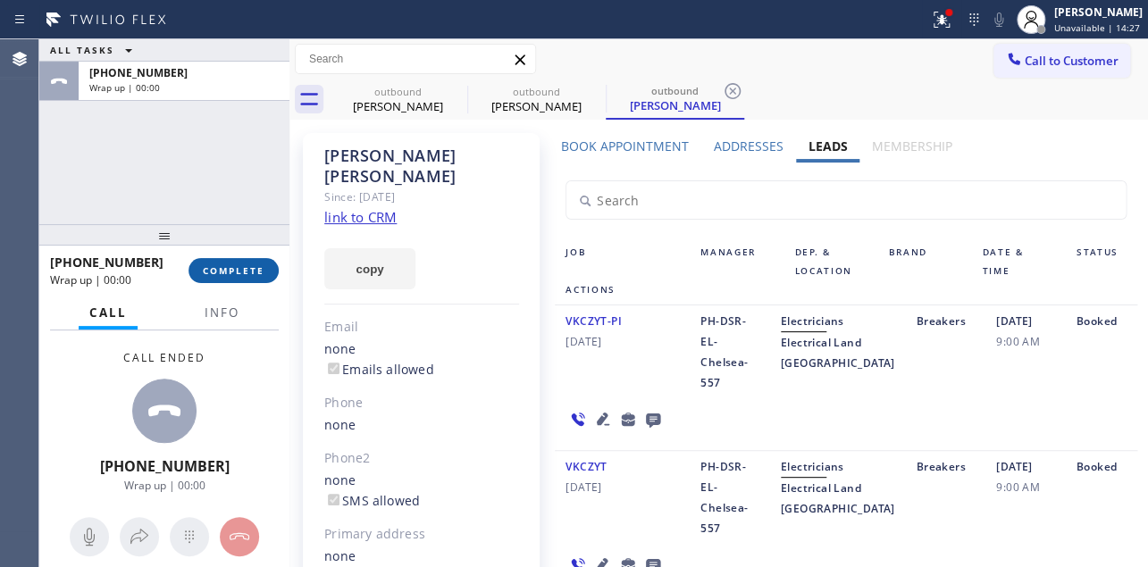
click at [241, 270] on span "COMPLETE" at bounding box center [234, 271] width 62 height 13
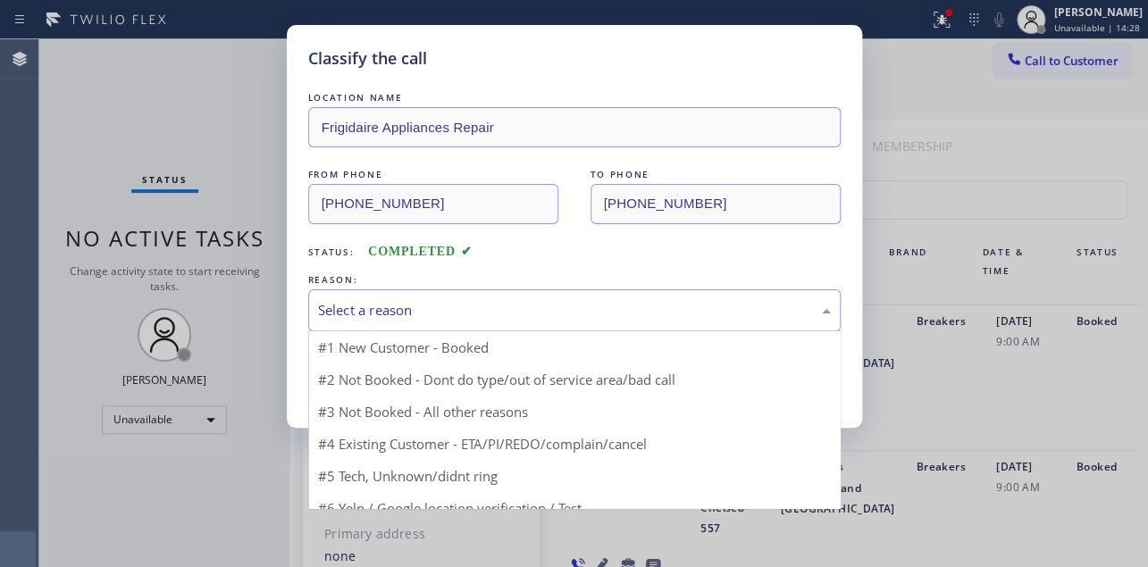
click at [472, 295] on div "Select a reason" at bounding box center [574, 311] width 533 height 42
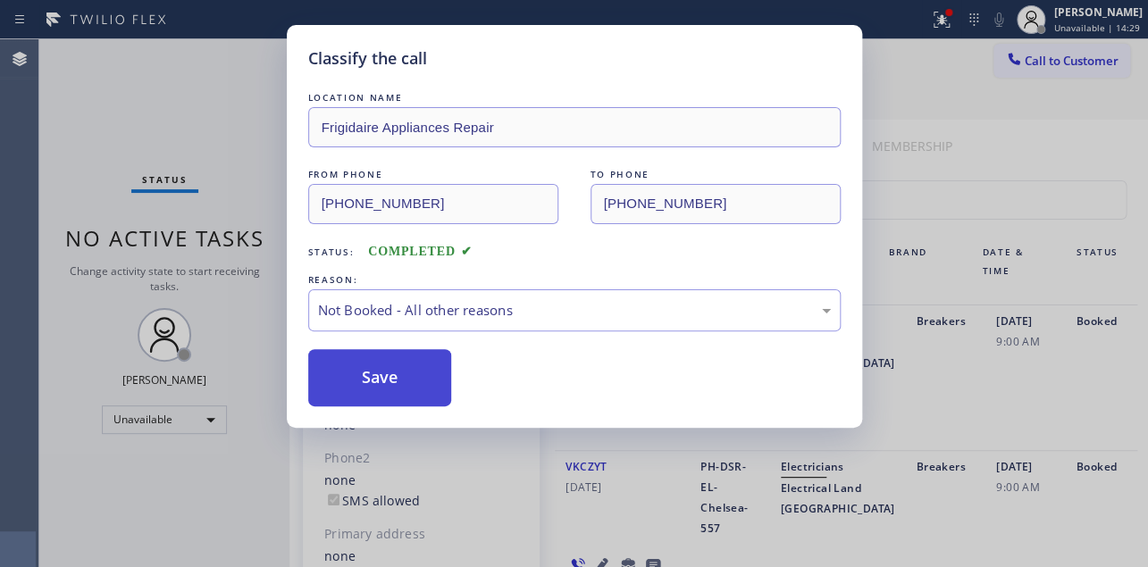
click at [373, 381] on button "Save" at bounding box center [380, 377] width 144 height 57
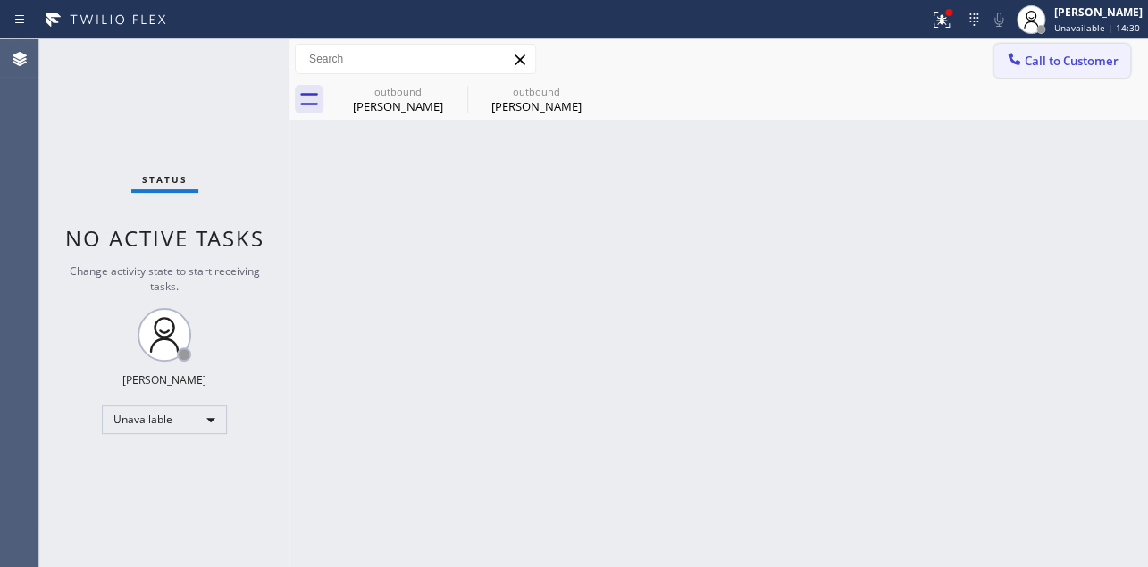
click at [1033, 56] on span "Call to Customer" at bounding box center [1072, 61] width 94 height 16
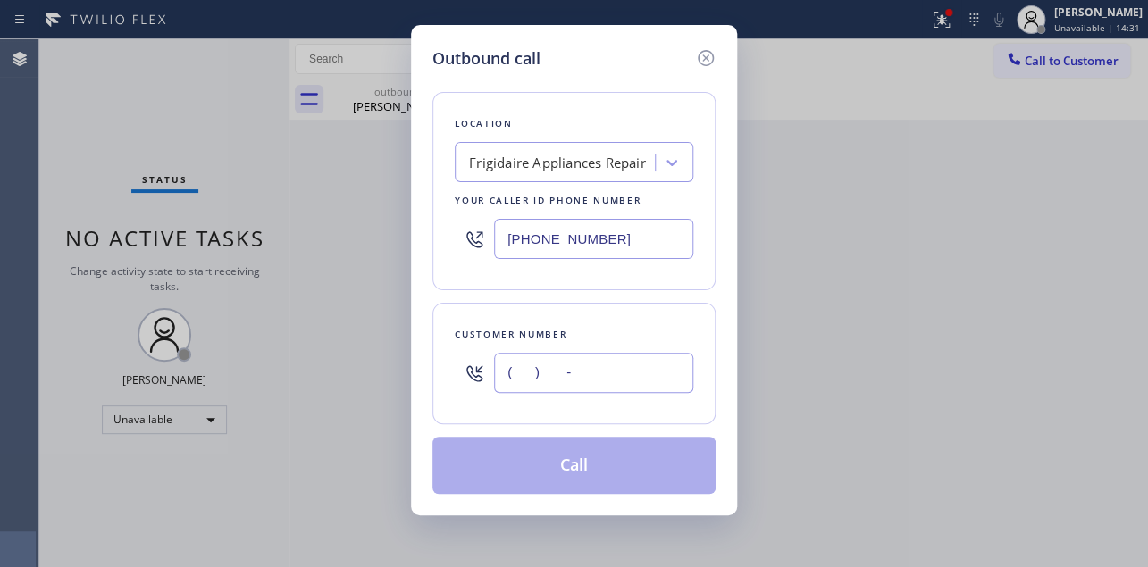
click at [528, 380] on input "(___) ___-____" at bounding box center [593, 373] width 199 height 40
paste input "929) 327-9818"
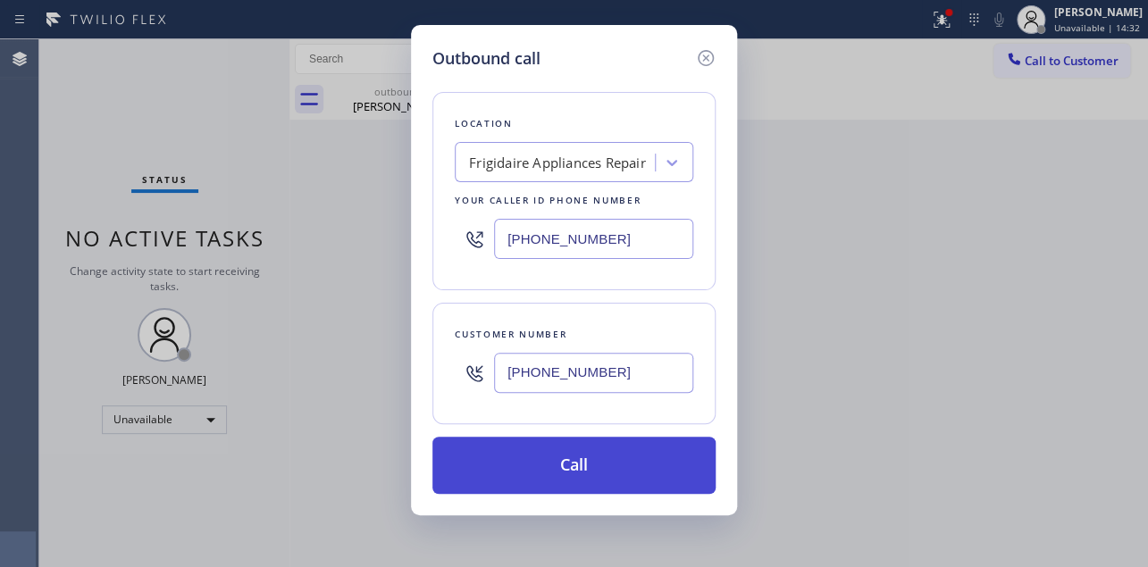
click at [567, 459] on button "Call" at bounding box center [574, 465] width 283 height 57
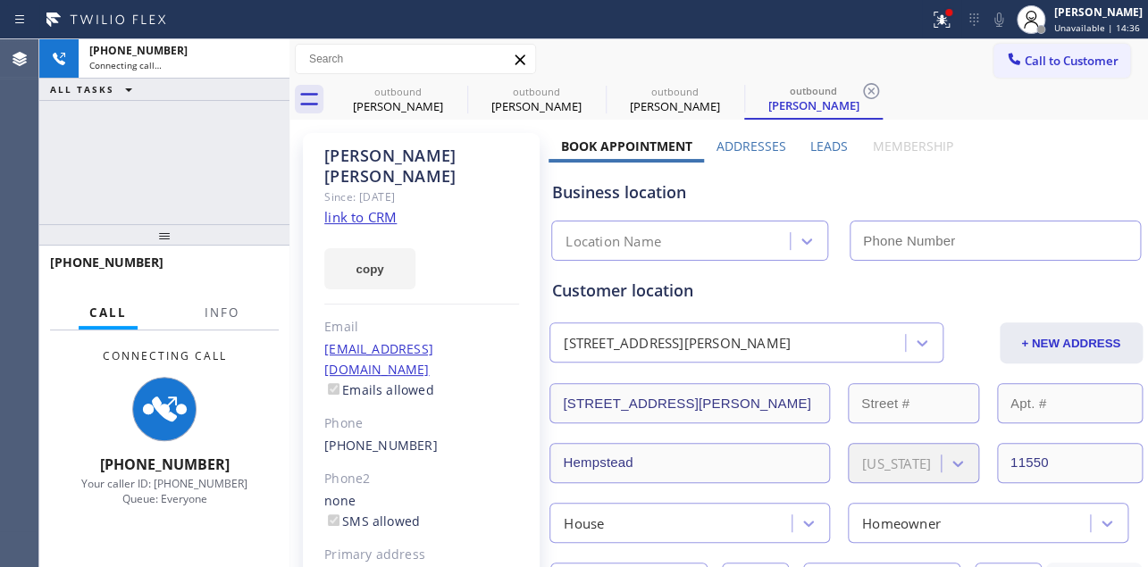
click at [826, 148] on label "Leads" at bounding box center [830, 146] width 38 height 17
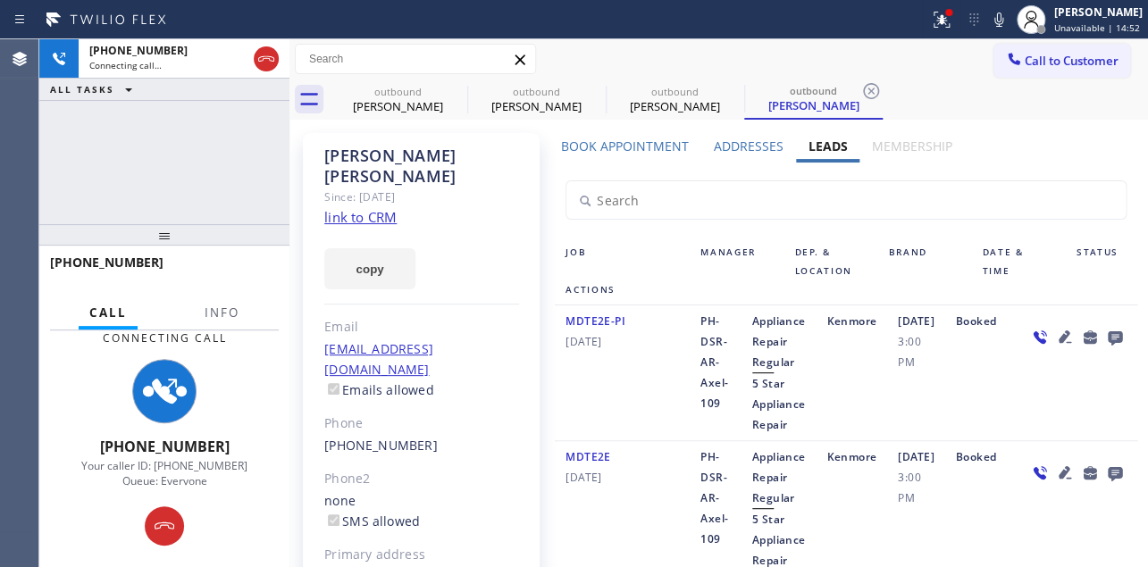
drag, startPoint x: 266, startPoint y: 59, endPoint x: 231, endPoint y: 80, distance: 40.9
click at [265, 59] on icon at bounding box center [266, 58] width 21 height 21
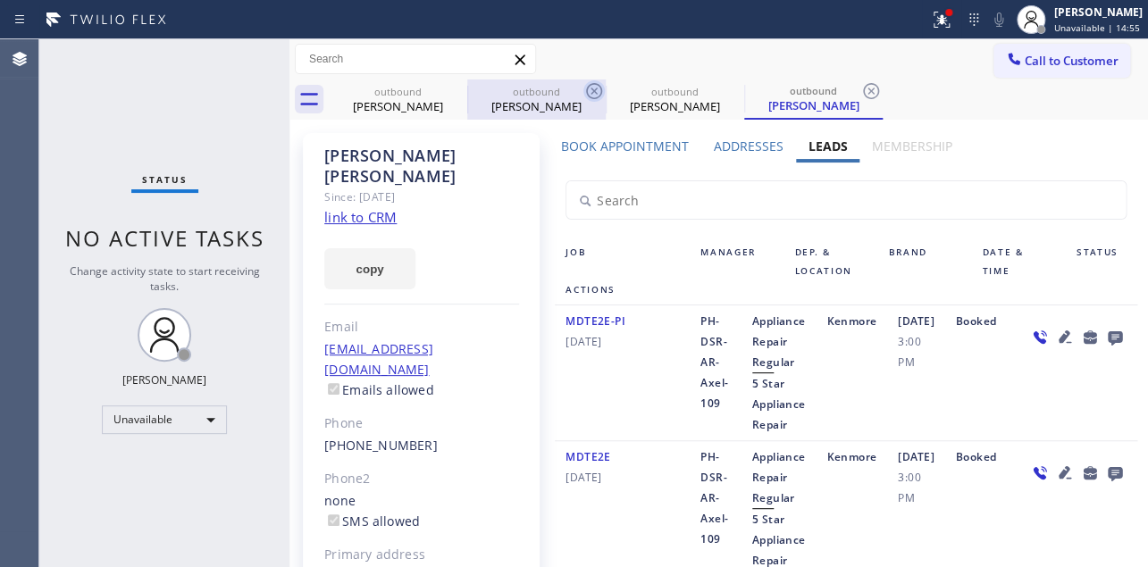
click at [0, 0] on icon at bounding box center [0, 0] width 0 height 0
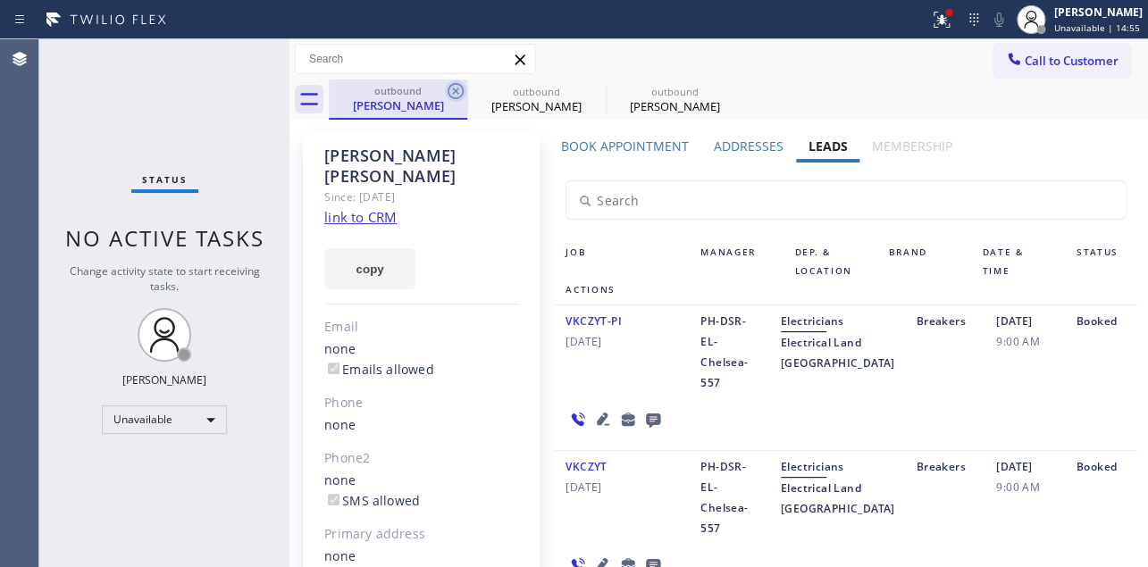
click at [458, 90] on icon at bounding box center [455, 90] width 21 height 21
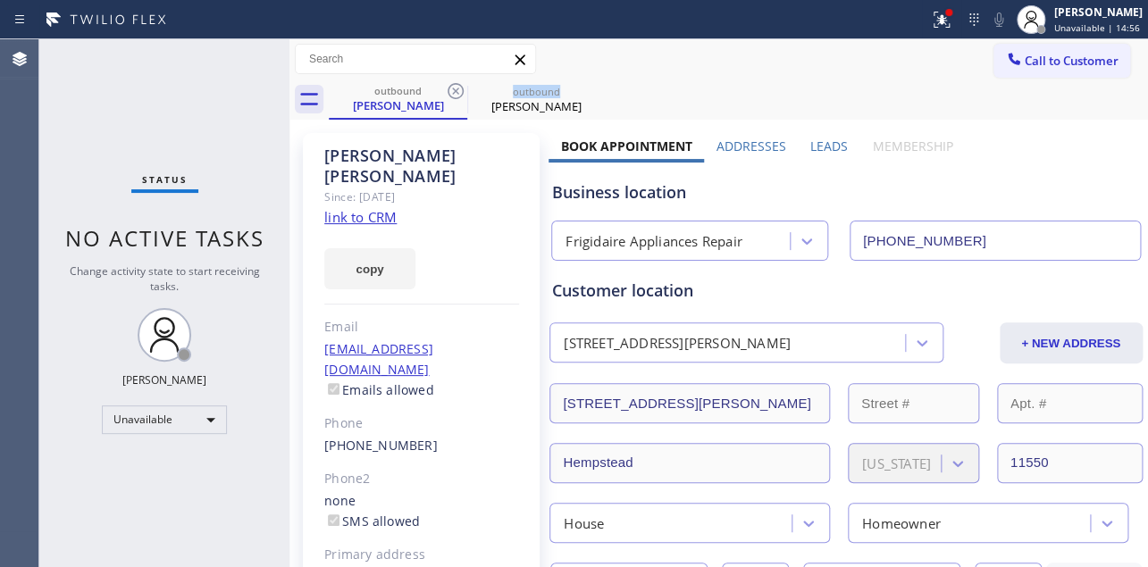
click at [458, 90] on icon at bounding box center [455, 90] width 21 height 21
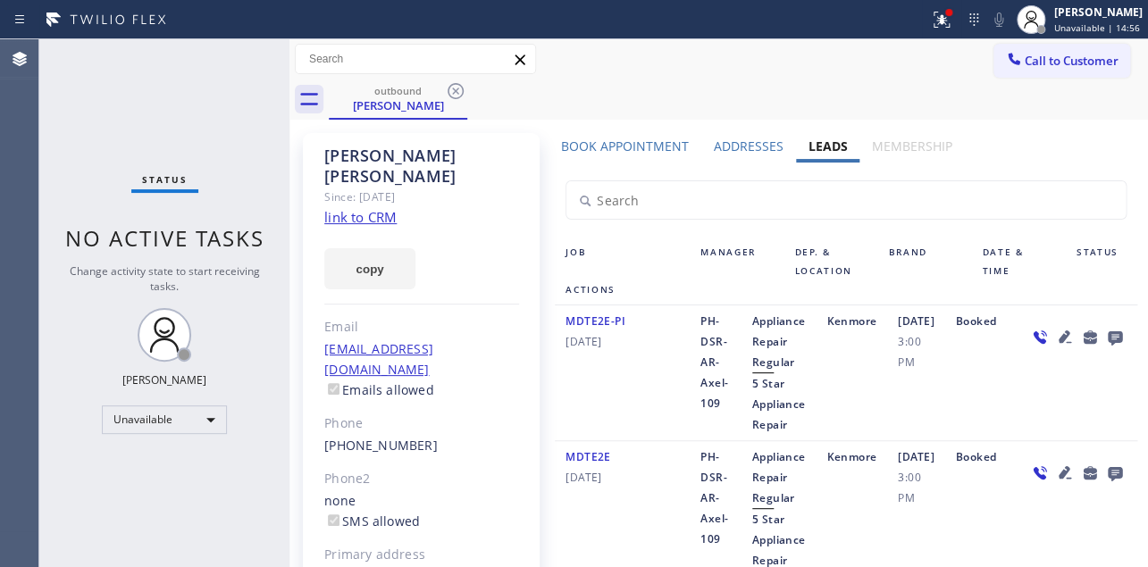
click at [458, 90] on icon at bounding box center [455, 90] width 21 height 21
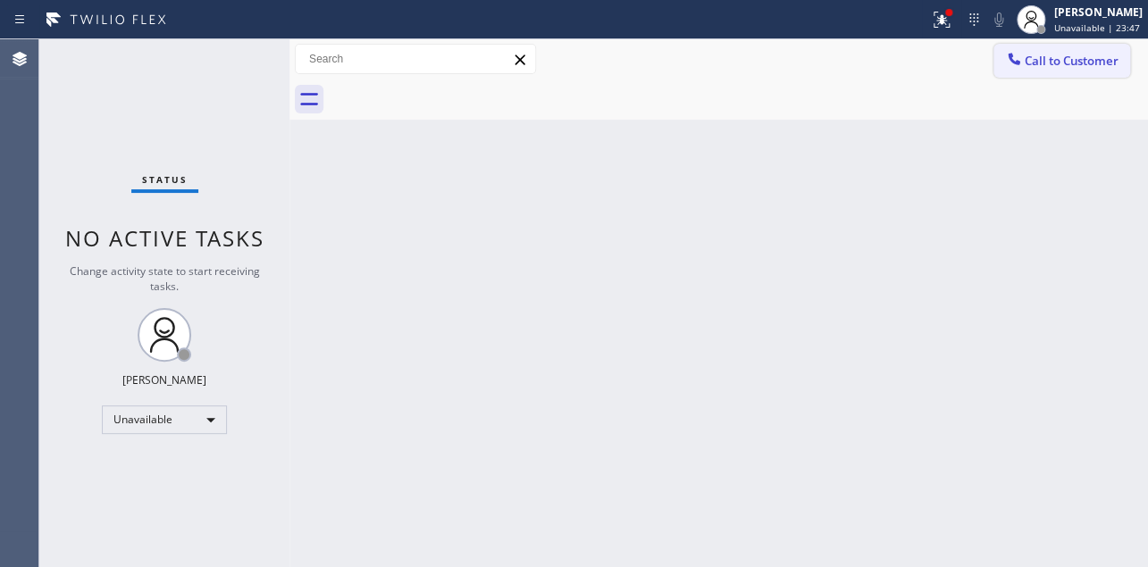
click at [1038, 65] on span "Call to Customer" at bounding box center [1072, 61] width 94 height 16
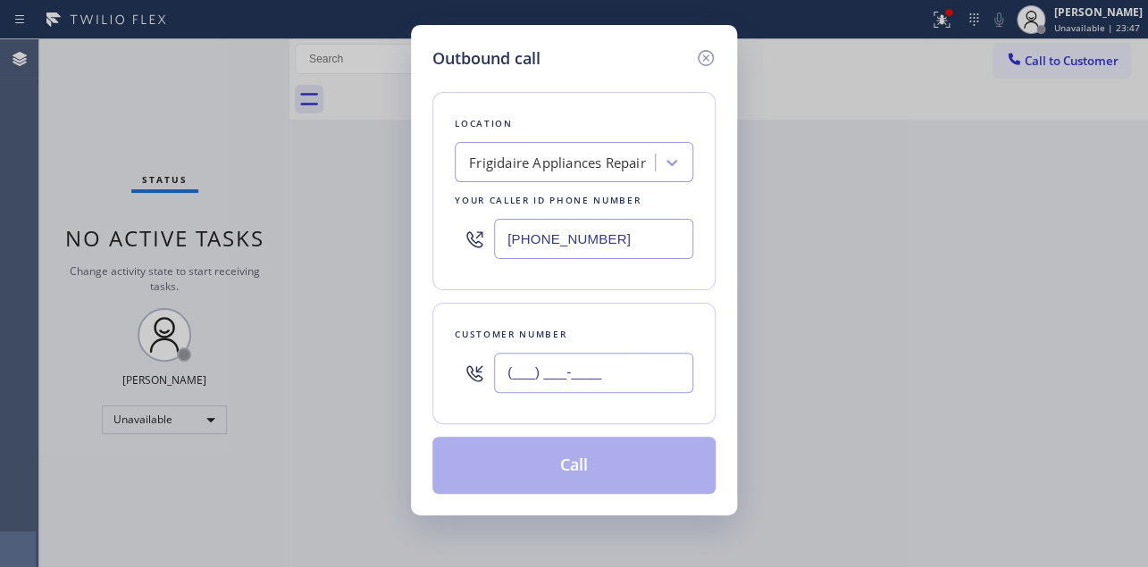
click at [536, 373] on input "(___) ___-____" at bounding box center [593, 373] width 199 height 40
paste input "786) 257-7680"
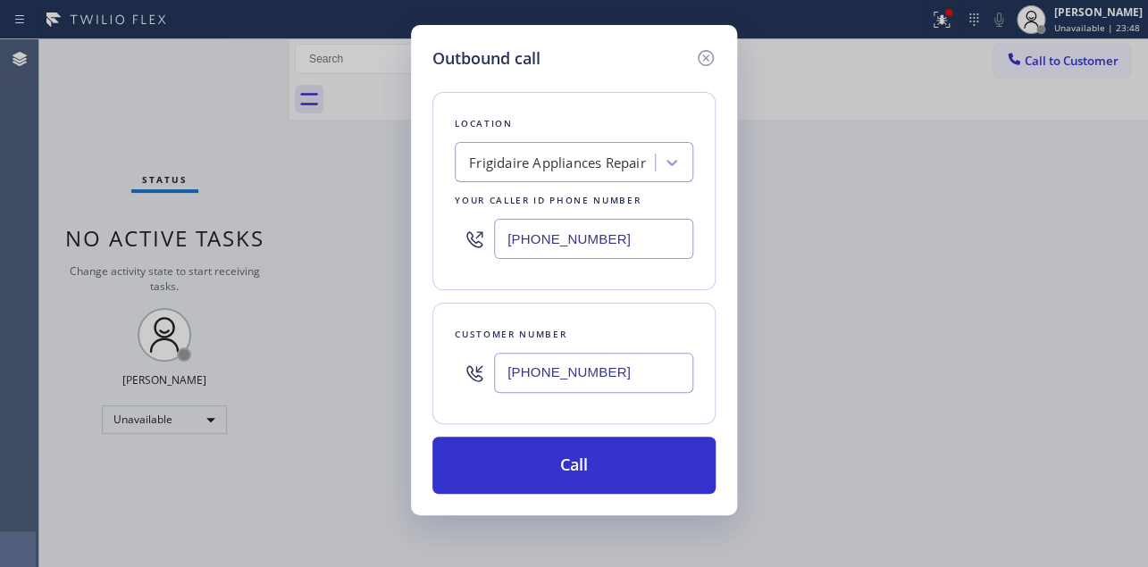
type input "[PHONE_NUMBER]"
click at [369, 236] on div "Outbound call Location Frigidaire Appliances Repair Your caller id phone number…" at bounding box center [574, 283] width 1148 height 567
paste input "305) 851-7668"
type input "[PHONE_NUMBER]"
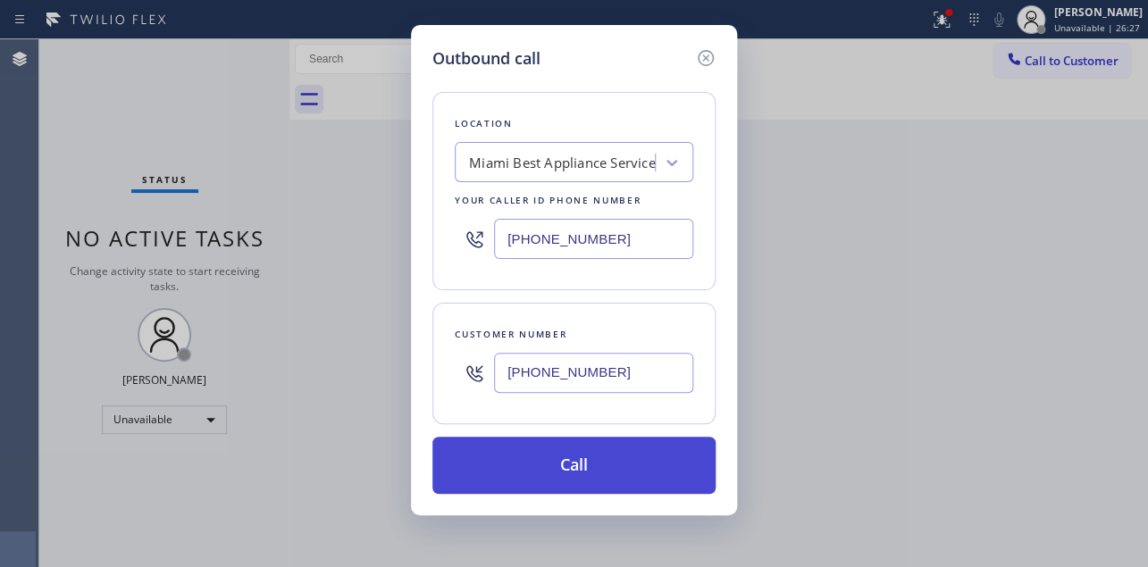
click at [602, 485] on button "Call" at bounding box center [574, 465] width 283 height 57
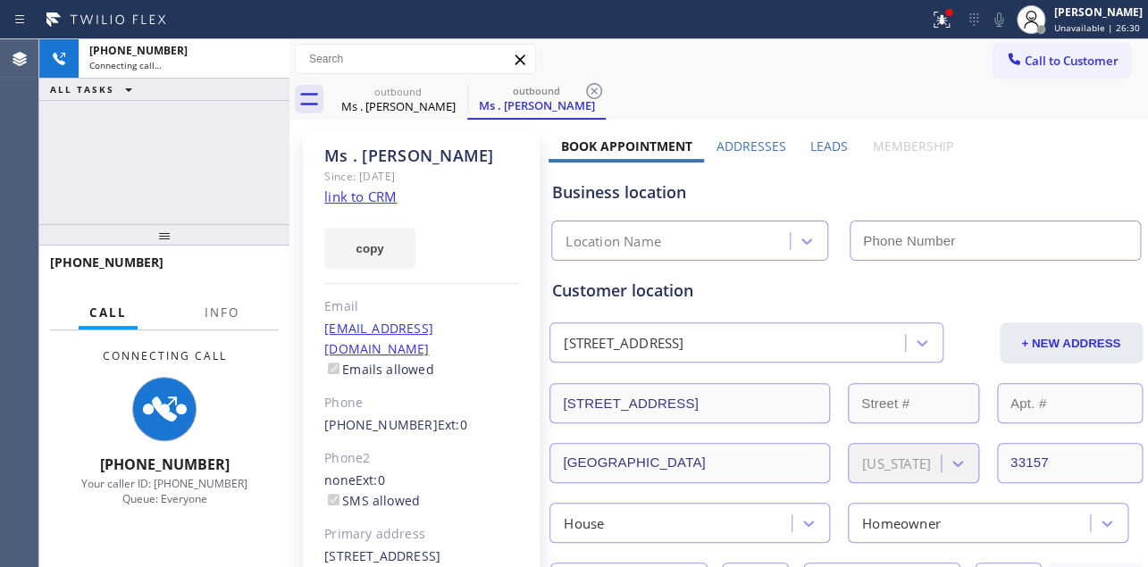
click at [818, 143] on label "Leads" at bounding box center [830, 146] width 38 height 17
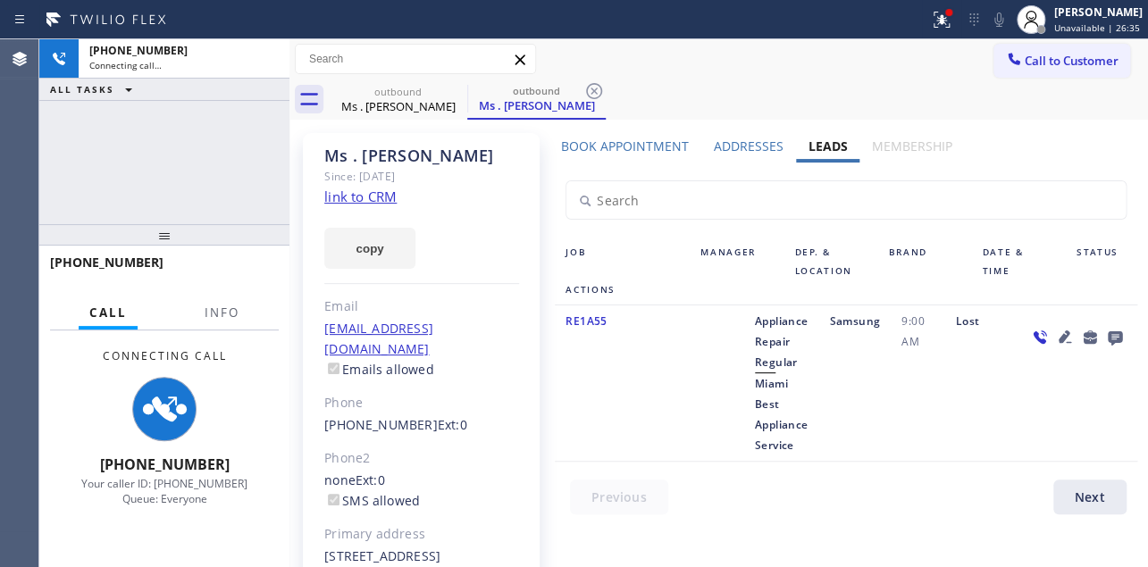
click at [1058, 339] on icon at bounding box center [1064, 337] width 13 height 13
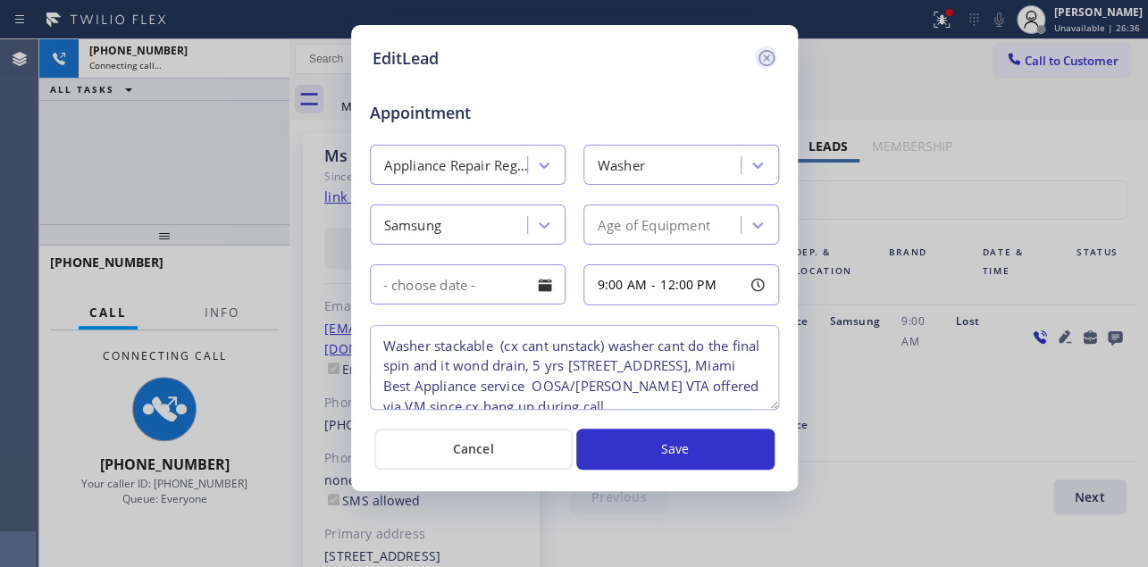
click at [766, 52] on icon at bounding box center [766, 57] width 21 height 21
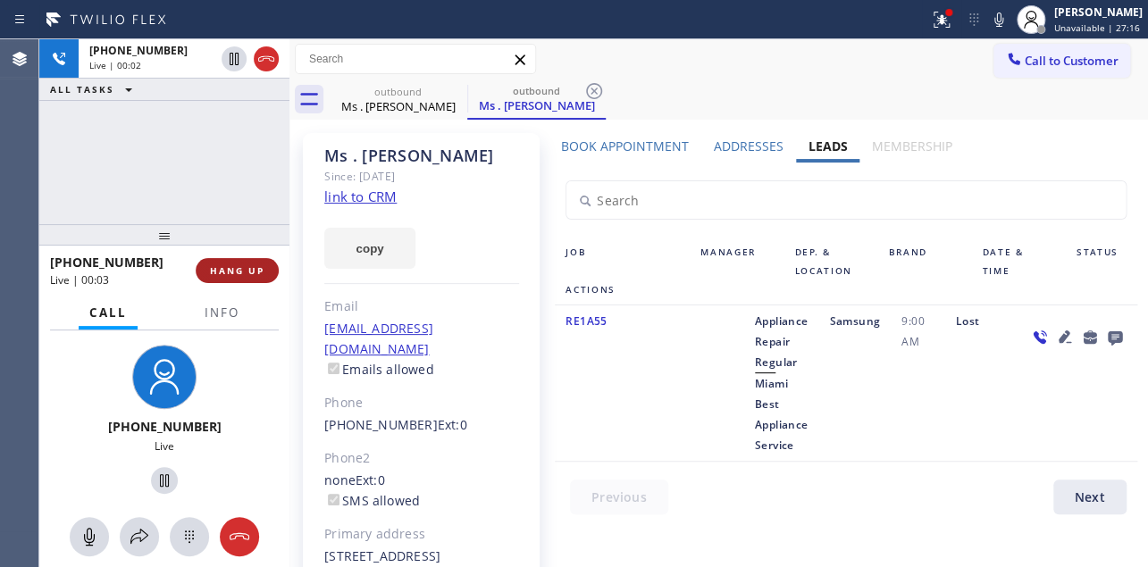
click at [218, 266] on span "HANG UP" at bounding box center [237, 271] width 55 height 13
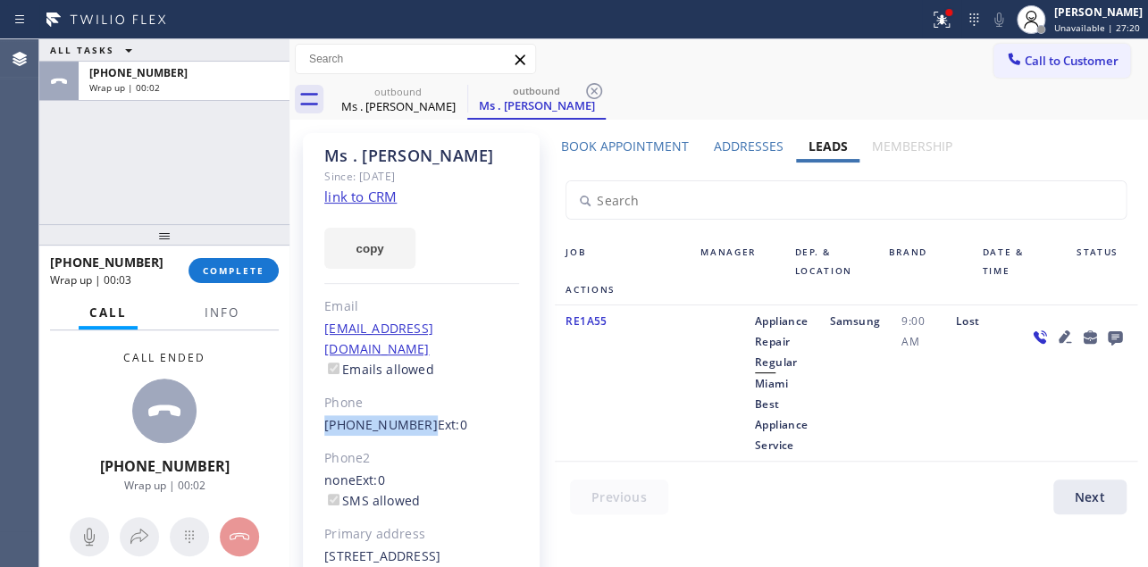
drag, startPoint x: 412, startPoint y: 406, endPoint x: 317, endPoint y: 401, distance: 94.8
click at [317, 401] on div "Ms . [PERSON_NAME] Since: [DATE] link to CRM copy Email [EMAIL_ADDRESS][DOMAIN_…" at bounding box center [421, 399] width 237 height 532
copy link "[PHONE_NUMBER]"
click at [224, 269] on span "COMPLETE" at bounding box center [234, 271] width 62 height 13
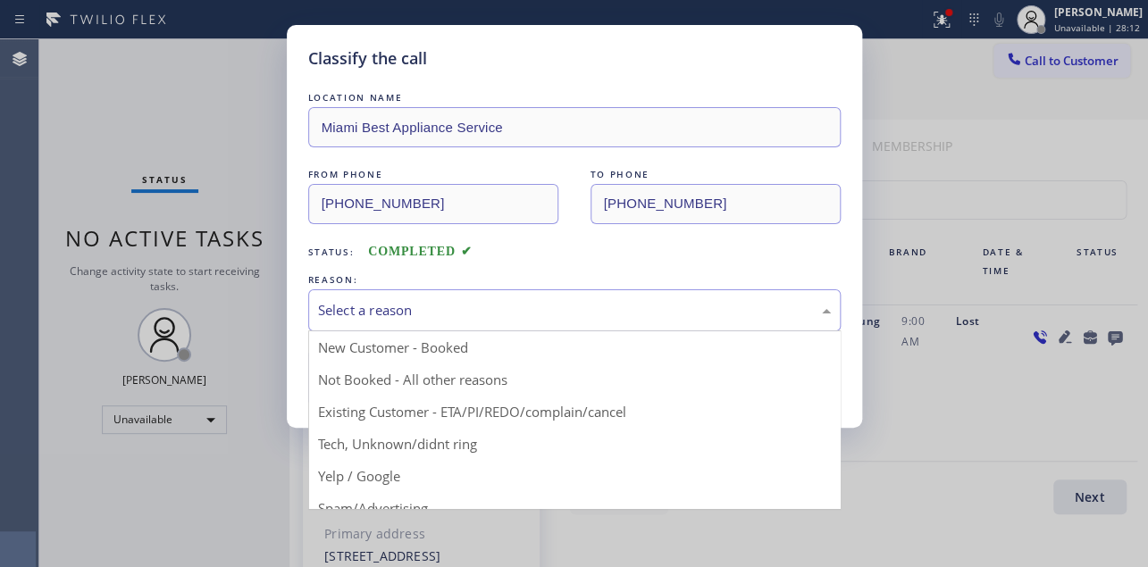
click at [421, 301] on div "Select a reason" at bounding box center [574, 310] width 513 height 21
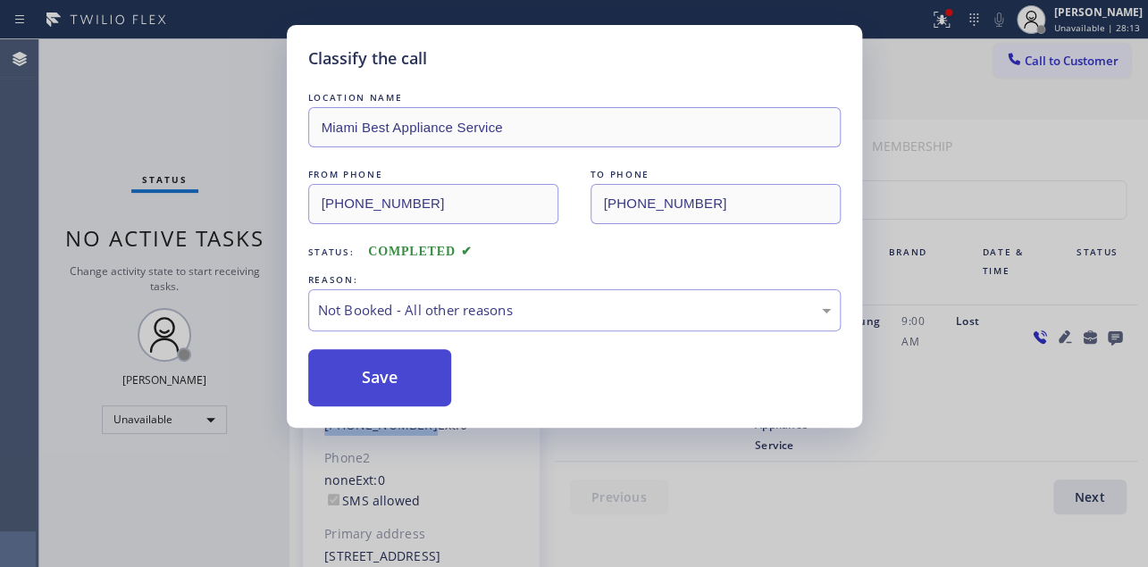
click at [390, 380] on button "Save" at bounding box center [380, 377] width 144 height 57
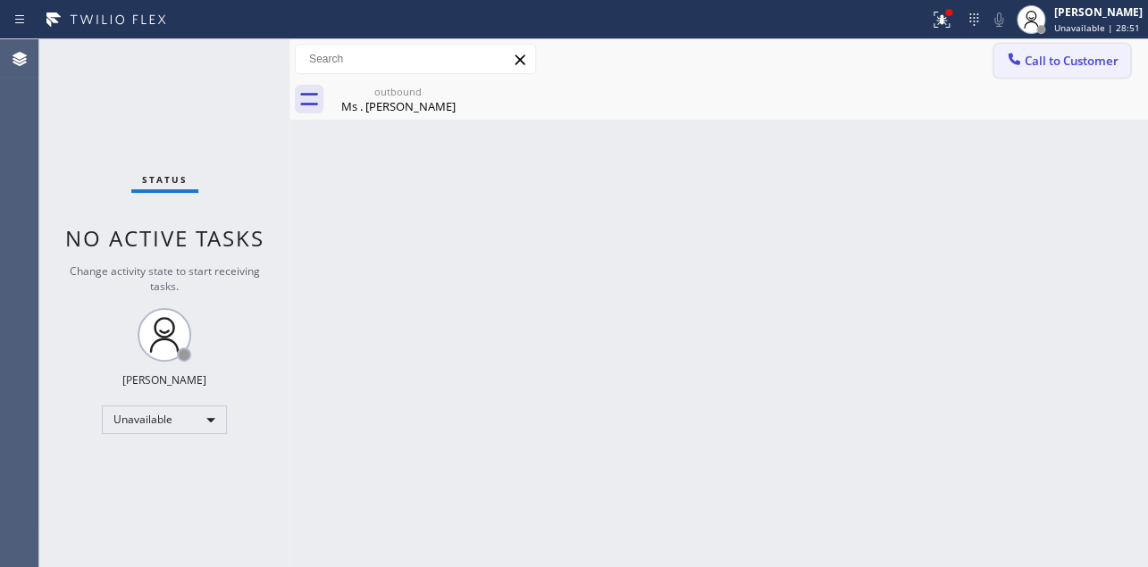
click at [1074, 57] on span "Call to Customer" at bounding box center [1072, 61] width 94 height 16
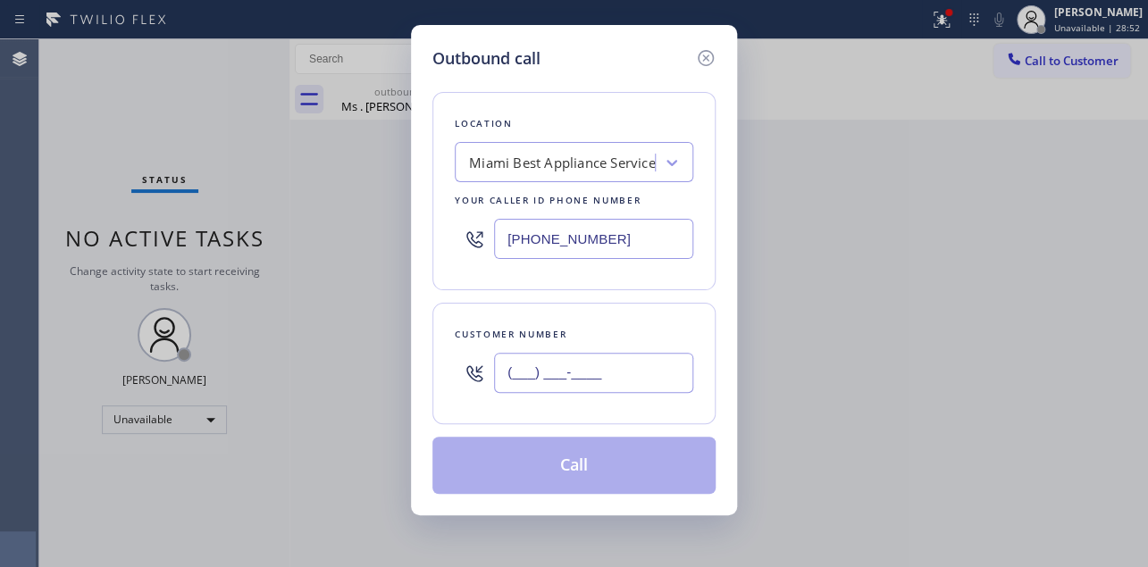
click at [626, 389] on input "(___) ___-____" at bounding box center [593, 373] width 199 height 40
paste input "858) 334-3825"
type input "[PHONE_NUMBER]"
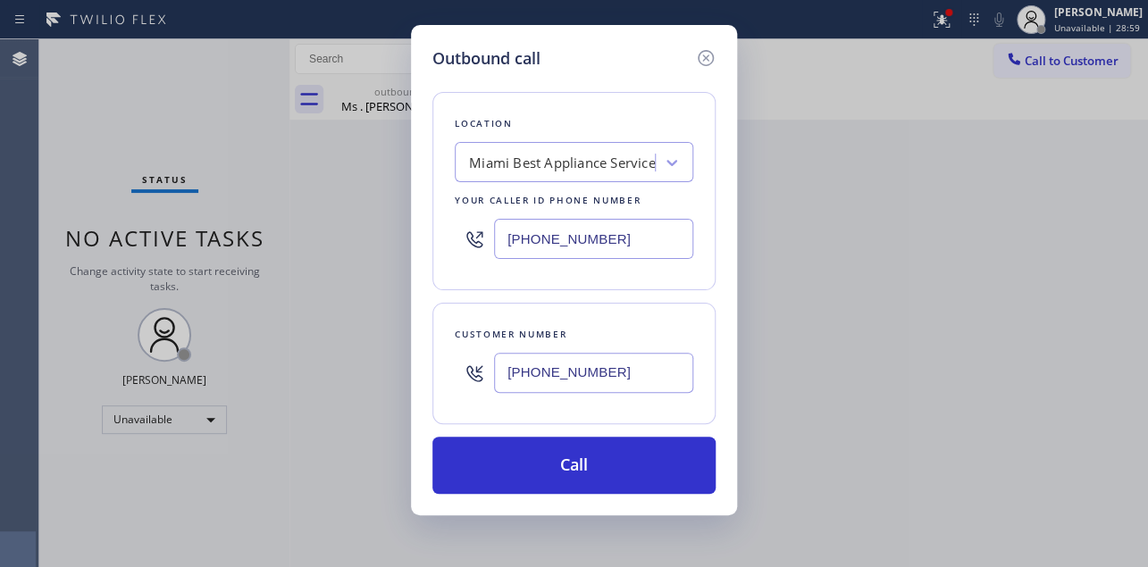
drag, startPoint x: 643, startPoint y: 240, endPoint x: 321, endPoint y: 243, distance: 321.7
click at [321, 243] on div "Outbound call Location [GEOGRAPHIC_DATA] Best Appliance Service Your caller id …" at bounding box center [574, 283] width 1148 height 567
paste input "844) 899-7462"
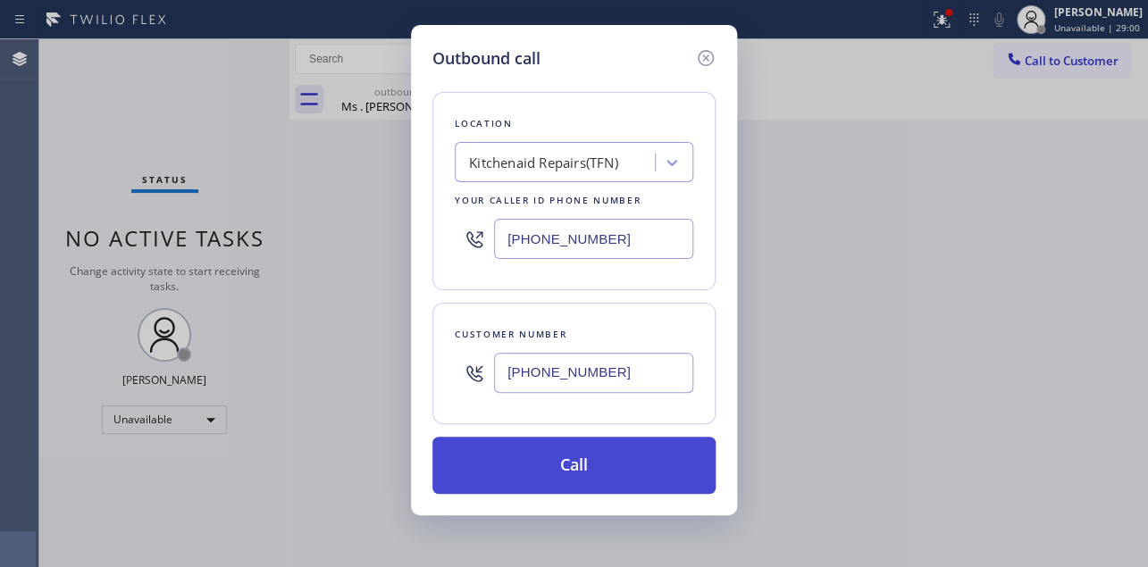
type input "[PHONE_NUMBER]"
click at [610, 459] on button "Call" at bounding box center [574, 465] width 283 height 57
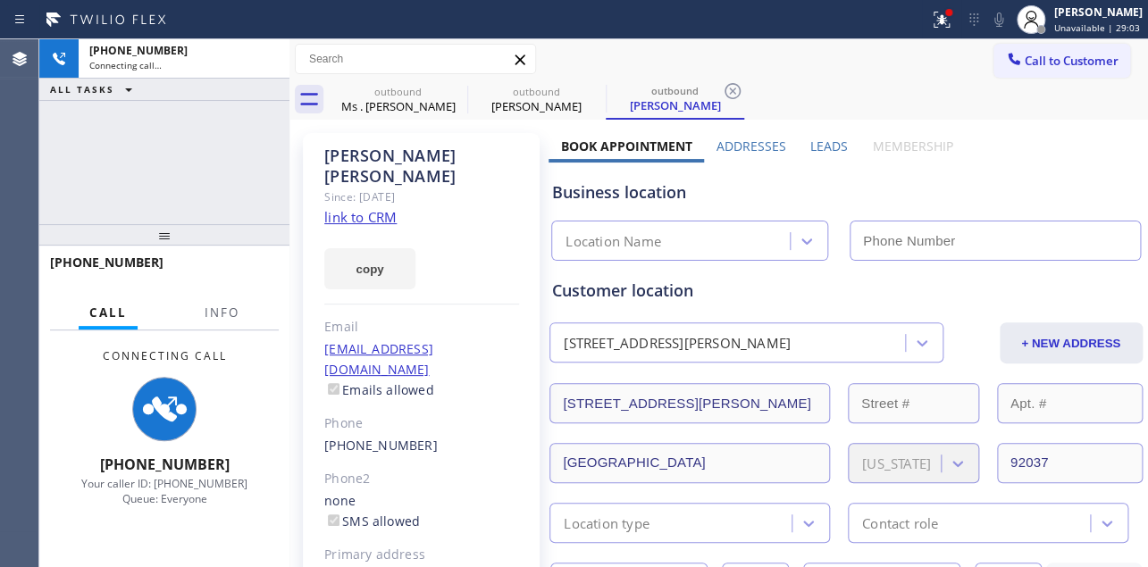
click at [828, 143] on label "Leads" at bounding box center [830, 146] width 38 height 17
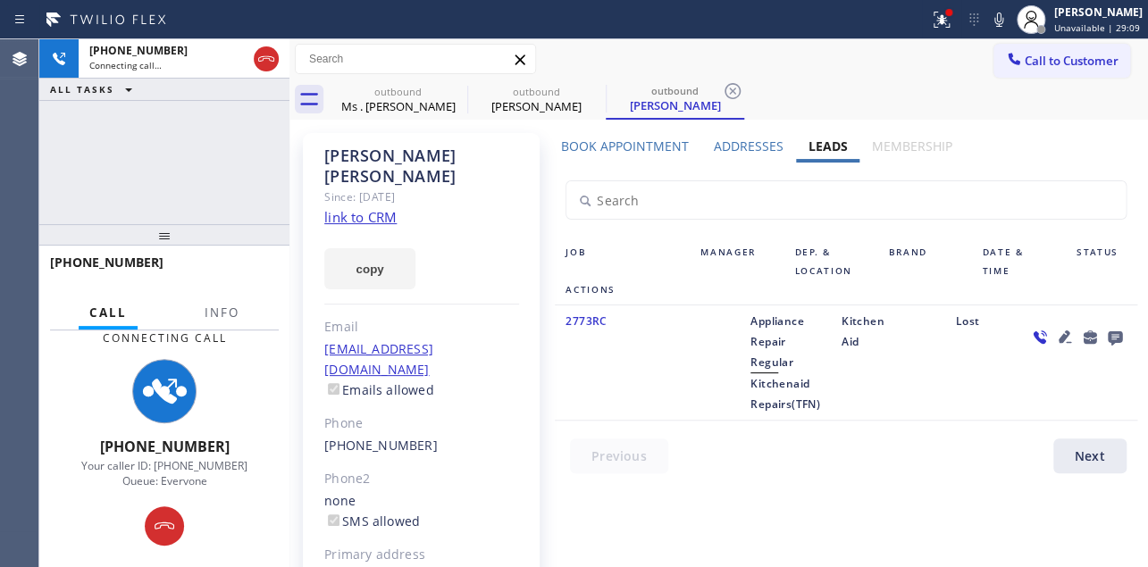
click at [1055, 331] on icon at bounding box center [1065, 336] width 21 height 21
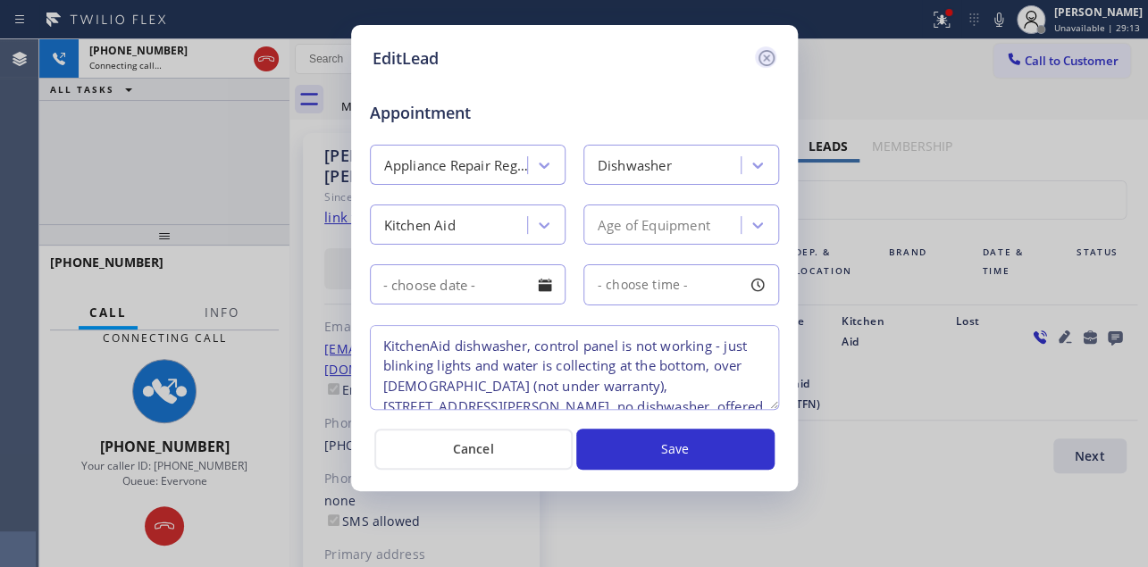
click at [770, 56] on icon at bounding box center [766, 57] width 21 height 21
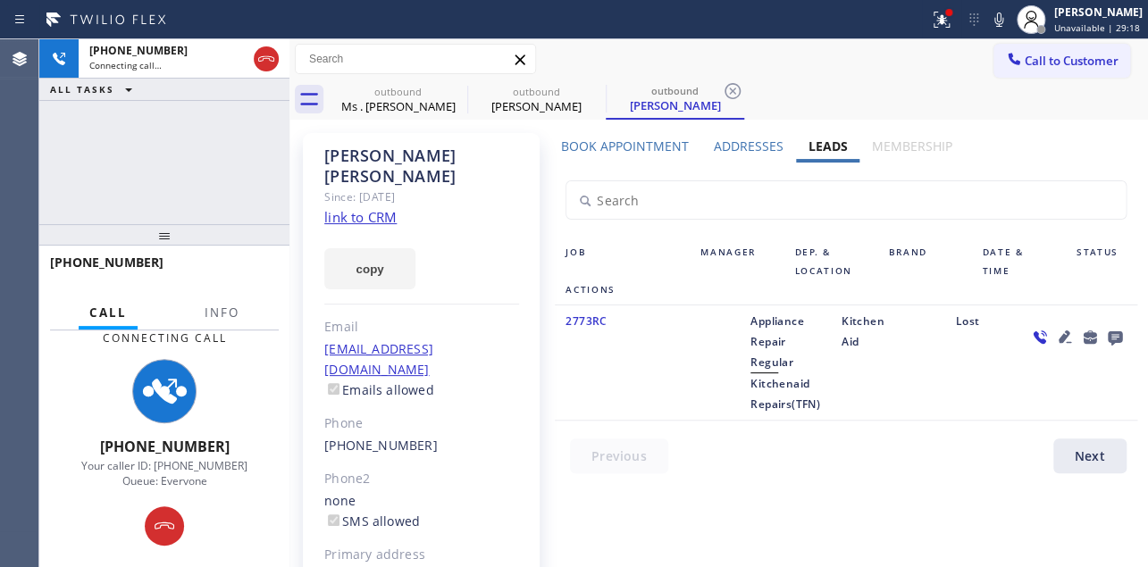
click at [1058, 336] on icon at bounding box center [1064, 337] width 13 height 13
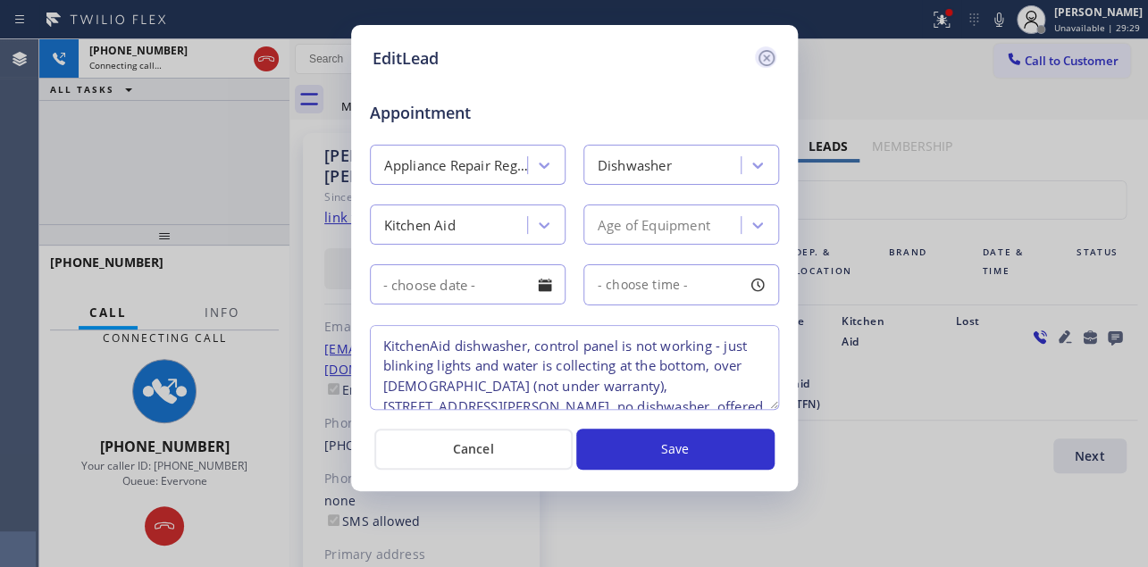
click at [766, 57] on icon at bounding box center [766, 58] width 16 height 16
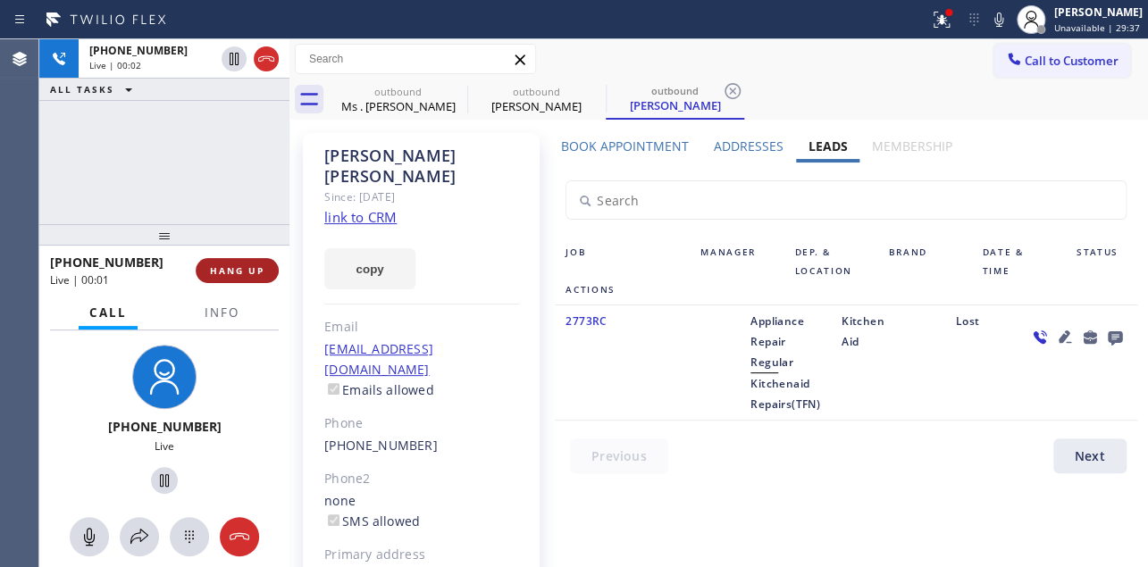
click at [218, 265] on span "HANG UP" at bounding box center [237, 271] width 55 height 13
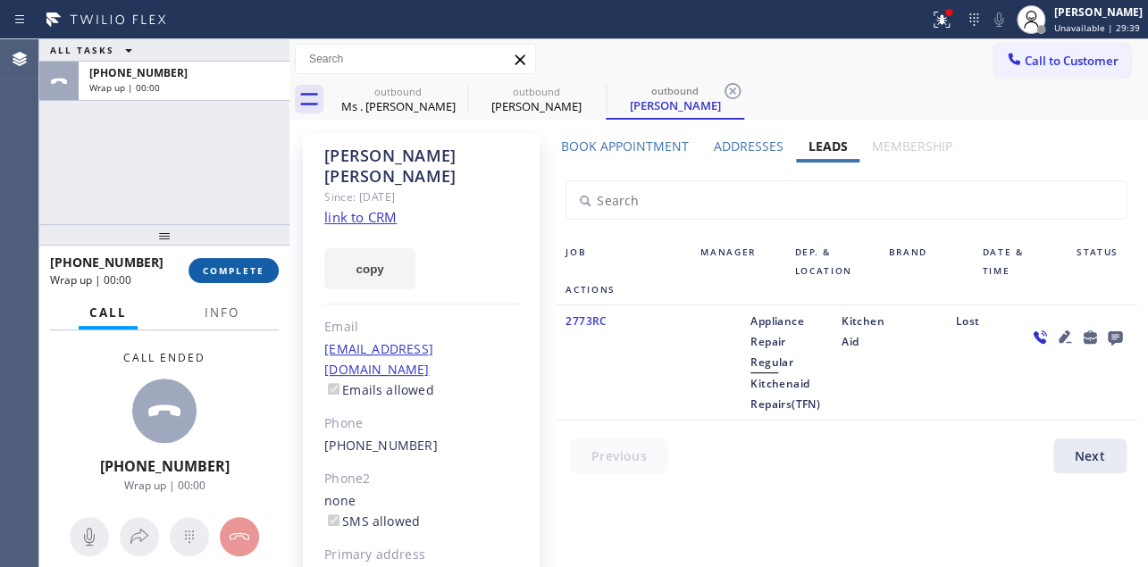
click at [223, 277] on button "COMPLETE" at bounding box center [234, 270] width 90 height 25
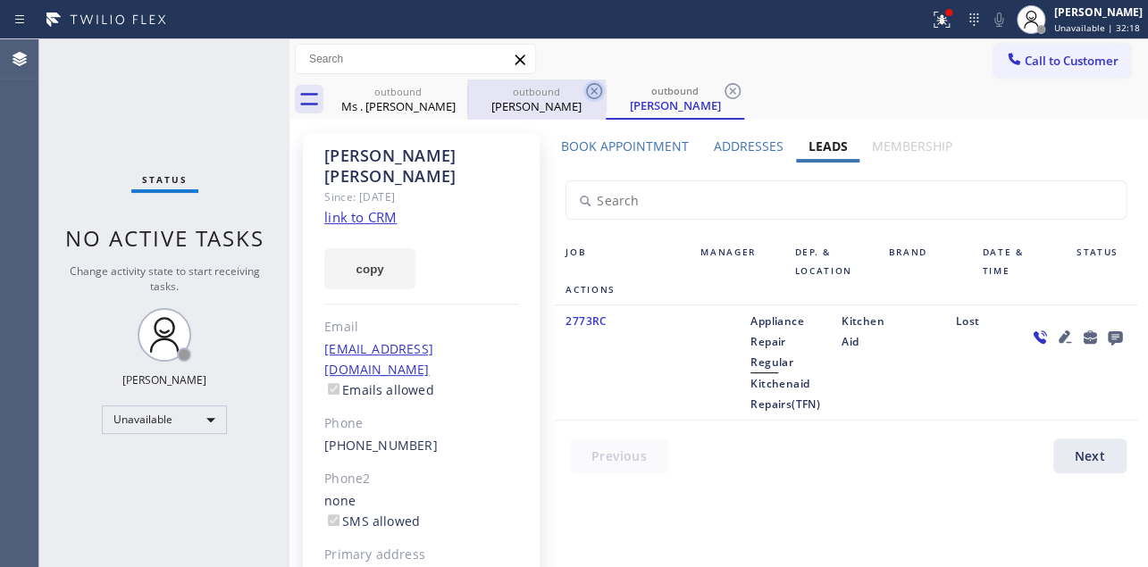
click at [0, 0] on icon at bounding box center [0, 0] width 0 height 0
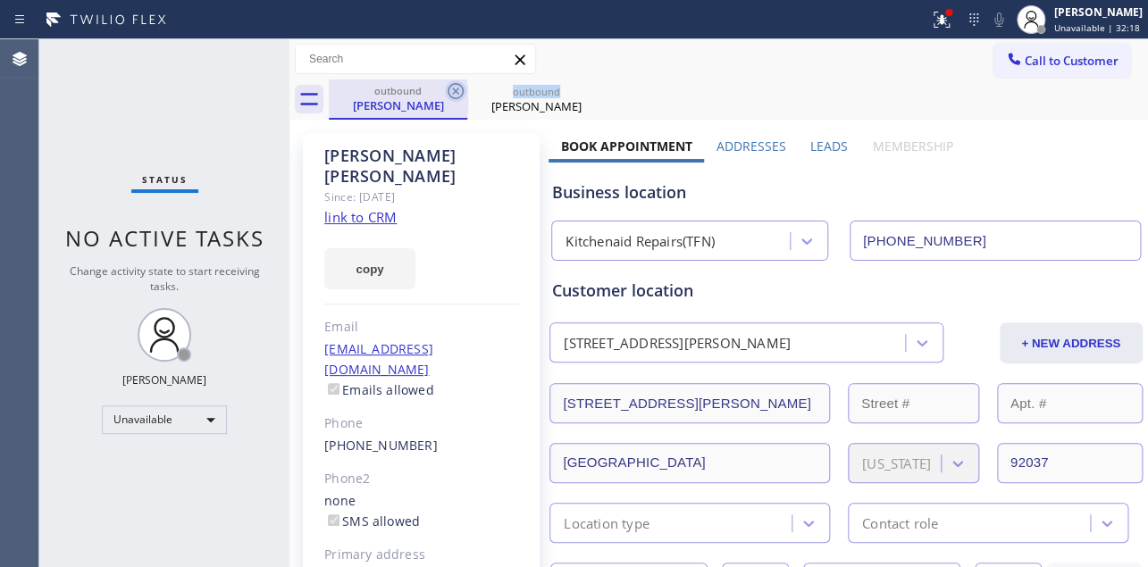
click at [460, 92] on icon at bounding box center [455, 90] width 21 height 21
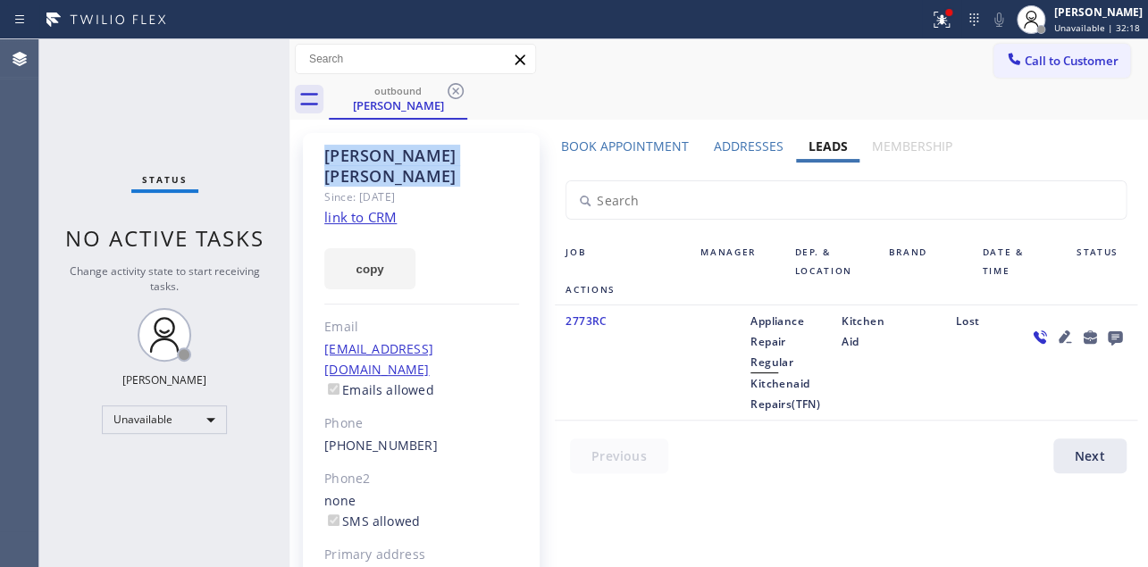
click at [460, 93] on icon at bounding box center [455, 90] width 21 height 21
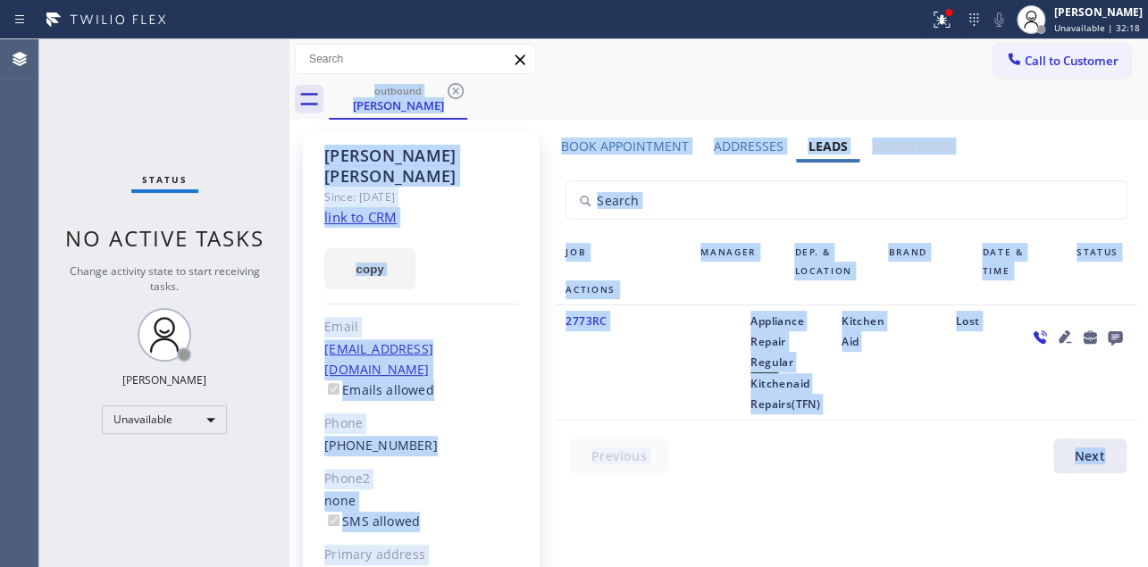
click at [460, 94] on div "outbound [PERSON_NAME]" at bounding box center [738, 100] width 819 height 40
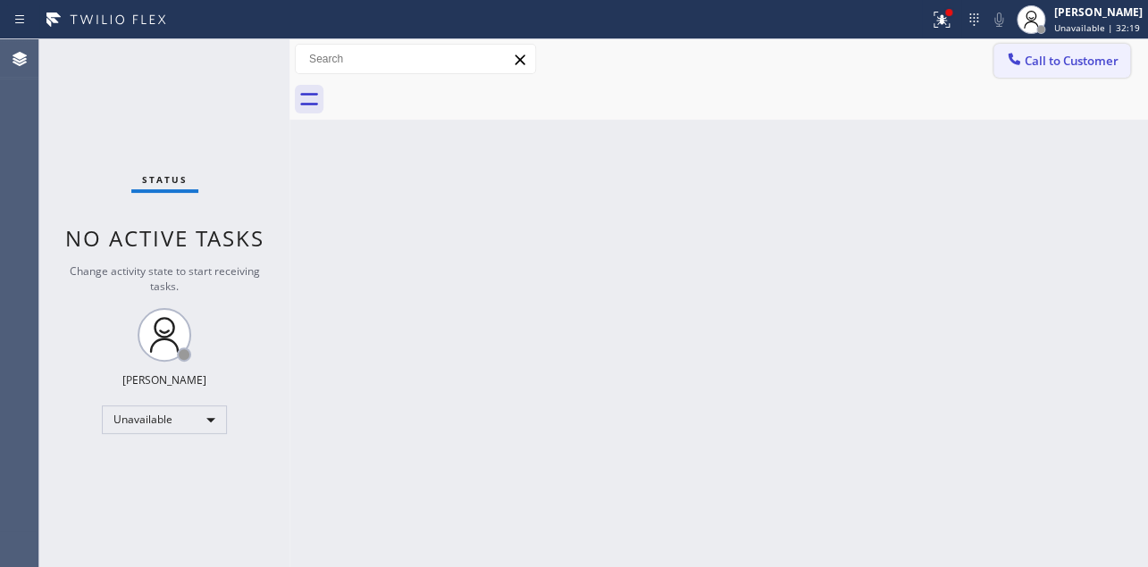
click at [1075, 71] on button "Call to Customer" at bounding box center [1062, 61] width 137 height 34
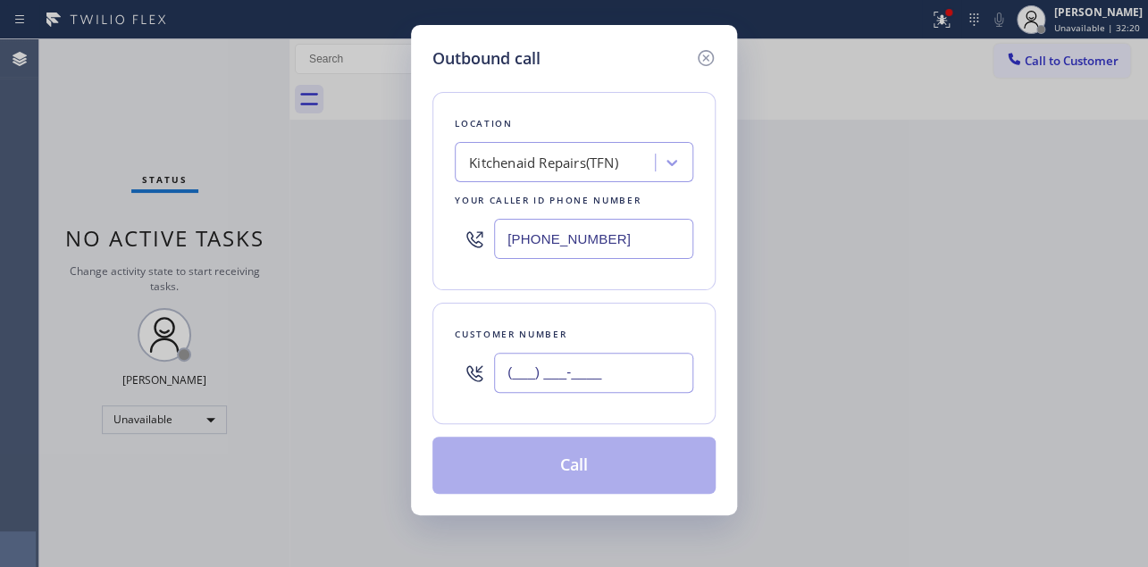
click at [581, 366] on input "(___) ___-____" at bounding box center [593, 373] width 199 height 40
paste input "714) 328-2258"
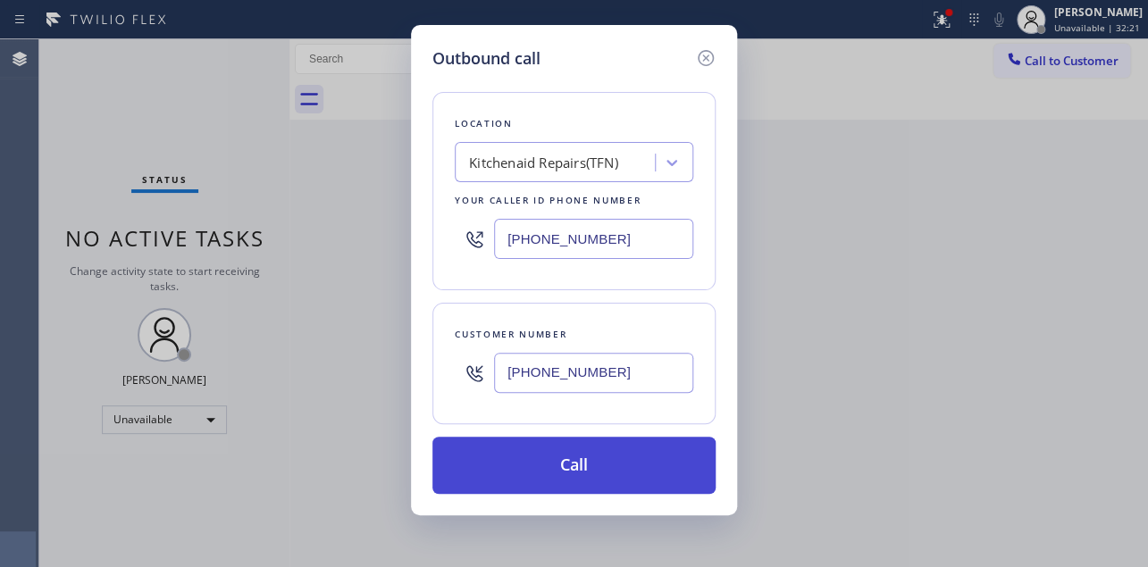
type input "[PHONE_NUMBER]"
click at [590, 464] on button "Call" at bounding box center [574, 465] width 283 height 57
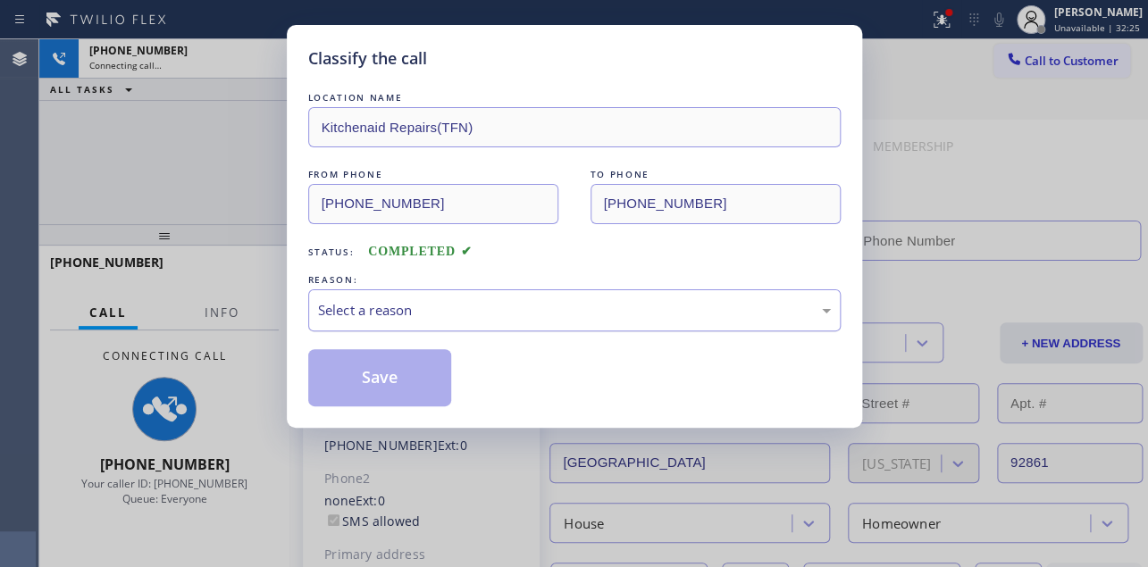
click at [617, 309] on div "Select a reason" at bounding box center [574, 310] width 513 height 21
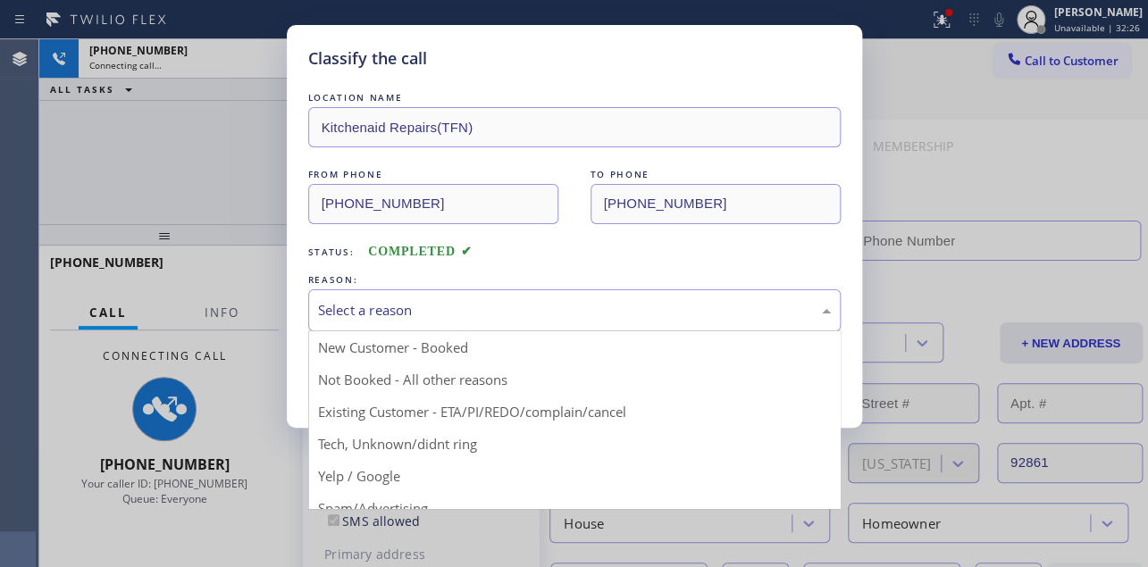
drag, startPoint x: 484, startPoint y: 373, endPoint x: 368, endPoint y: 374, distance: 116.2
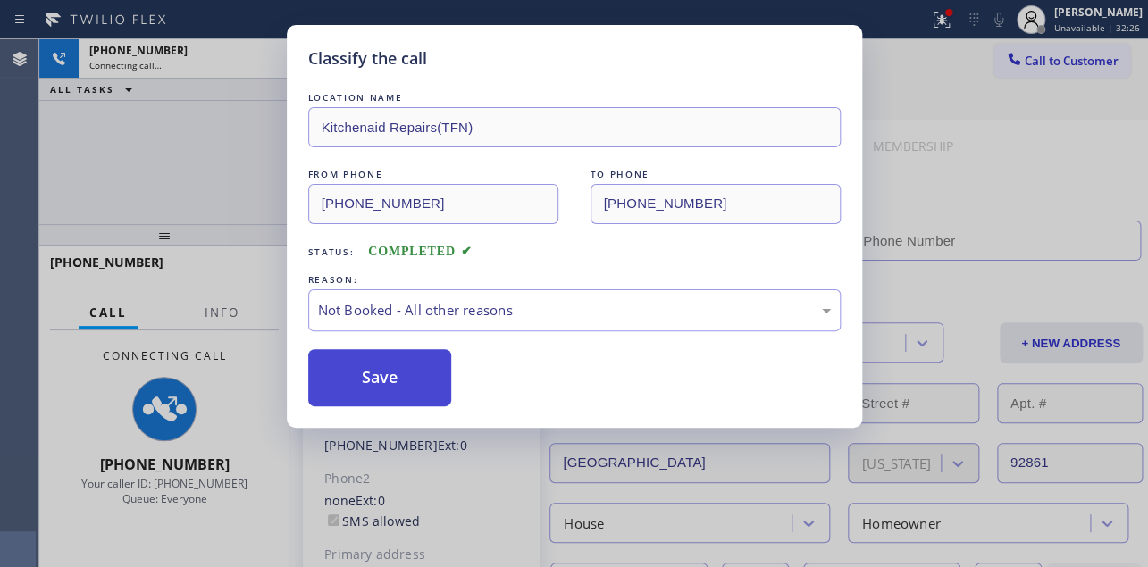
click at [368, 374] on button "Save" at bounding box center [380, 377] width 144 height 57
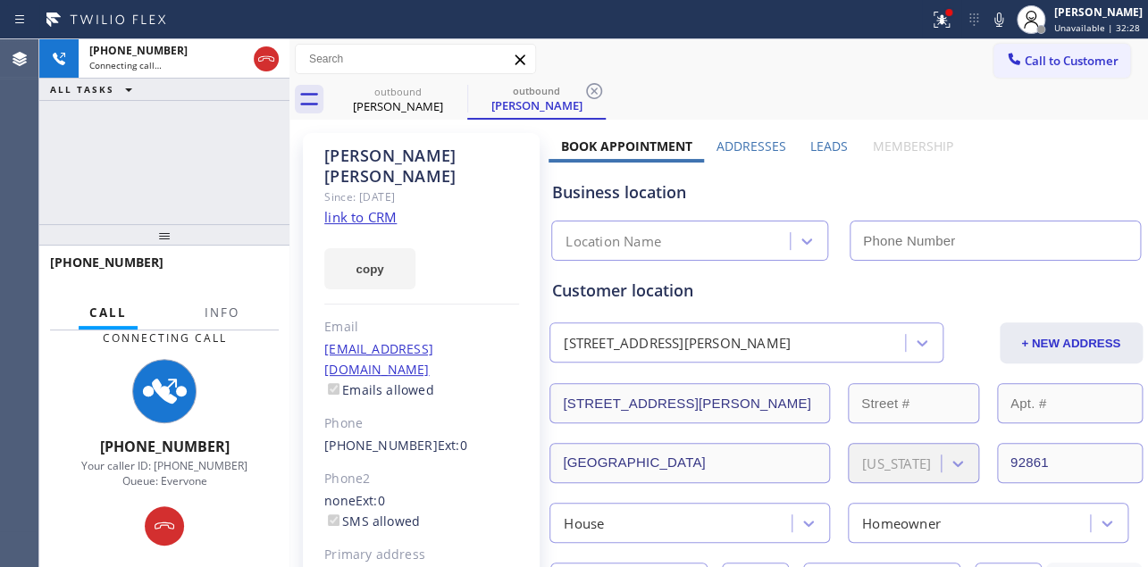
type input "[PHONE_NUMBER]"
click at [825, 139] on label "Leads" at bounding box center [830, 146] width 38 height 17
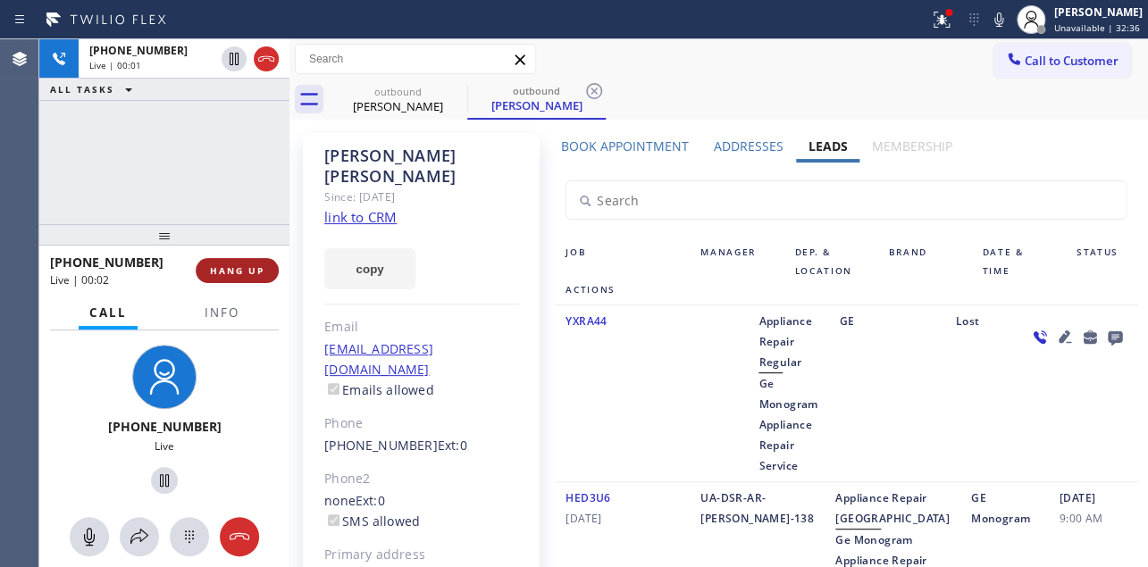
click at [245, 270] on span "HANG UP" at bounding box center [237, 271] width 55 height 13
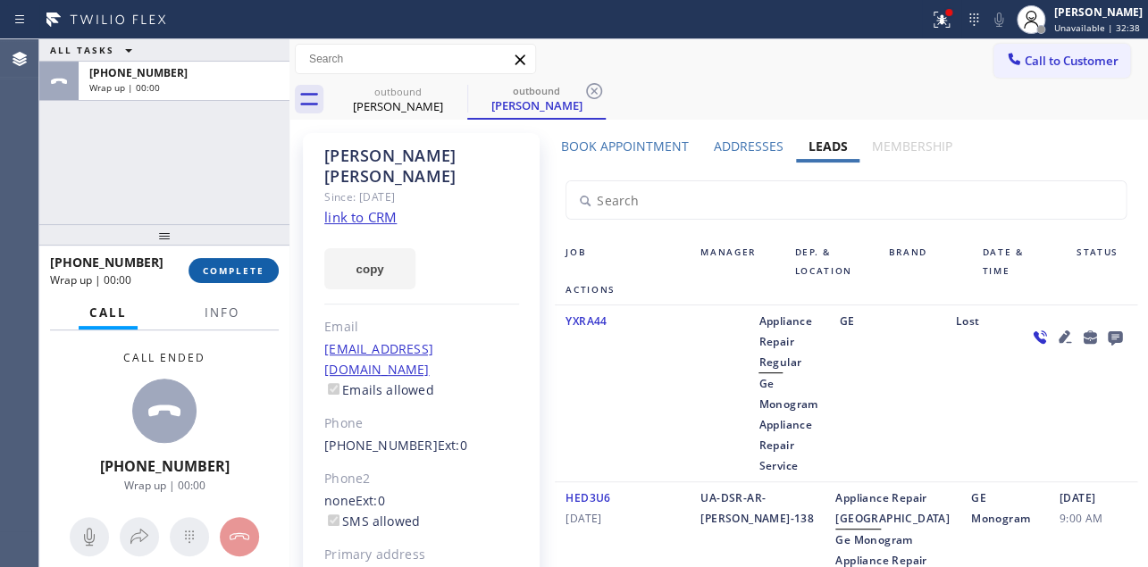
drag, startPoint x: 237, startPoint y: 270, endPoint x: 258, endPoint y: 276, distance: 22.3
click at [237, 270] on span "COMPLETE" at bounding box center [234, 271] width 62 height 13
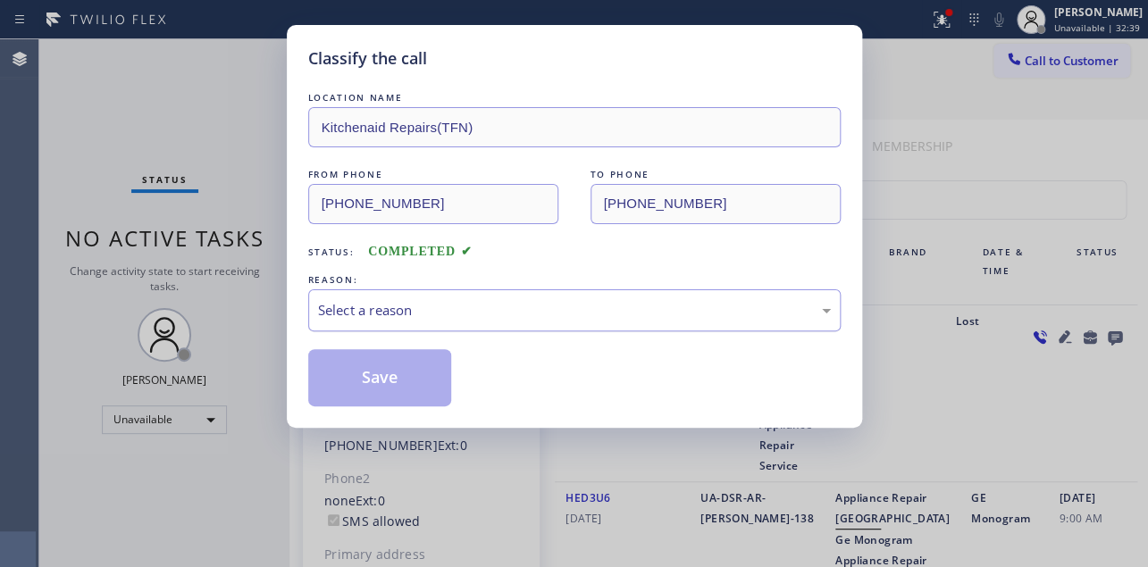
click at [475, 324] on div "Select a reason" at bounding box center [574, 311] width 533 height 42
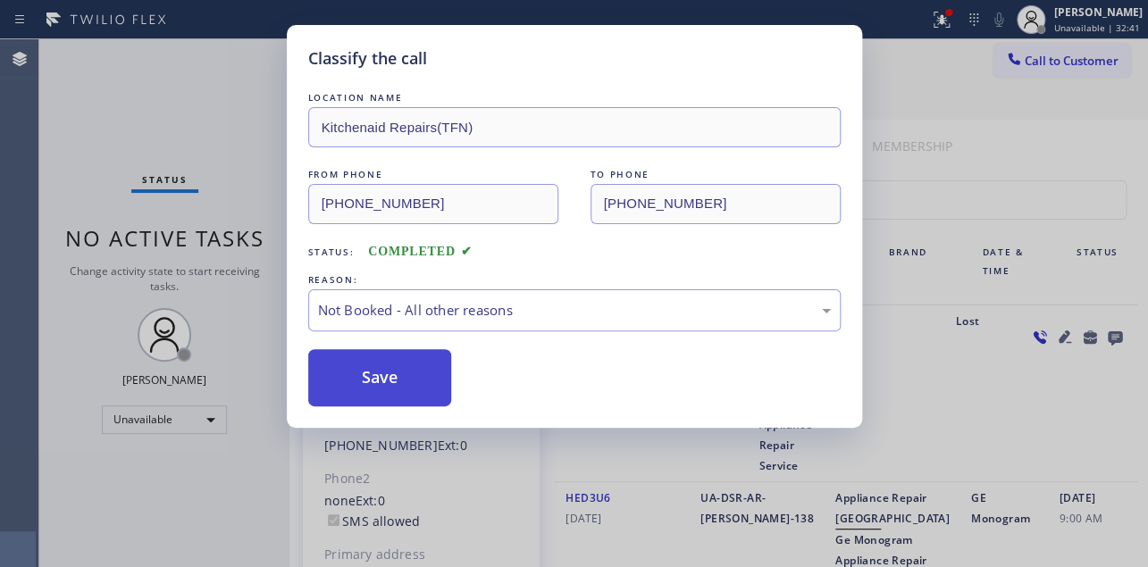
click at [383, 392] on button "Save" at bounding box center [380, 377] width 144 height 57
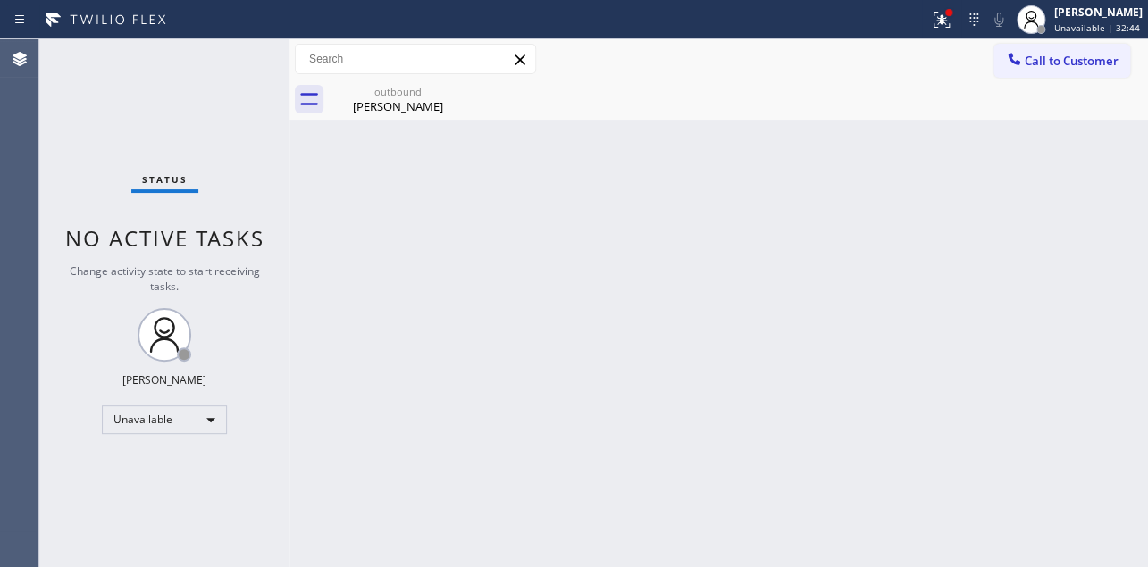
click at [385, 122] on div "Back to Dashboard Change Sender ID Customers Technicians Select a contact Outbo…" at bounding box center [719, 303] width 859 height 528
click at [398, 102] on div "[PERSON_NAME]" at bounding box center [398, 106] width 135 height 16
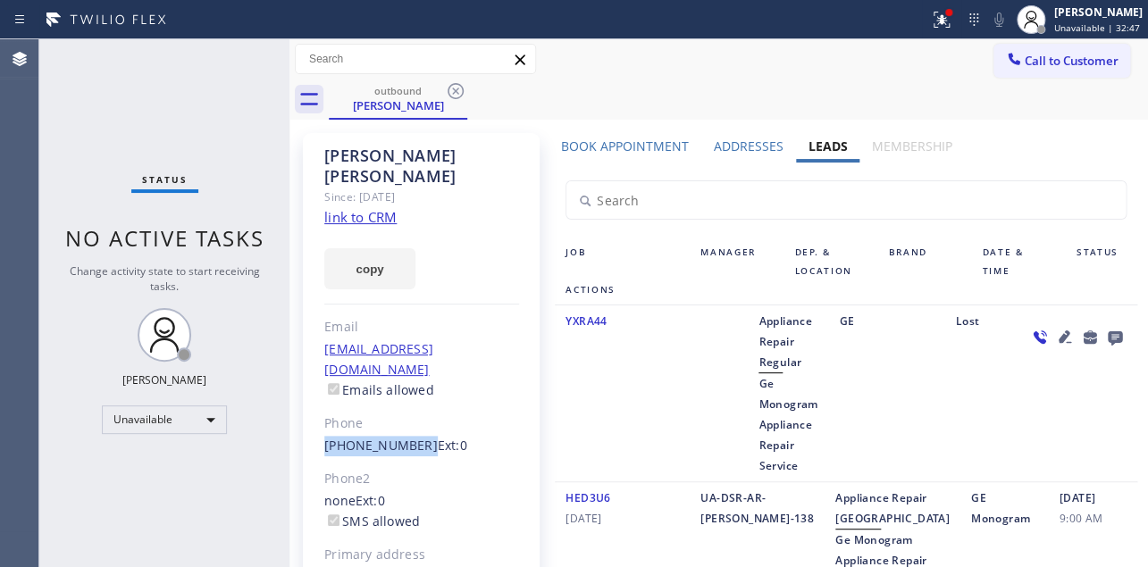
drag, startPoint x: 413, startPoint y: 401, endPoint x: 320, endPoint y: 402, distance: 92.9
click at [320, 402] on div "[PERSON_NAME] Since: [DATE] link to CRM copy Email [EMAIL_ADDRESS][DOMAIN_NAME]…" at bounding box center [421, 419] width 237 height 573
copy link "[PHONE_NUMBER]"
drag, startPoint x: 751, startPoint y: 384, endPoint x: 794, endPoint y: 458, distance: 86.1
click at [794, 458] on div "Appliance Repair Regular Ge Monogram Appliance Repair Service" at bounding box center [788, 393] width 80 height 165
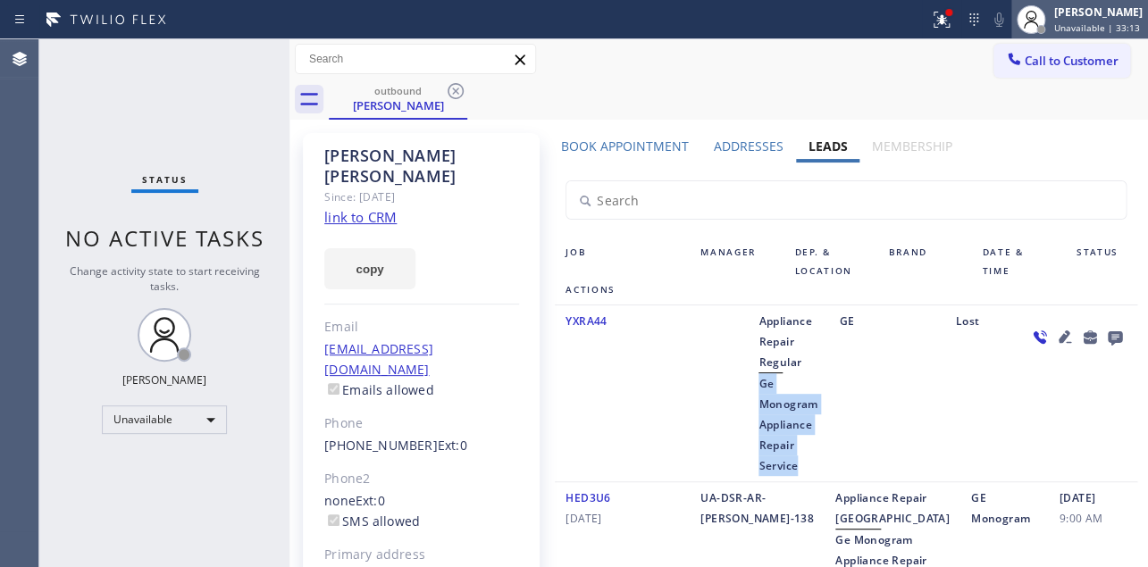
copy span "Ge Monogram Appliance Repair Service"
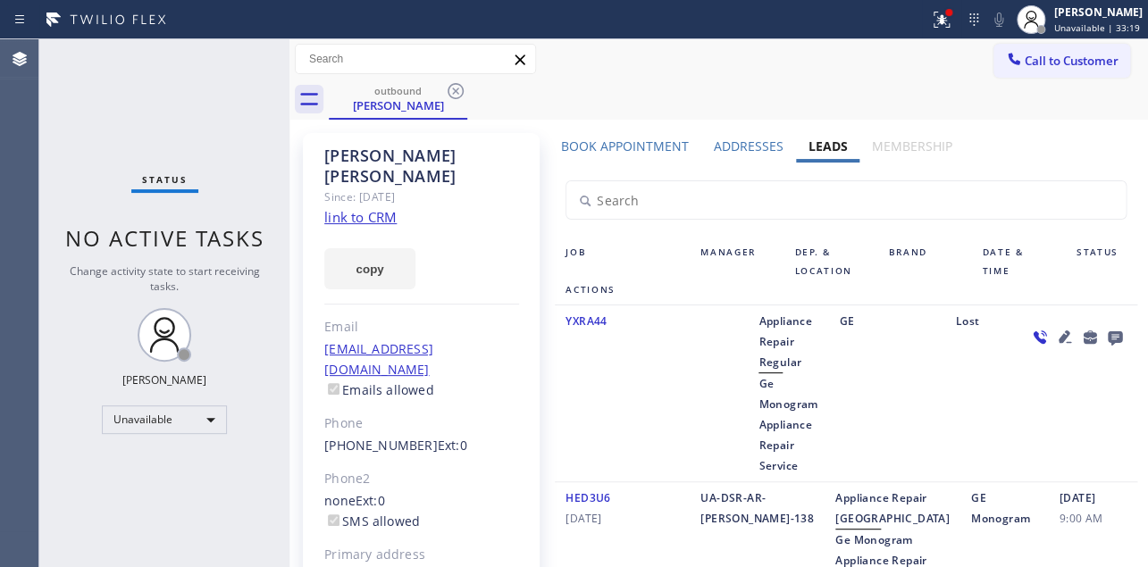
click at [1058, 339] on icon at bounding box center [1064, 337] width 13 height 13
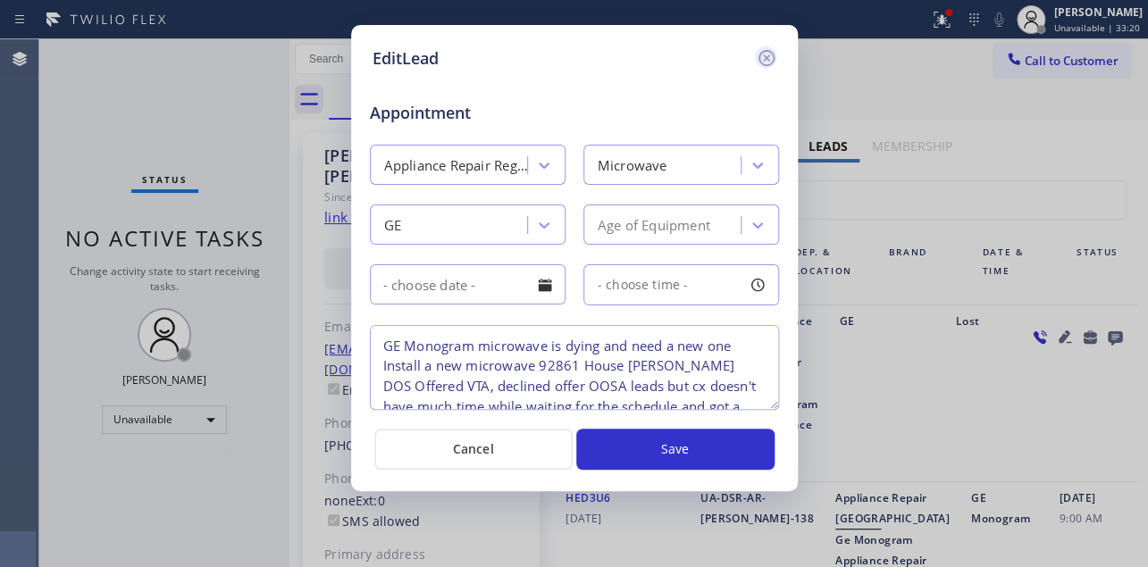
click at [759, 57] on icon at bounding box center [766, 58] width 16 height 16
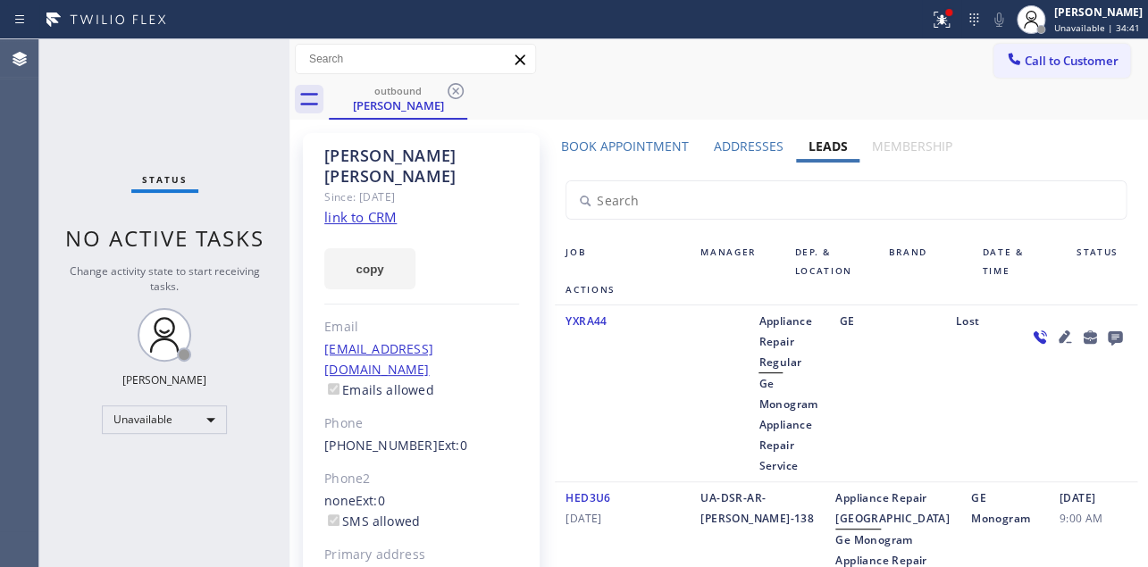
click at [1050, 56] on span "Call to Customer" at bounding box center [1072, 61] width 94 height 16
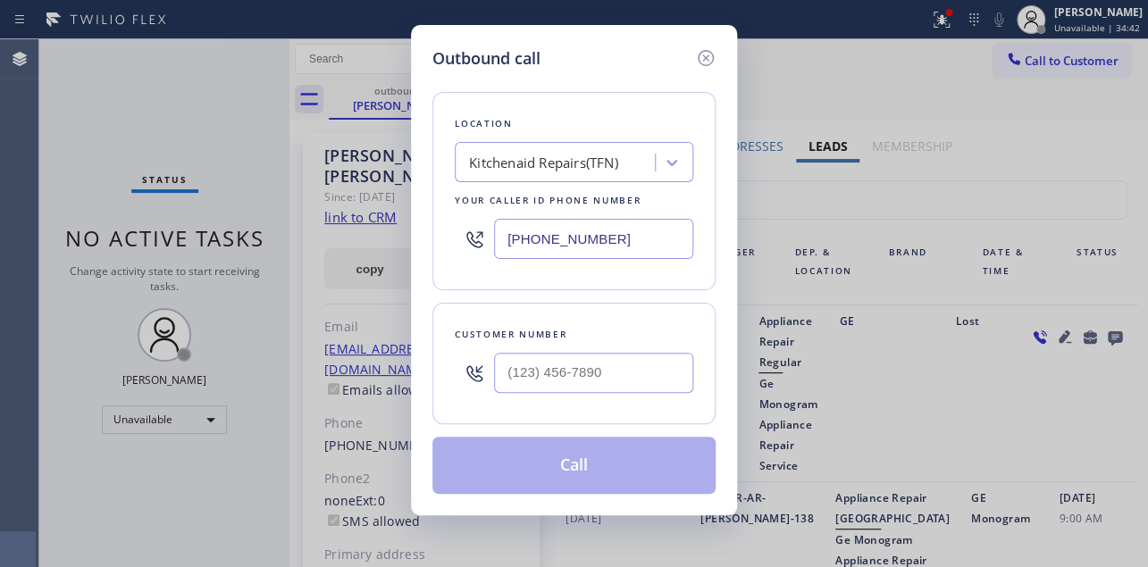
click at [564, 391] on div at bounding box center [593, 373] width 199 height 58
click at [566, 378] on input "(___) ___-____" at bounding box center [593, 373] width 199 height 40
drag, startPoint x: 630, startPoint y: 375, endPoint x: 363, endPoint y: 366, distance: 267.3
click at [363, 366] on div "Outbound call Location Kitchenaid Repairs(TFN) Your caller id phone number [PHO…" at bounding box center [574, 283] width 1148 height 567
paste input "318) 237-9191"
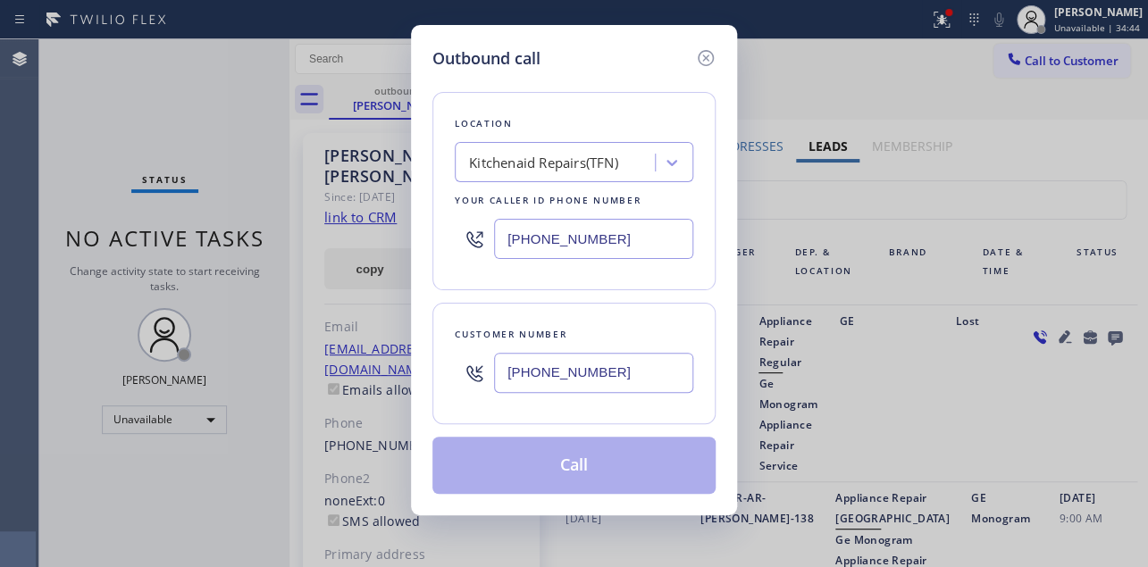
type input "[PHONE_NUMBER]"
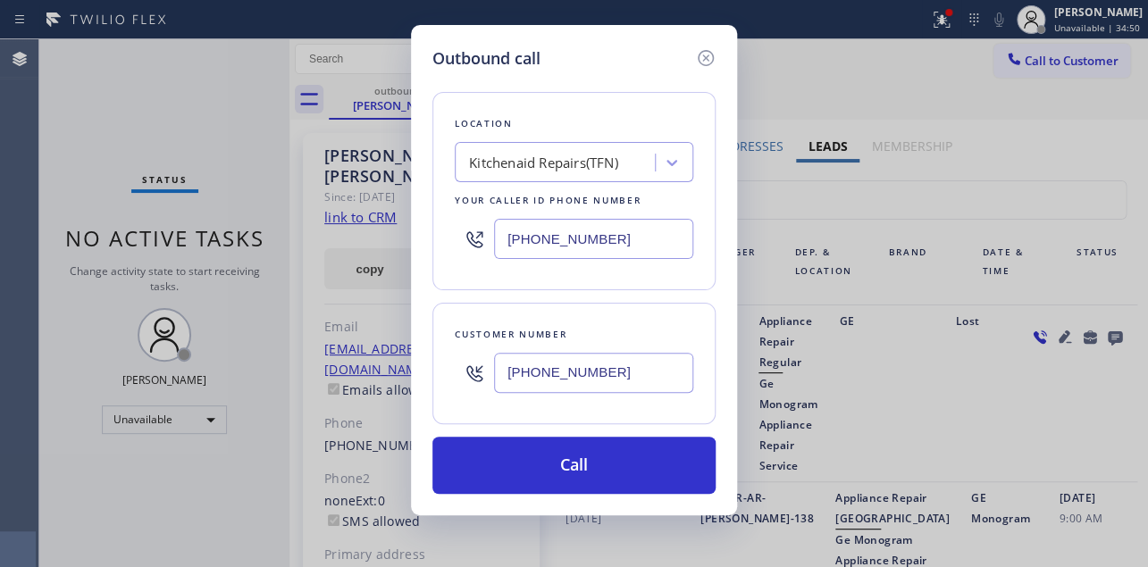
drag, startPoint x: 619, startPoint y: 234, endPoint x: 395, endPoint y: 253, distance: 225.1
click at [395, 253] on div "Outbound call Location Kitchenaid Repairs(TFN) Your caller id phone number [PHO…" at bounding box center [574, 283] width 1148 height 567
paste input "786) 713-8711"
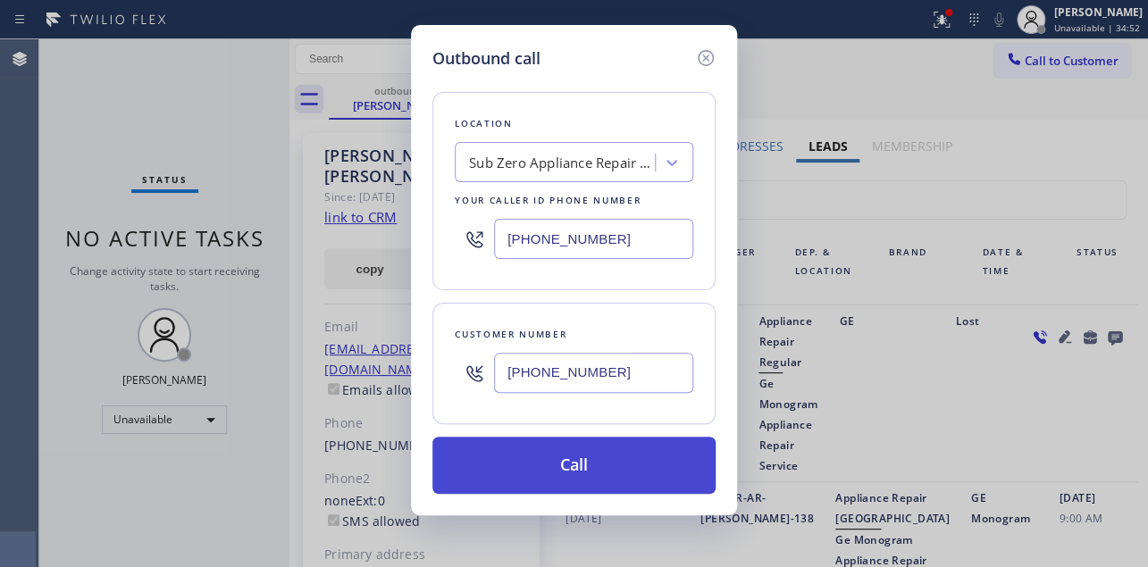
type input "[PHONE_NUMBER]"
click at [593, 466] on button "Call" at bounding box center [574, 465] width 283 height 57
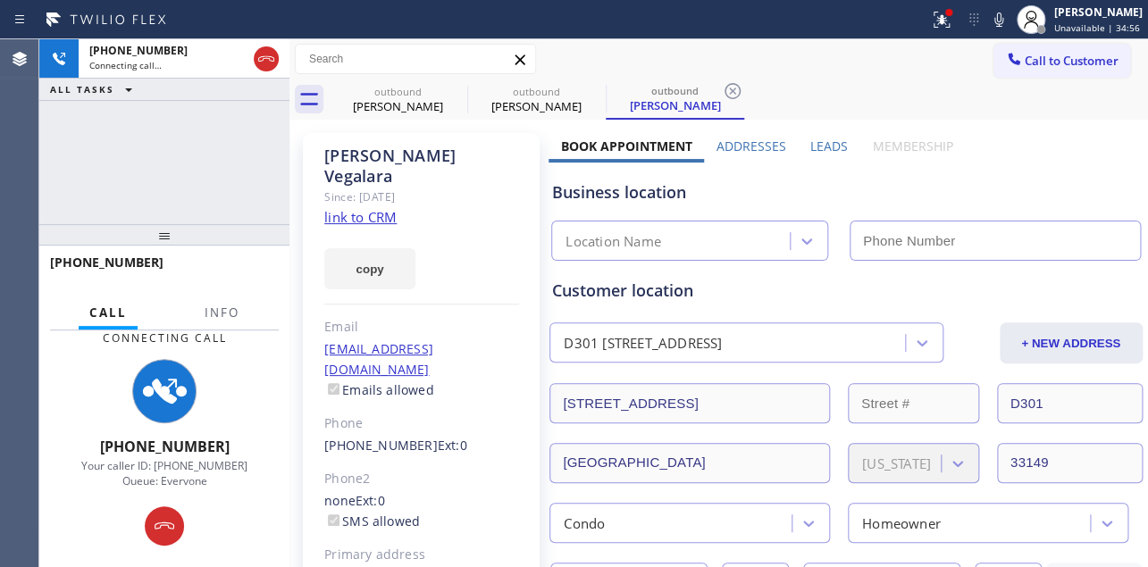
type input "[PHONE_NUMBER]"
click at [828, 147] on label "Leads" at bounding box center [830, 146] width 38 height 17
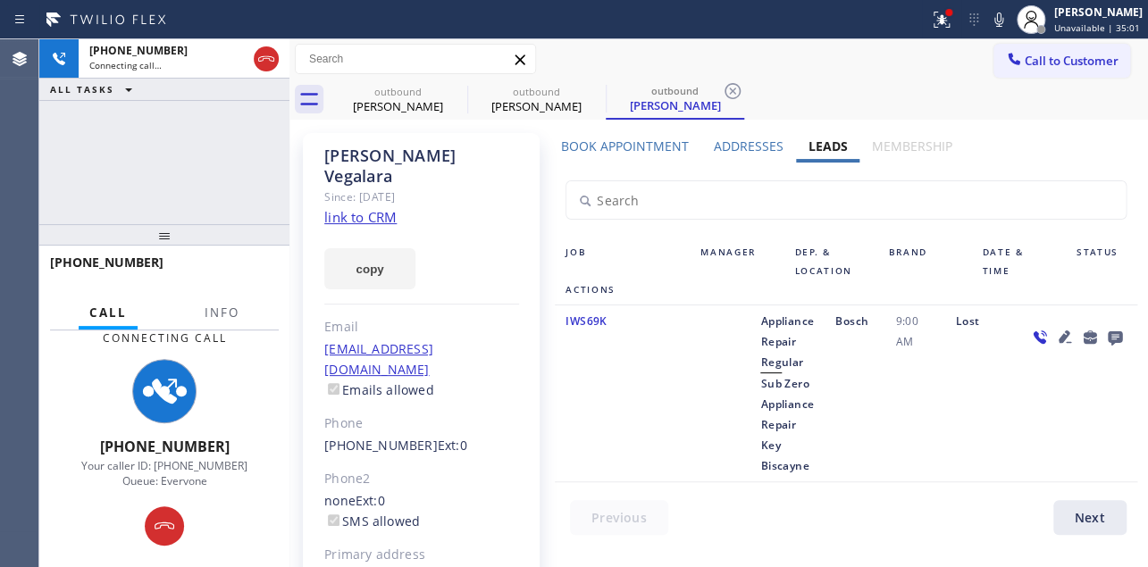
click at [676, 418] on div "IWS69K" at bounding box center [622, 393] width 135 height 165
click at [626, 439] on div "IWS69K" at bounding box center [622, 393] width 135 height 165
click at [1058, 336] on icon at bounding box center [1064, 337] width 13 height 13
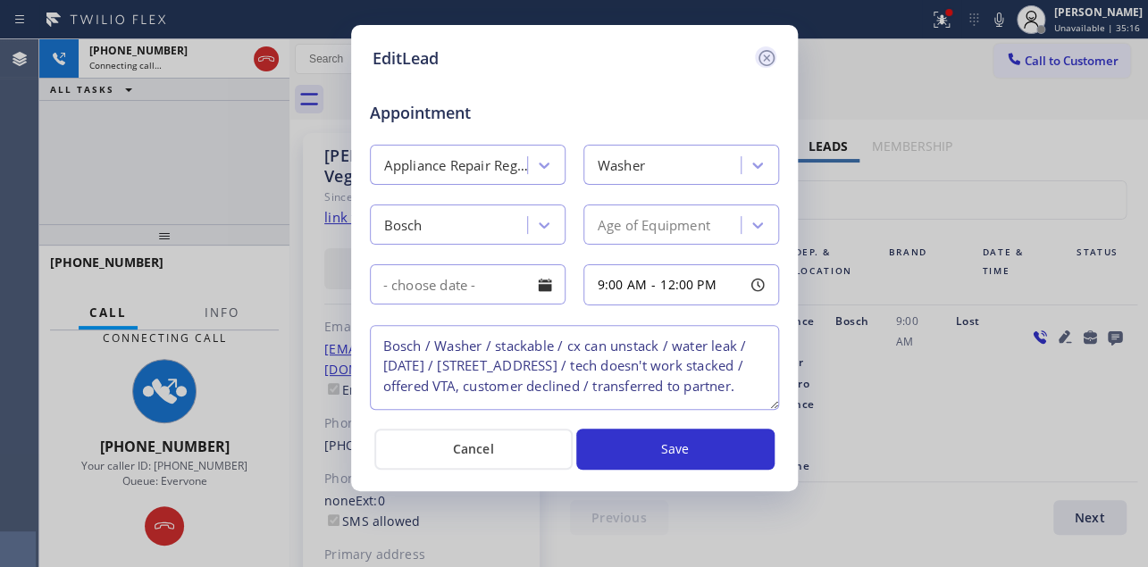
click at [768, 60] on icon at bounding box center [766, 58] width 16 height 16
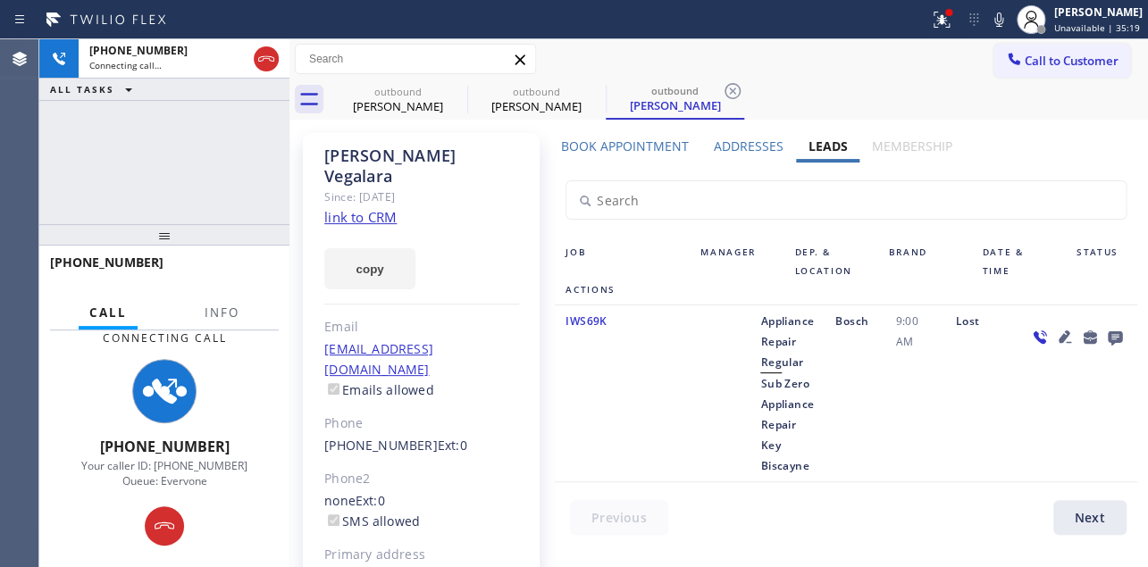
click at [675, 429] on div "IWS69K" at bounding box center [622, 393] width 135 height 165
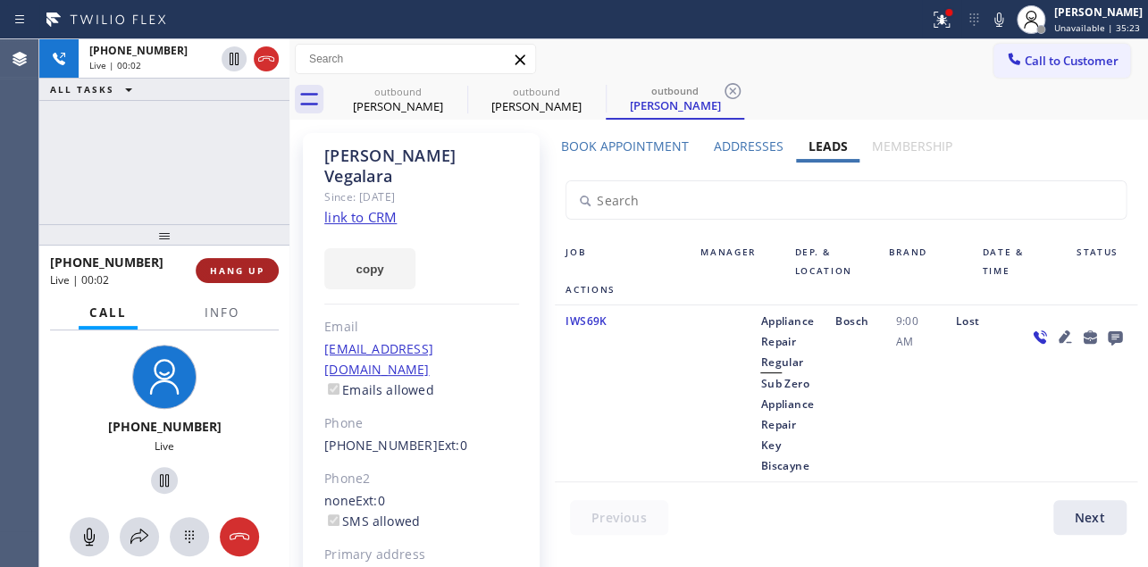
click at [234, 265] on span "HANG UP" at bounding box center [237, 271] width 55 height 13
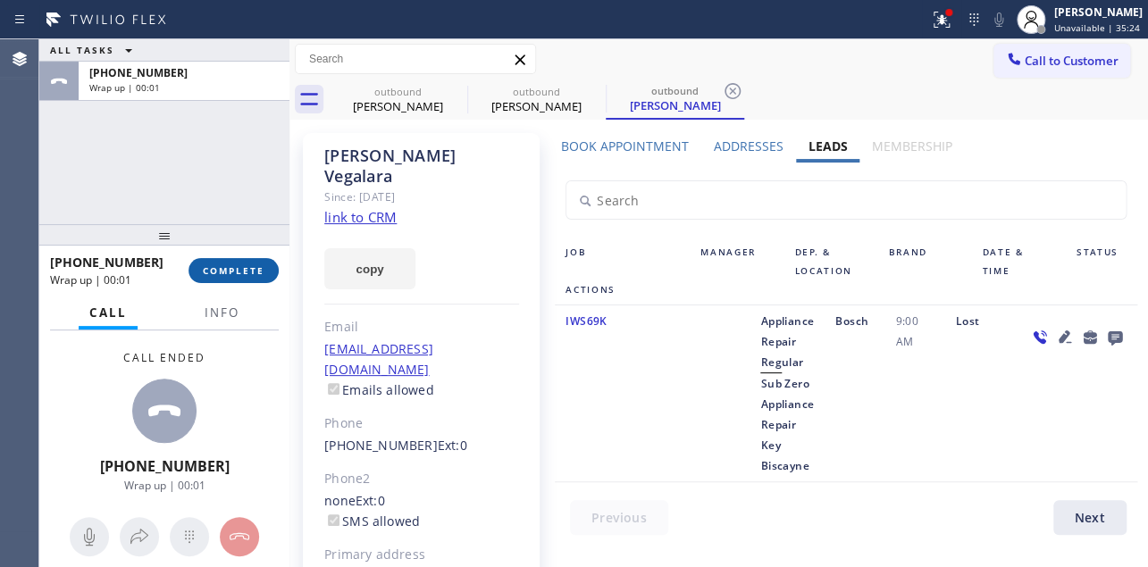
click at [244, 276] on span "COMPLETE" at bounding box center [234, 271] width 62 height 13
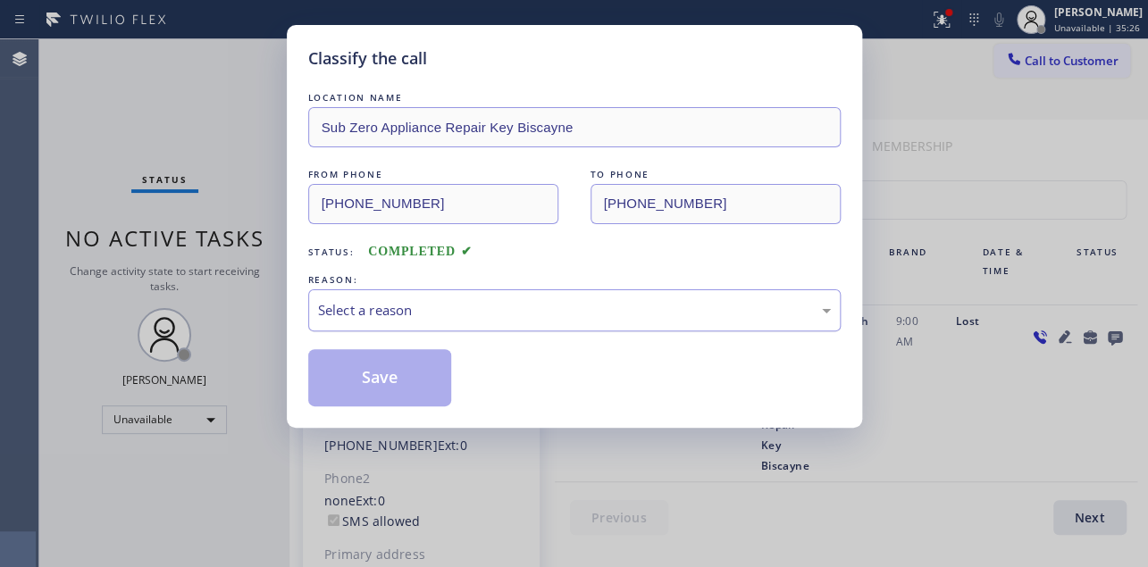
click at [446, 310] on div "Select a reason" at bounding box center [574, 310] width 513 height 21
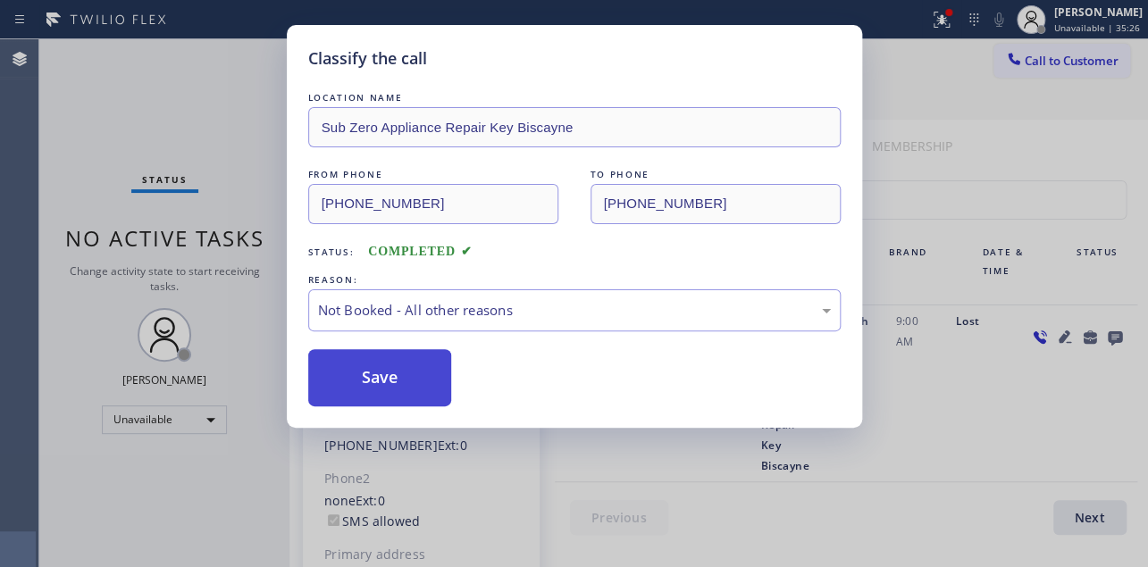
click at [379, 391] on button "Save" at bounding box center [380, 377] width 144 height 57
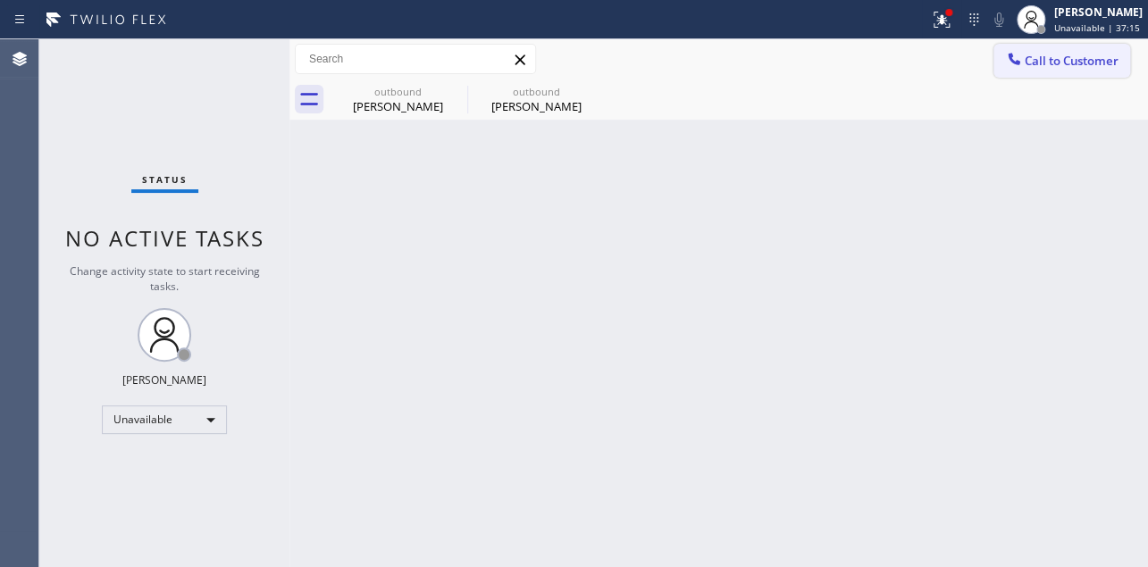
click at [1033, 54] on span "Call to Customer" at bounding box center [1072, 61] width 94 height 16
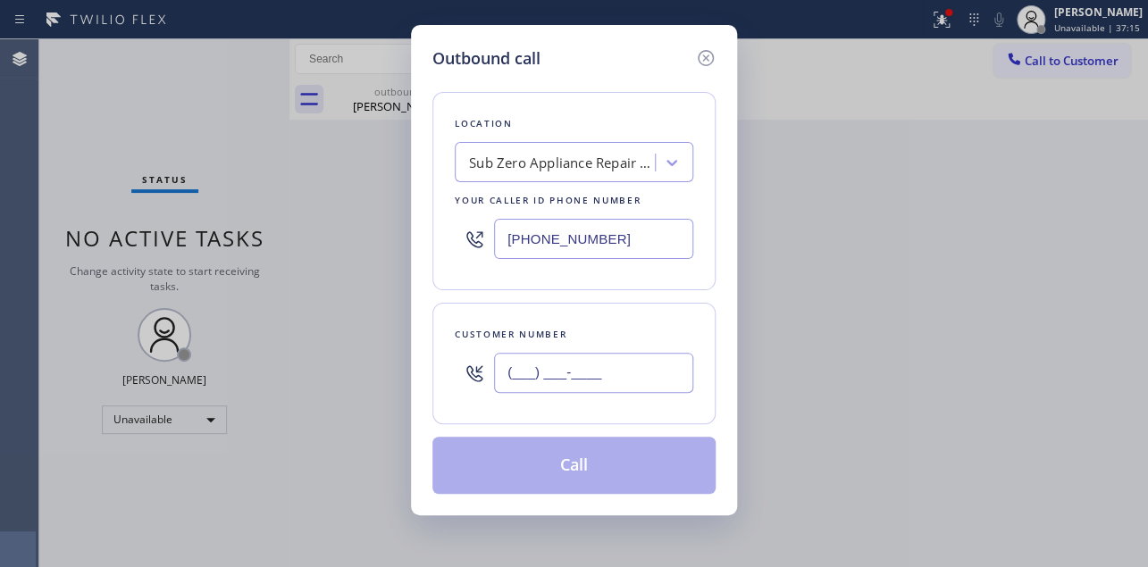
click at [549, 379] on input "(___) ___-____" at bounding box center [593, 373] width 199 height 40
paste input "310) 651-0636"
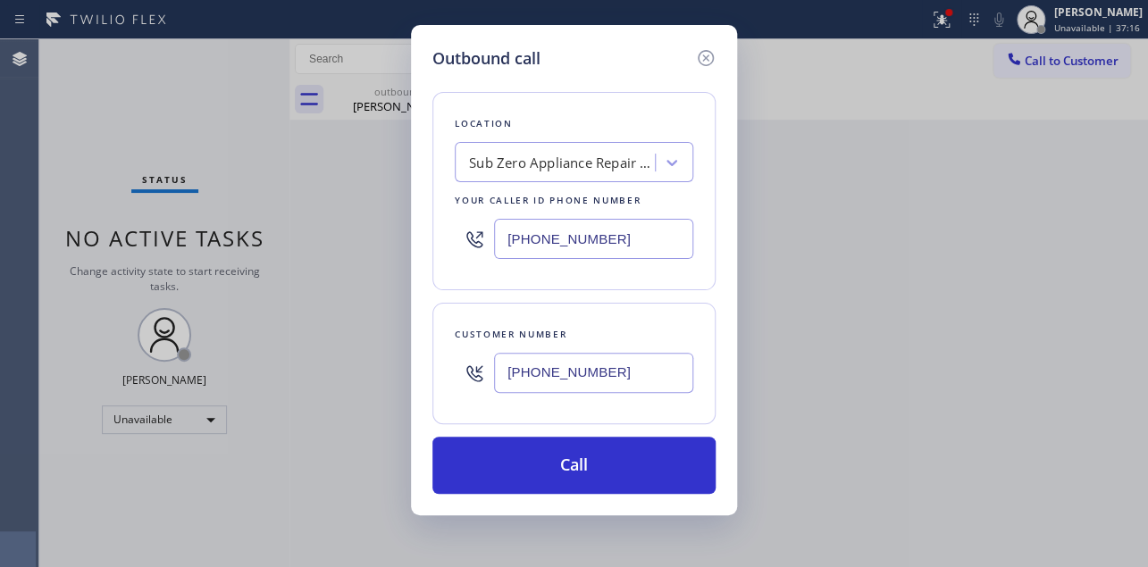
type input "[PHONE_NUMBER]"
drag, startPoint x: 374, startPoint y: 246, endPoint x: 315, endPoint y: 252, distance: 58.4
click at [315, 252] on div "Outbound call Location Sub Zero Appliance Repair [GEOGRAPHIC_DATA] Your caller …" at bounding box center [574, 283] width 1148 height 567
paste input "20) 307-7285"
drag, startPoint x: 609, startPoint y: 237, endPoint x: 424, endPoint y: 238, distance: 184.1
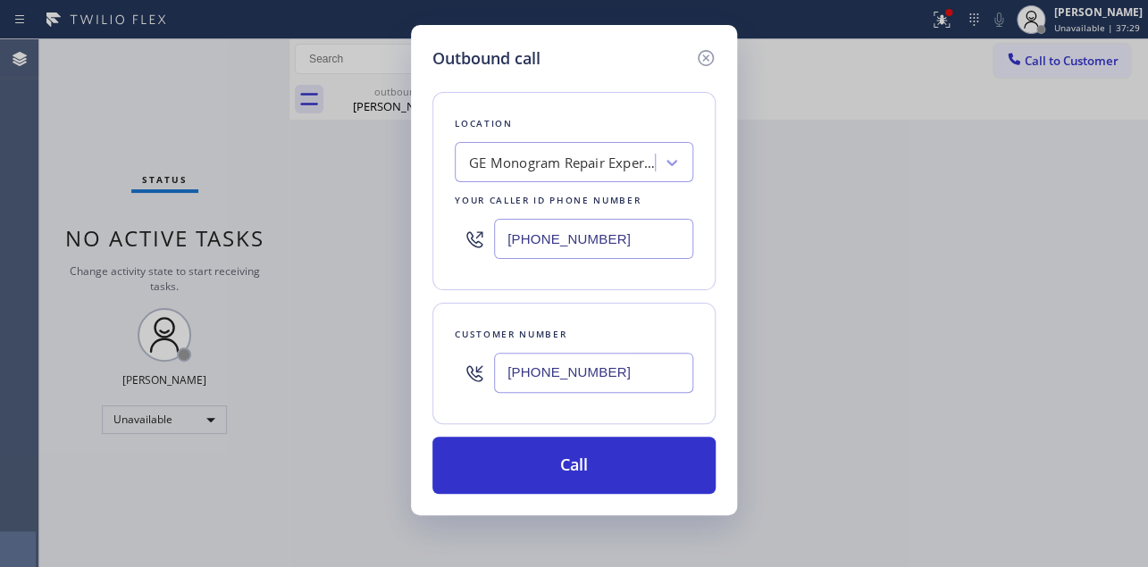
click at [424, 238] on div "Outbound call Location GE Monogram Repair Expert [GEOGRAPHIC_DATA] Your caller …" at bounding box center [574, 270] width 326 height 491
type input "[PHONE_NUMBER]"
click at [846, 300] on div "Outbound call Location GE Monogram Repair Expert [GEOGRAPHIC_DATA] Your caller …" at bounding box center [574, 283] width 1148 height 567
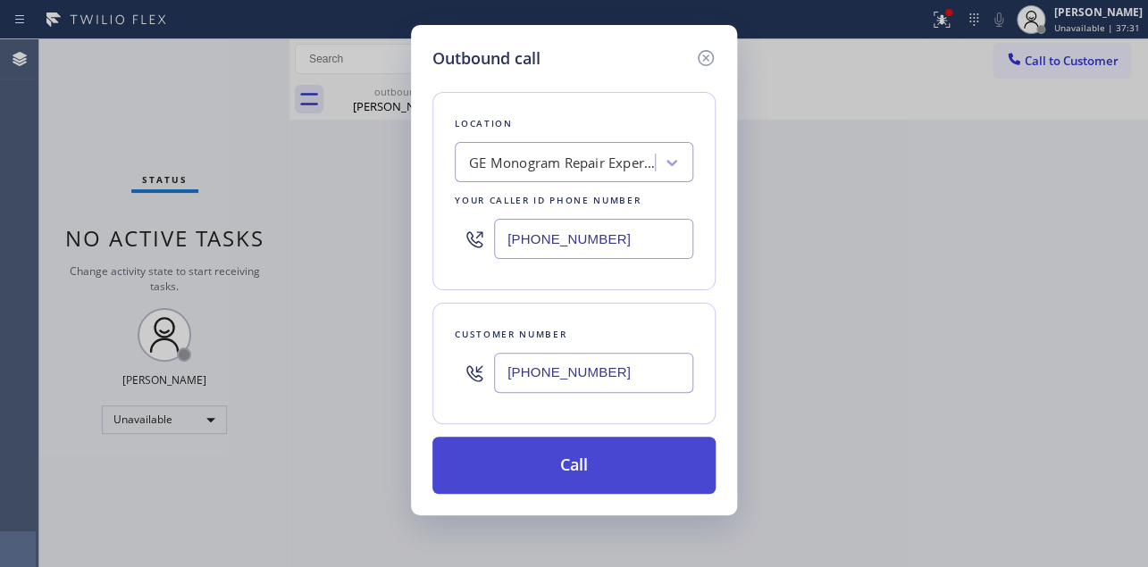
click at [634, 459] on button "Call" at bounding box center [574, 465] width 283 height 57
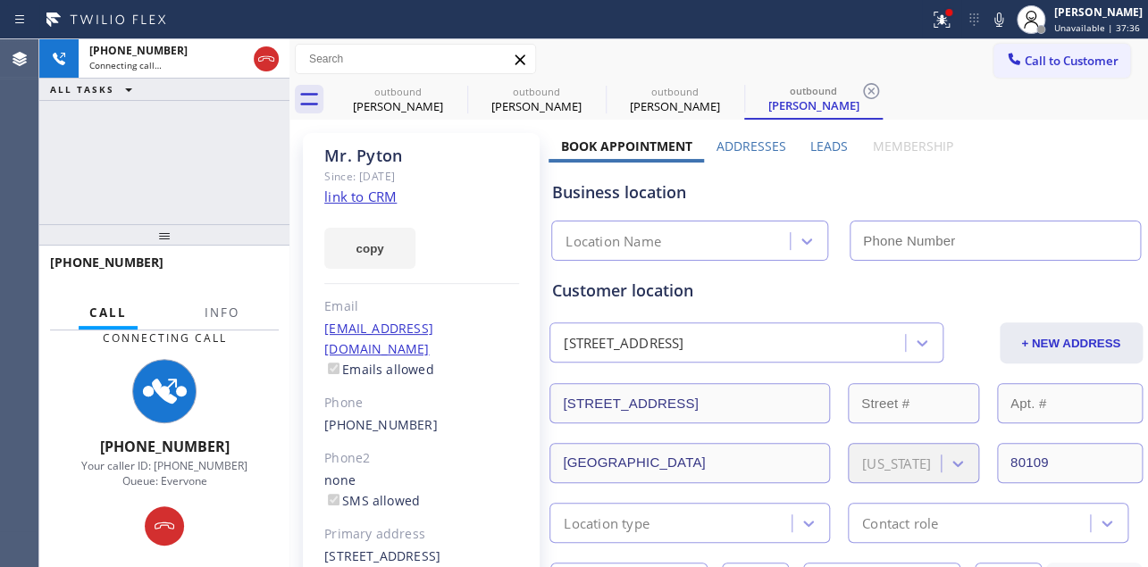
type input "[PHONE_NUMBER]"
click at [828, 144] on label "Leads" at bounding box center [830, 146] width 38 height 17
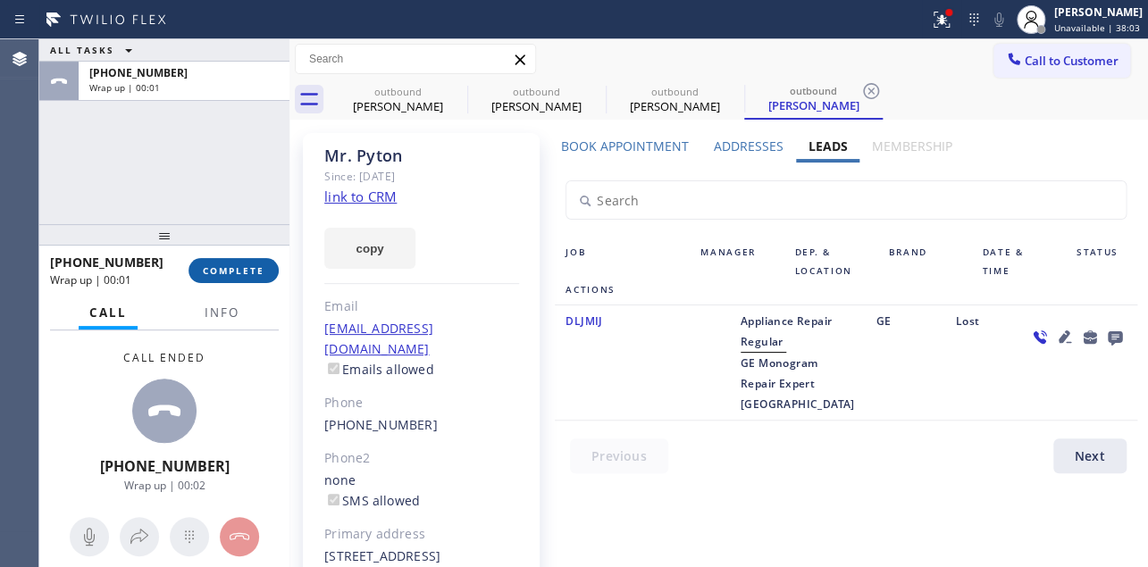
click at [246, 275] on span "COMPLETE" at bounding box center [234, 271] width 62 height 13
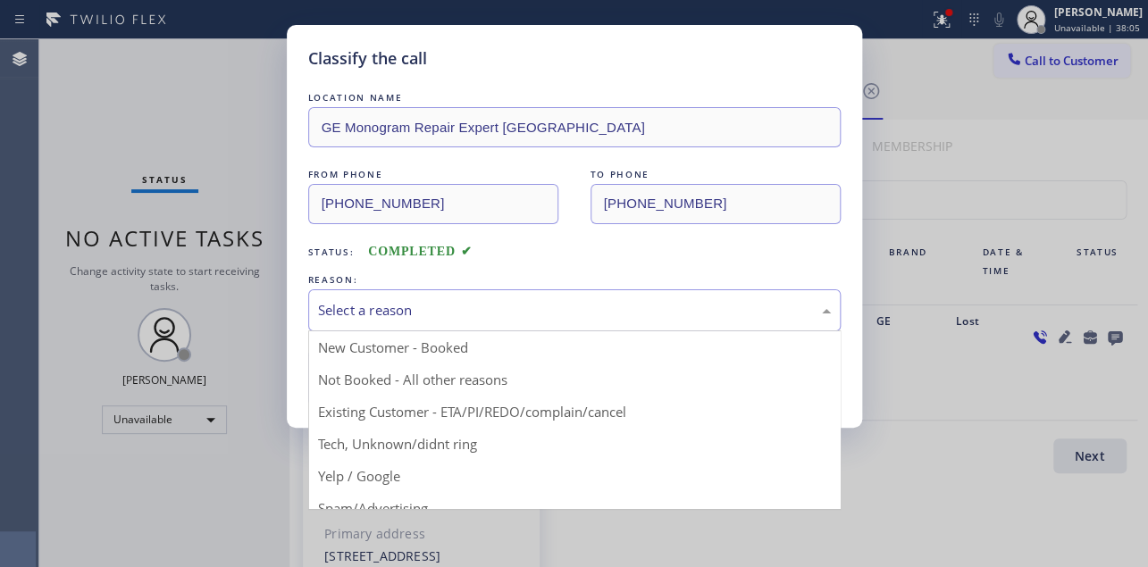
click at [456, 306] on div "Select a reason" at bounding box center [574, 310] width 513 height 21
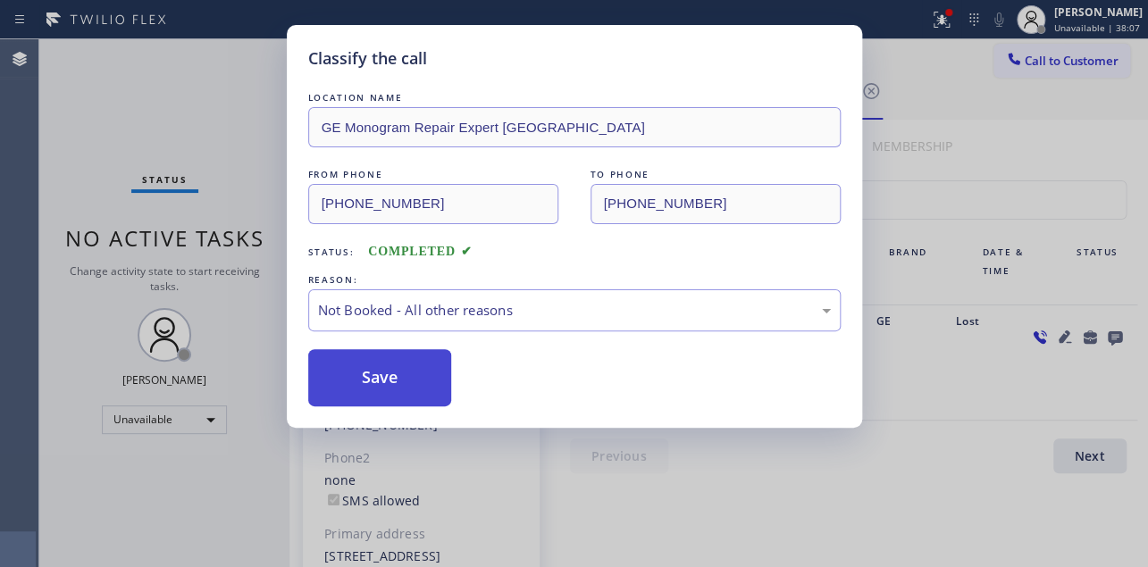
click at [396, 379] on button "Save" at bounding box center [380, 377] width 144 height 57
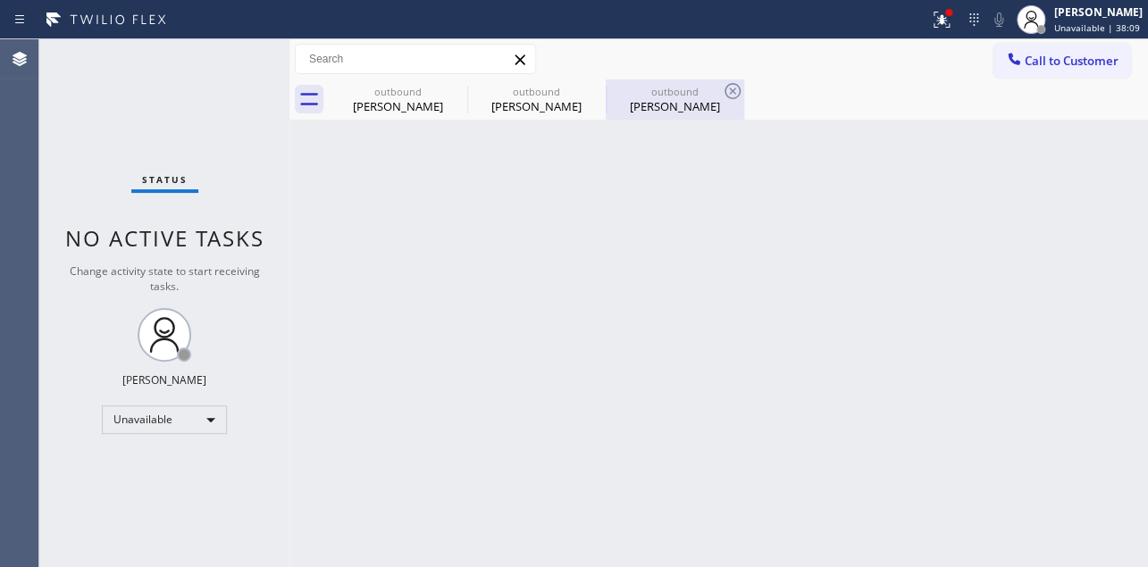
click at [653, 92] on div "outbound" at bounding box center [675, 91] width 135 height 13
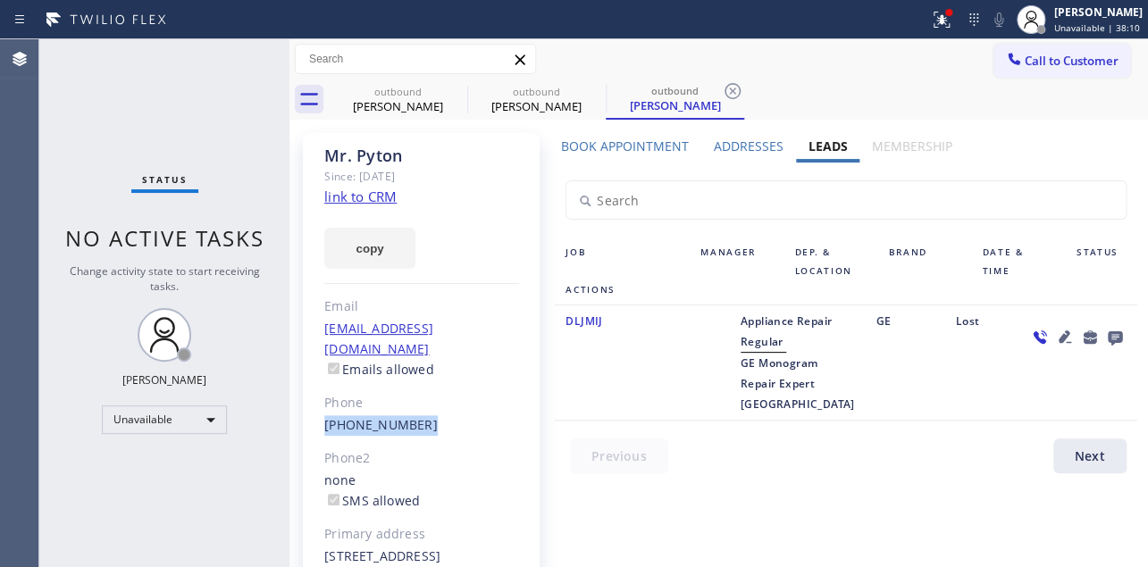
drag, startPoint x: 425, startPoint y: 404, endPoint x: 321, endPoint y: 413, distance: 104.9
click at [321, 413] on div "[PERSON_NAME] Since: [DATE] link to CRM copy Email [EMAIL_ADDRESS][DOMAIN_NAME]…" at bounding box center [421, 399] width 237 height 532
copy link "[PHONE_NUMBER]"
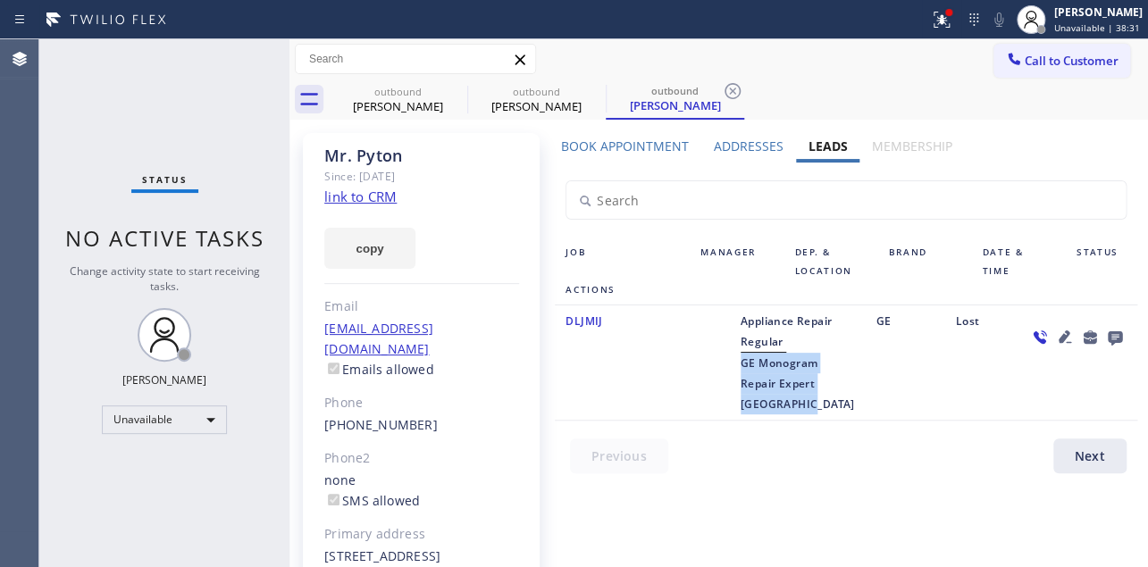
drag, startPoint x: 752, startPoint y: 386, endPoint x: 786, endPoint y: 484, distance: 104.3
click at [786, 415] on div "Appliance Repair Regular GE Monogram Repair Expert [GEOGRAPHIC_DATA]" at bounding box center [798, 363] width 136 height 104
copy span "GE Monogram Repair Expert [GEOGRAPHIC_DATA]"
click at [1058, 340] on icon at bounding box center [1064, 337] width 13 height 13
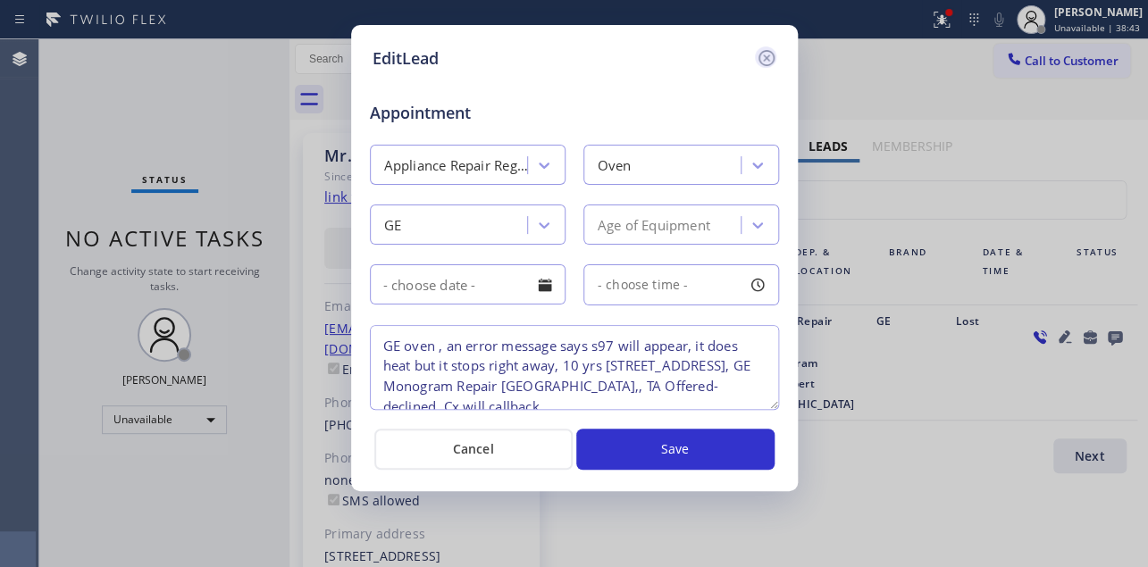
click at [772, 54] on icon at bounding box center [766, 58] width 16 height 16
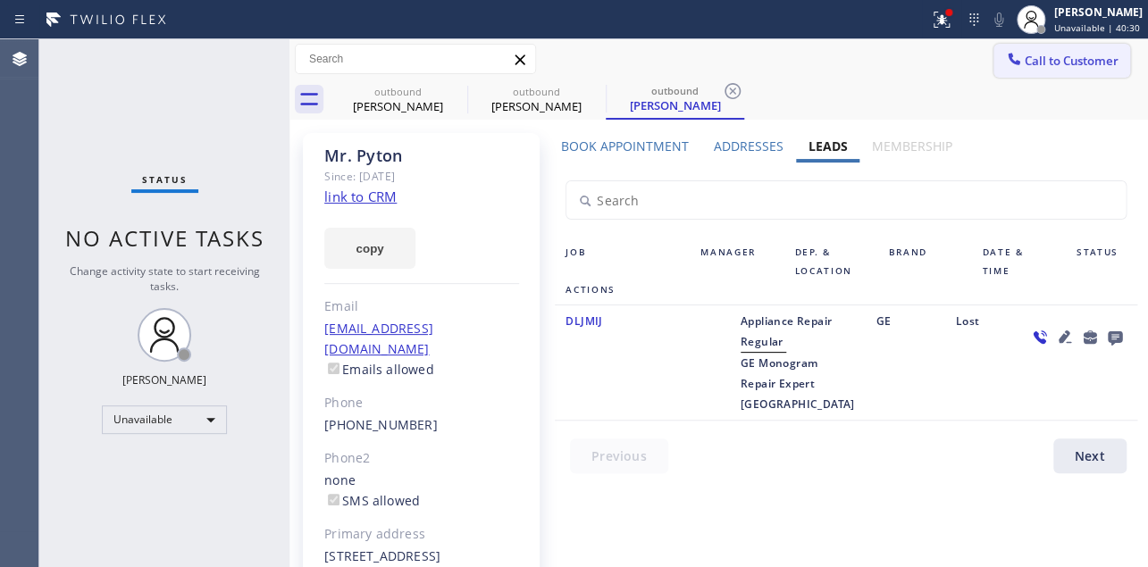
click at [1052, 56] on span "Call to Customer" at bounding box center [1072, 61] width 94 height 16
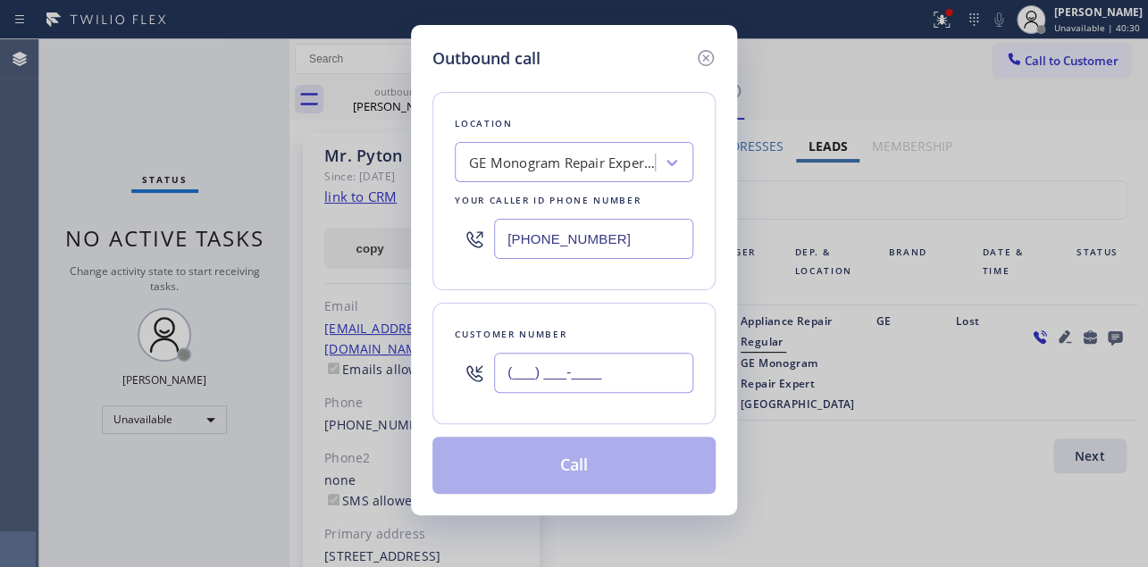
click at [571, 379] on input "(___) ___-____" at bounding box center [593, 373] width 199 height 40
paste input "561) 483-3734"
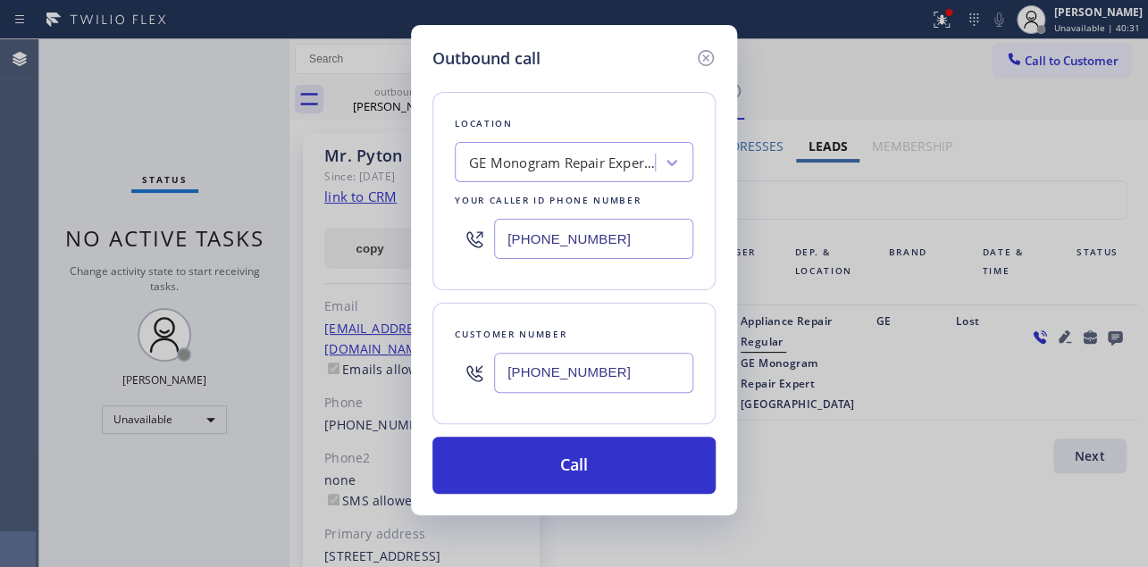
type input "[PHONE_NUMBER]"
click at [416, 250] on div "Outbound call Location GE Monogram Repair Expert [GEOGRAPHIC_DATA] Your caller …" at bounding box center [574, 270] width 326 height 491
paste input "844) 462-8198"
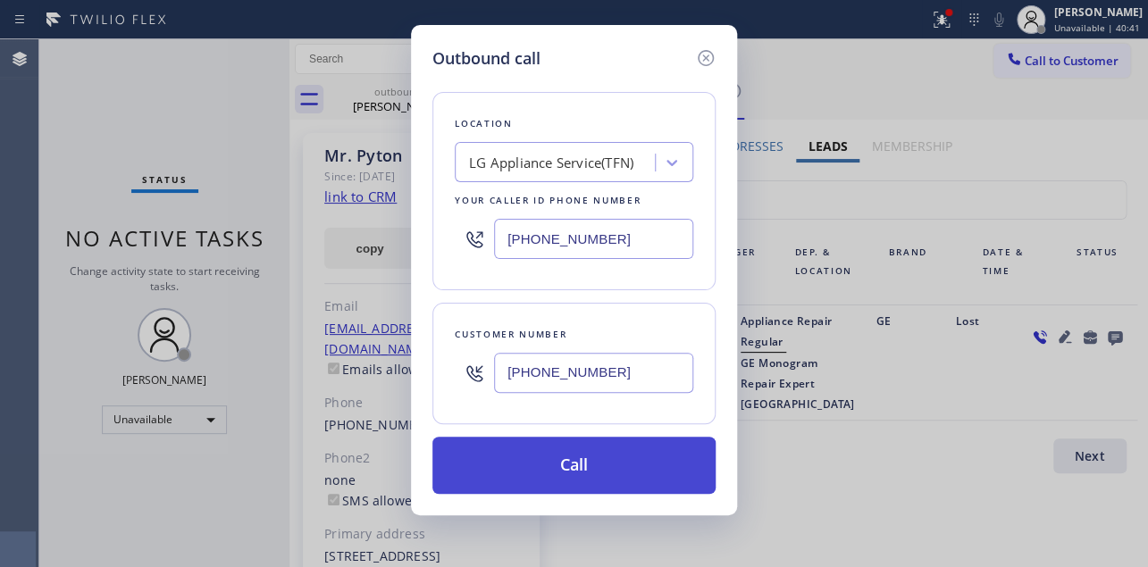
type input "[PHONE_NUMBER]"
drag, startPoint x: 584, startPoint y: 456, endPoint x: 581, endPoint y: 471, distance: 15.6
click at [581, 465] on button "Call" at bounding box center [574, 465] width 283 height 57
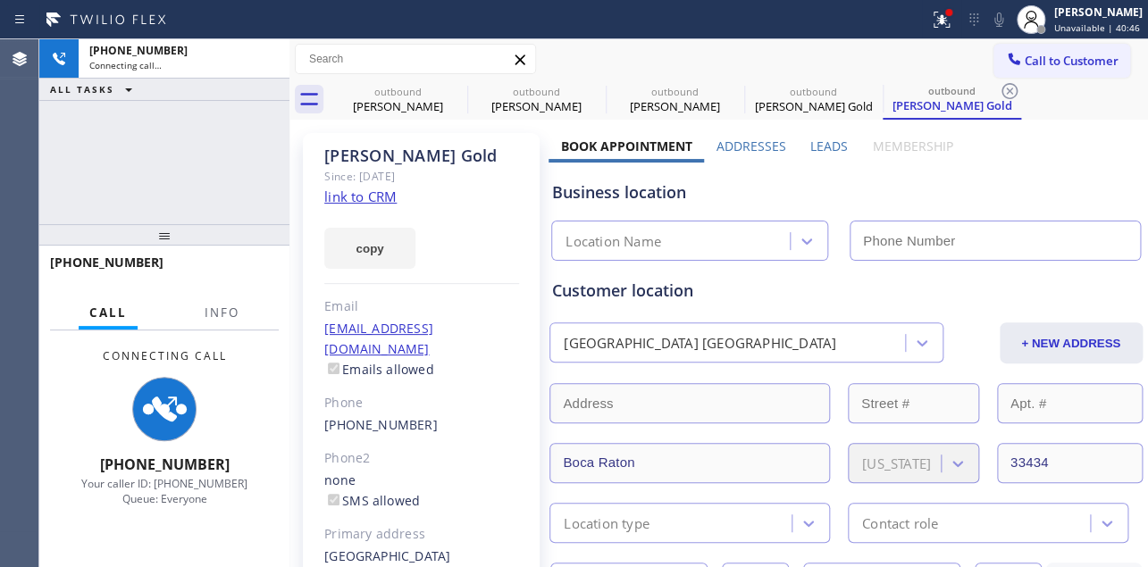
type input "[PHONE_NUMBER]"
click at [812, 143] on label "Leads" at bounding box center [830, 146] width 38 height 17
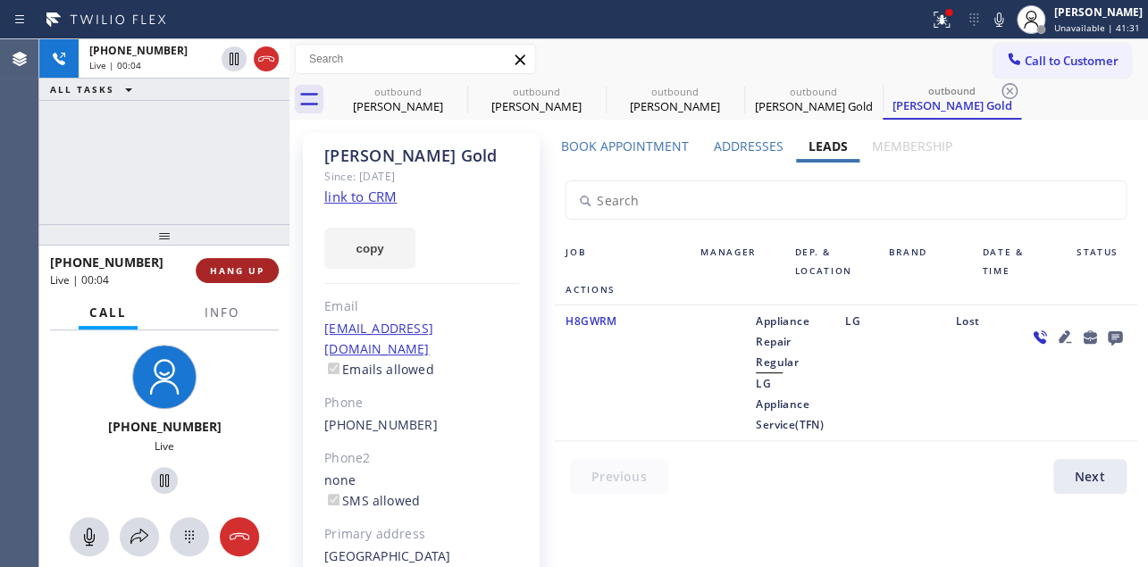
click at [243, 263] on button "HANG UP" at bounding box center [237, 270] width 83 height 25
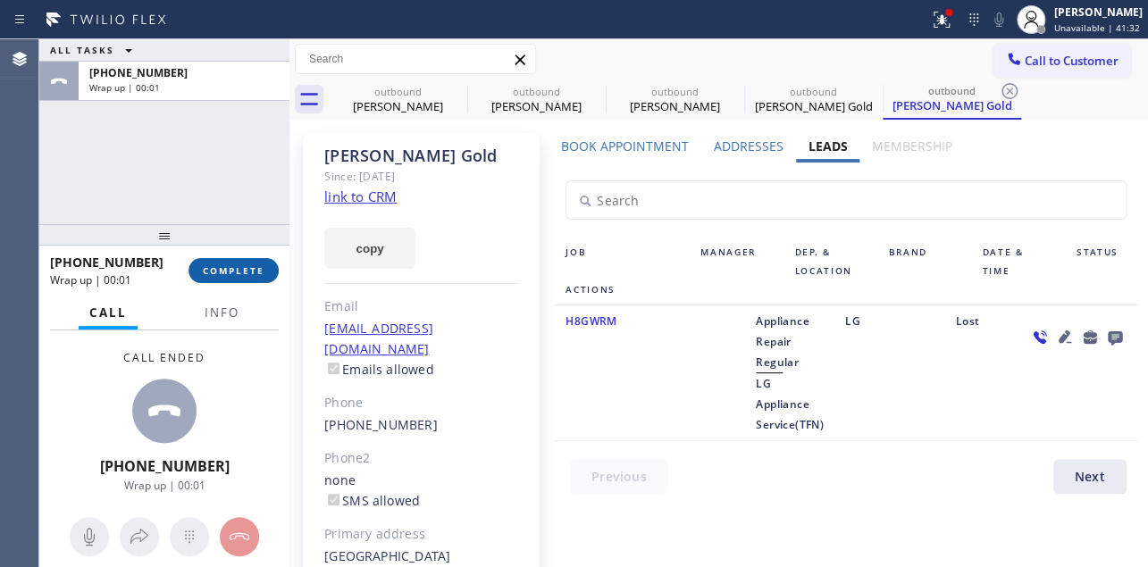
click at [241, 268] on span "COMPLETE" at bounding box center [234, 271] width 62 height 13
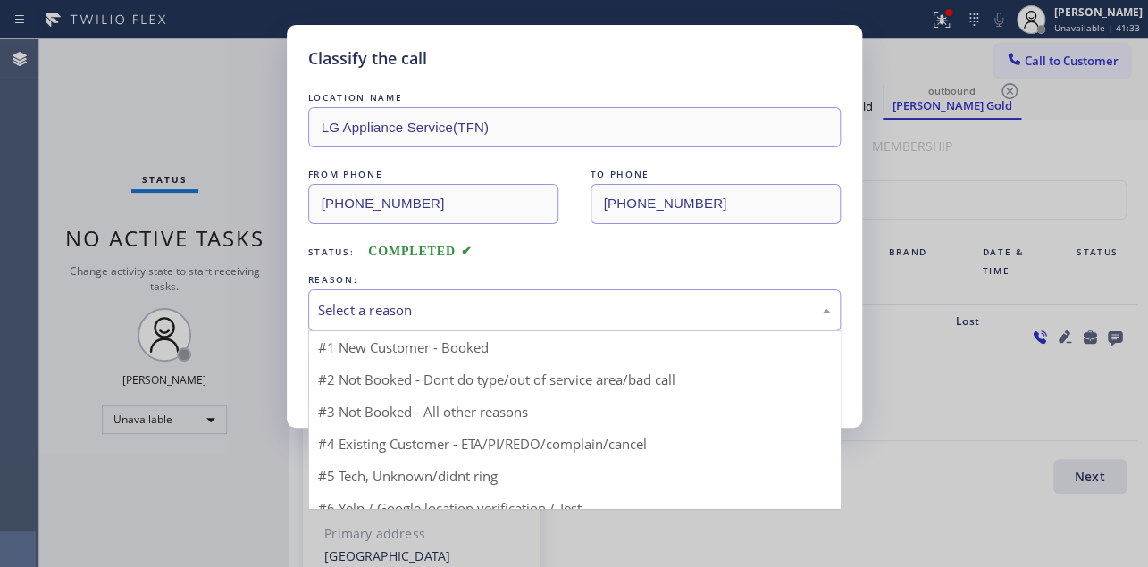
click at [474, 308] on div "Select a reason" at bounding box center [574, 310] width 513 height 21
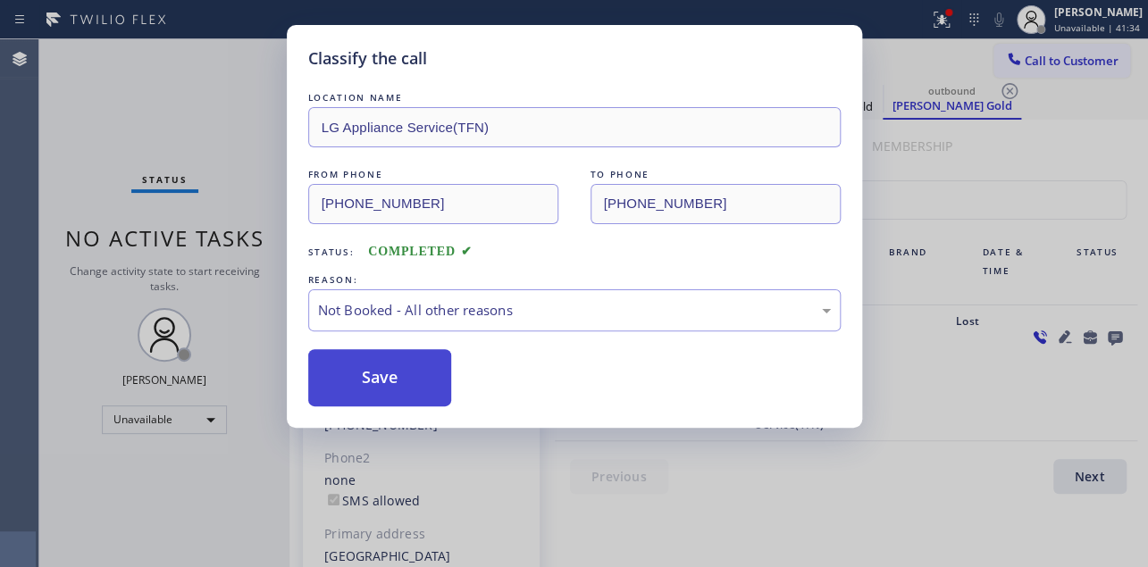
click at [369, 382] on button "Save" at bounding box center [380, 377] width 144 height 57
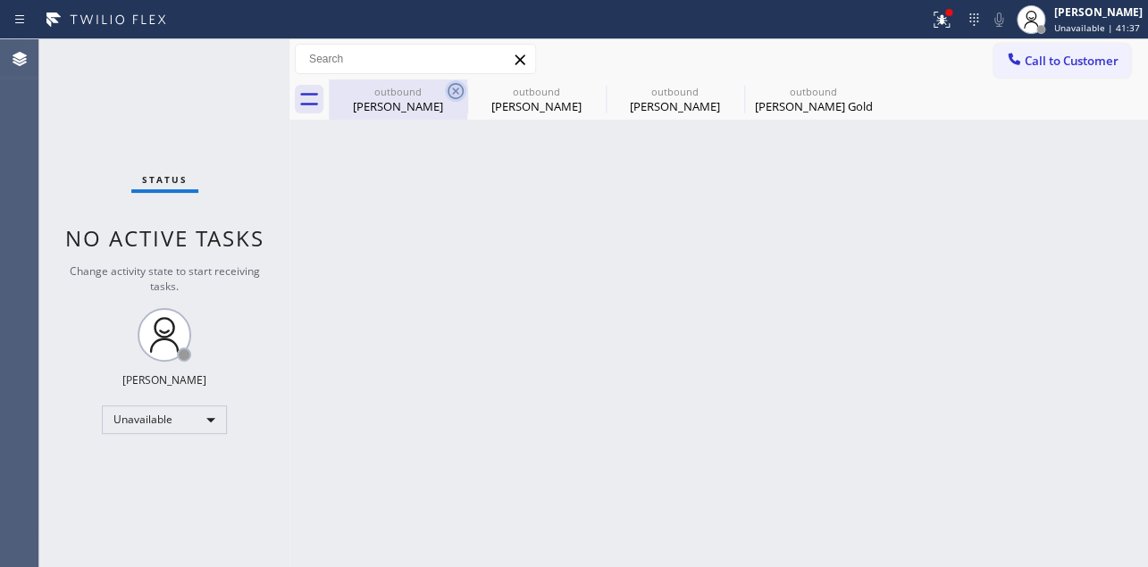
click at [455, 91] on icon at bounding box center [456, 91] width 16 height 16
click at [0, 0] on icon at bounding box center [0, 0] width 0 height 0
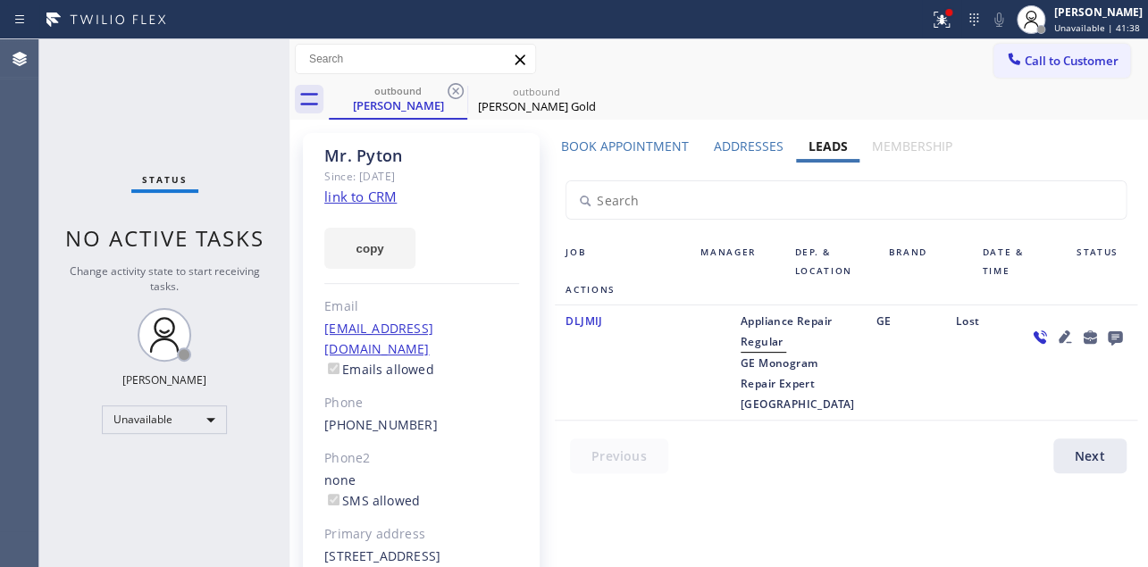
click at [455, 91] on icon at bounding box center [456, 91] width 16 height 16
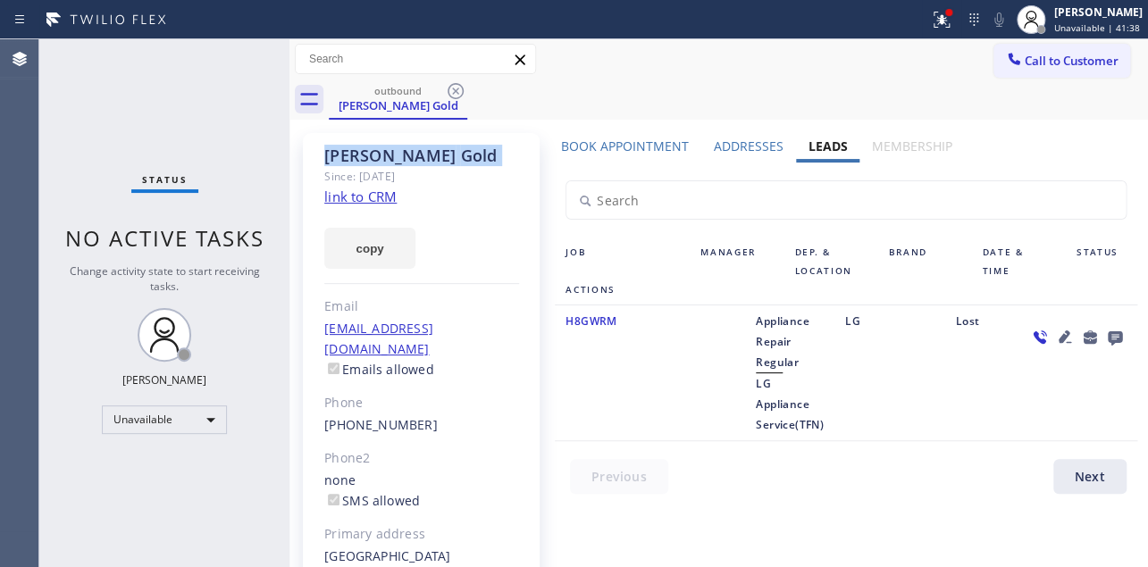
click at [455, 91] on icon at bounding box center [456, 91] width 16 height 16
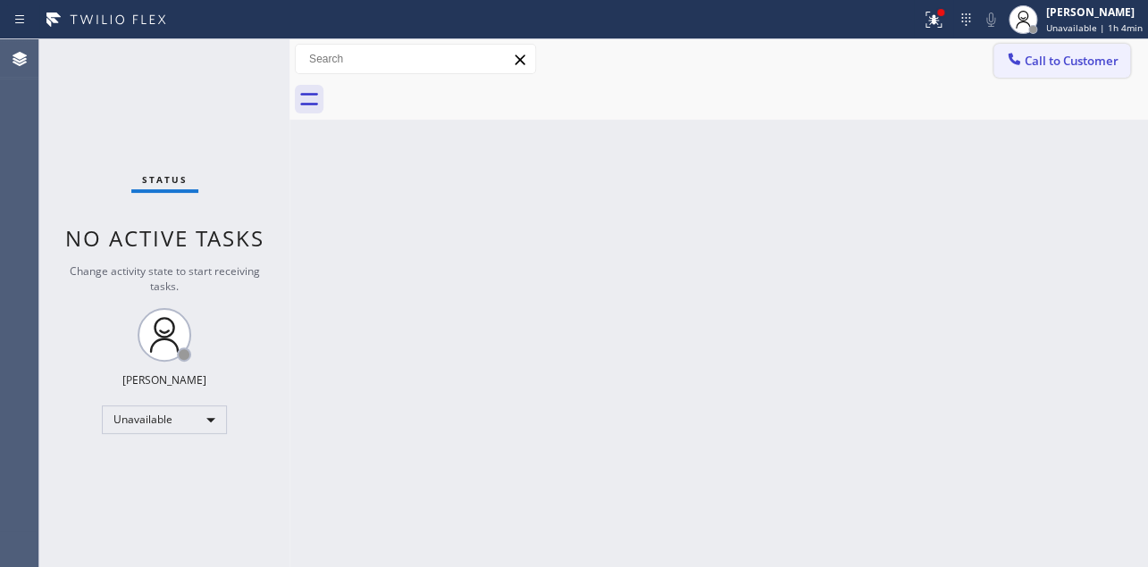
click at [1030, 63] on span "Call to Customer" at bounding box center [1072, 61] width 94 height 16
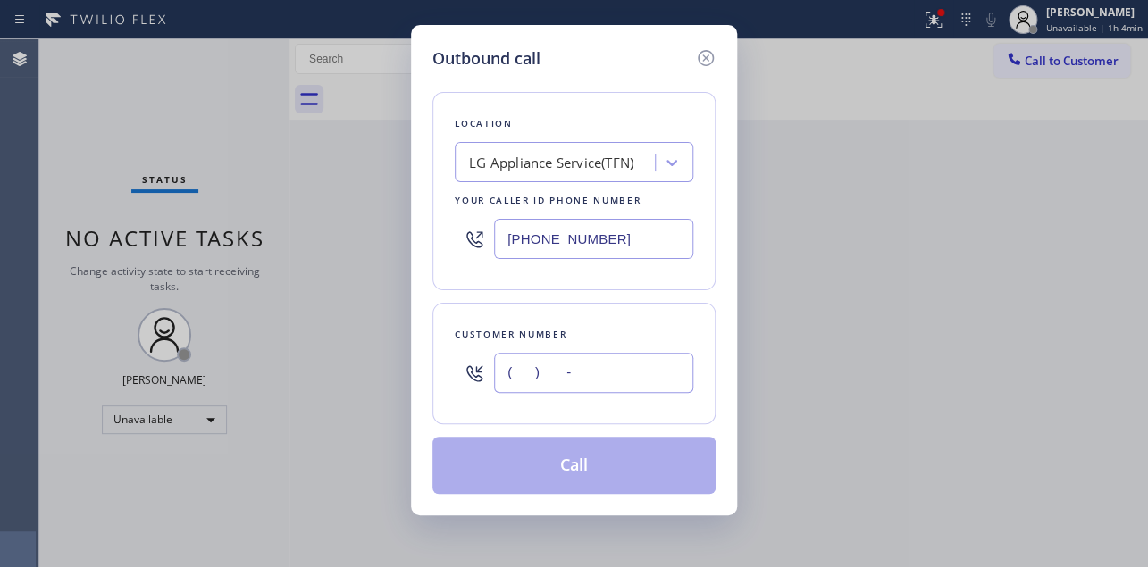
click at [584, 367] on input "(___) ___-____" at bounding box center [593, 373] width 199 height 40
paste input "312) 859-7854"
type input "[PHONE_NUMBER]"
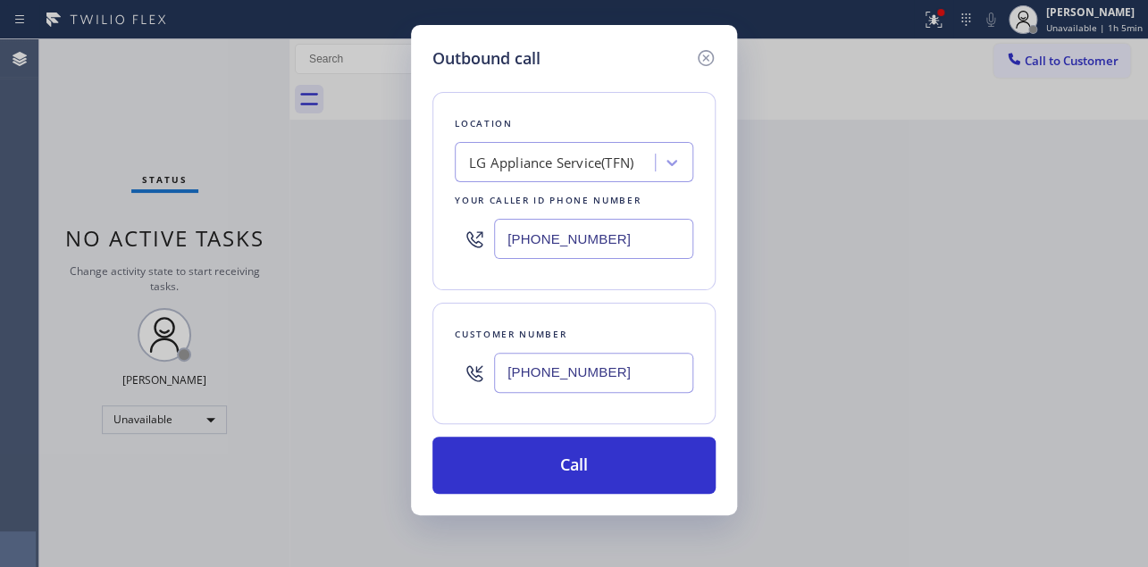
drag, startPoint x: 618, startPoint y: 233, endPoint x: 239, endPoint y: 273, distance: 380.1
click at [236, 275] on div "Outbound call Location LG Appliance Service(TFN) Your caller id phone number [P…" at bounding box center [574, 283] width 1148 height 567
paste input "773) 830-466"
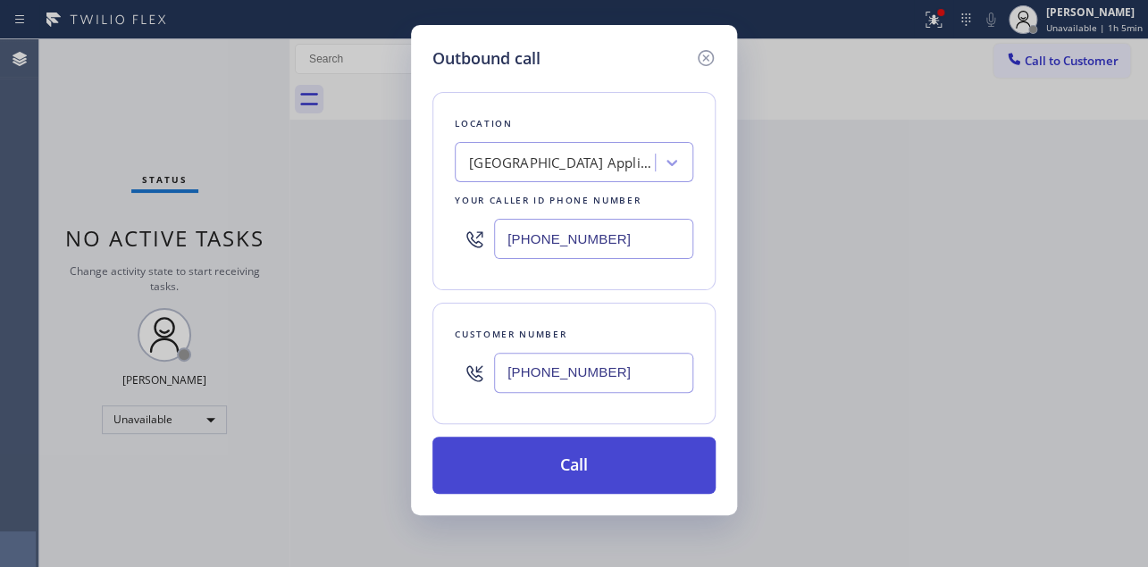
type input "[PHONE_NUMBER]"
click at [550, 451] on button "Call" at bounding box center [574, 465] width 283 height 57
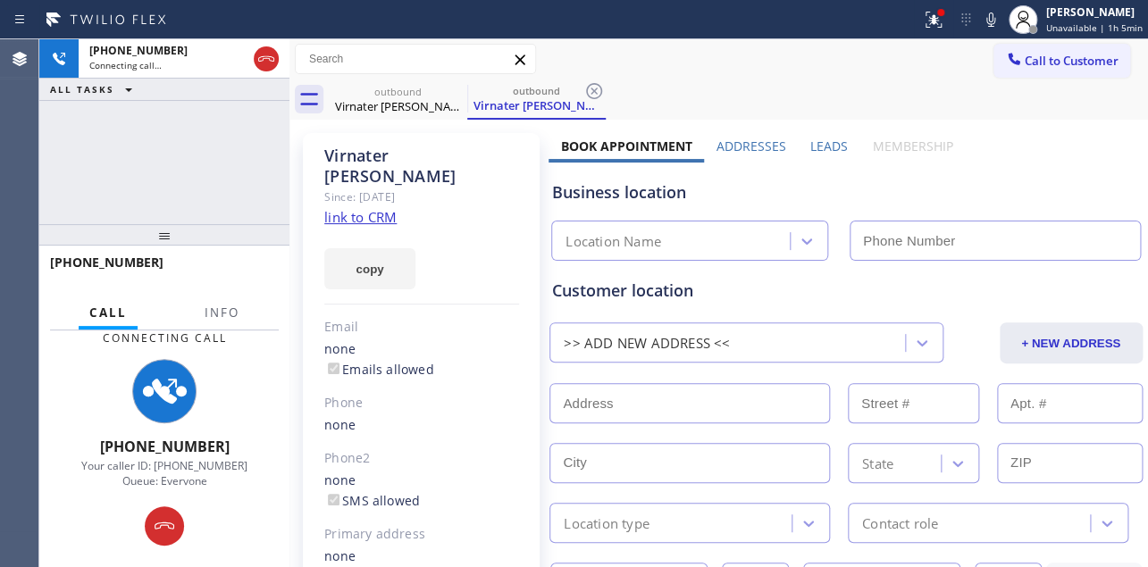
type input "[PHONE_NUMBER]"
click at [826, 139] on label "Leads" at bounding box center [830, 146] width 38 height 17
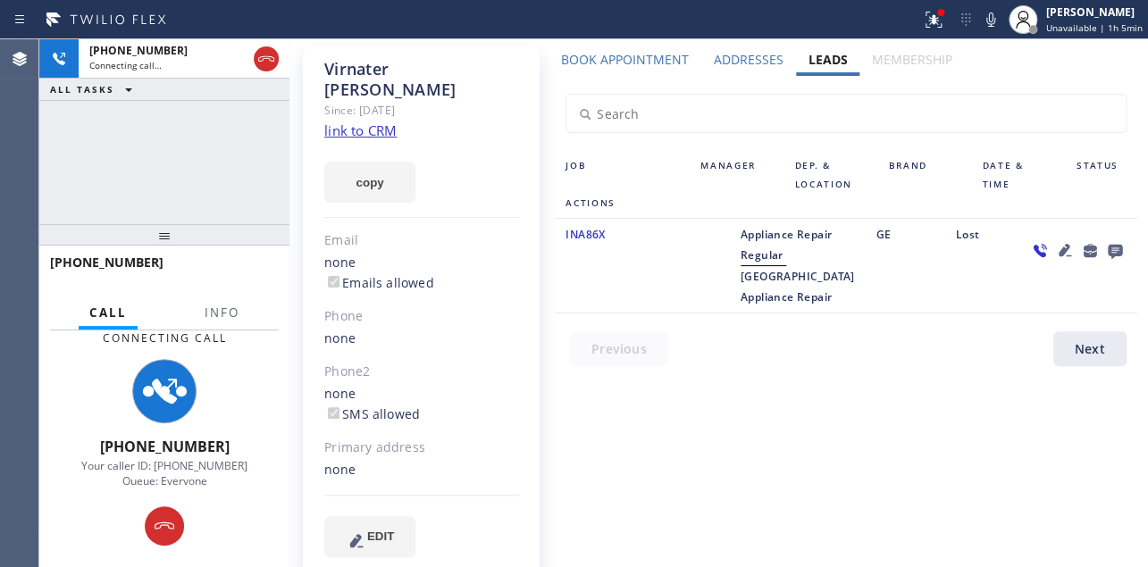
scroll to position [90, 0]
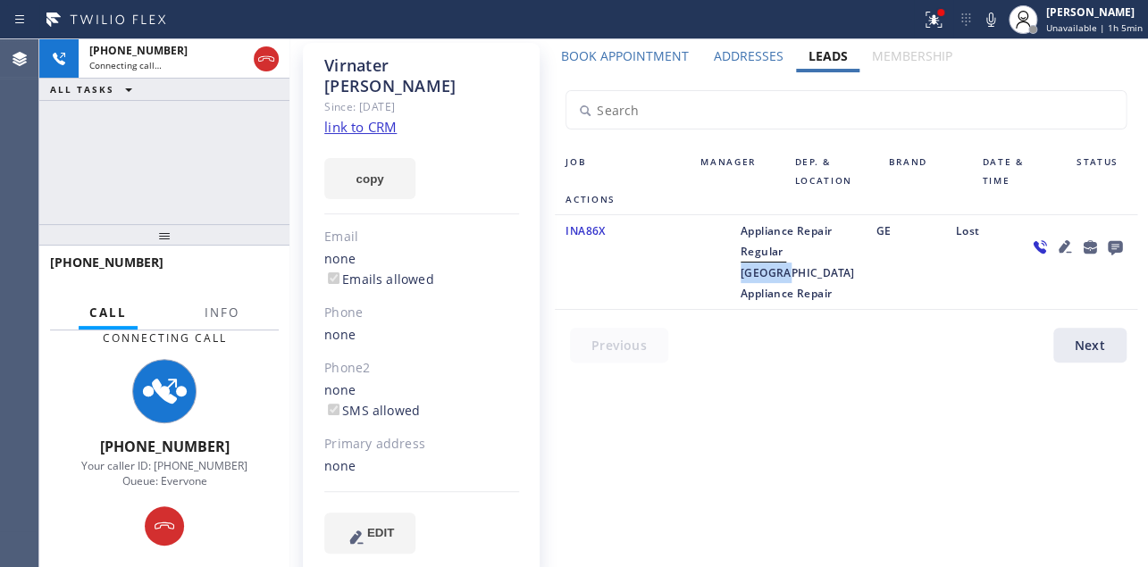
drag, startPoint x: 755, startPoint y: 294, endPoint x: 800, endPoint y: 295, distance: 44.7
click at [800, 295] on div "Appliance Repair Regular Calumet Heights Appliance Repair" at bounding box center [798, 262] width 136 height 83
copy span "Calumet"
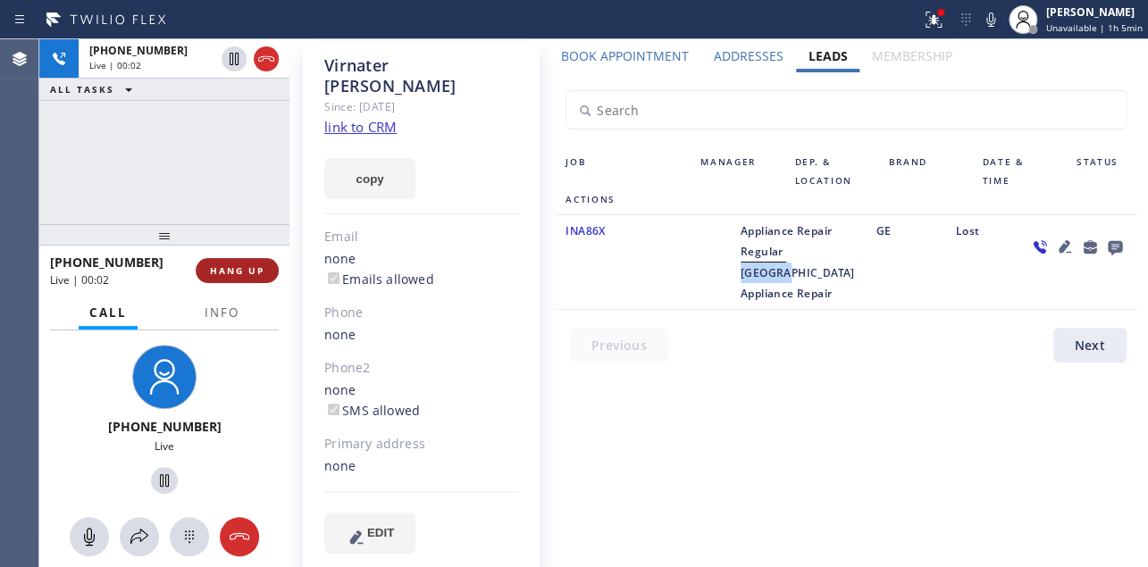
click at [228, 271] on span "HANG UP" at bounding box center [237, 271] width 55 height 13
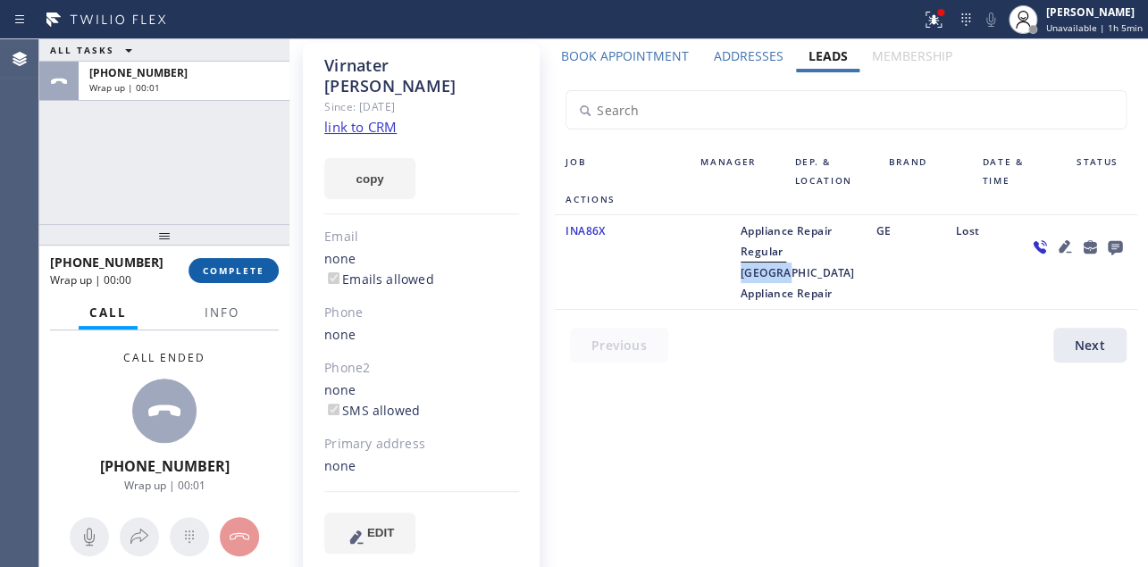
click at [221, 271] on span "COMPLETE" at bounding box center [234, 271] width 62 height 13
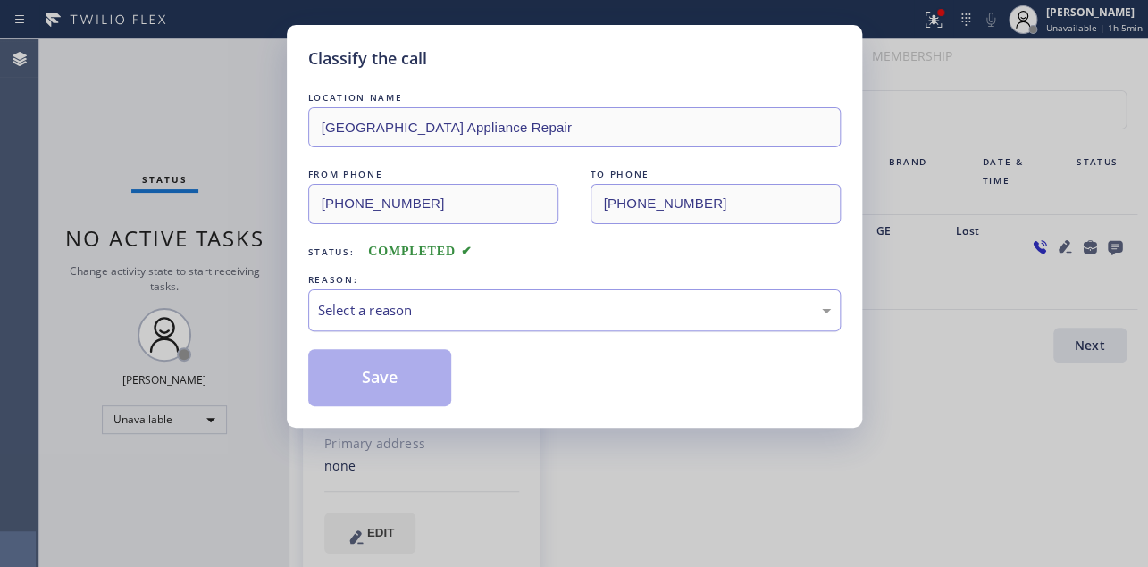
click at [489, 304] on div "Select a reason" at bounding box center [574, 310] width 513 height 21
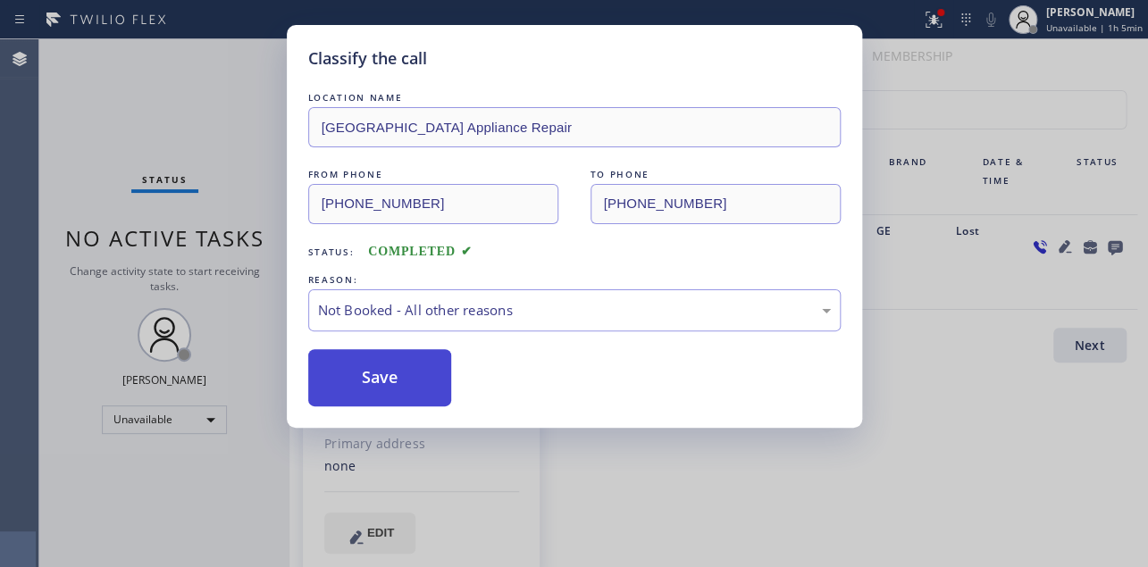
click at [385, 378] on button "Save" at bounding box center [380, 377] width 144 height 57
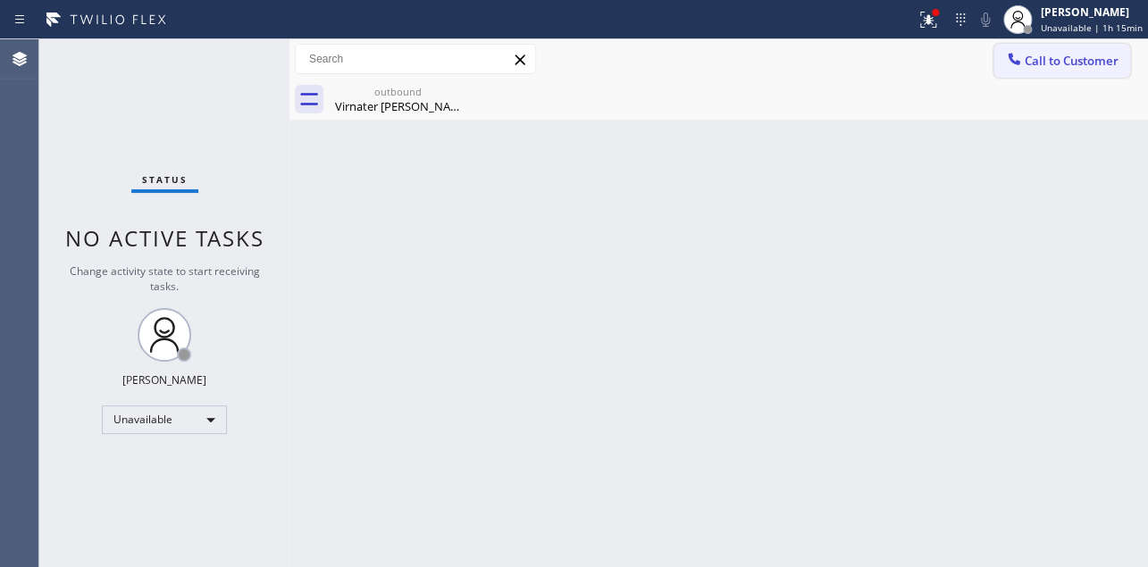
click at [1058, 53] on span "Call to Customer" at bounding box center [1072, 61] width 94 height 16
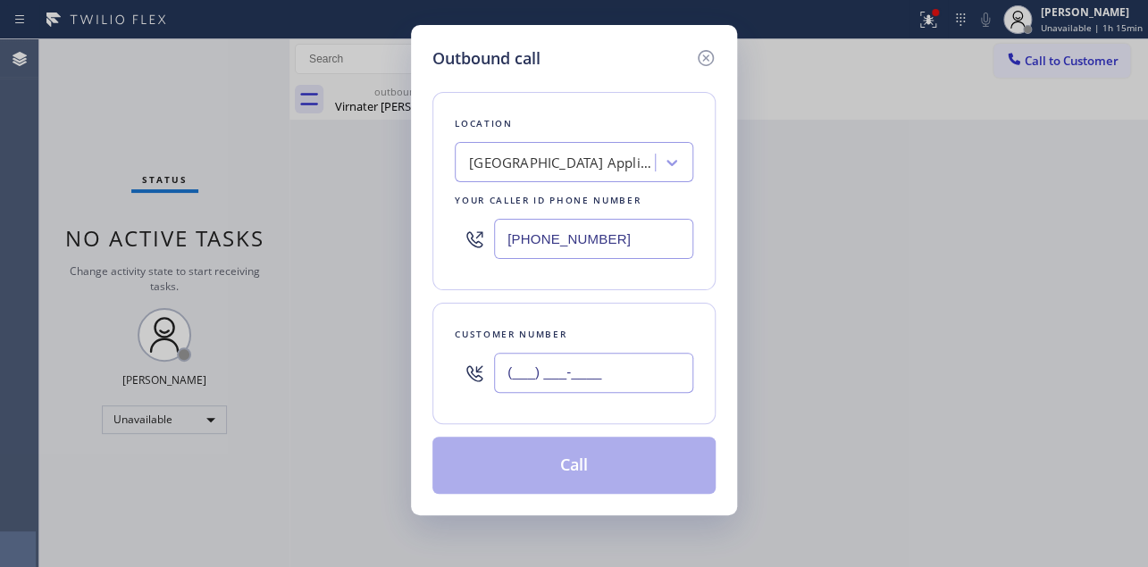
click at [534, 374] on input "(___) ___-____" at bounding box center [593, 373] width 199 height 40
paste input "714) 279-3165"
type input "[PHONE_NUMBER]"
drag, startPoint x: 606, startPoint y: 243, endPoint x: 326, endPoint y: 230, distance: 280.0
click at [326, 230] on div "Outbound call Location [GEOGRAPHIC_DATA] Appliance Repair Your caller id phone …" at bounding box center [574, 283] width 1148 height 567
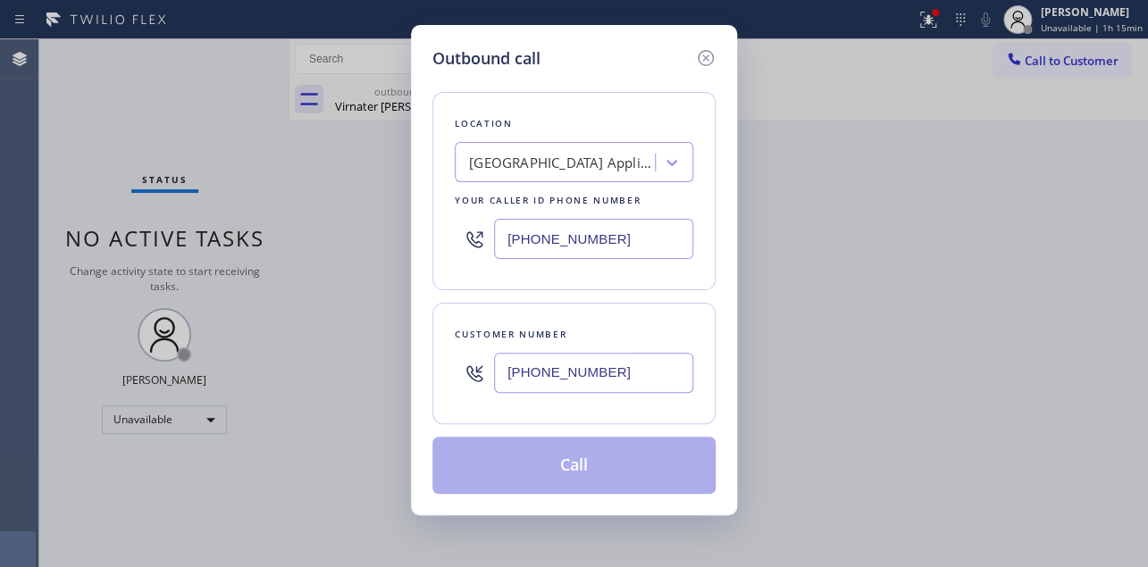
paste input "14) 855-4254"
click at [641, 246] on input "[PHONE_NUMBER]" at bounding box center [593, 239] width 199 height 40
drag, startPoint x: 638, startPoint y: 246, endPoint x: 307, endPoint y: 241, distance: 330.7
click at [307, 241] on div "Outbound call Location [GEOGRAPHIC_DATA] Appliance Repair Your caller id phone …" at bounding box center [574, 283] width 1148 height 567
paste input "text"
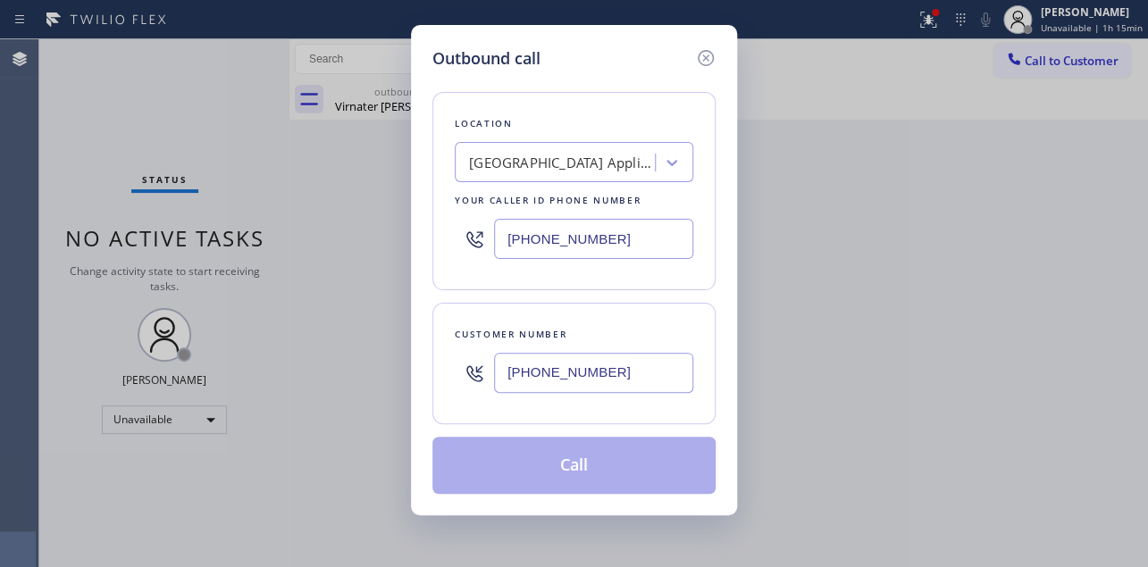
click at [624, 233] on input "[PHONE_NUMBER]" at bounding box center [593, 239] width 199 height 40
drag, startPoint x: 614, startPoint y: 224, endPoint x: 232, endPoint y: 273, distance: 384.7
click at [232, 273] on div "Outbound call Location [GEOGRAPHIC_DATA] Appliance Repair Your caller id phone …" at bounding box center [574, 283] width 1148 height 567
paste input "714) 855-4254"
type input "[PHONE_NUMBER]"
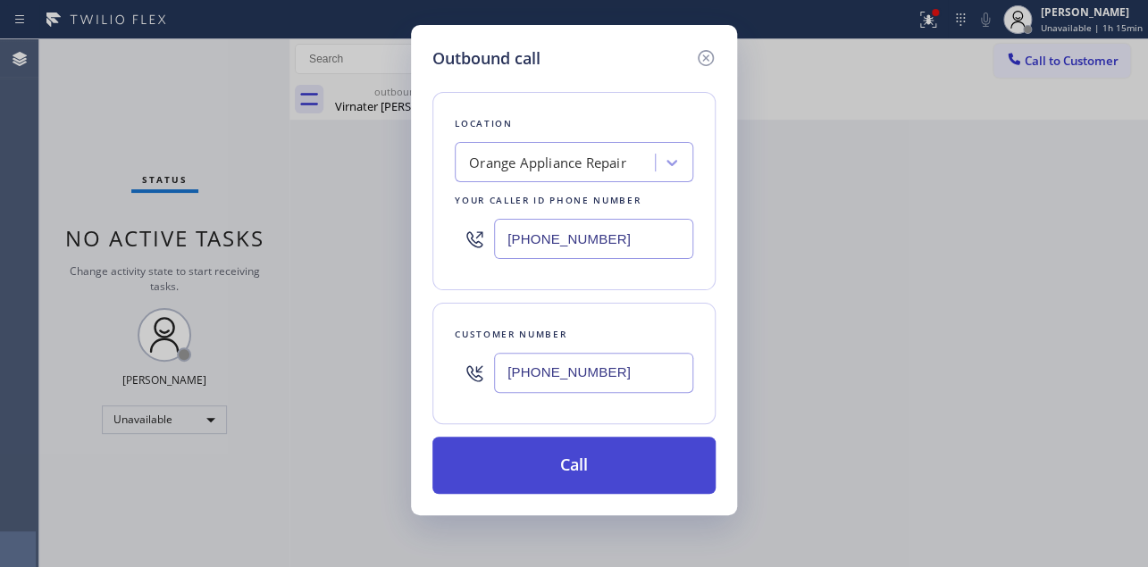
click at [617, 467] on button "Call" at bounding box center [574, 465] width 283 height 57
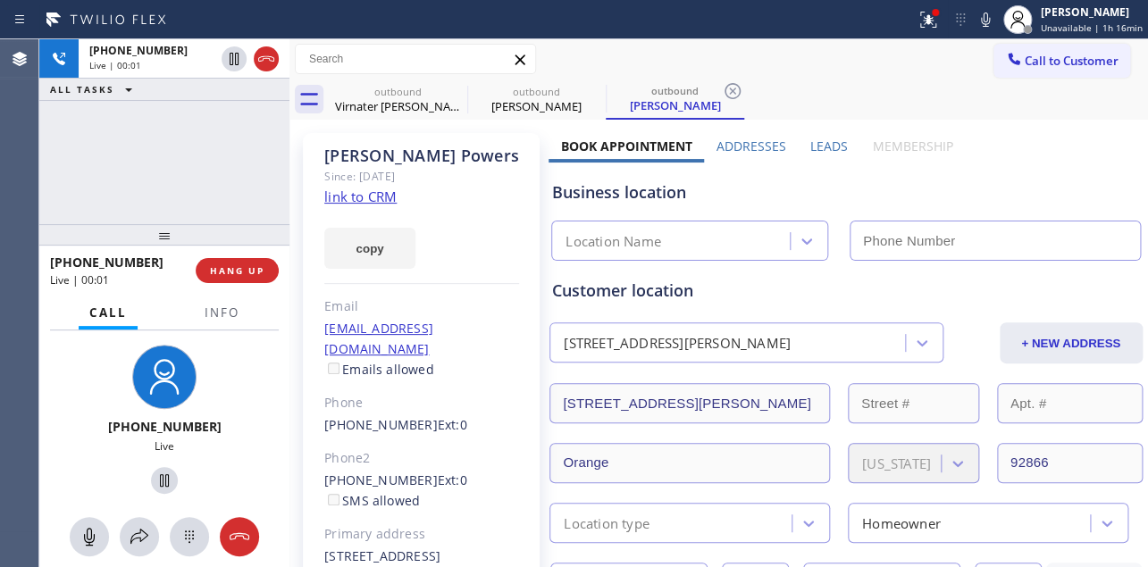
click at [825, 143] on label "Leads" at bounding box center [830, 146] width 38 height 17
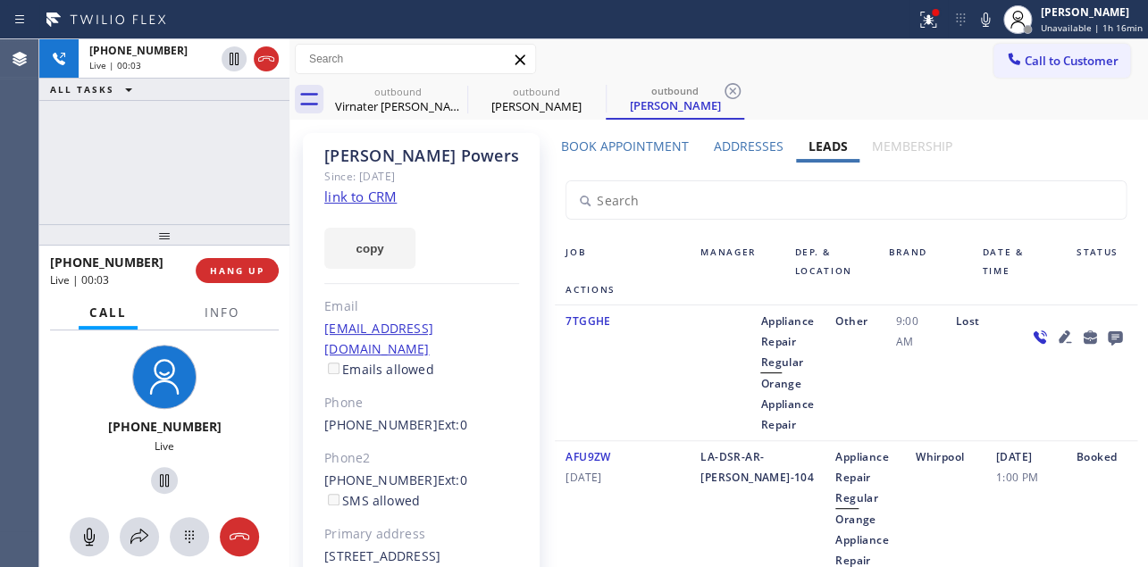
click at [578, 407] on div "7TGGHE" at bounding box center [622, 373] width 135 height 124
click at [1058, 332] on icon at bounding box center [1064, 337] width 13 height 13
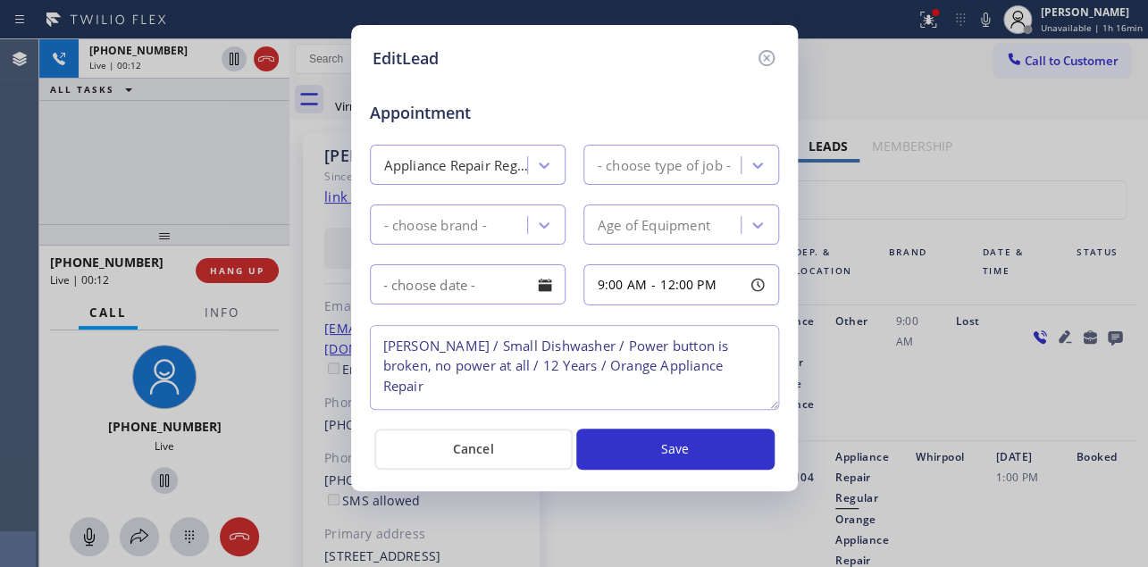
type textarea "[PERSON_NAME] / Small Dishwasher / Power button is broken, no power at all / 12…"
click at [768, 58] on icon at bounding box center [766, 58] width 16 height 16
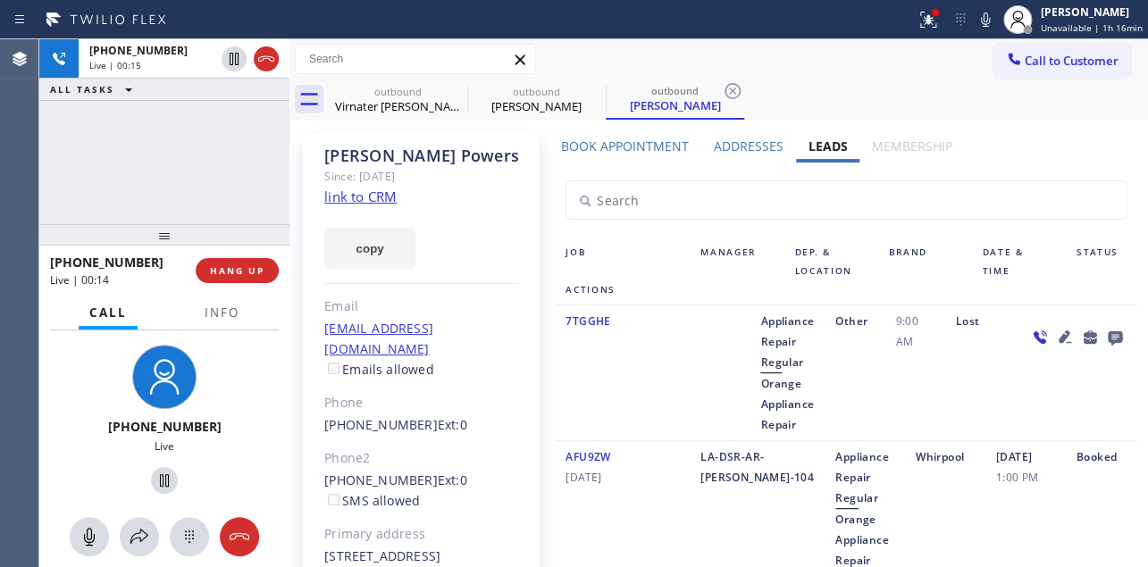
click at [1058, 336] on icon at bounding box center [1064, 337] width 13 height 13
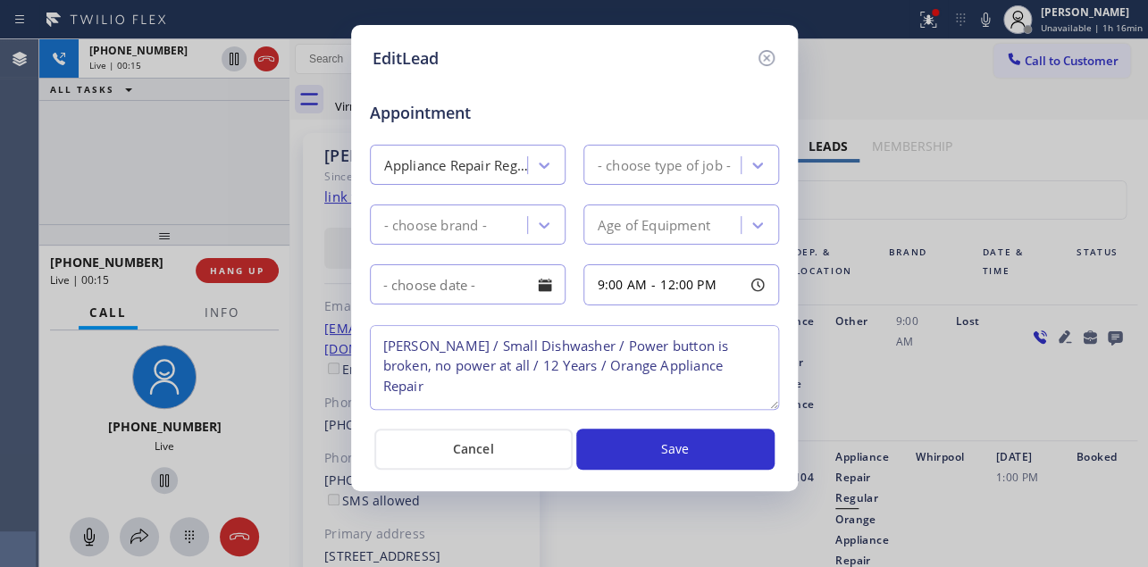
type textarea "[PERSON_NAME] / Small Dishwasher / Power button is broken, no power at all / 12…"
click at [761, 57] on icon at bounding box center [766, 57] width 21 height 21
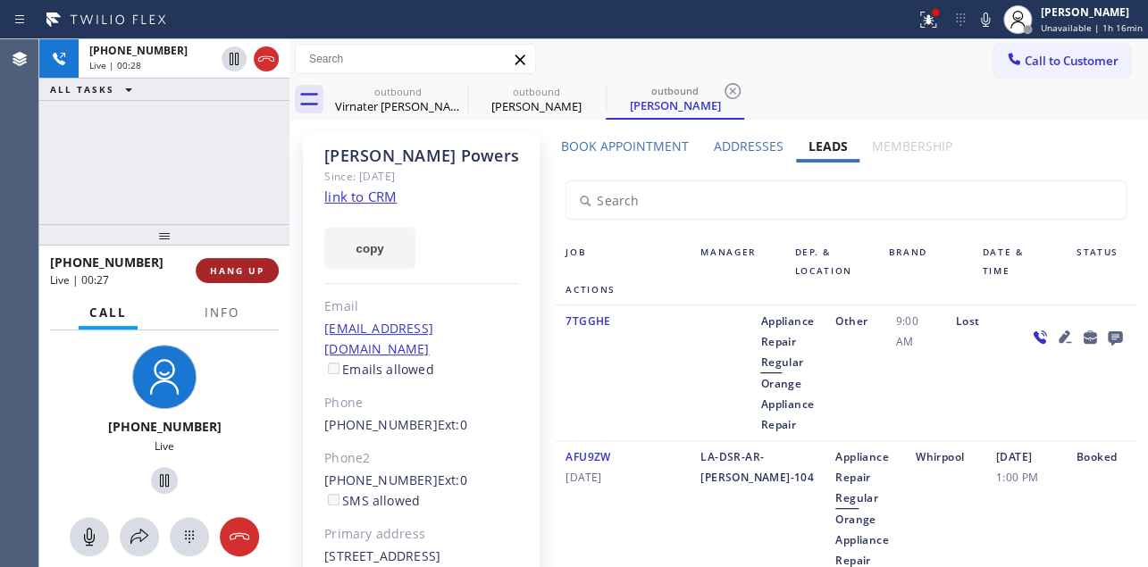
click at [218, 271] on span "HANG UP" at bounding box center [237, 271] width 55 height 13
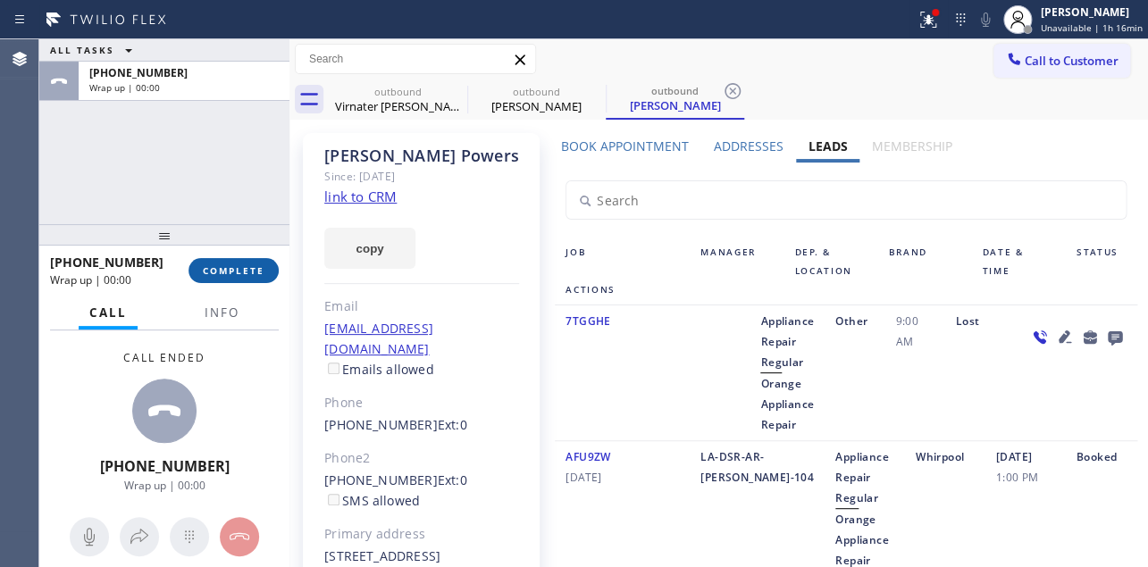
click at [231, 266] on span "COMPLETE" at bounding box center [234, 271] width 62 height 13
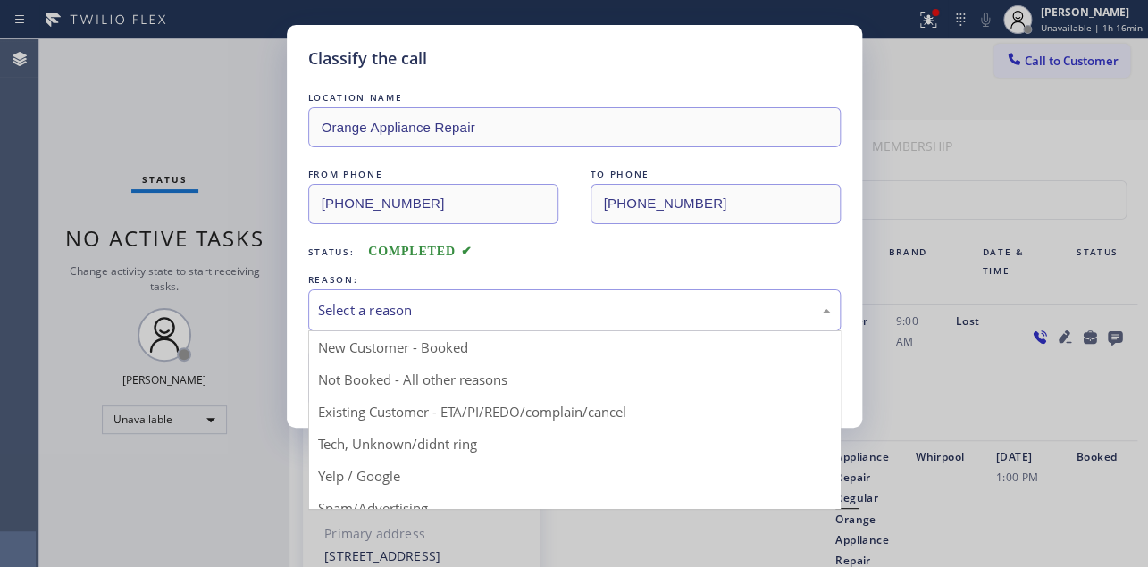
click at [483, 315] on div "Select a reason" at bounding box center [574, 310] width 513 height 21
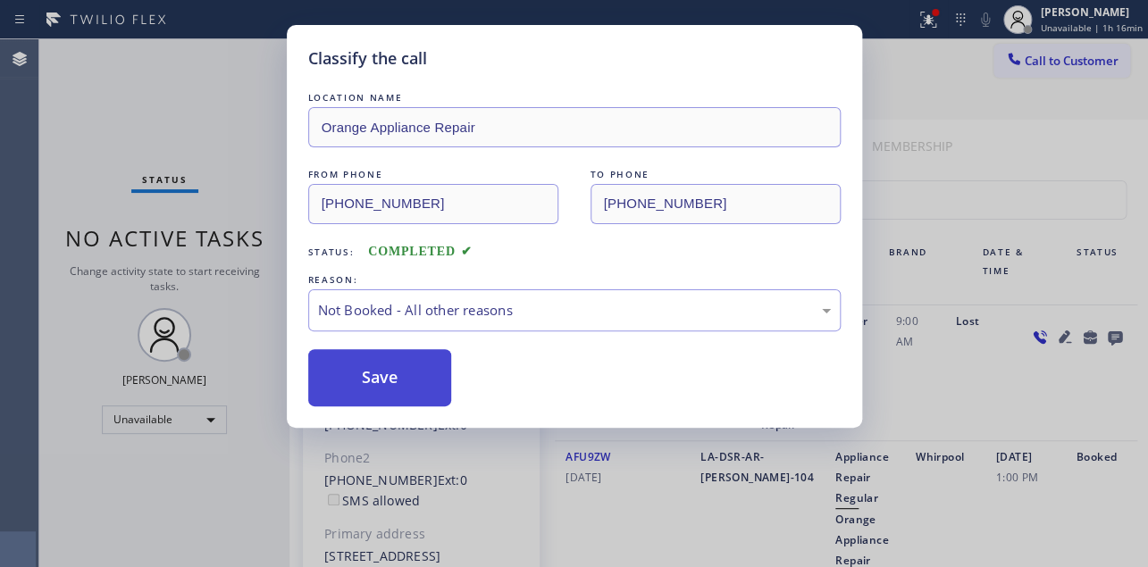
click at [374, 382] on button "Save" at bounding box center [380, 377] width 144 height 57
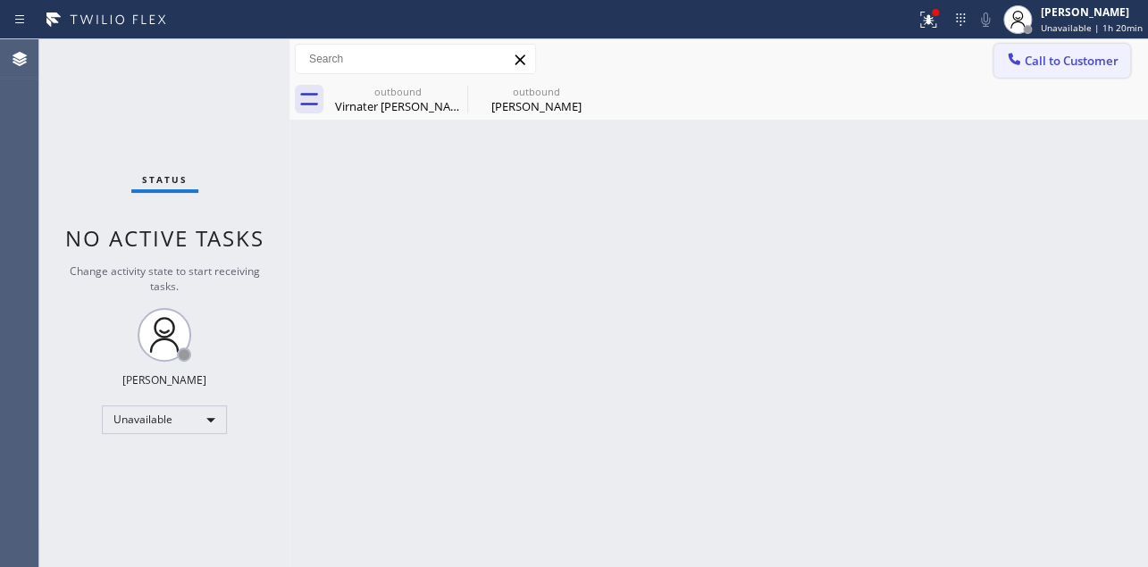
click at [1051, 71] on button "Call to Customer" at bounding box center [1062, 61] width 137 height 34
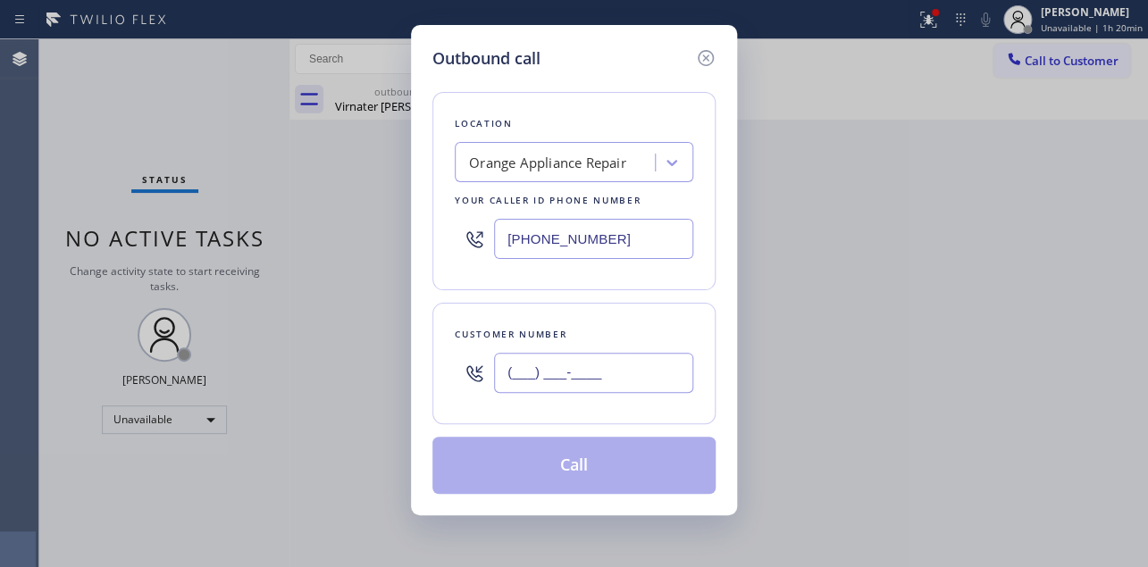
click at [525, 381] on input "(___) ___-____" at bounding box center [593, 373] width 199 height 40
paste input "714) 348-9300"
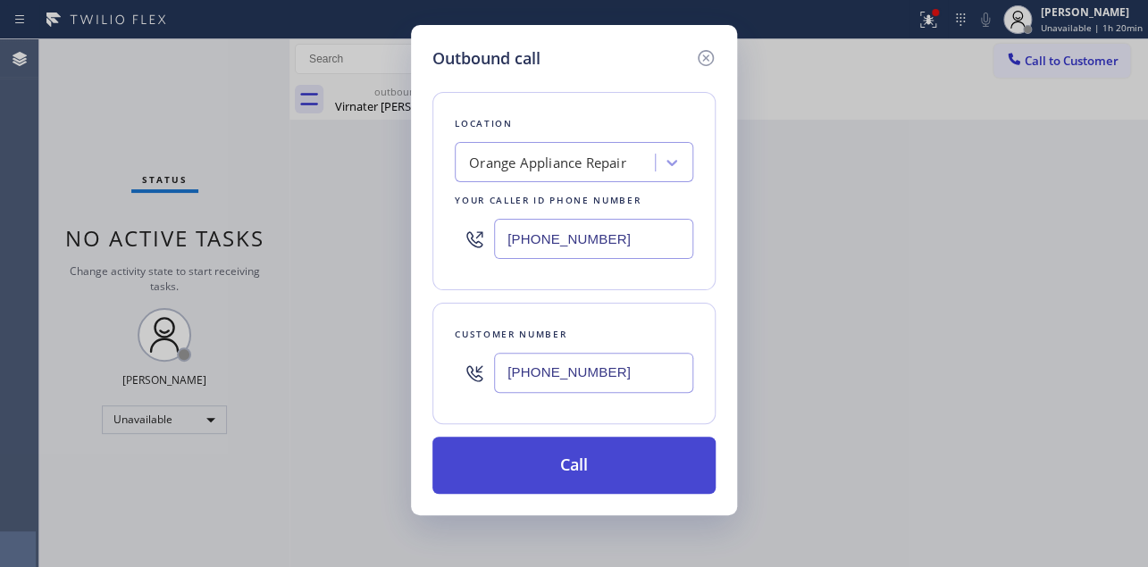
click at [563, 455] on button "Call" at bounding box center [574, 465] width 283 height 57
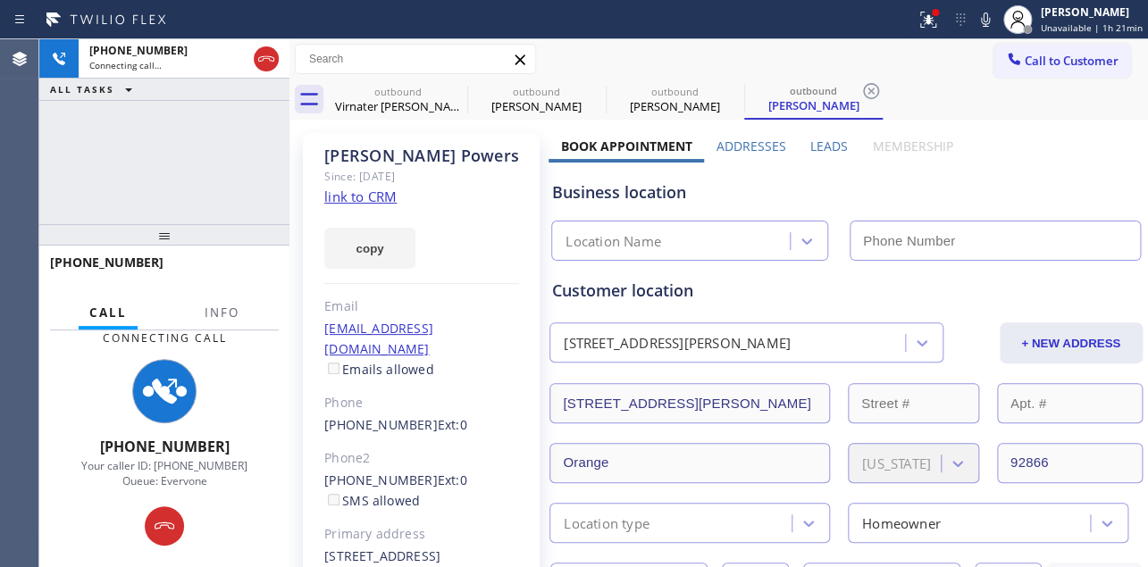
click at [818, 150] on label "Leads" at bounding box center [830, 146] width 38 height 17
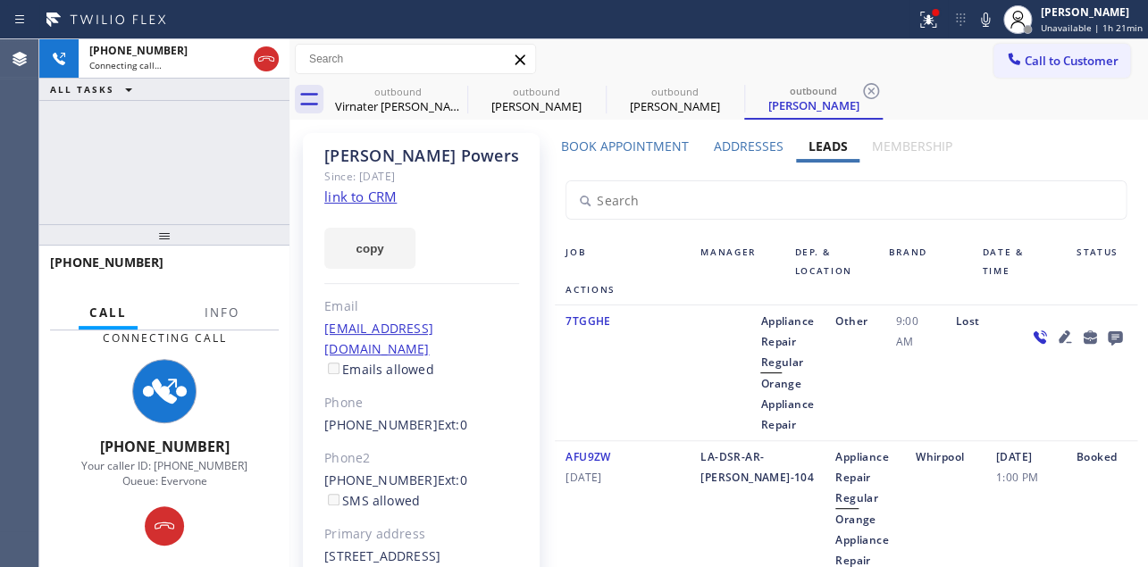
click at [679, 368] on div "7TGGHE" at bounding box center [622, 373] width 135 height 124
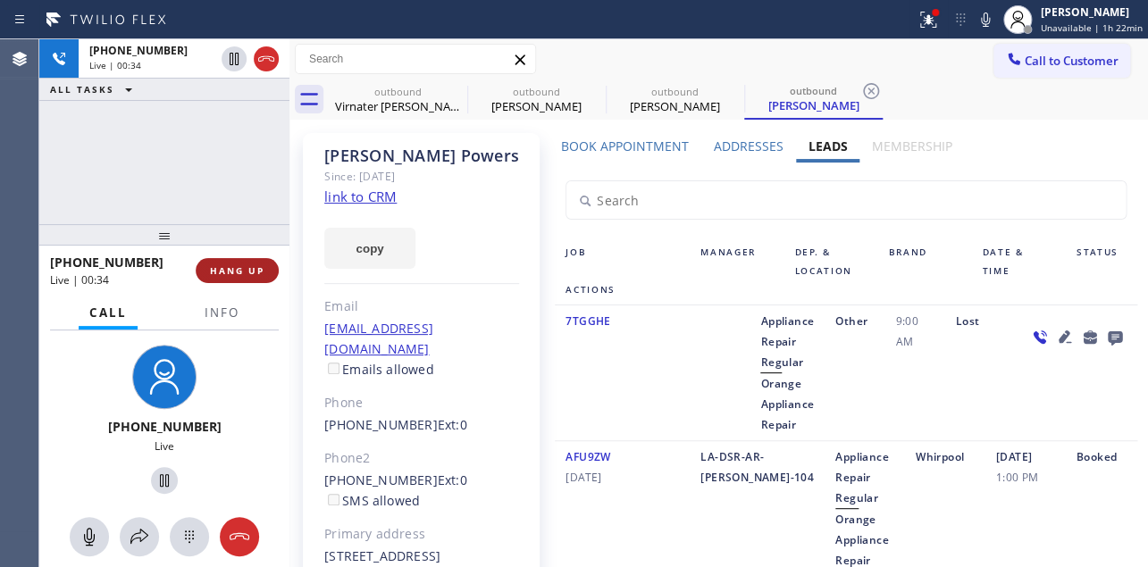
click at [242, 279] on button "HANG UP" at bounding box center [237, 270] width 83 height 25
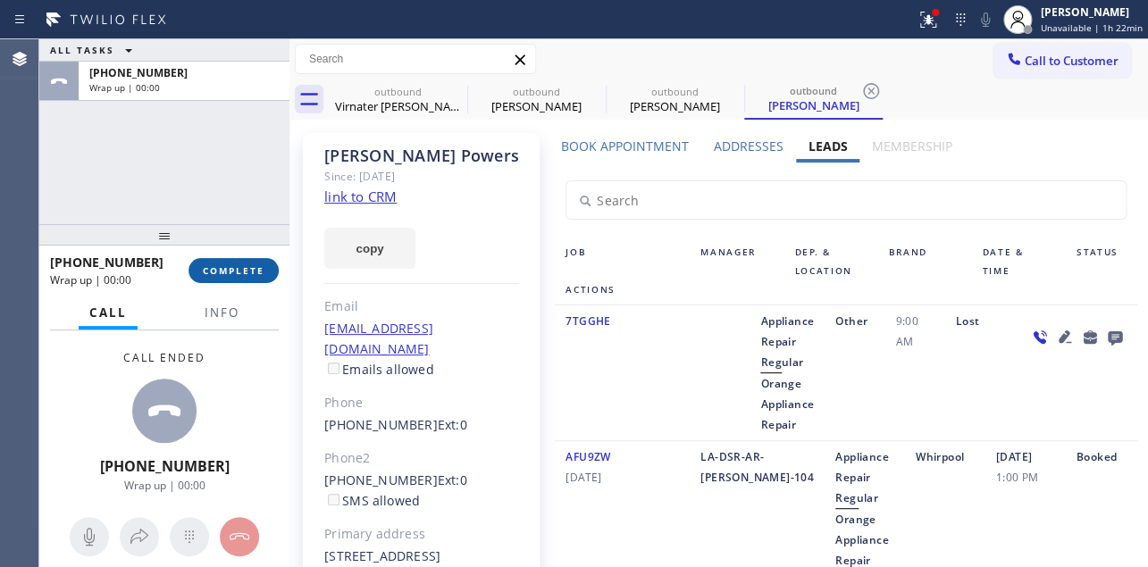
click at [239, 280] on button "COMPLETE" at bounding box center [234, 270] width 90 height 25
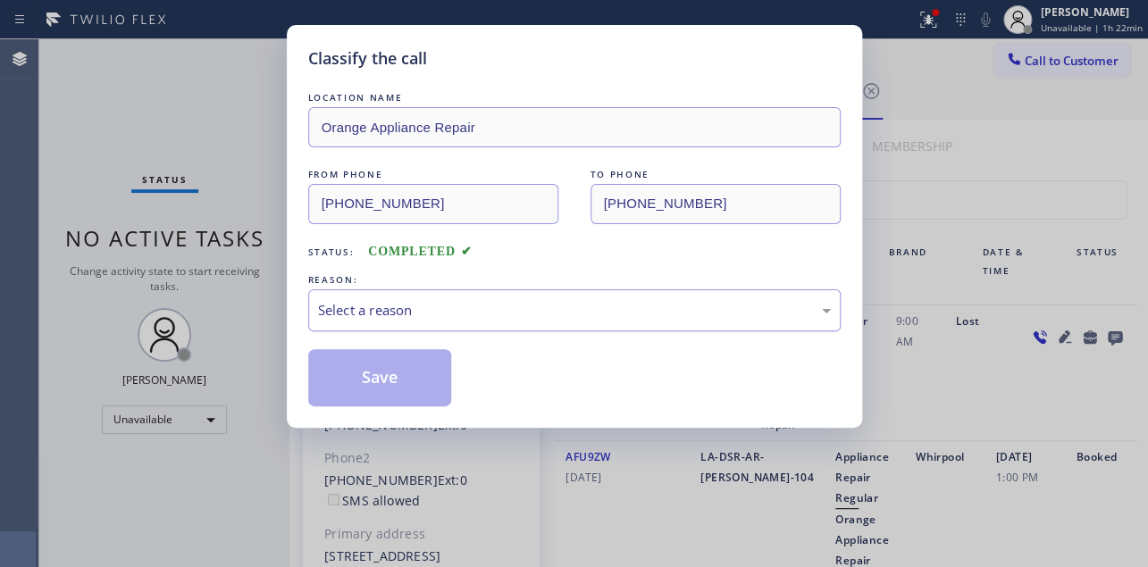
click at [590, 301] on div "Select a reason" at bounding box center [574, 310] width 513 height 21
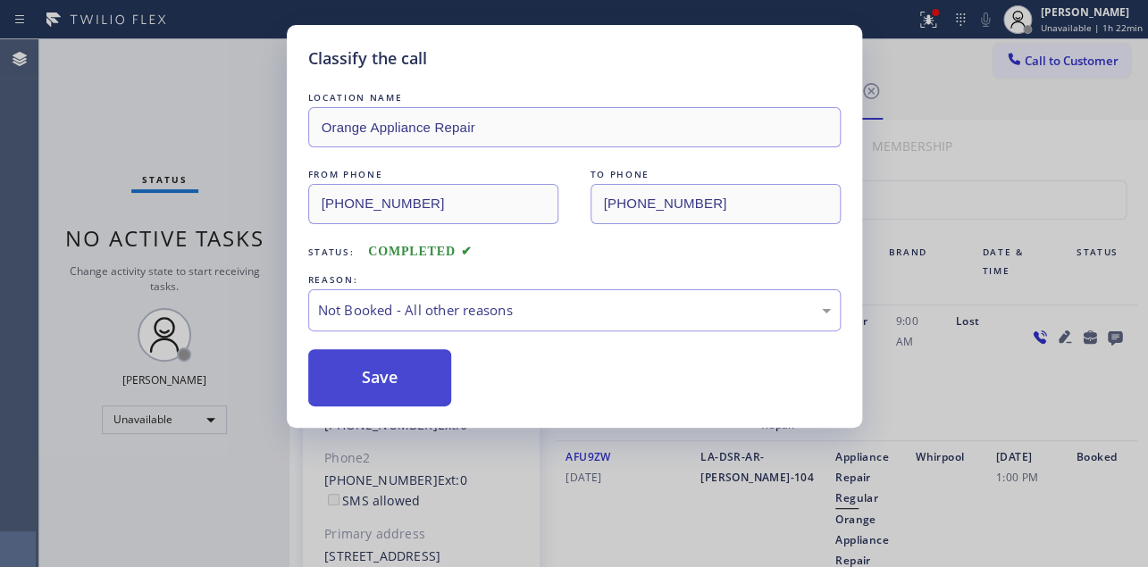
click at [374, 393] on button "Save" at bounding box center [380, 377] width 144 height 57
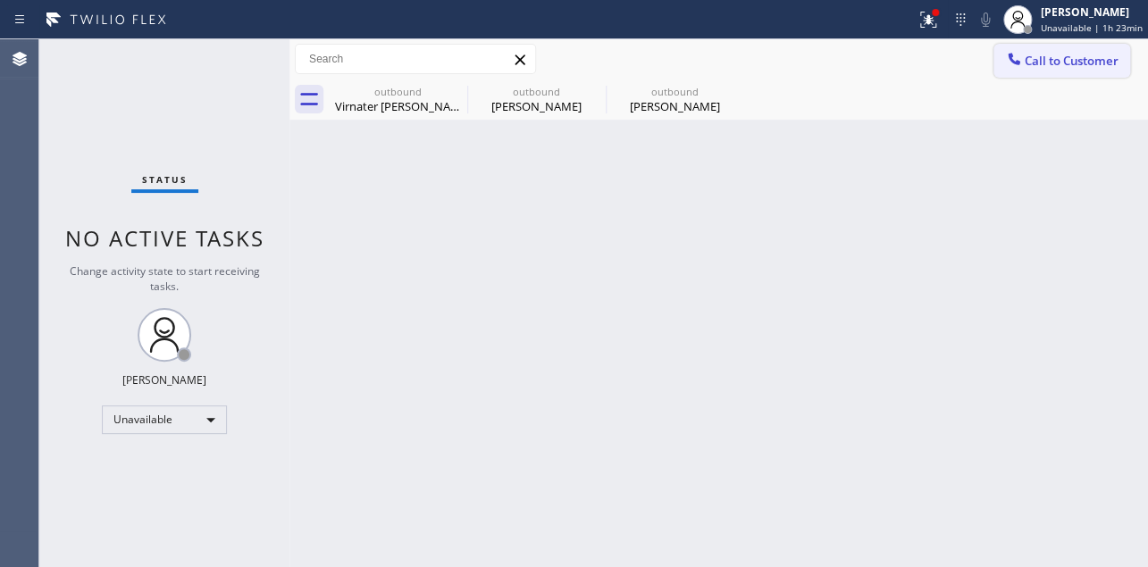
click at [1035, 58] on span "Call to Customer" at bounding box center [1072, 61] width 94 height 16
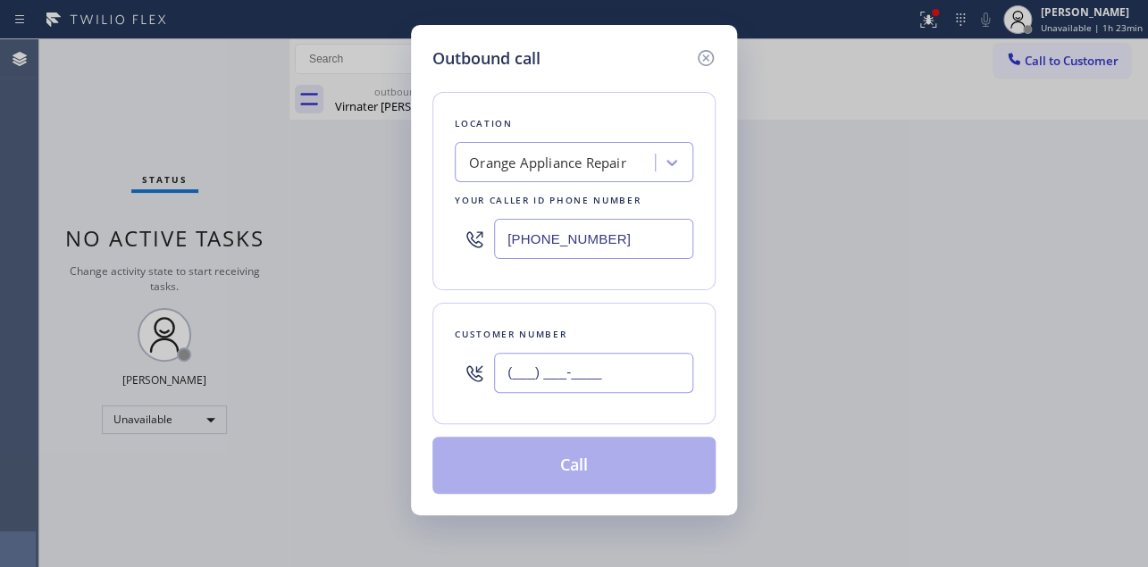
click at [537, 372] on input "(___) ___-____" at bounding box center [593, 373] width 199 height 40
paste input "206) 293-3066"
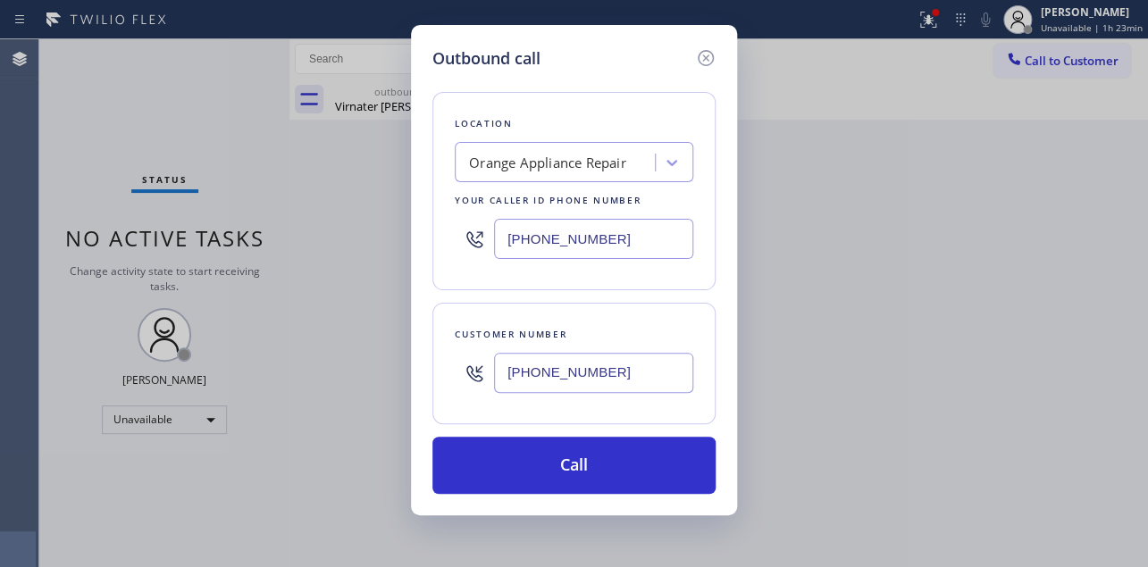
type input "[PHONE_NUMBER]"
drag, startPoint x: 599, startPoint y: 236, endPoint x: 362, endPoint y: 235, distance: 236.8
click at [362, 235] on div "Outbound call Location Orange Appliance Repair Your caller id phone number [PHO…" at bounding box center [574, 283] width 1148 height 567
paste input "855) 393-363"
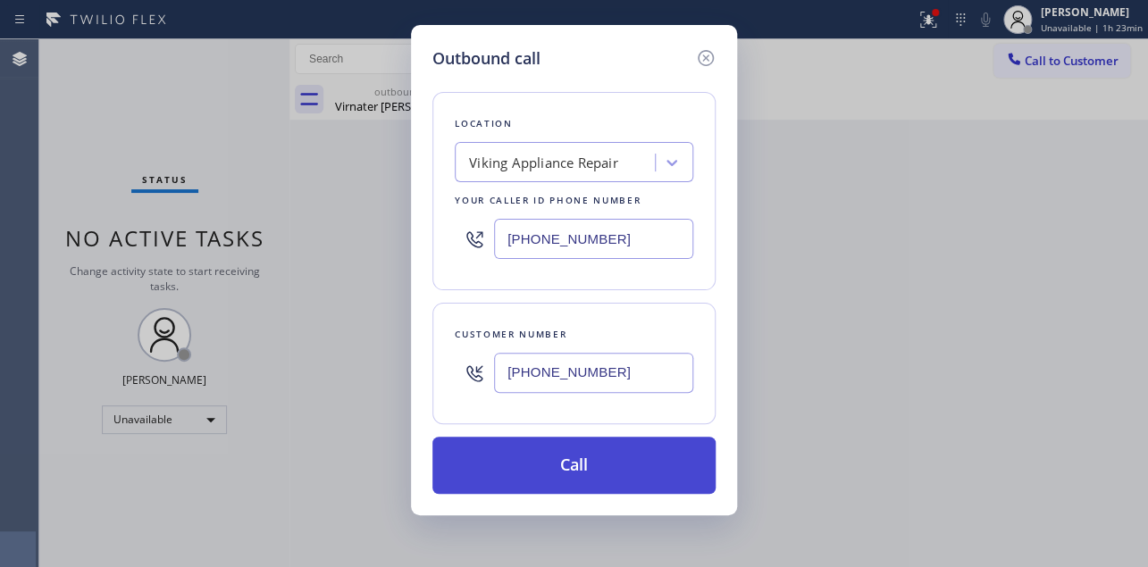
type input "[PHONE_NUMBER]"
click at [587, 474] on button "Call" at bounding box center [574, 465] width 283 height 57
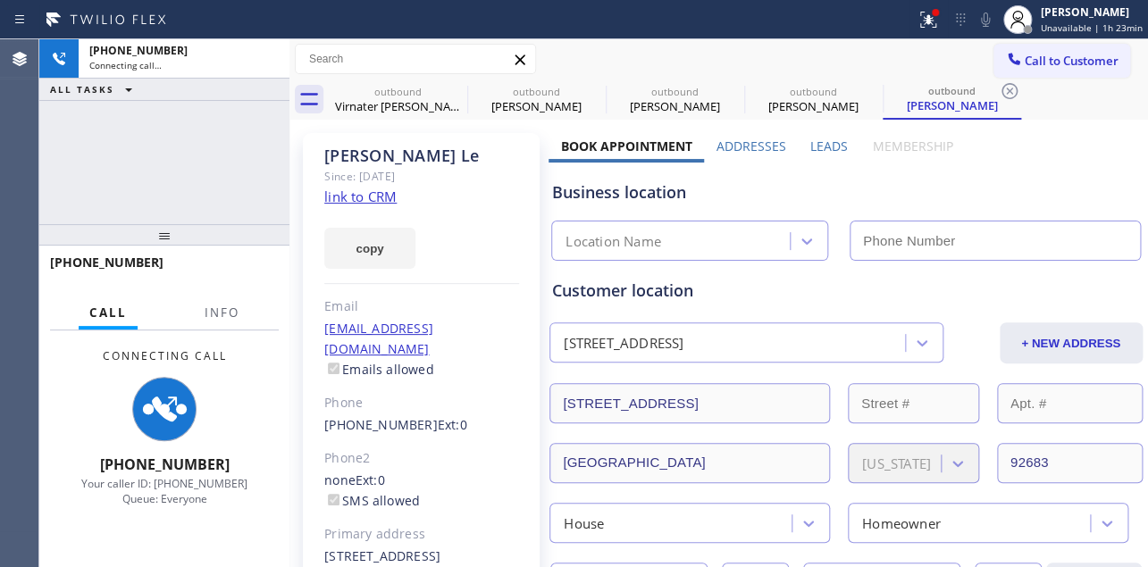
click at [829, 144] on label "Leads" at bounding box center [830, 146] width 38 height 17
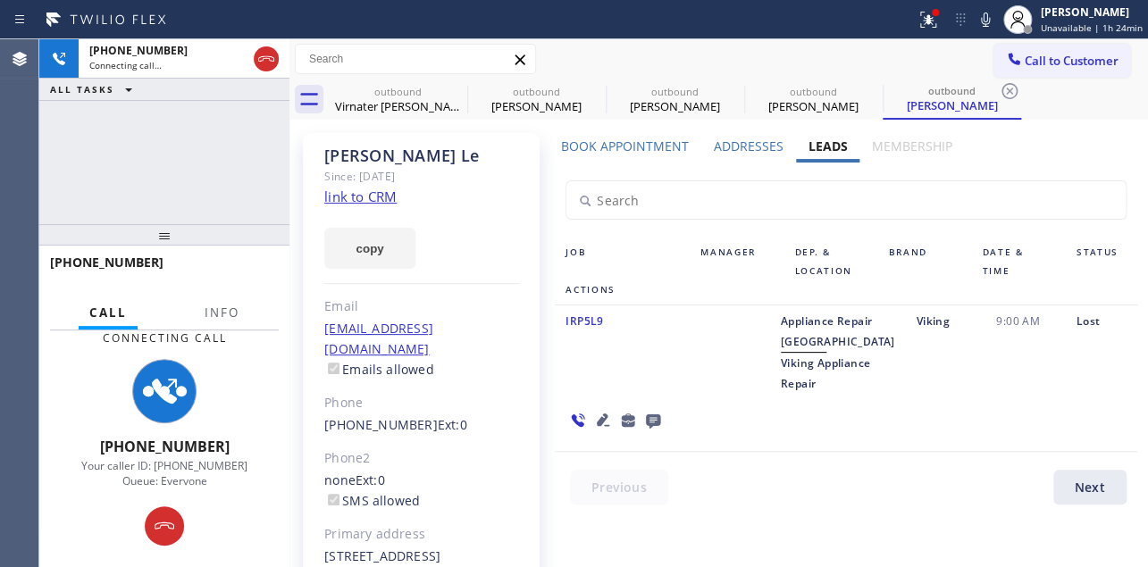
click at [973, 450] on div "Job Manager Dep. & Location Brand Date & Time Status Actions IRP5L9 Appliance R…" at bounding box center [846, 338] width 594 height 351
click at [664, 409] on icon at bounding box center [653, 420] width 21 height 22
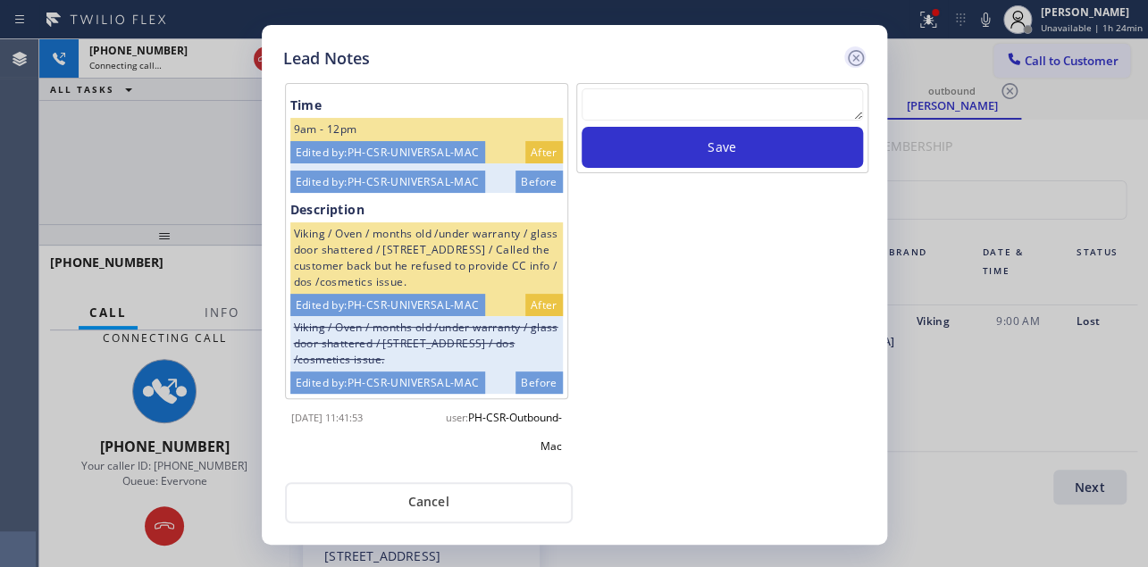
click at [861, 59] on icon at bounding box center [855, 57] width 21 height 21
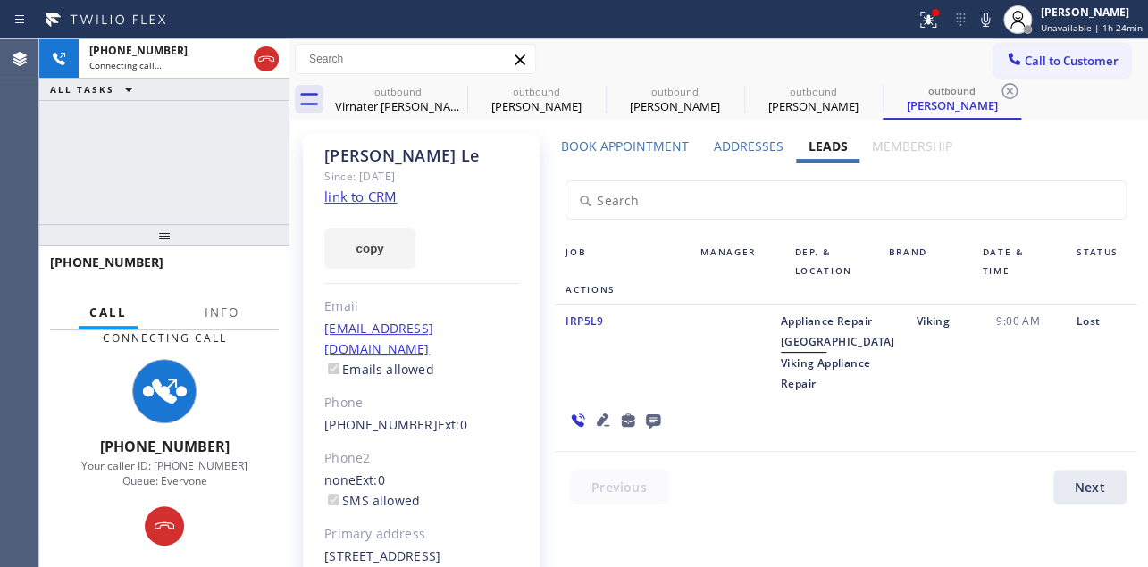
click at [589, 409] on icon at bounding box center [577, 420] width 21 height 22
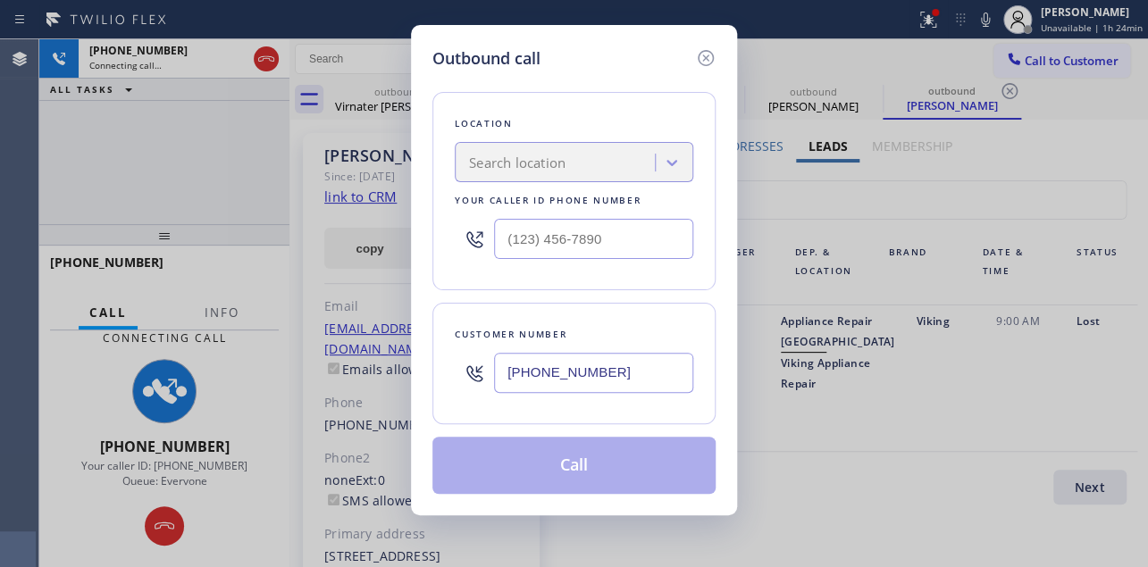
type input "[PHONE_NUMBER]"
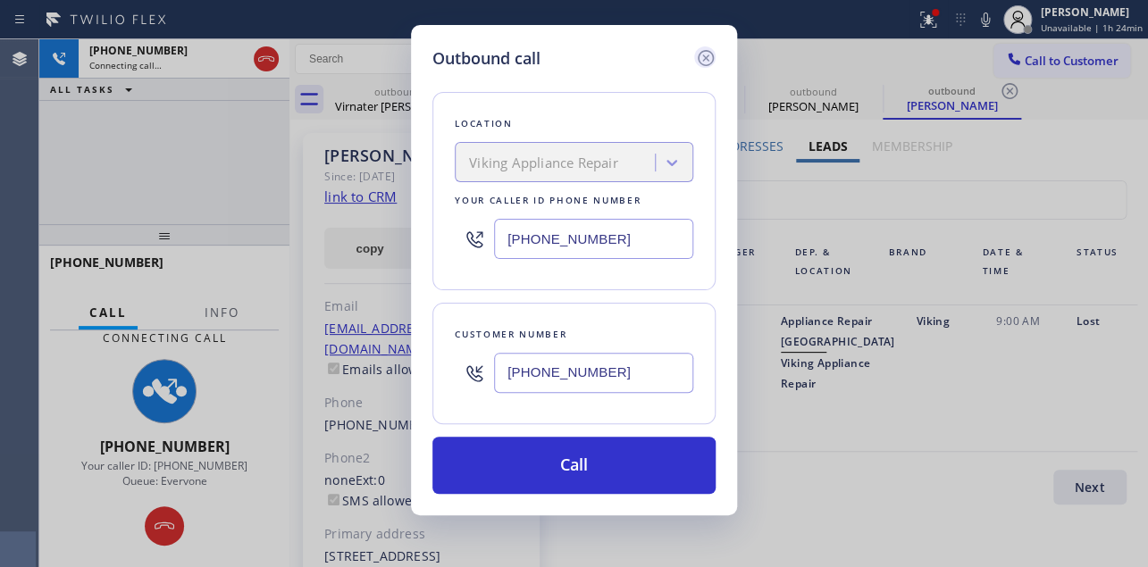
click at [701, 52] on icon at bounding box center [706, 58] width 16 height 16
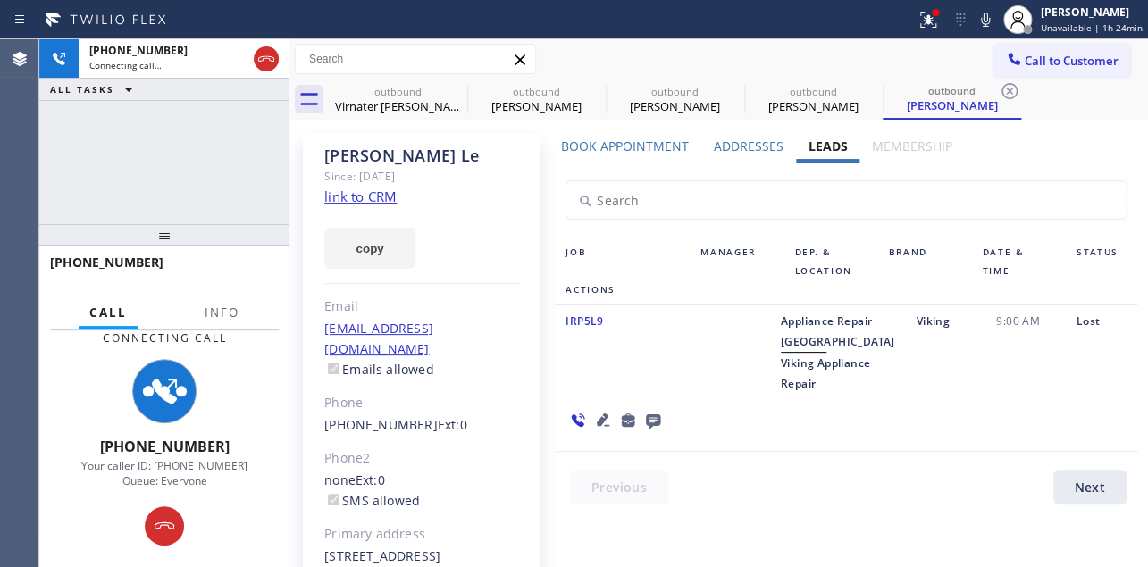
click at [609, 414] on icon at bounding box center [603, 420] width 13 height 13
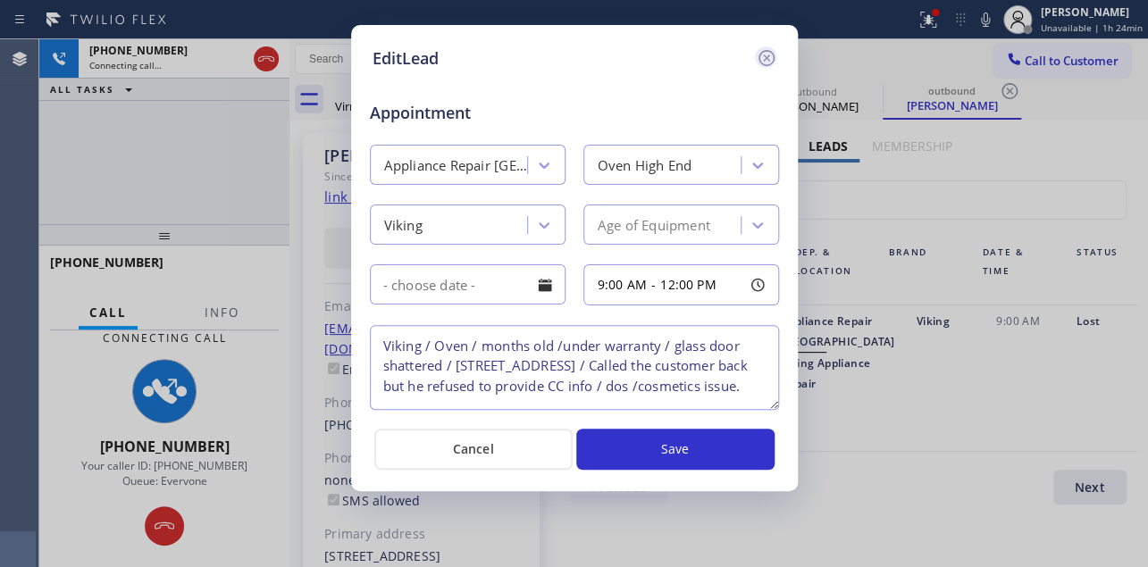
click at [764, 50] on icon at bounding box center [766, 58] width 16 height 16
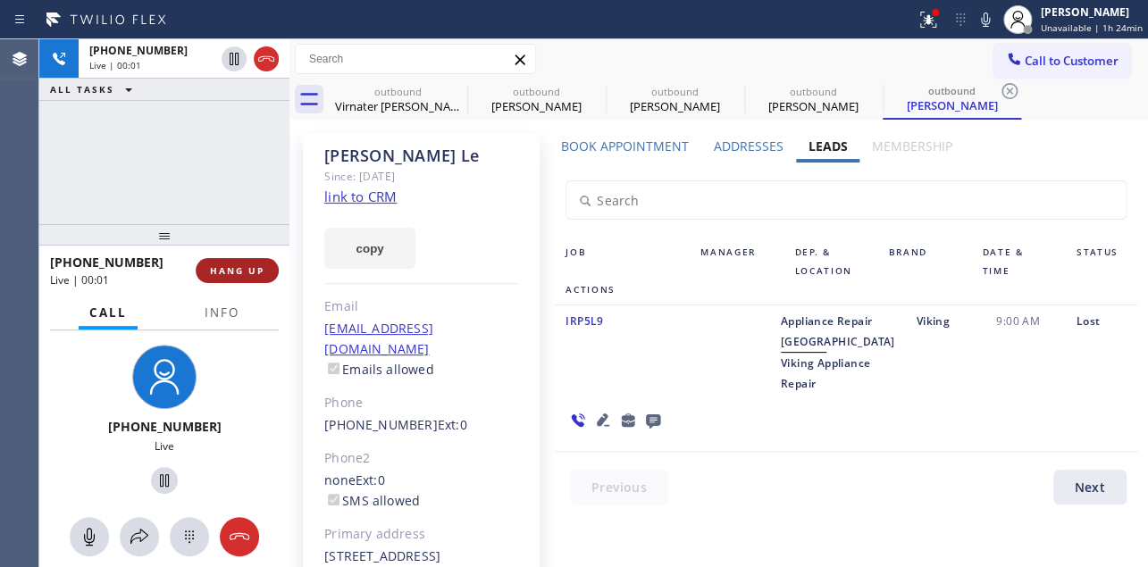
click at [205, 269] on button "HANG UP" at bounding box center [237, 270] width 83 height 25
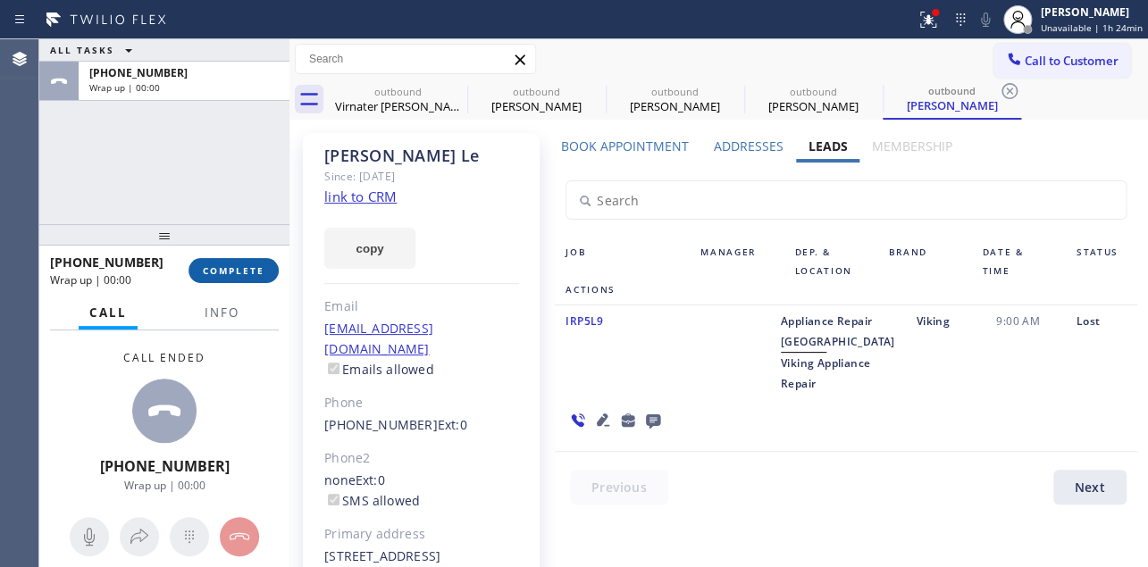
click at [222, 277] on button "COMPLETE" at bounding box center [234, 270] width 90 height 25
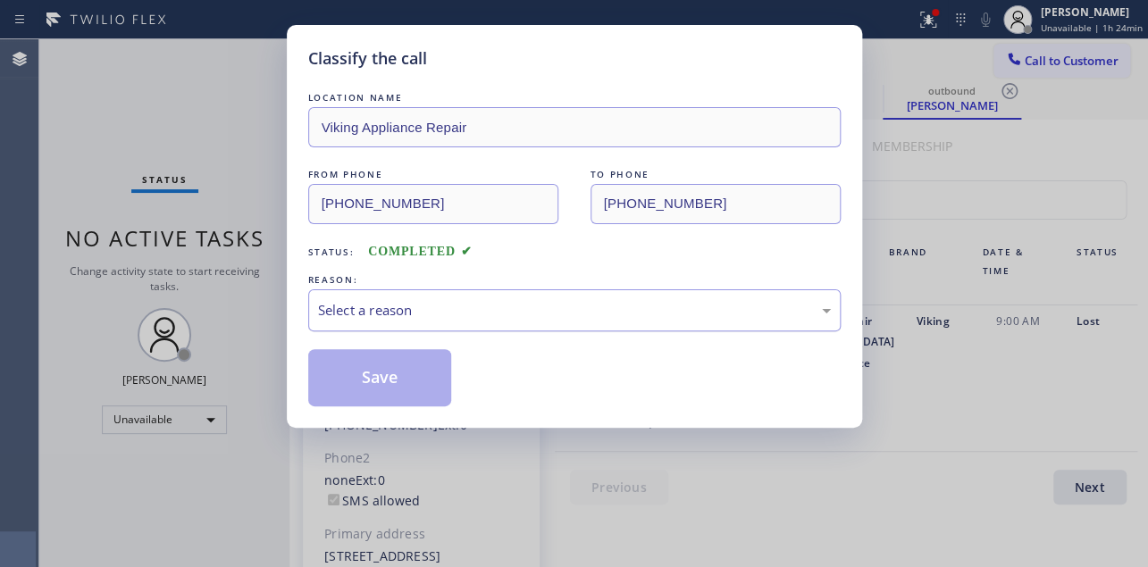
click at [465, 313] on div "Select a reason" at bounding box center [574, 310] width 513 height 21
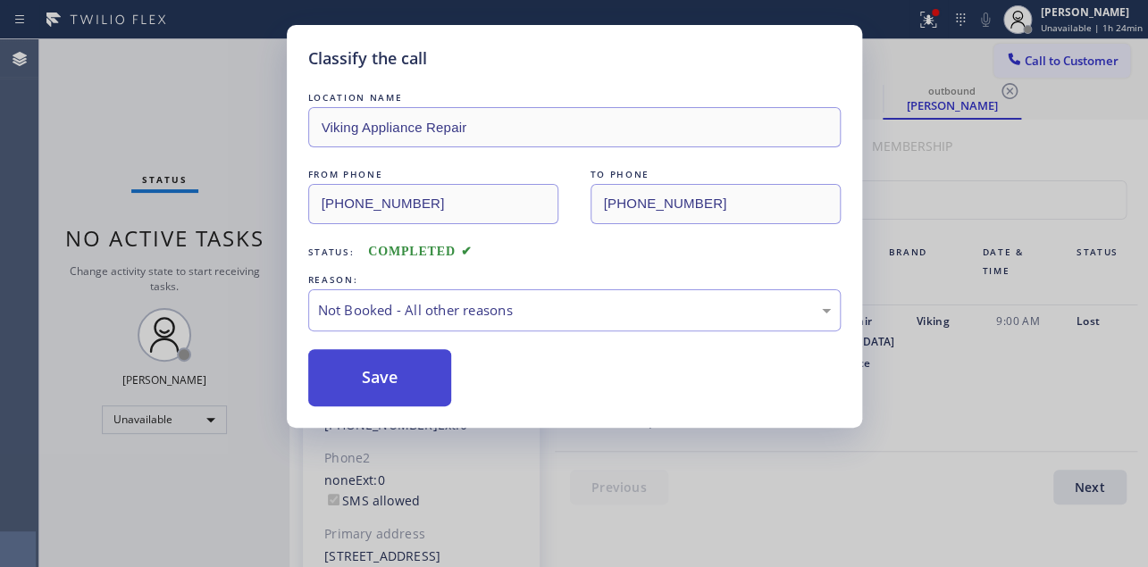
click at [322, 393] on button "Save" at bounding box center [380, 377] width 144 height 57
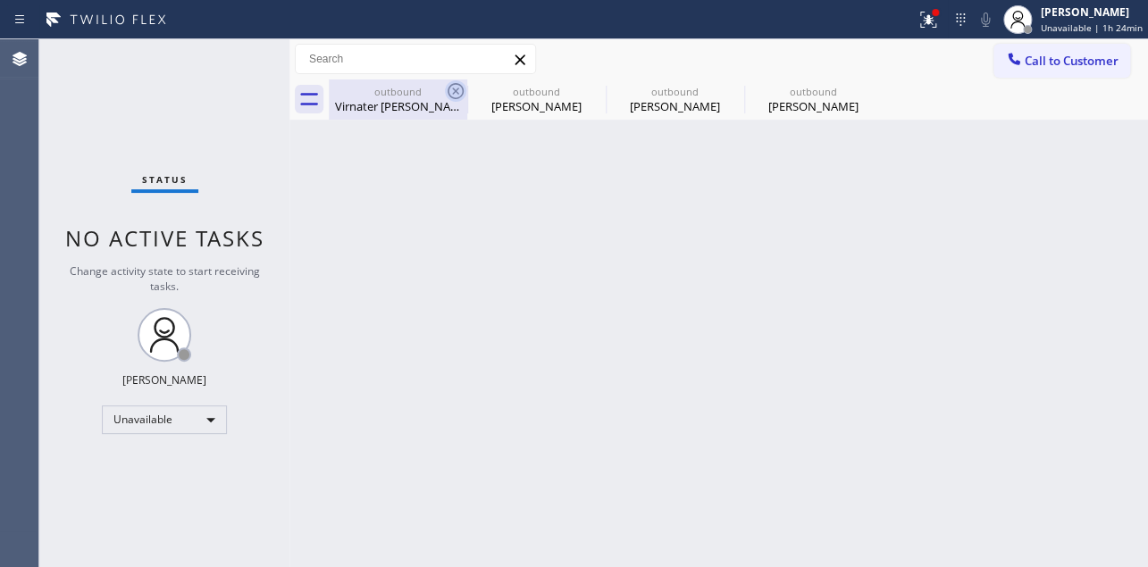
click at [456, 96] on icon at bounding box center [455, 90] width 21 height 21
click at [0, 0] on icon at bounding box center [0, 0] width 0 height 0
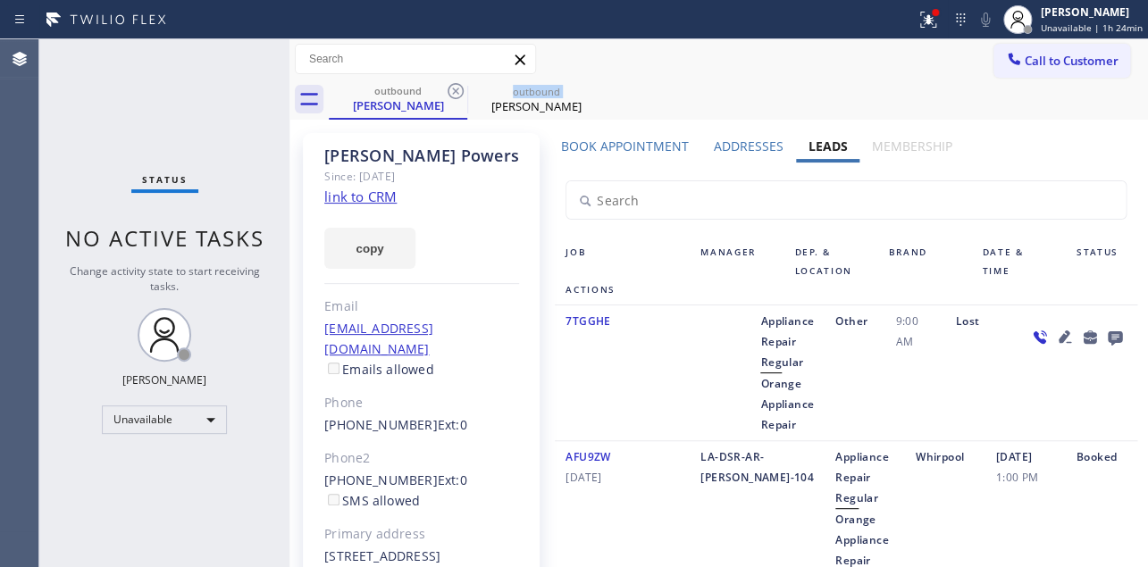
click at [456, 96] on icon at bounding box center [455, 90] width 21 height 21
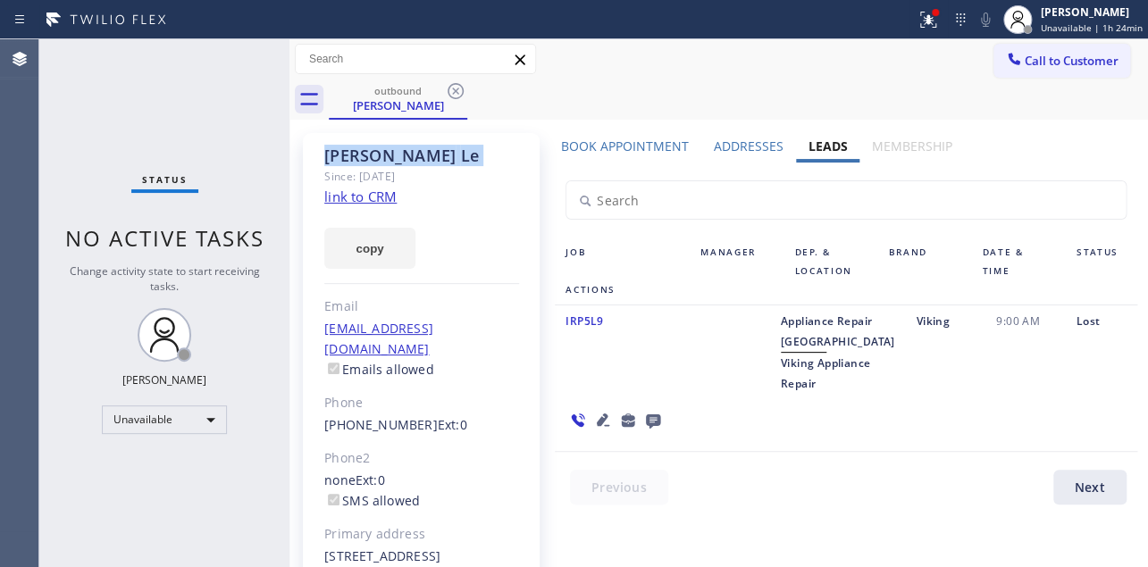
click at [456, 96] on icon at bounding box center [455, 90] width 21 height 21
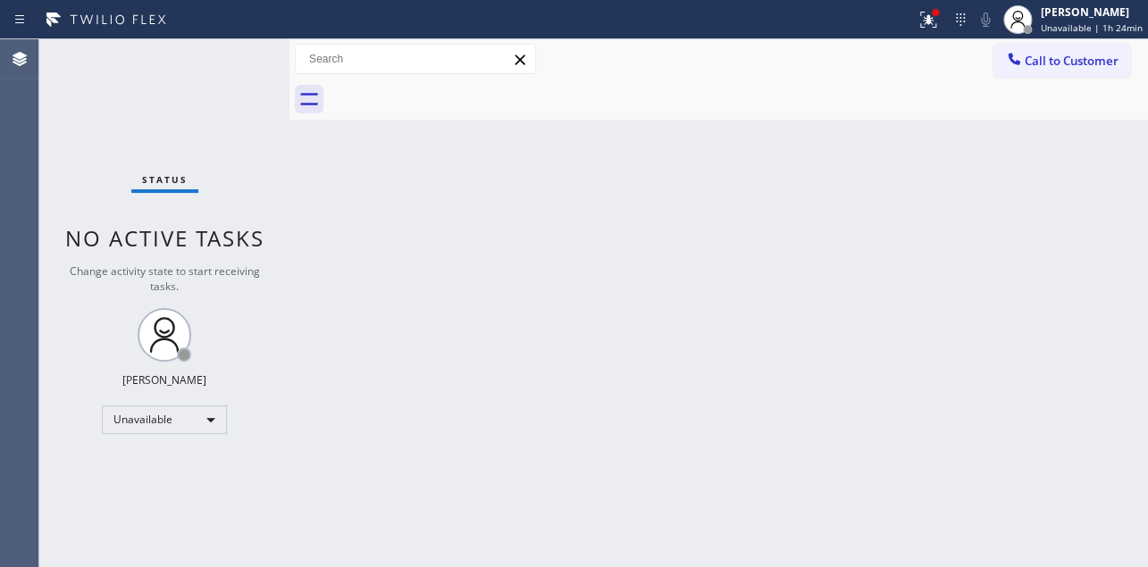
click at [498, 408] on div "Back to Dashboard Change Sender ID Customers Technicians Select a contact Outbo…" at bounding box center [719, 303] width 859 height 528
click at [578, 455] on div "Back to Dashboard Change Sender ID Customers Technicians Select a contact Outbo…" at bounding box center [719, 303] width 859 height 528
click at [958, 458] on div "Back to Dashboard Change Sender ID Customers Technicians Select a contact Outbo…" at bounding box center [719, 303] width 859 height 528
click at [658, 409] on div "Back to Dashboard Change Sender ID Customers Technicians Select a contact Outbo…" at bounding box center [719, 303] width 859 height 528
click at [180, 408] on div "Unavailable" at bounding box center [164, 420] width 125 height 29
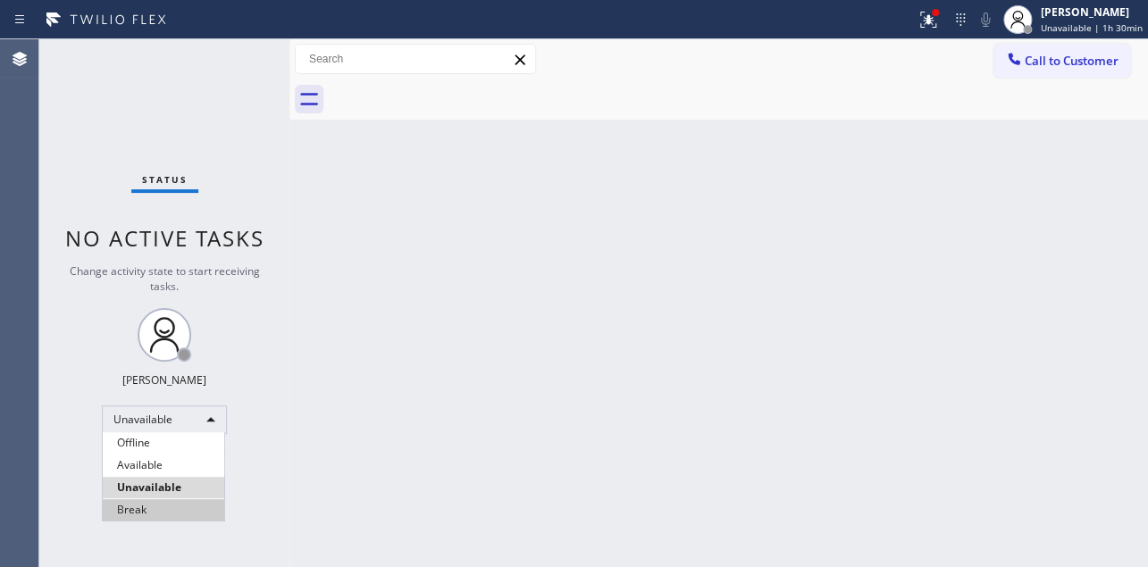
click at [151, 511] on li "Break" at bounding box center [164, 510] width 122 height 21
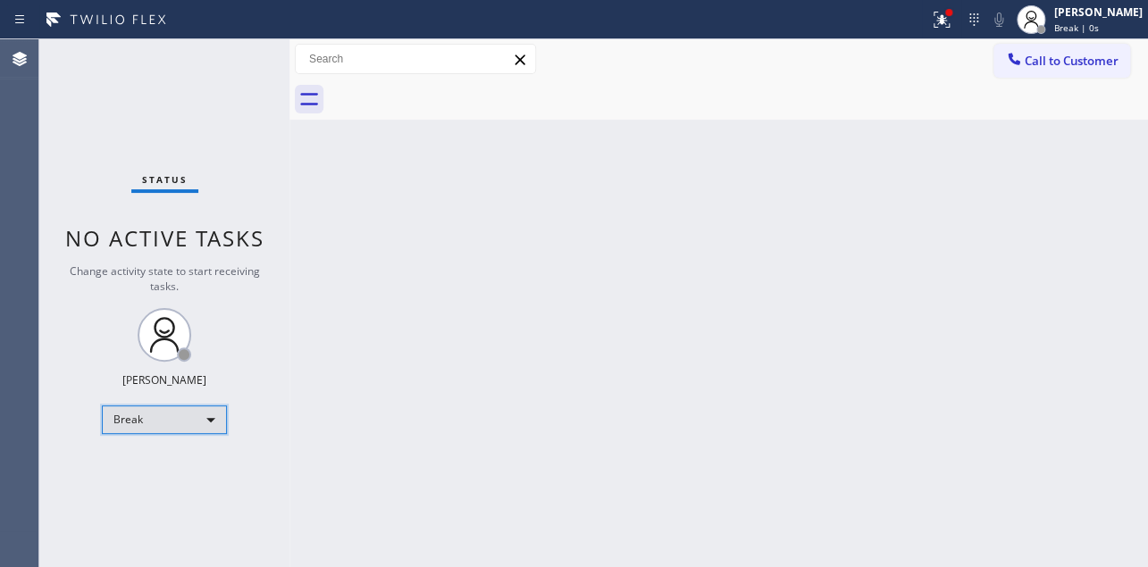
click at [179, 419] on div "Break" at bounding box center [164, 420] width 125 height 29
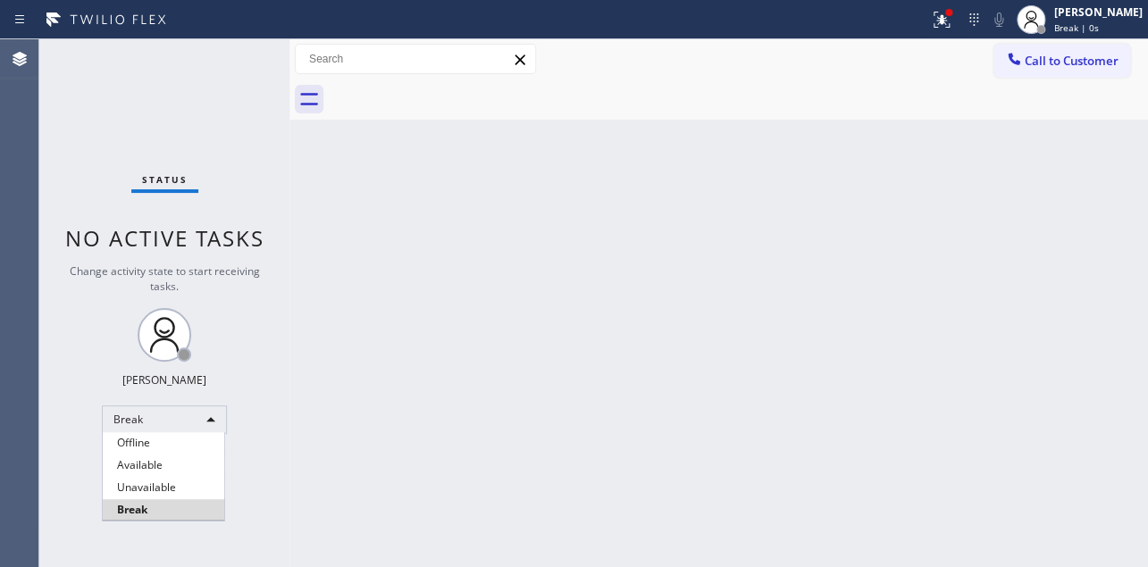
click at [1051, 24] on div at bounding box center [574, 283] width 1148 height 567
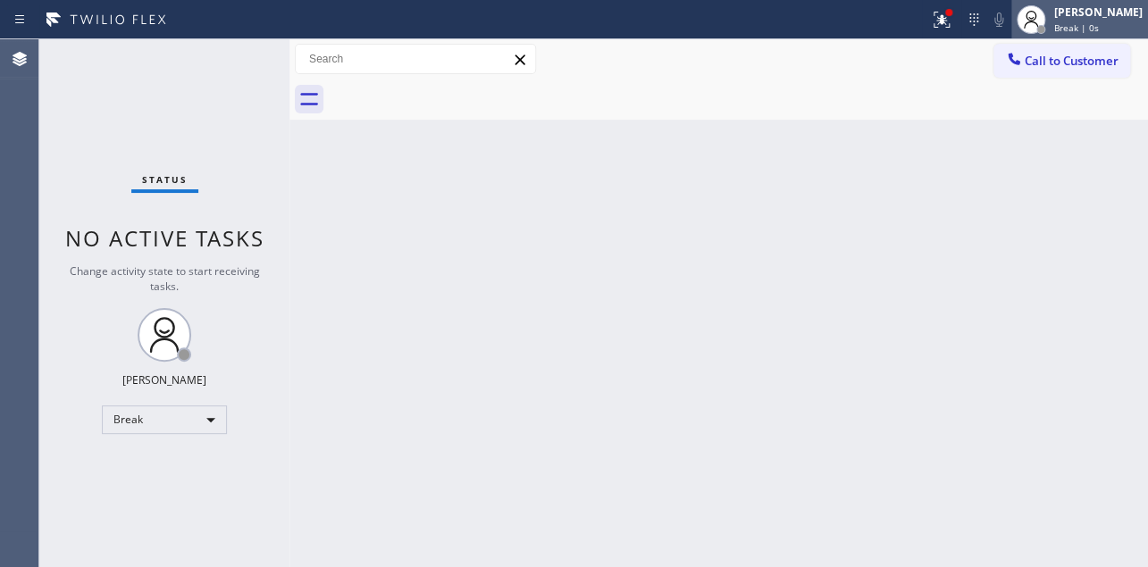
click at [1055, 25] on span "Break | 0s" at bounding box center [1077, 27] width 45 height 13
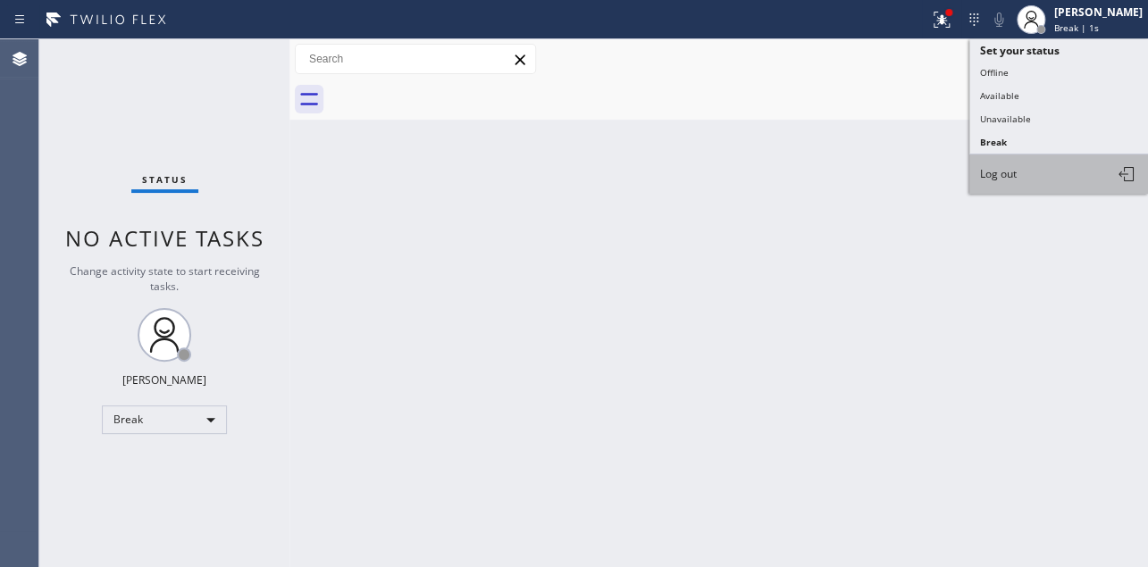
click at [985, 177] on span "Log out" at bounding box center [998, 173] width 37 height 15
